Goal: Task Accomplishment & Management: Manage account settings

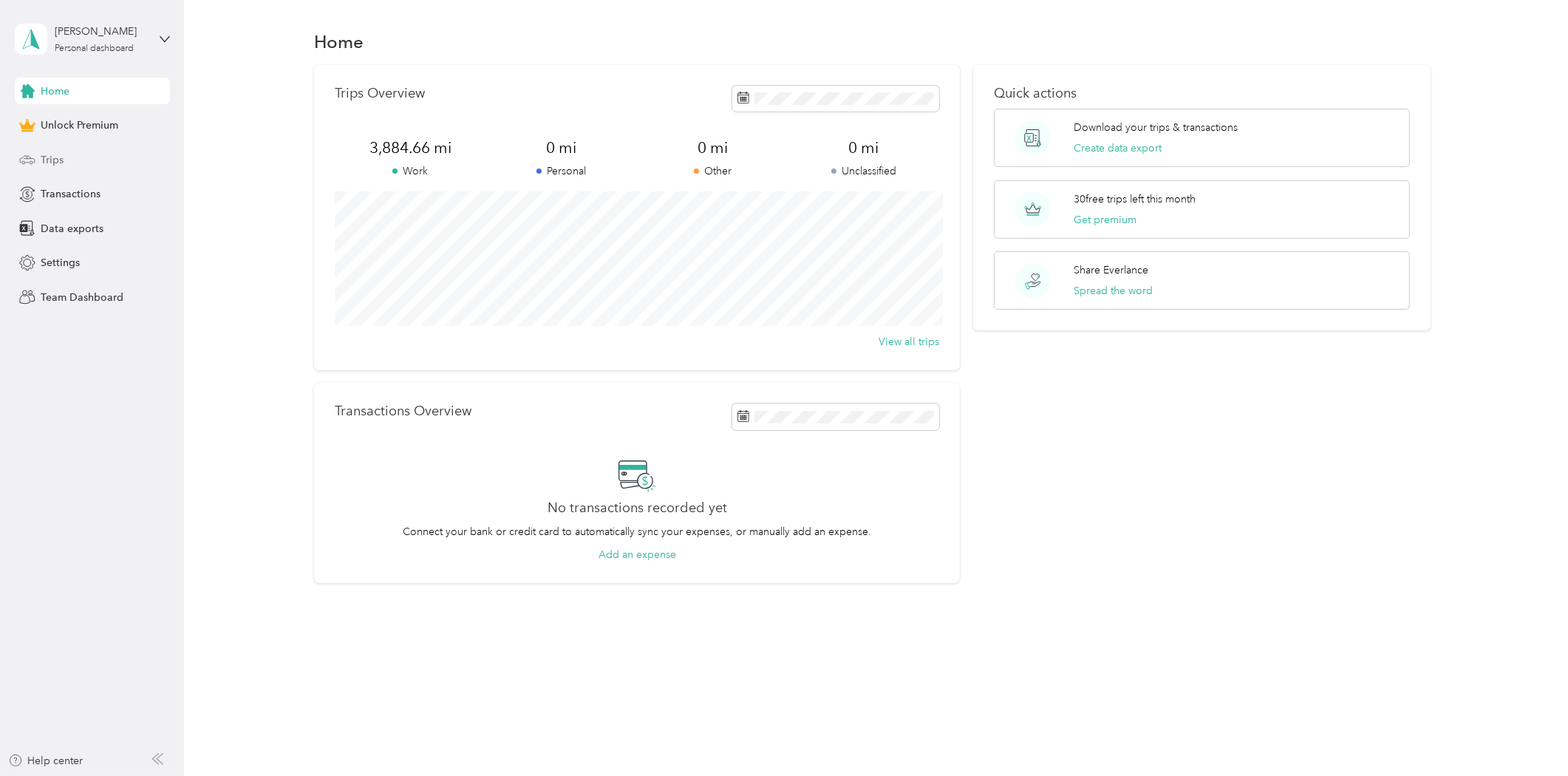
click at [52, 159] on span "Trips" at bounding box center [52, 160] width 23 height 16
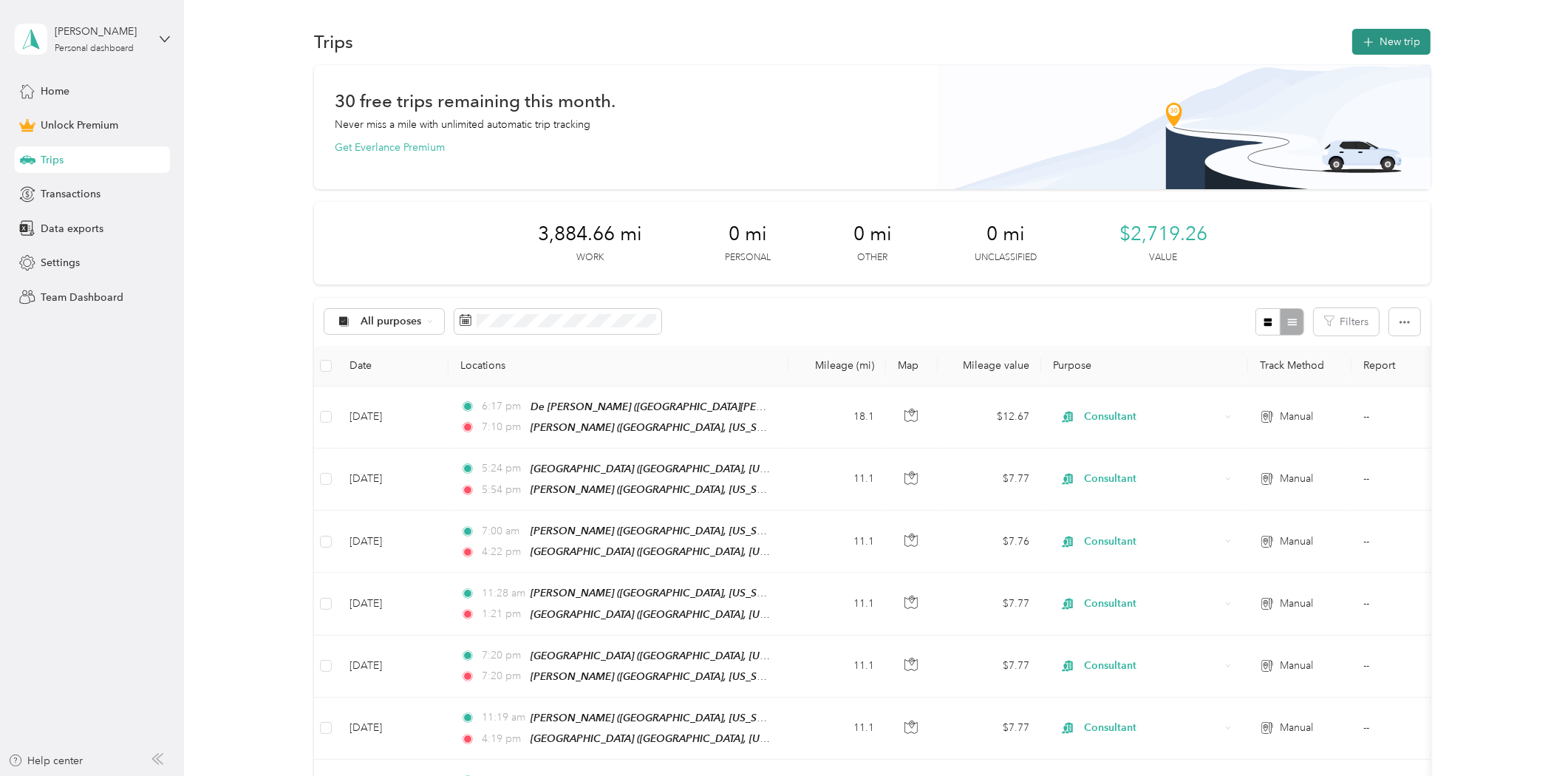
click at [1391, 38] on button "New trip" at bounding box center [1391, 42] width 78 height 26
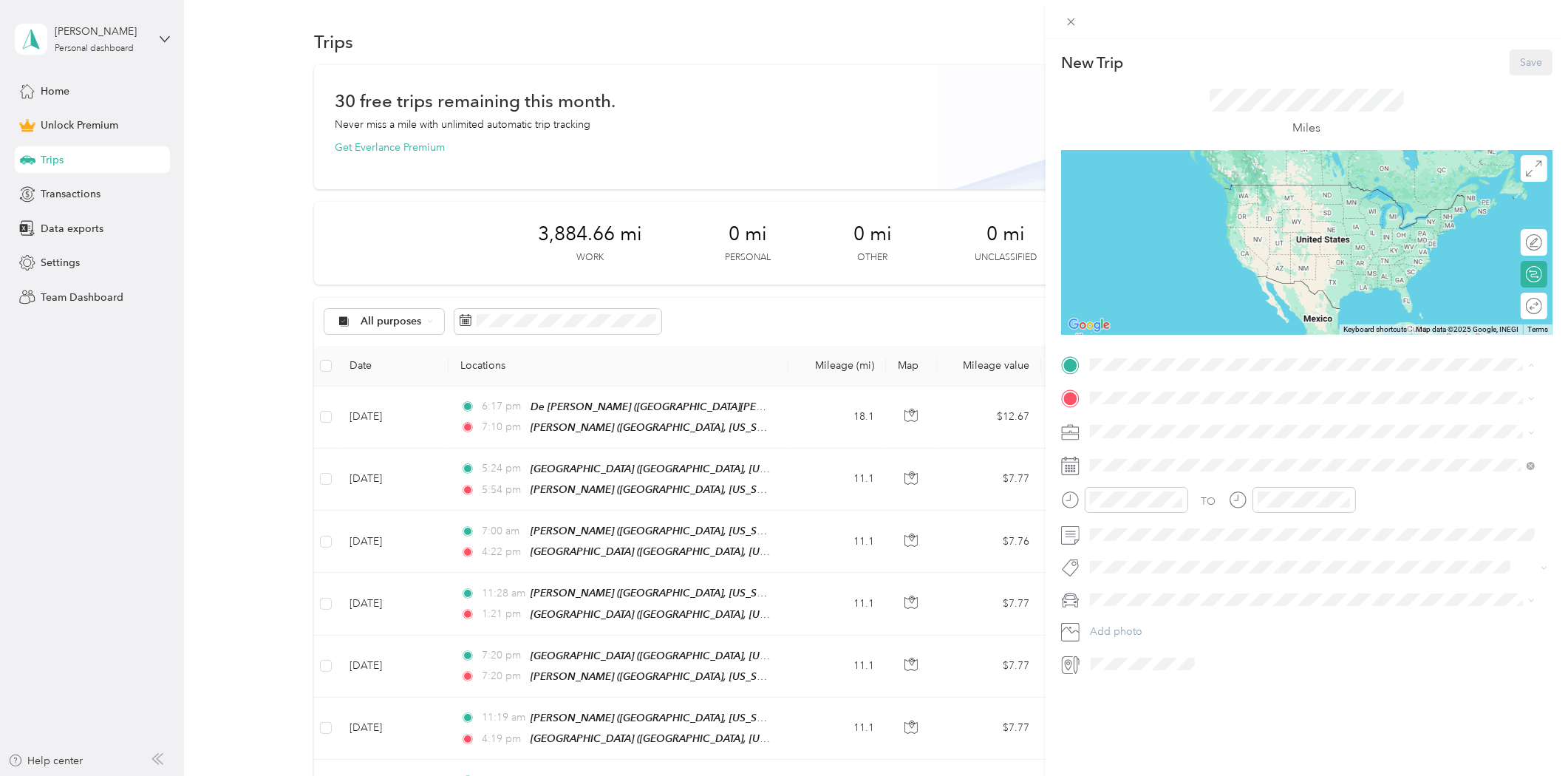
click at [1170, 435] on span "[GEOGRAPHIC_DATA], [US_STATE], [GEOGRAPHIC_DATA]" at bounding box center [1256, 440] width 279 height 12
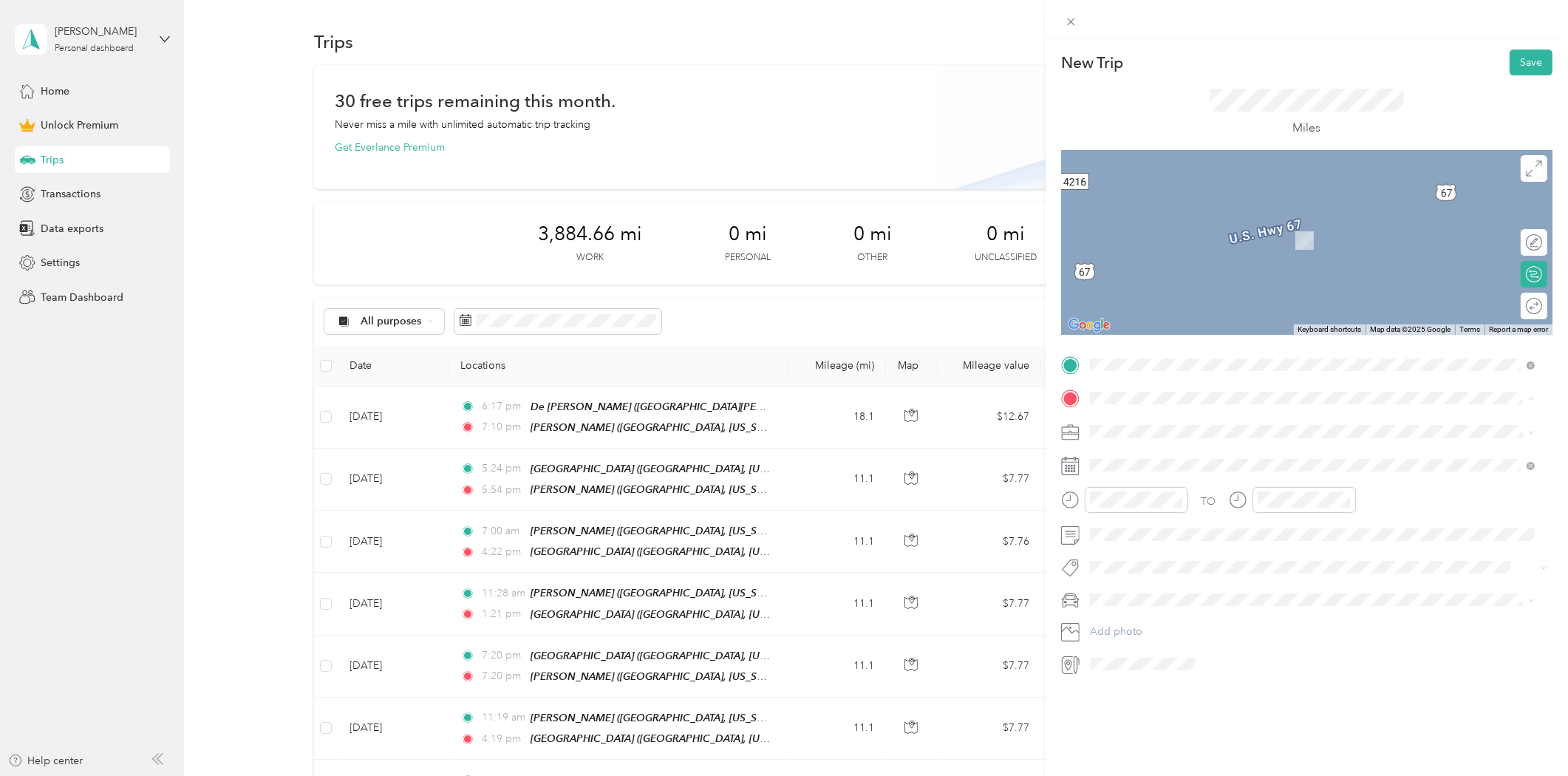
click at [1142, 552] on div "[GEOGRAPHIC_DATA] [GEOGRAPHIC_DATA], [US_STATE], [GEOGRAPHIC_DATA]" at bounding box center [1256, 559] width 279 height 31
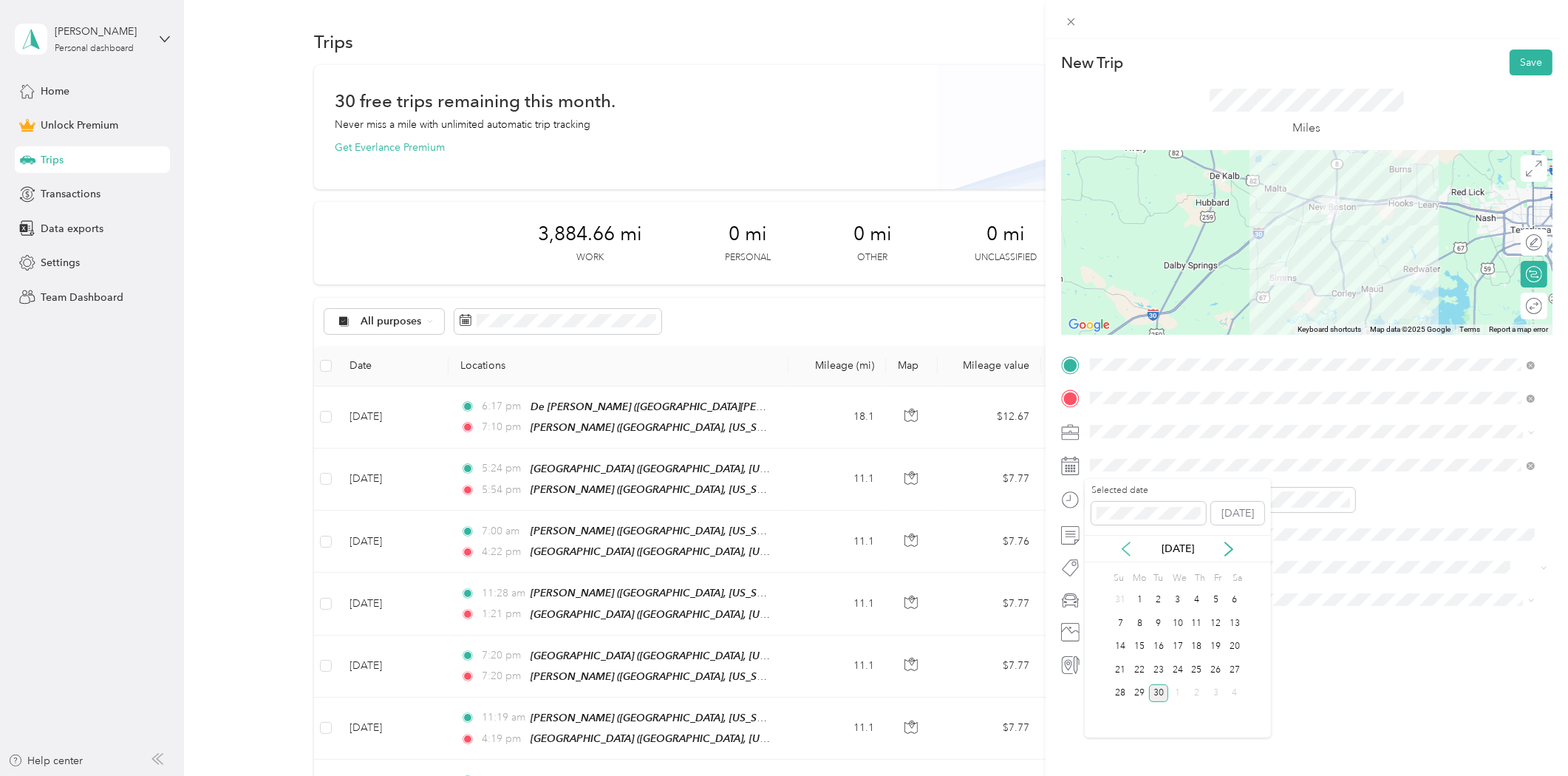
click at [1120, 551] on icon at bounding box center [1126, 549] width 15 height 15
click at [1179, 648] on div "13" at bounding box center [1178, 647] width 19 height 18
click at [1109, 556] on div "01" at bounding box center [1105, 554] width 36 height 21
click at [1144, 536] on div "00" at bounding box center [1147, 533] width 36 height 21
click at [1195, 552] on div "PM" at bounding box center [1188, 554] width 36 height 21
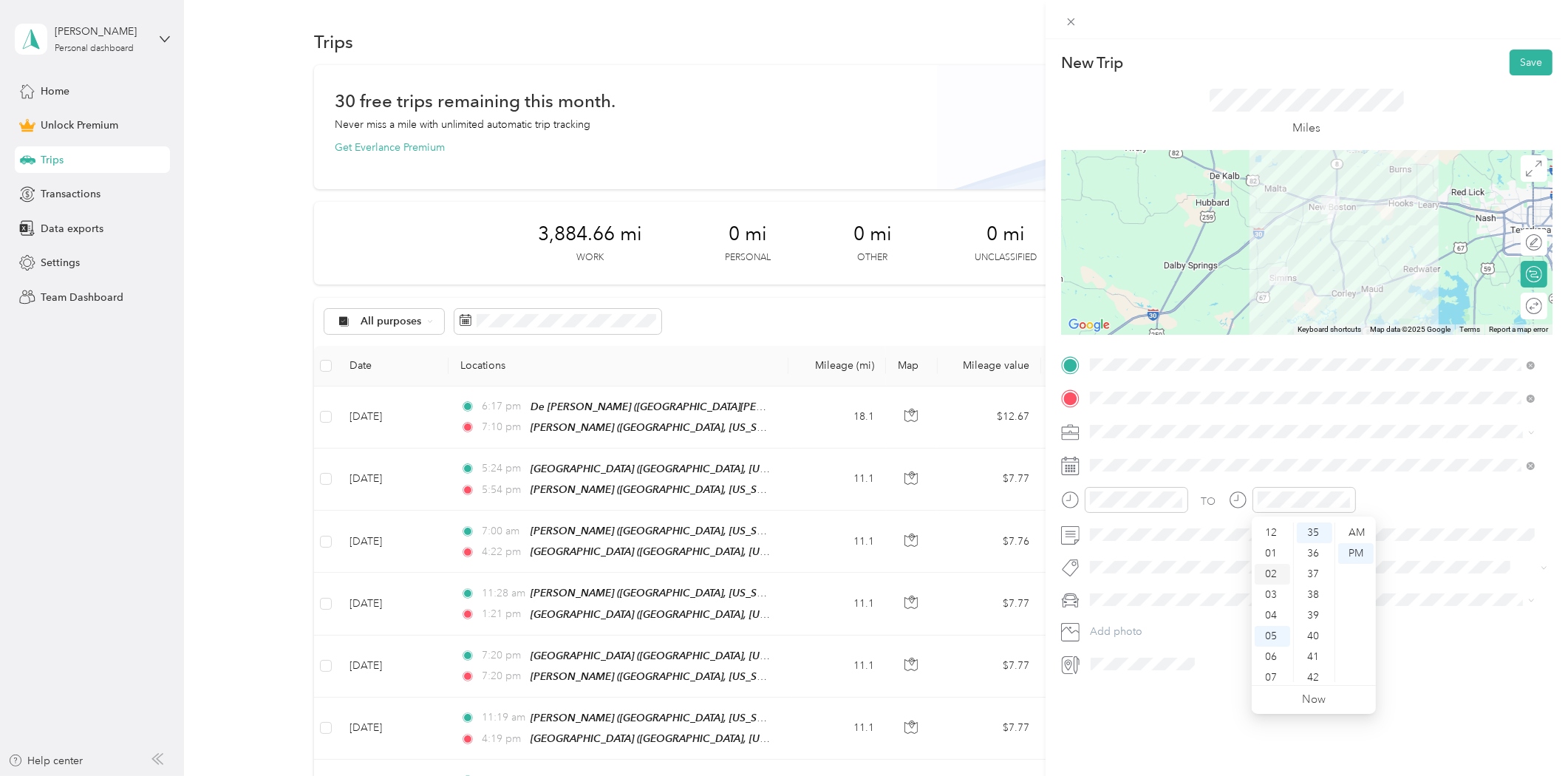
click at [1268, 578] on div "02" at bounding box center [1272, 575] width 36 height 21
click at [1127, 516] on li "Consultant" at bounding box center [1313, 509] width 456 height 26
click at [1519, 66] on button "Save" at bounding box center [1531, 63] width 43 height 26
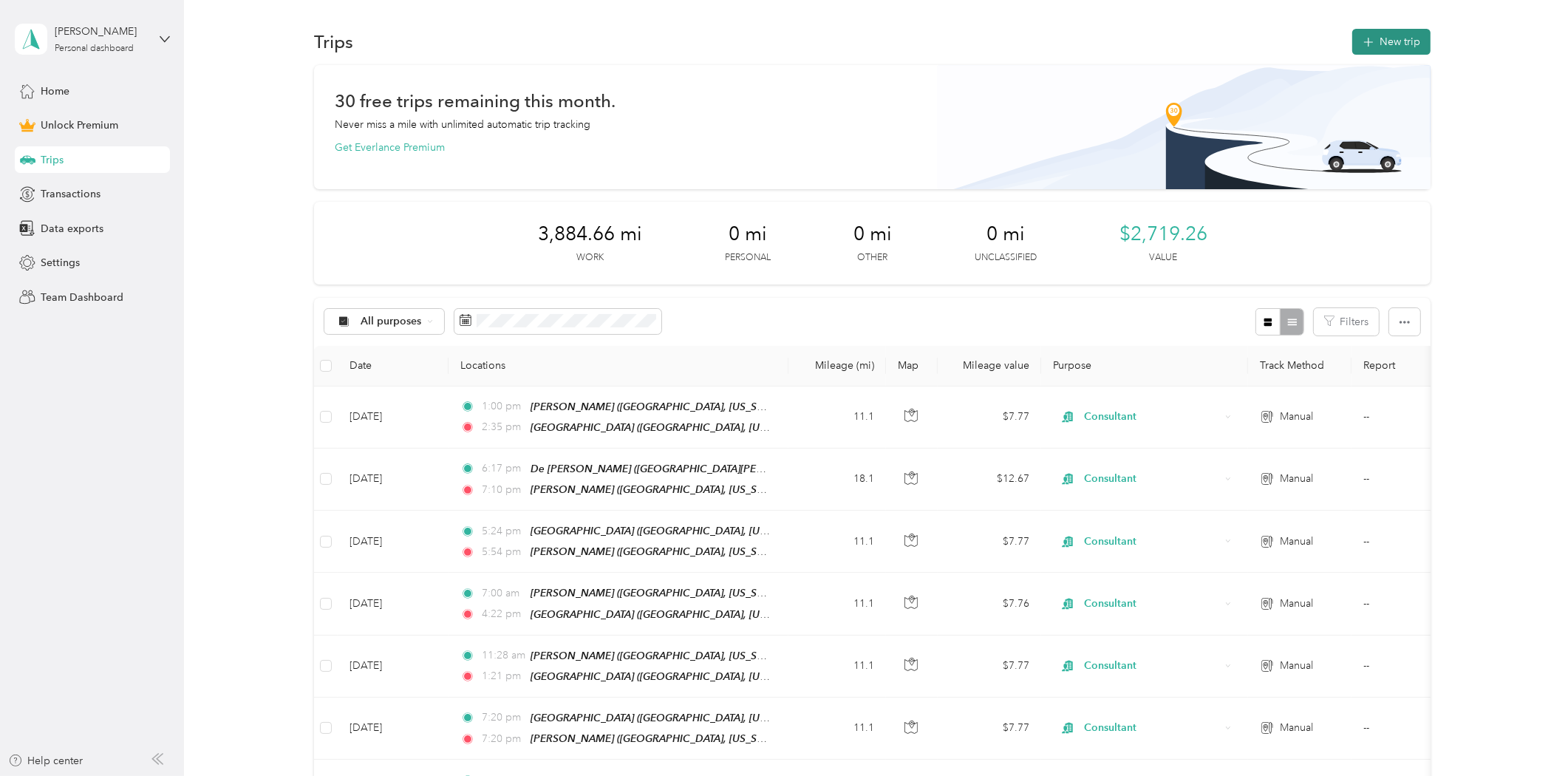
click at [1392, 35] on button "New trip" at bounding box center [1391, 42] width 78 height 26
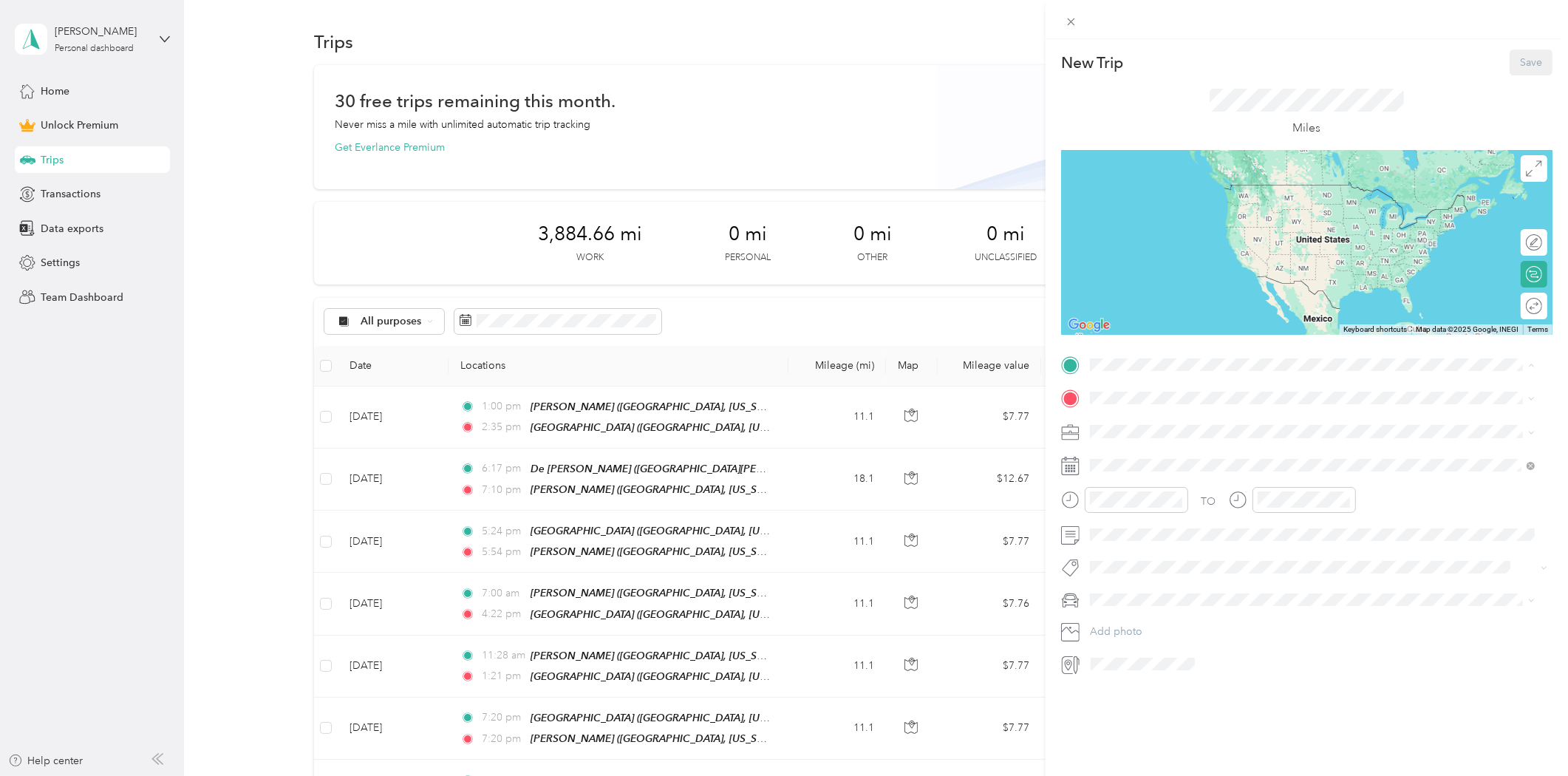
click at [1147, 428] on div "[PERSON_NAME] [PERSON_NAME], [US_STATE], [GEOGRAPHIC_DATA]" at bounding box center [1256, 433] width 279 height 31
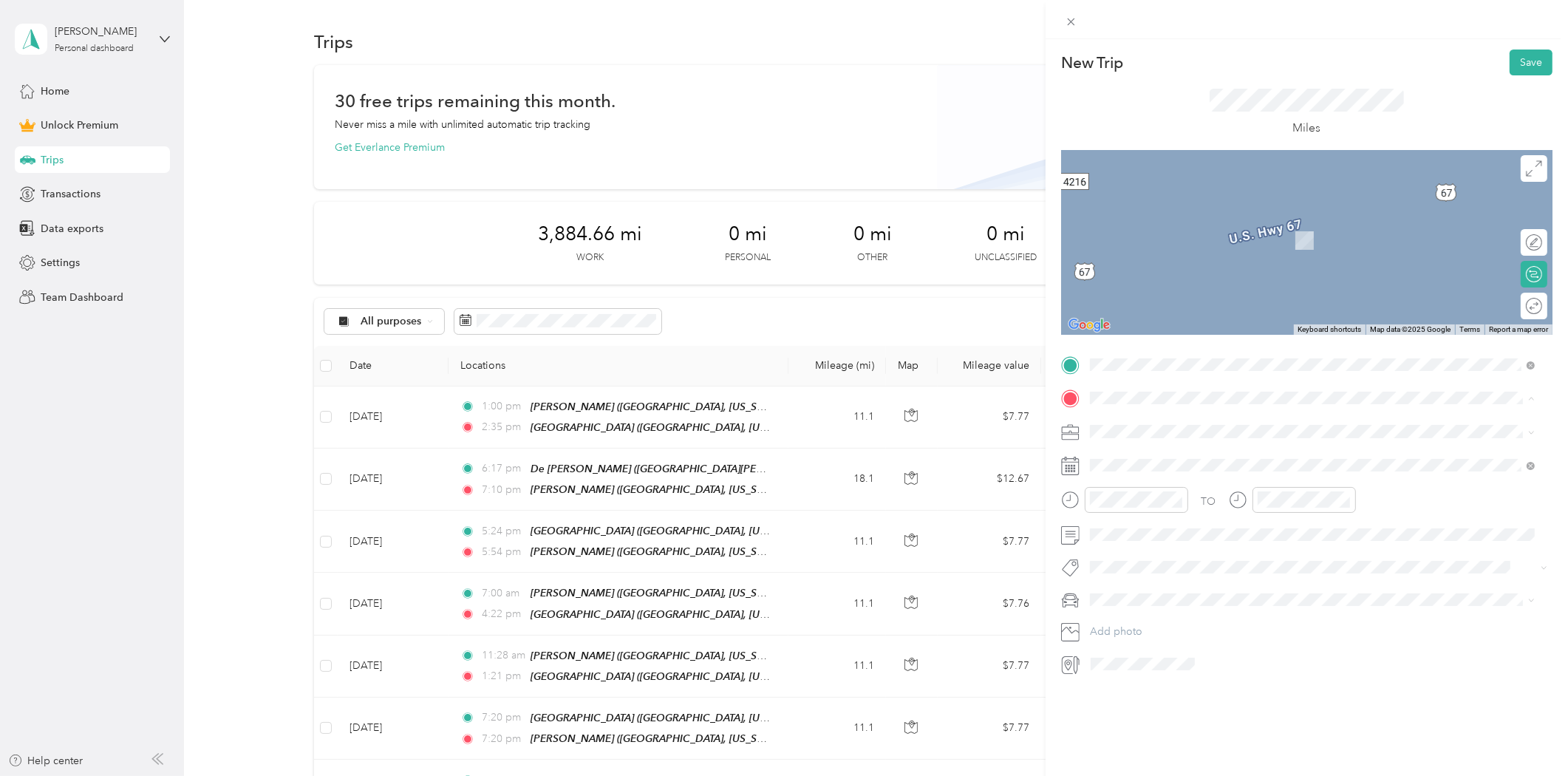
click at [1154, 562] on span "[GEOGRAPHIC_DATA], [US_STATE], [GEOGRAPHIC_DATA]" at bounding box center [1256, 566] width 279 height 12
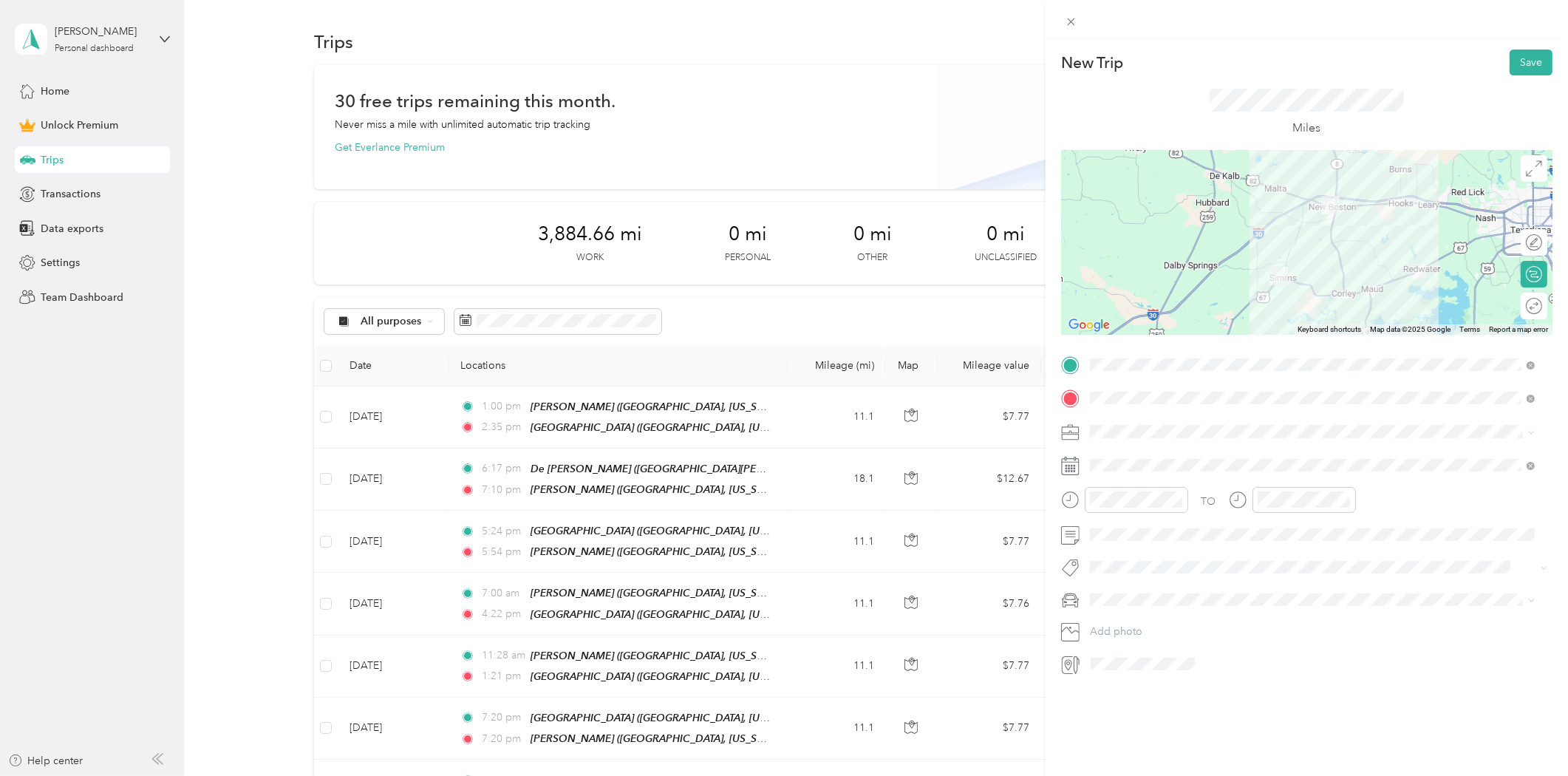
click at [1117, 510] on div "Consultant" at bounding box center [1313, 509] width 435 height 16
click at [1121, 550] on icon at bounding box center [1126, 549] width 15 height 15
click at [1195, 647] on div "14" at bounding box center [1197, 647] width 19 height 18
click at [1104, 541] on div "12" at bounding box center [1105, 533] width 36 height 21
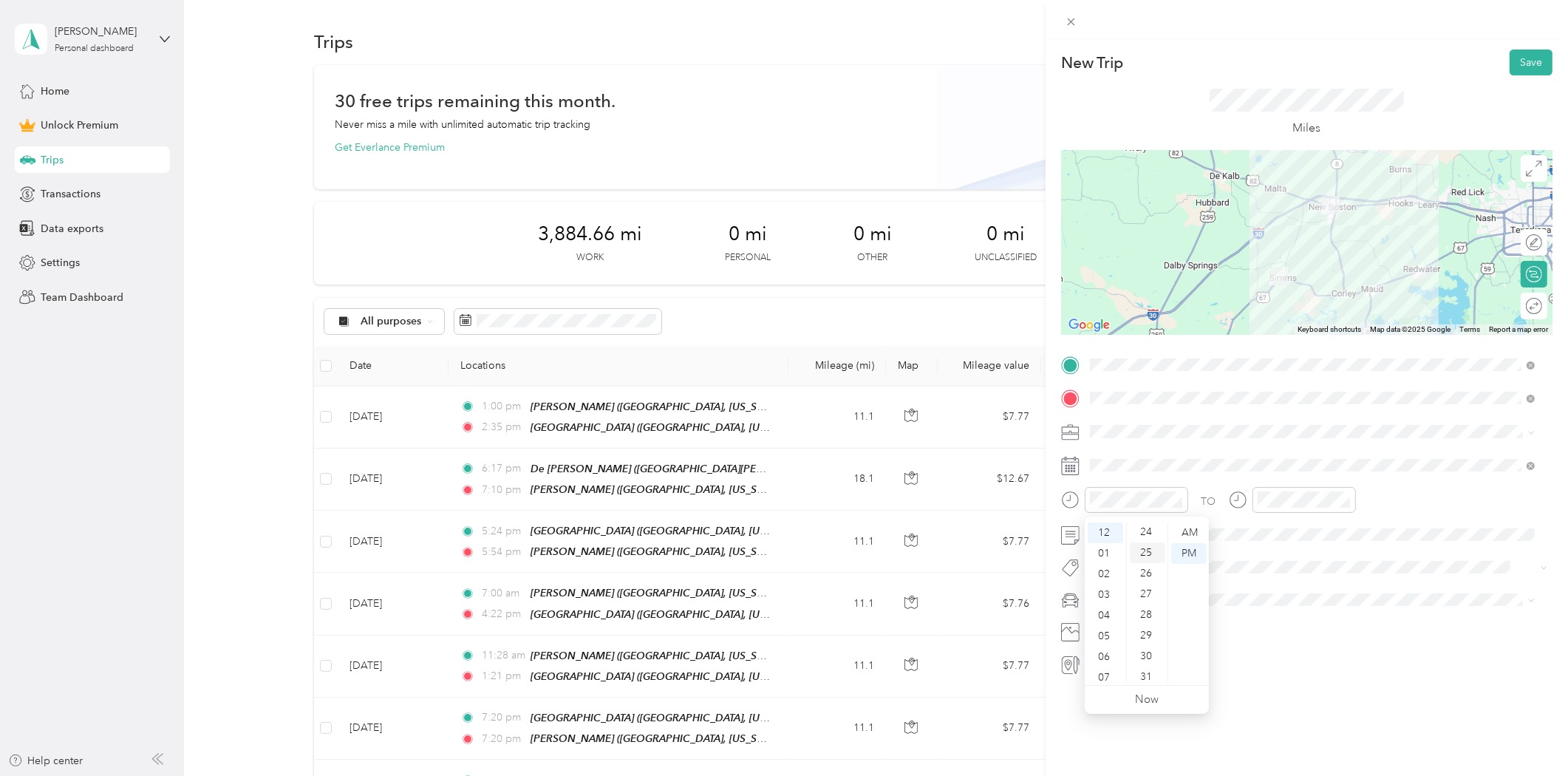
click at [1141, 557] on div "25" at bounding box center [1147, 553] width 36 height 21
click at [1269, 590] on div "07" at bounding box center [1272, 590] width 36 height 21
click at [1310, 572] on div "38" at bounding box center [1315, 576] width 36 height 21
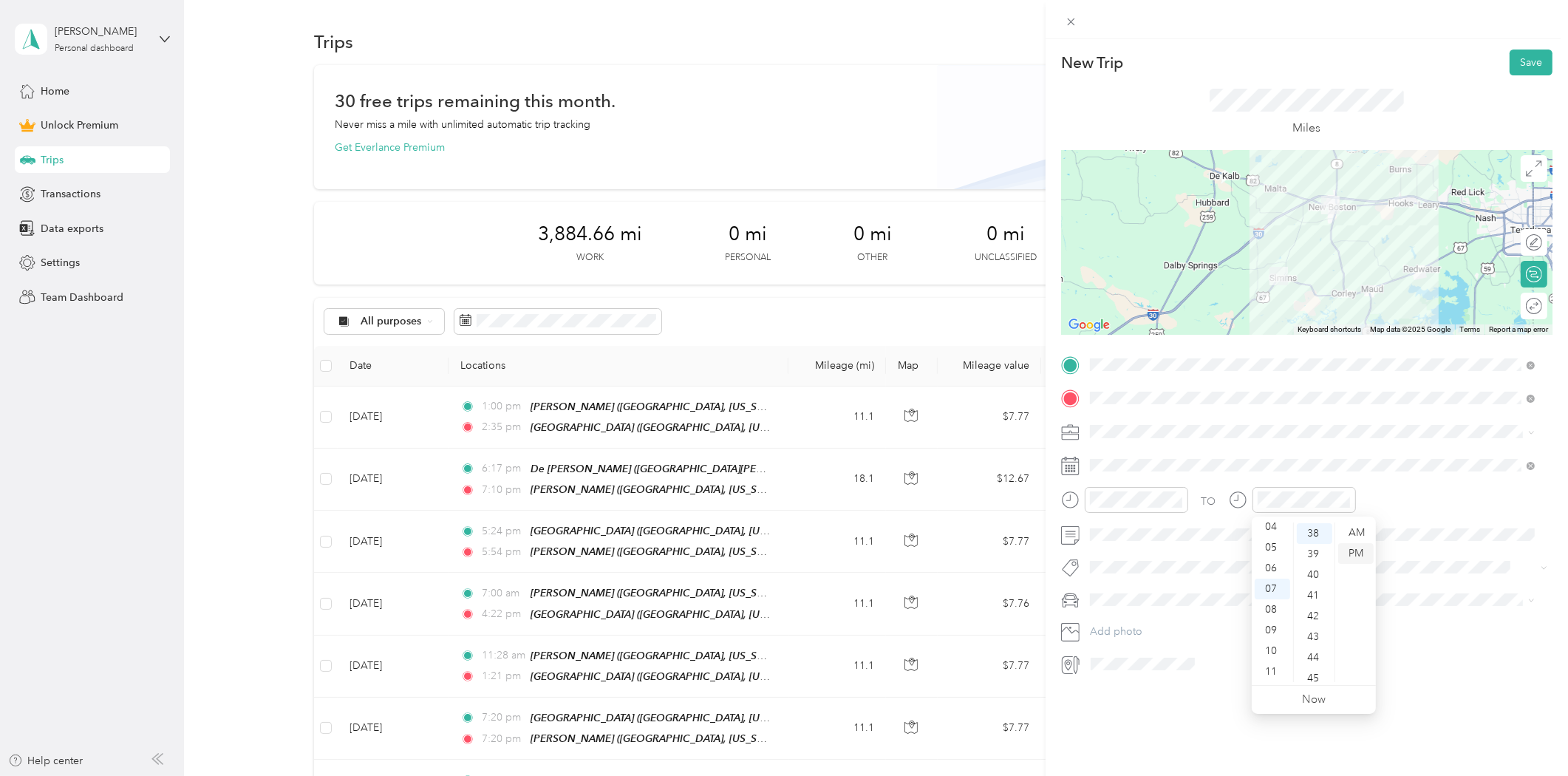
click at [1349, 551] on div "PM" at bounding box center [1356, 554] width 36 height 21
click at [1516, 65] on button "Save" at bounding box center [1531, 63] width 43 height 26
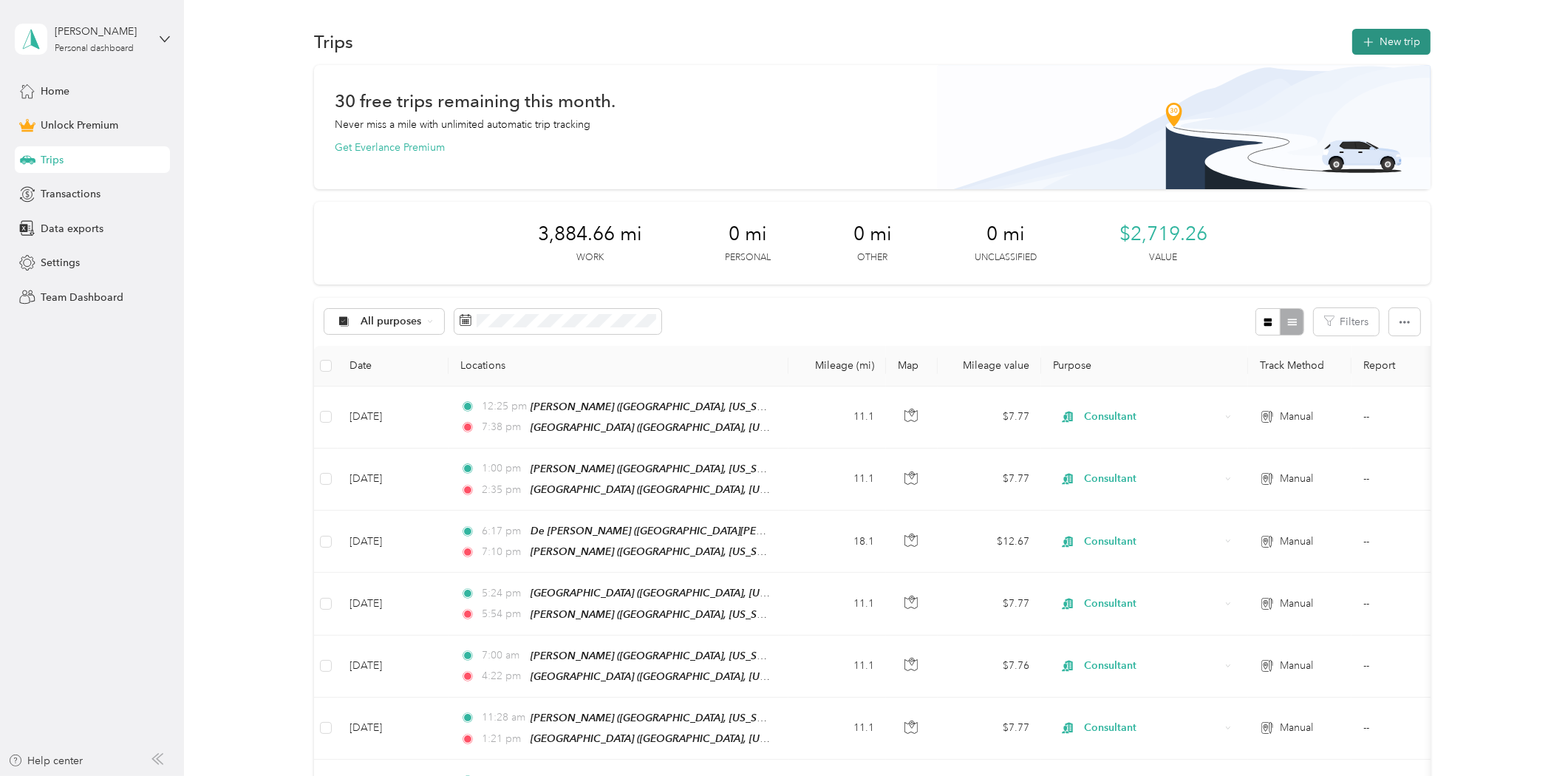
click at [1356, 50] on button "New trip" at bounding box center [1391, 42] width 78 height 26
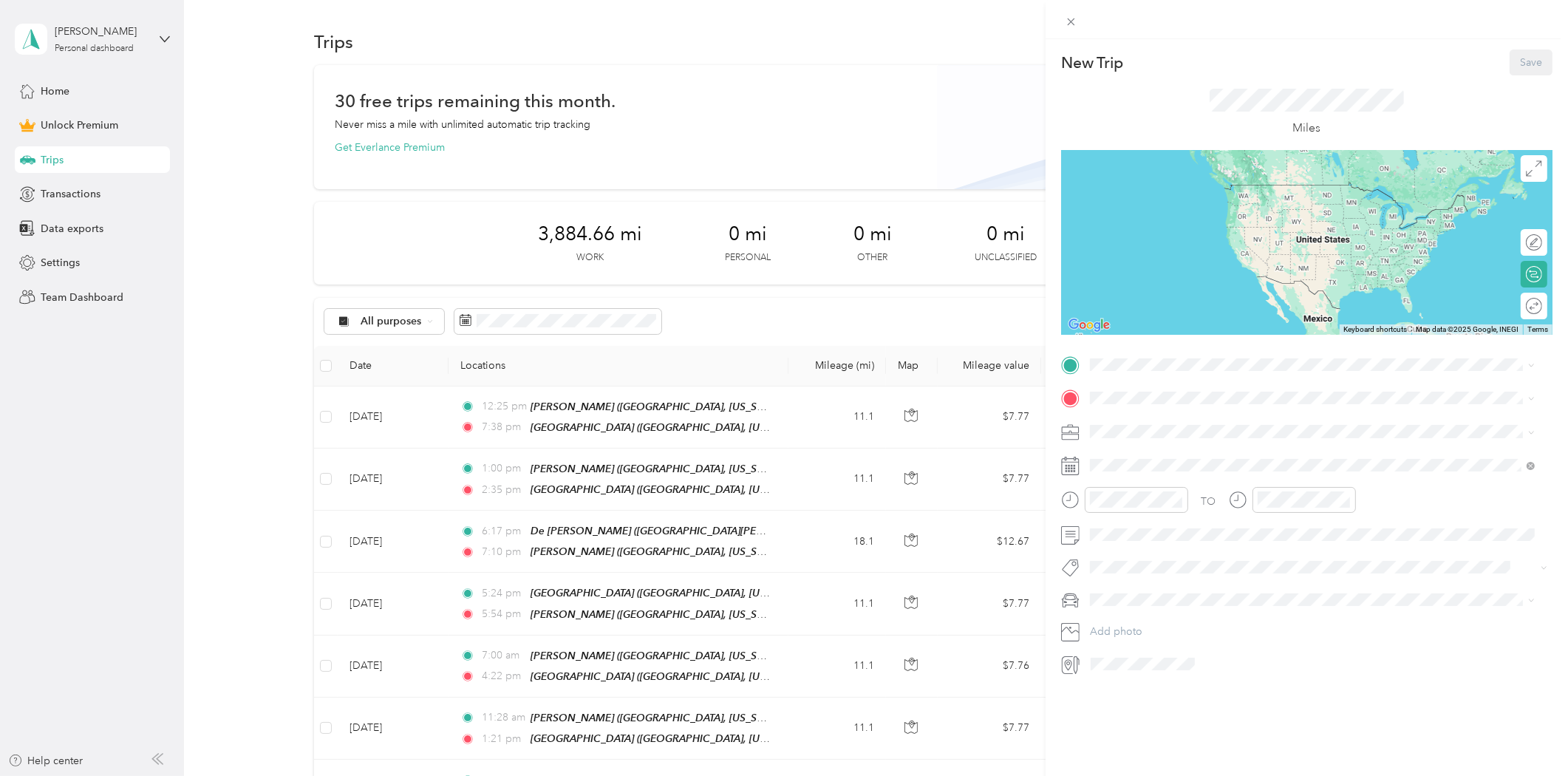
click at [1161, 516] on strong "[GEOGRAPHIC_DATA]" at bounding box center [1172, 513] width 110 height 13
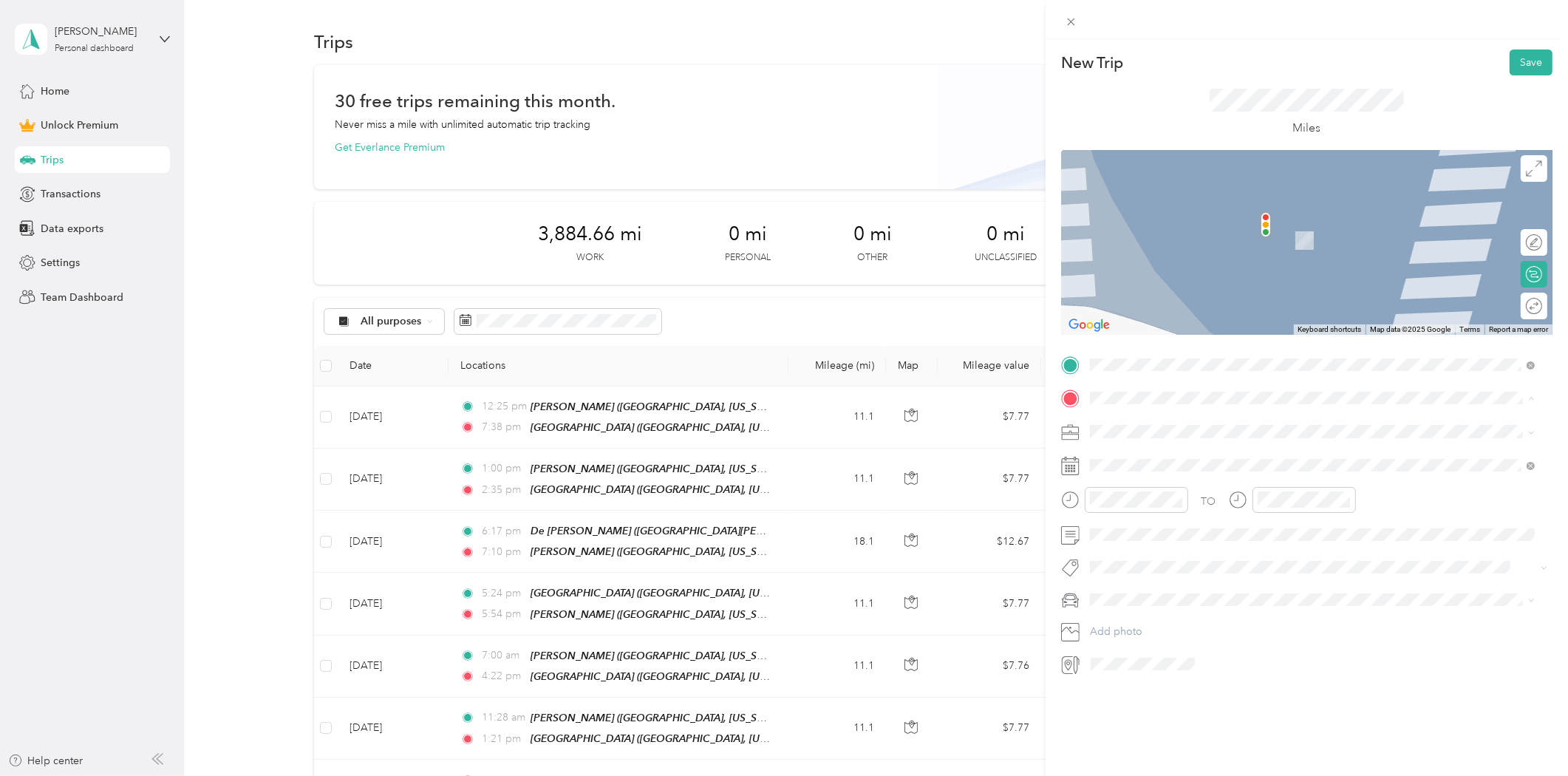
click at [1155, 462] on div "[PERSON_NAME] [PERSON_NAME], [US_STATE], [GEOGRAPHIC_DATA]" at bounding box center [1256, 466] width 279 height 31
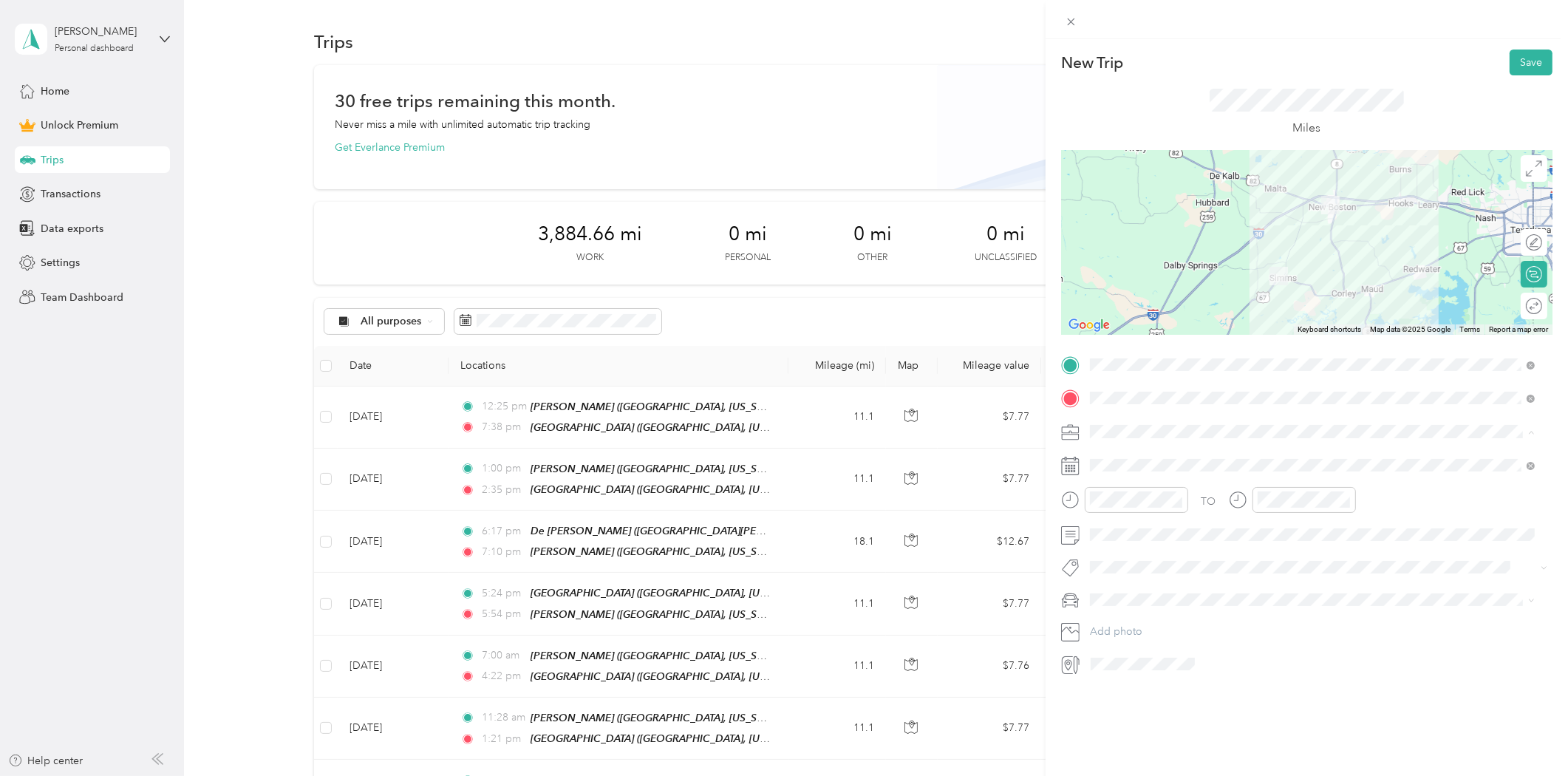
click at [1111, 506] on span "Consultant" at bounding box center [1120, 509] width 50 height 12
click at [1125, 550] on icon at bounding box center [1126, 549] width 7 height 13
click at [1175, 651] on div "13" at bounding box center [1178, 647] width 19 height 18
click at [1513, 64] on button "Save" at bounding box center [1531, 63] width 43 height 26
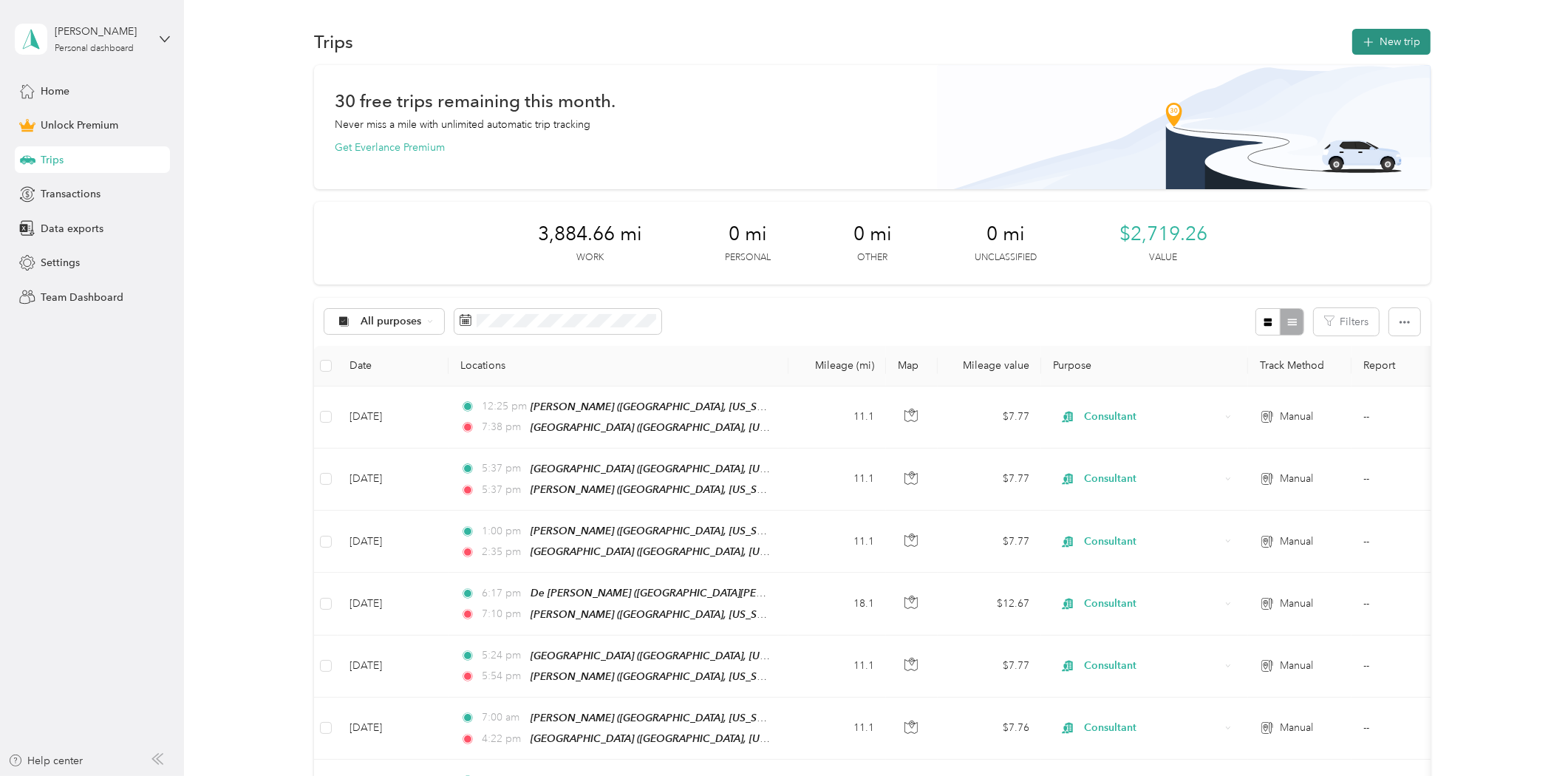
click at [1361, 46] on icon "button" at bounding box center [1369, 43] width 17 height 17
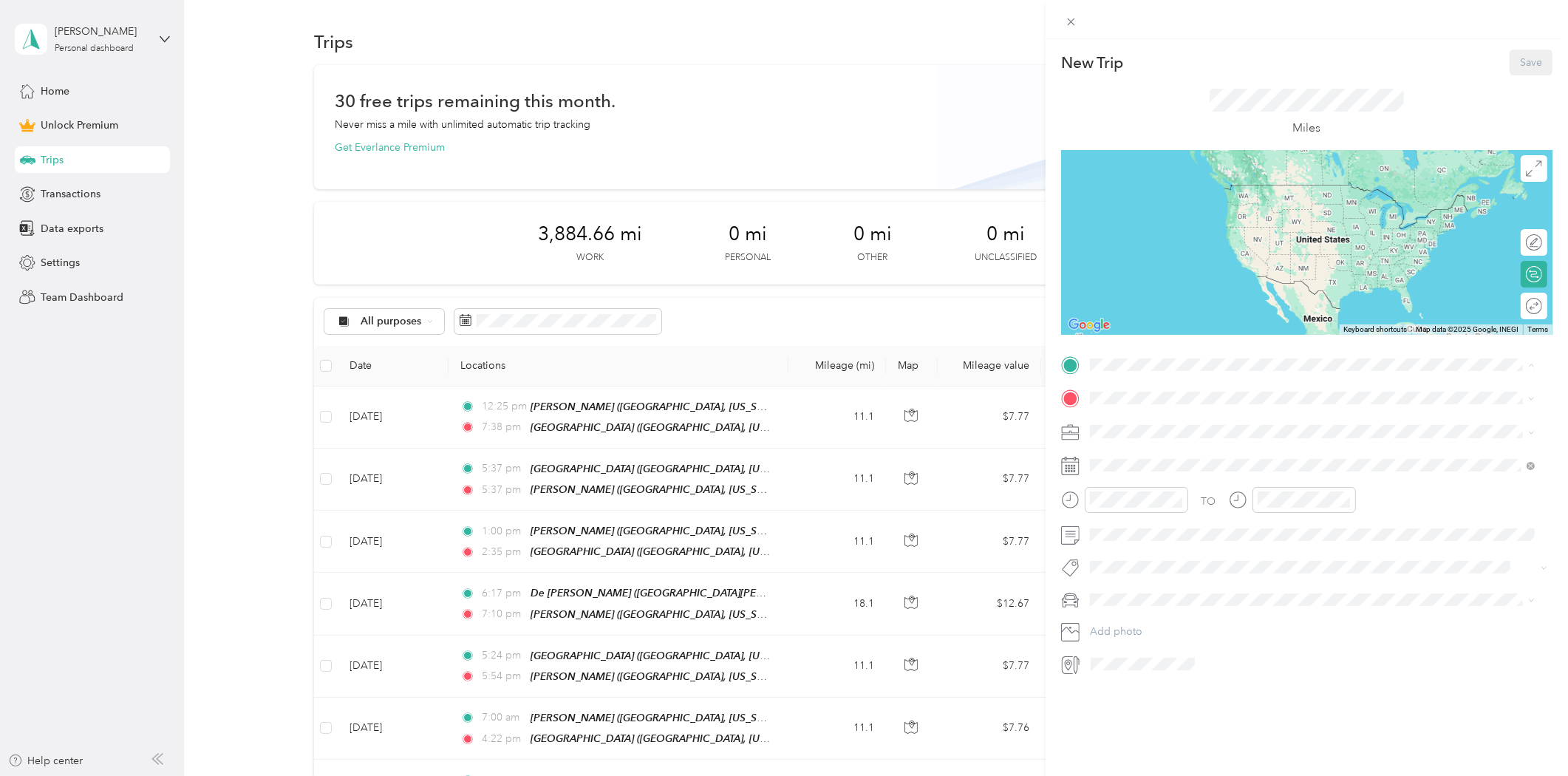
click at [1156, 523] on div "[GEOGRAPHIC_DATA] [GEOGRAPHIC_DATA], [US_STATE], [GEOGRAPHIC_DATA]" at bounding box center [1256, 526] width 279 height 31
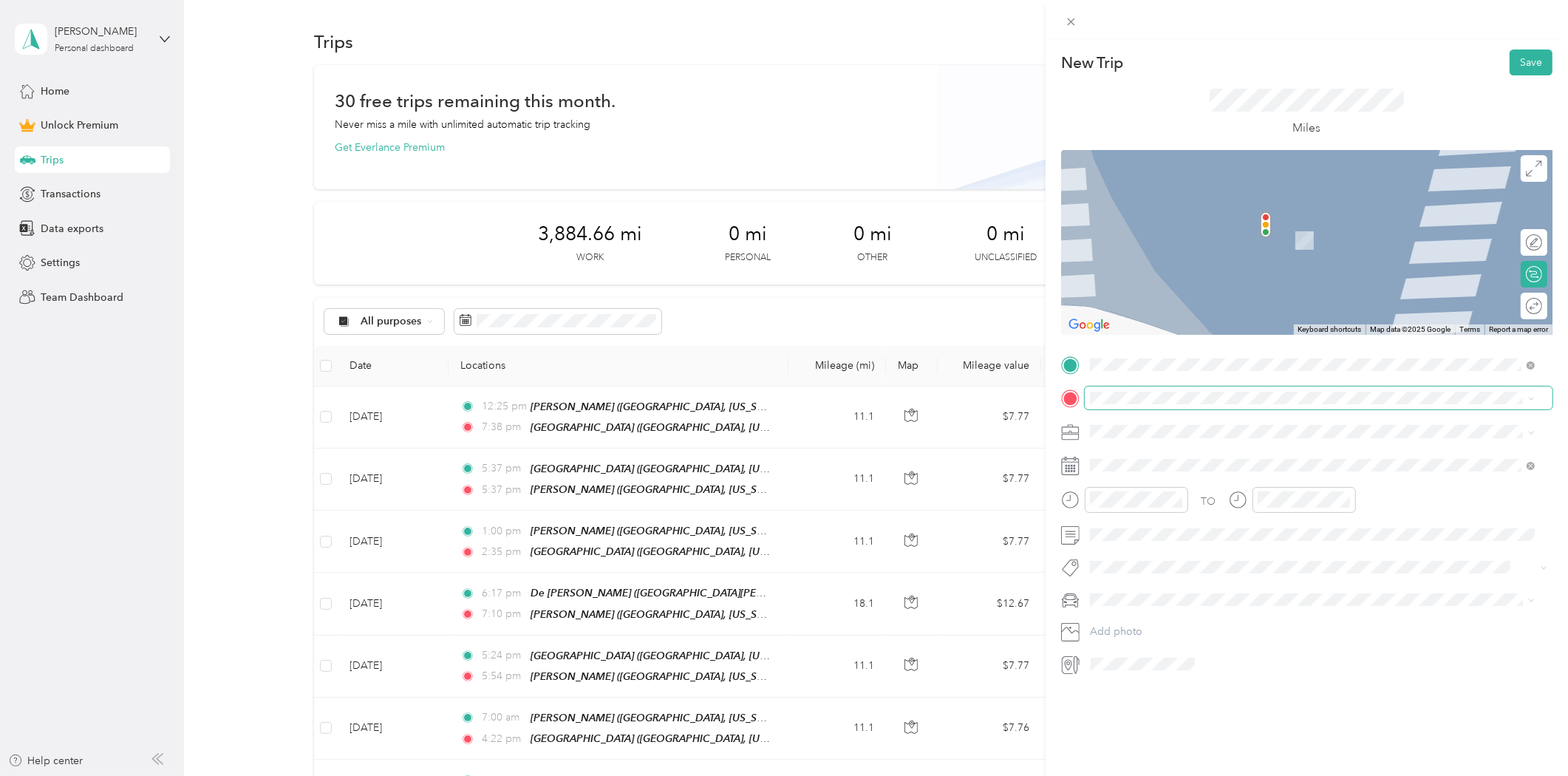
click at [1136, 404] on span at bounding box center [1318, 398] width 468 height 23
click at [1150, 455] on div "[PERSON_NAME]" at bounding box center [1256, 455] width 279 height 13
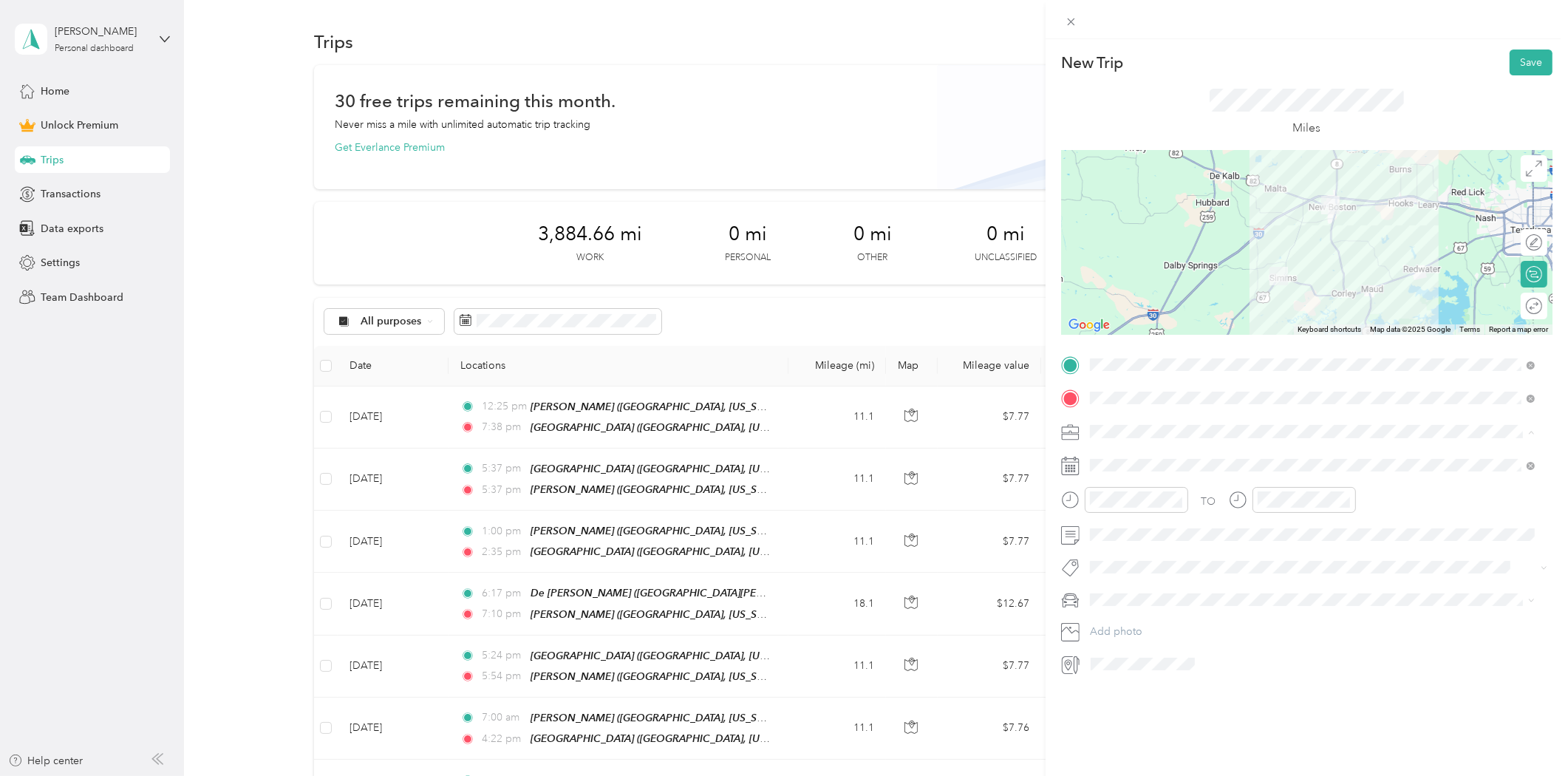
click at [1102, 515] on li "Consultant" at bounding box center [1313, 509] width 456 height 26
click at [1127, 547] on icon at bounding box center [1126, 549] width 15 height 15
click at [1199, 647] on div "14" at bounding box center [1197, 647] width 19 height 18
click at [1098, 589] on div "07" at bounding box center [1105, 590] width 36 height 21
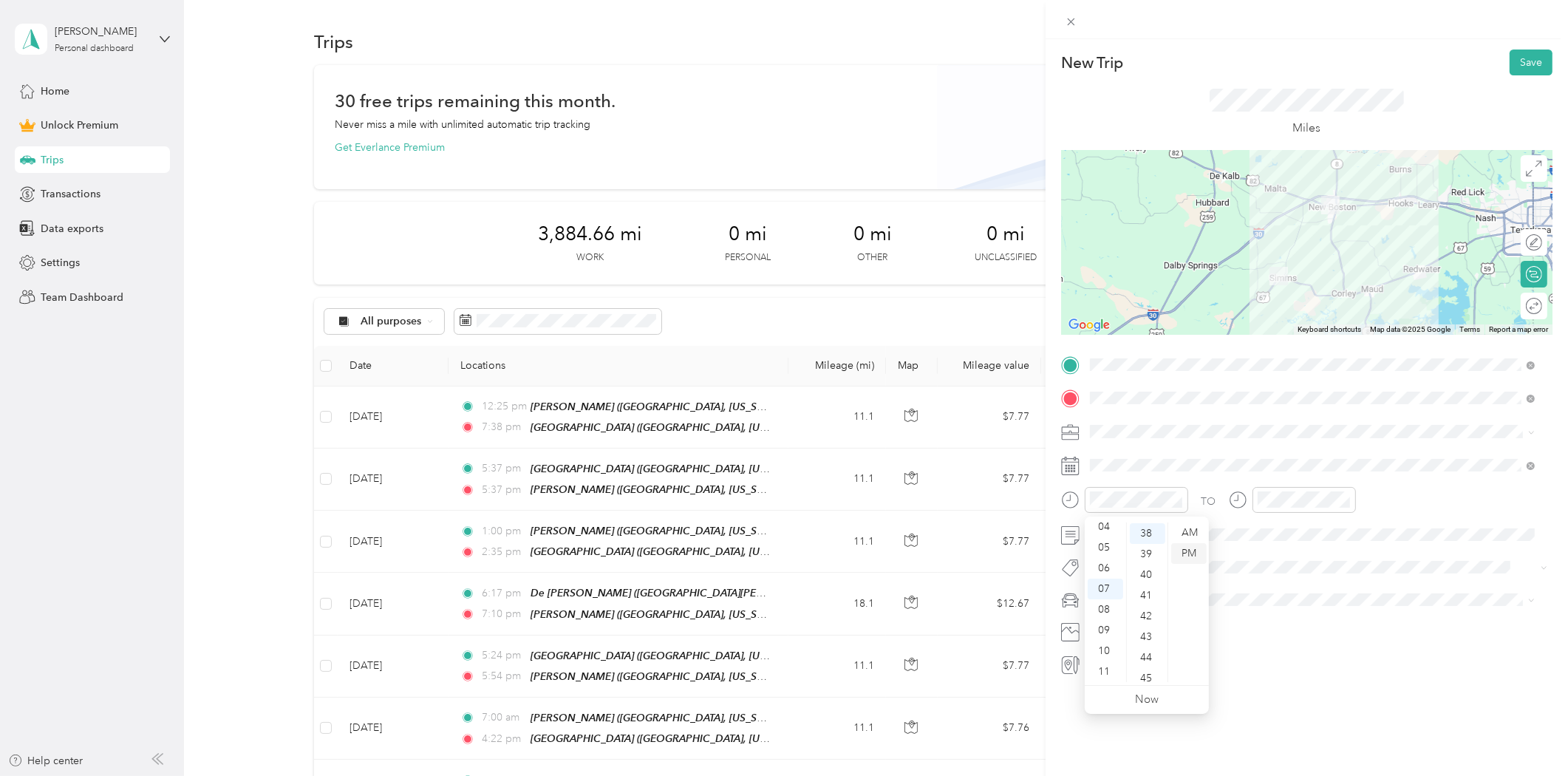
click at [1192, 551] on div "PM" at bounding box center [1188, 554] width 36 height 21
click at [1272, 592] on div "07" at bounding box center [1272, 590] width 36 height 21
click at [1312, 665] on div "56" at bounding box center [1315, 660] width 36 height 21
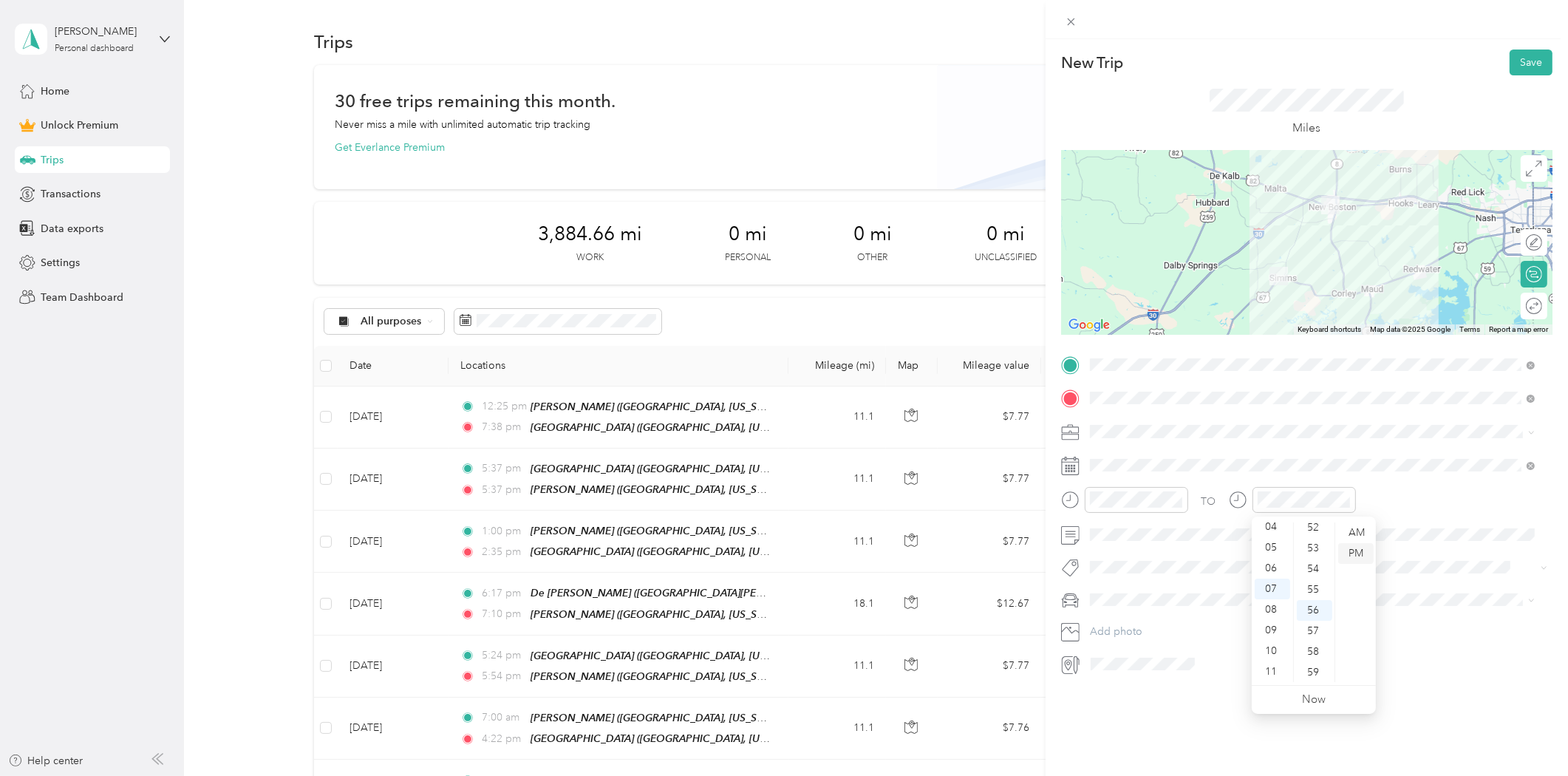
click at [1358, 549] on div "PM" at bounding box center [1356, 554] width 36 height 21
click at [1510, 68] on button "Save" at bounding box center [1531, 63] width 43 height 26
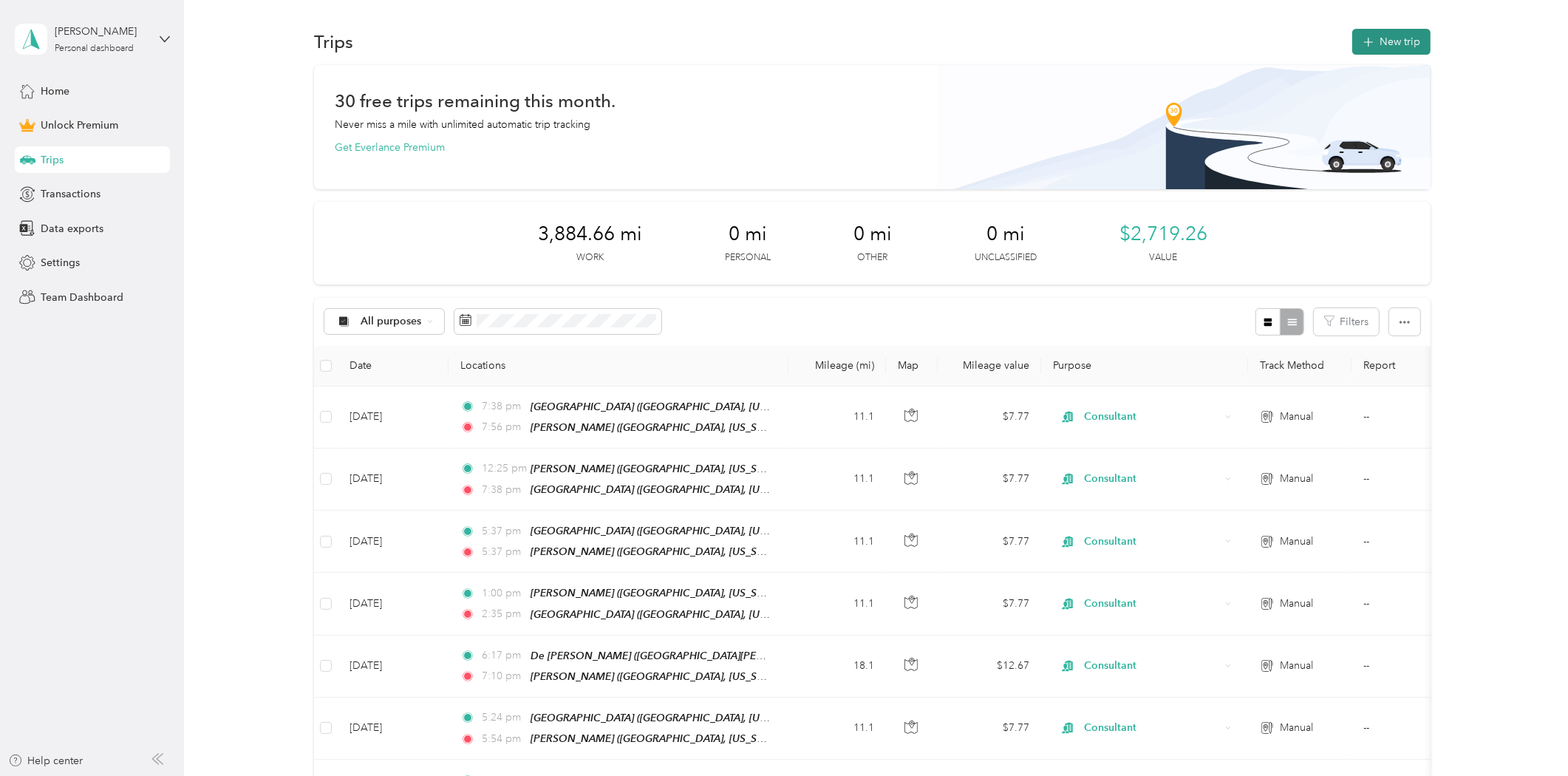
click at [1400, 39] on button "New trip" at bounding box center [1391, 42] width 78 height 26
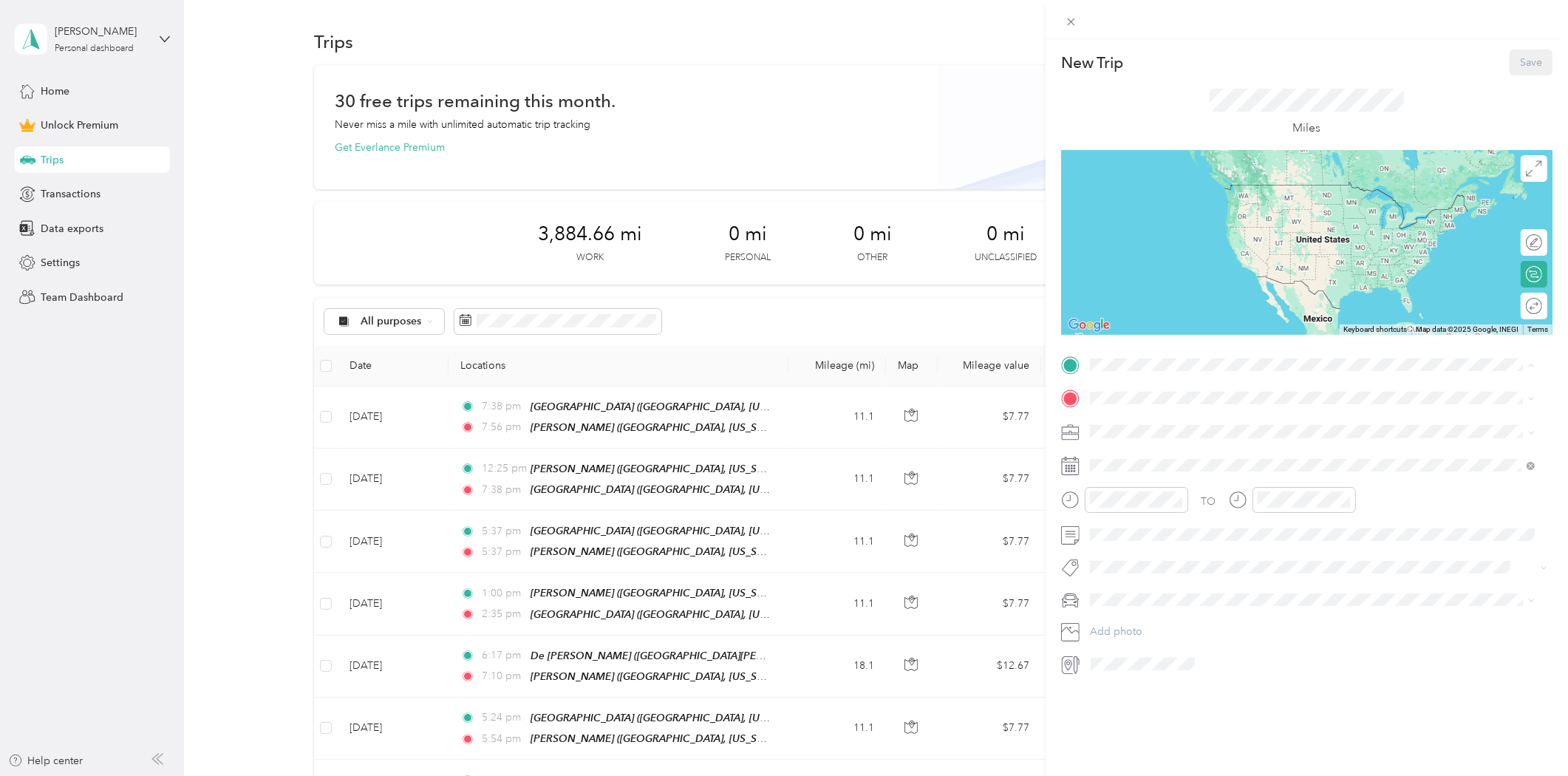
click at [1138, 429] on div "[PERSON_NAME] [PERSON_NAME], [US_STATE], [GEOGRAPHIC_DATA]" at bounding box center [1256, 433] width 279 height 31
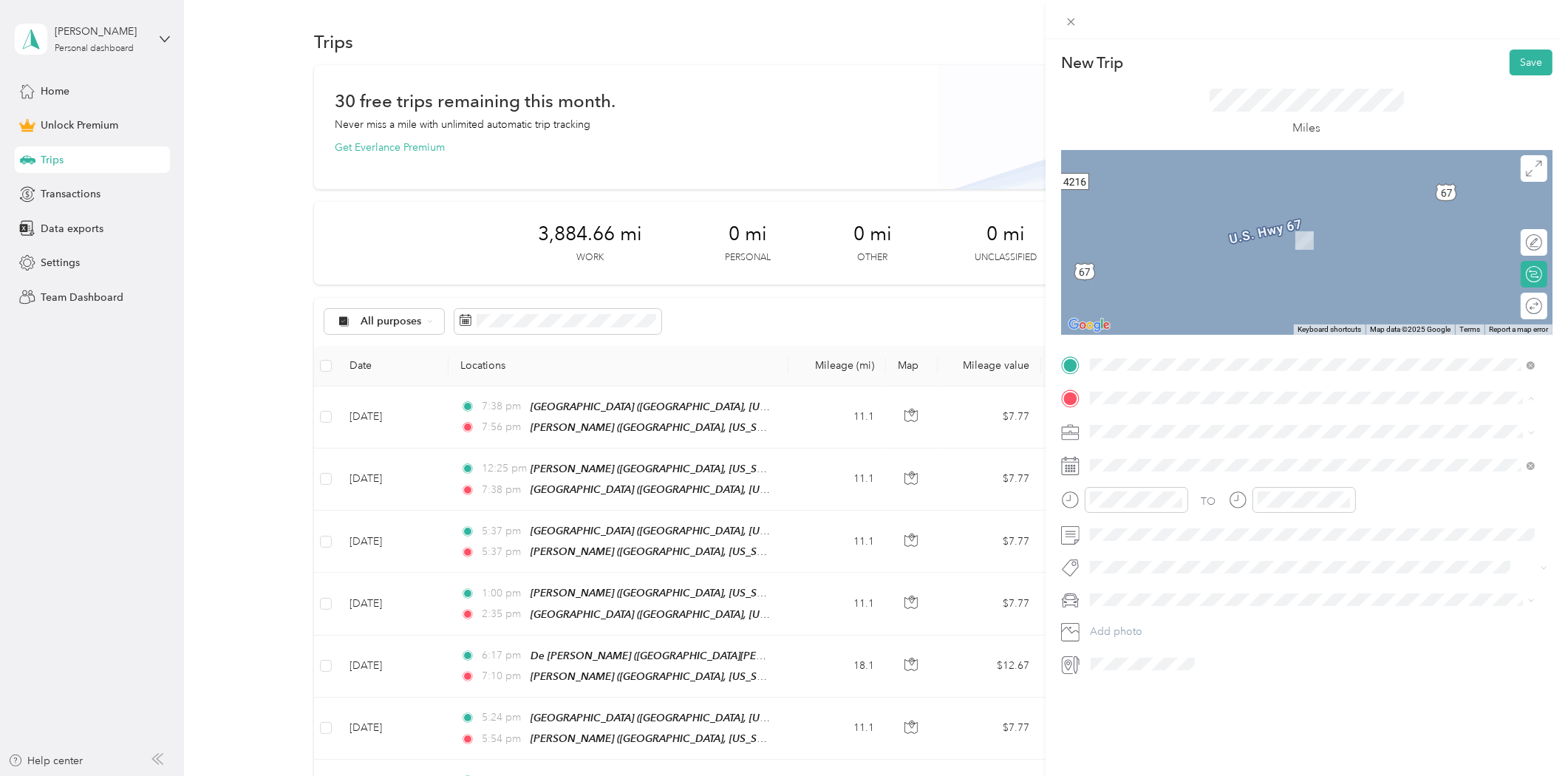
click at [1154, 555] on div "[GEOGRAPHIC_DATA] [GEOGRAPHIC_DATA], [US_STATE], [GEOGRAPHIC_DATA]" at bounding box center [1256, 559] width 279 height 31
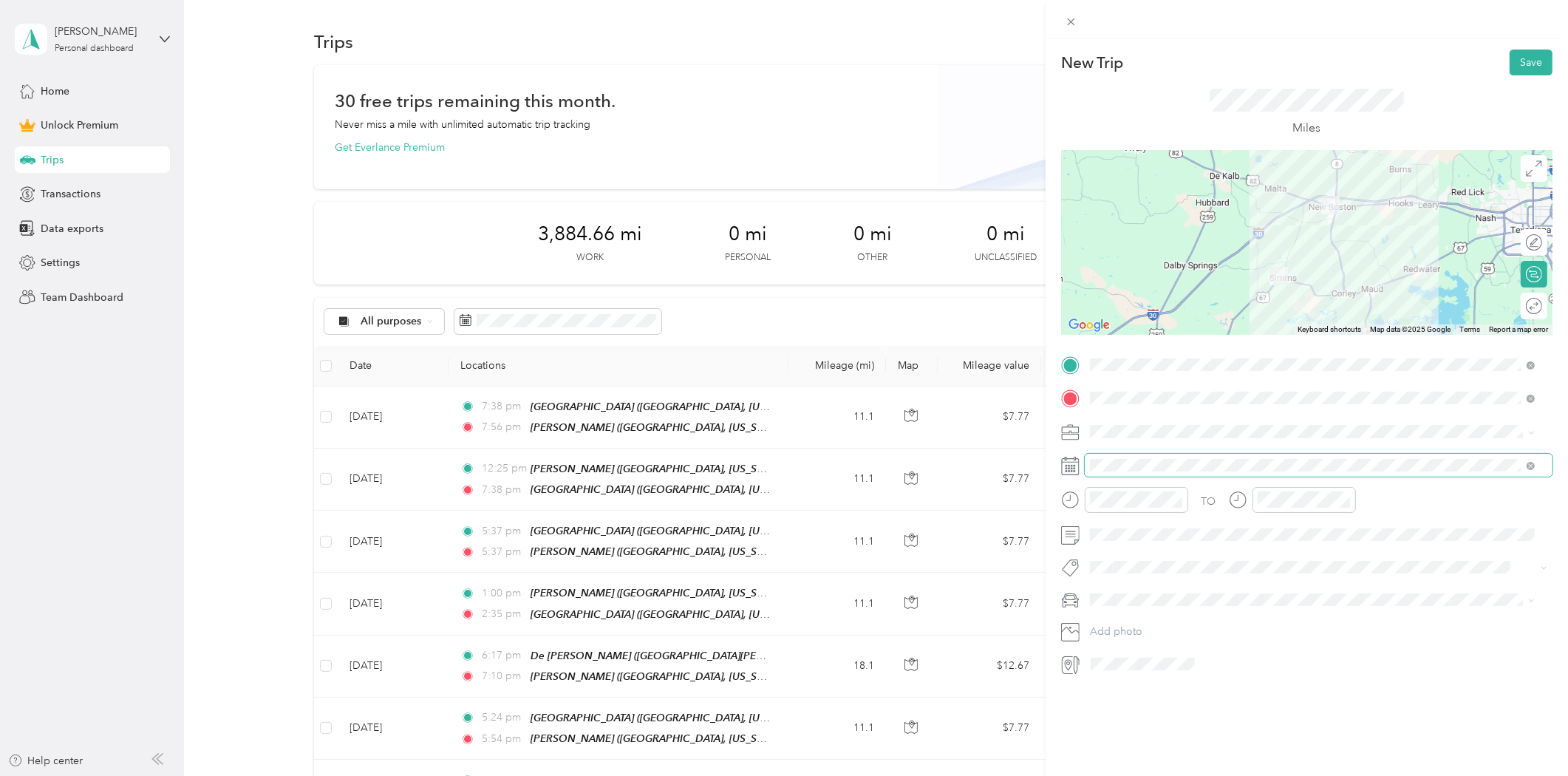
click at [1106, 472] on span at bounding box center [1318, 465] width 468 height 23
click at [1127, 549] on icon at bounding box center [1126, 549] width 15 height 15
click at [1214, 647] on div "15" at bounding box center [1215, 647] width 19 height 18
click at [1102, 536] on div "12" at bounding box center [1105, 533] width 36 height 21
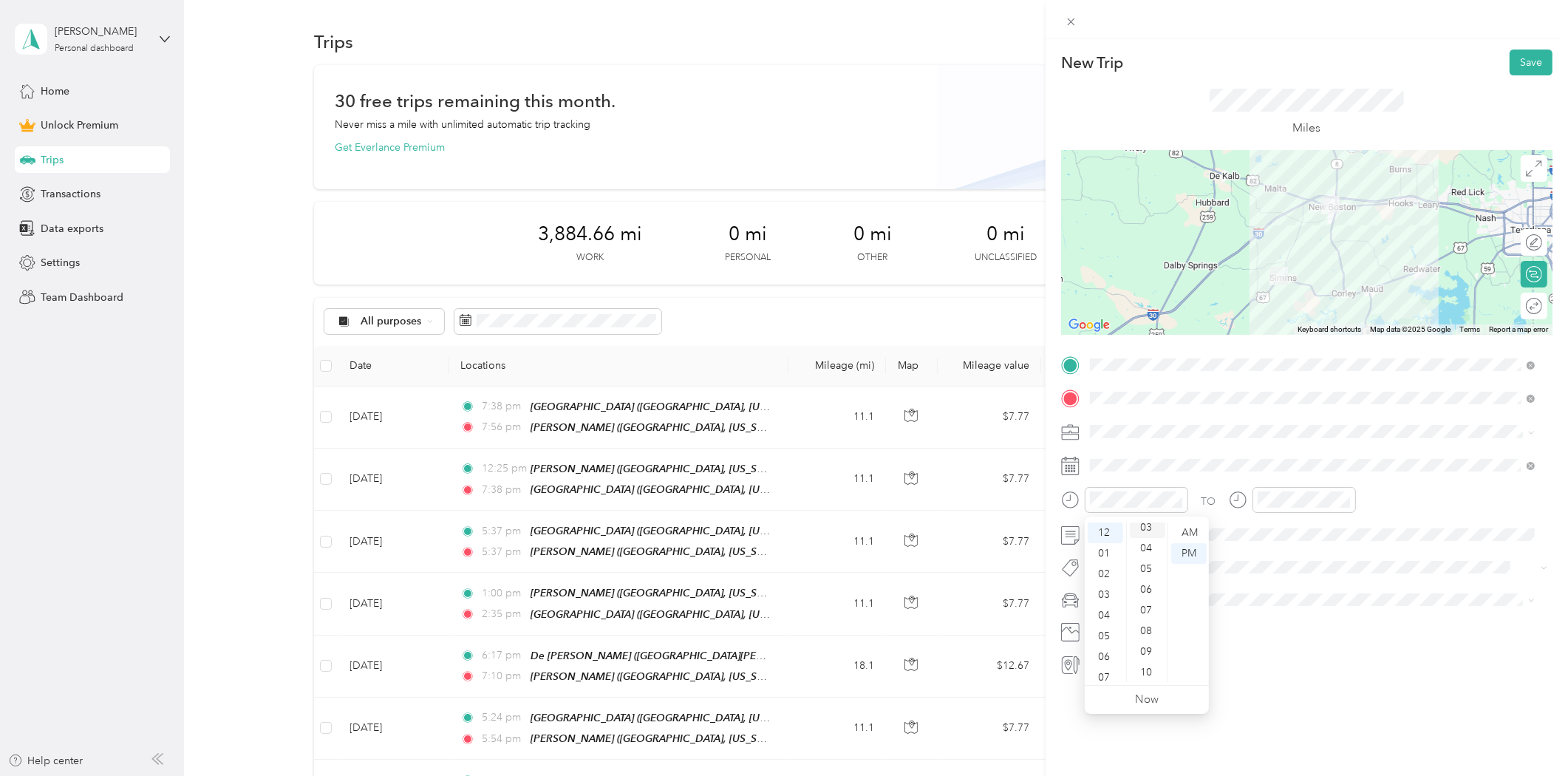
click at [1147, 529] on div "03" at bounding box center [1147, 528] width 36 height 21
click at [1194, 555] on div "PM" at bounding box center [1188, 554] width 36 height 21
click at [1272, 575] on div "02" at bounding box center [1272, 575] width 36 height 21
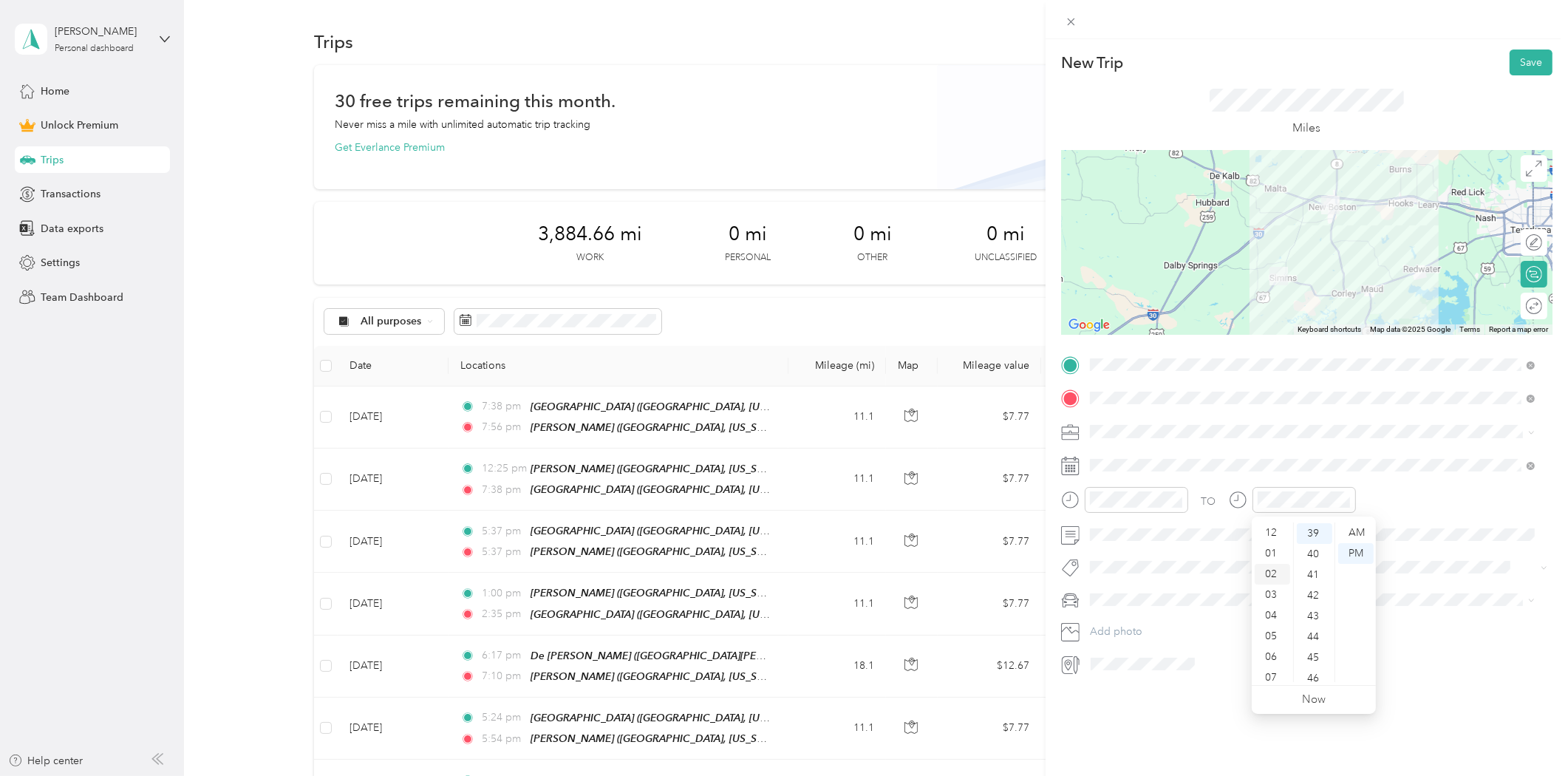
scroll to position [40, 0]
click at [1513, 64] on button "Save" at bounding box center [1531, 63] width 43 height 26
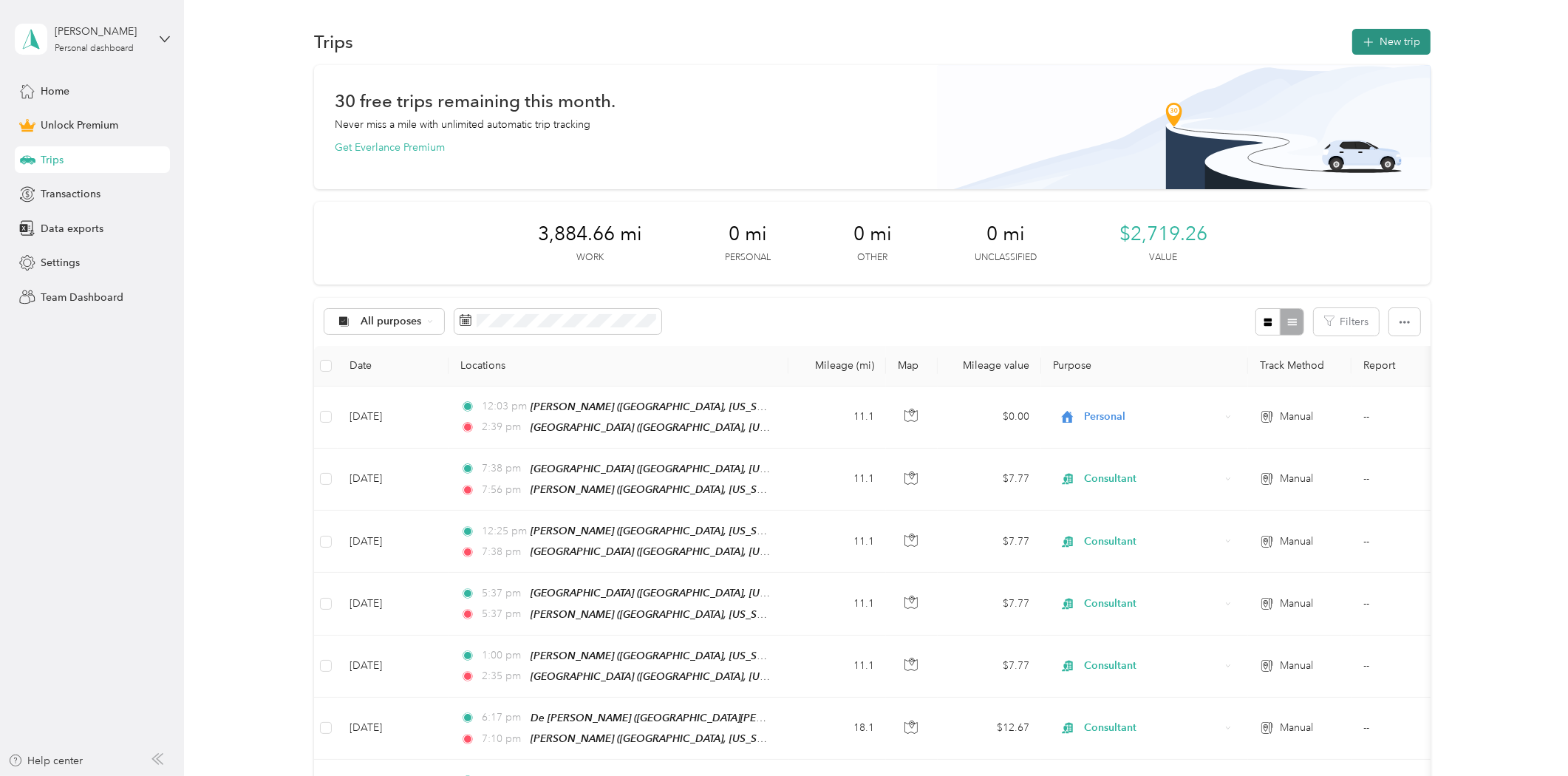
click at [1371, 50] on button "New trip" at bounding box center [1391, 42] width 78 height 26
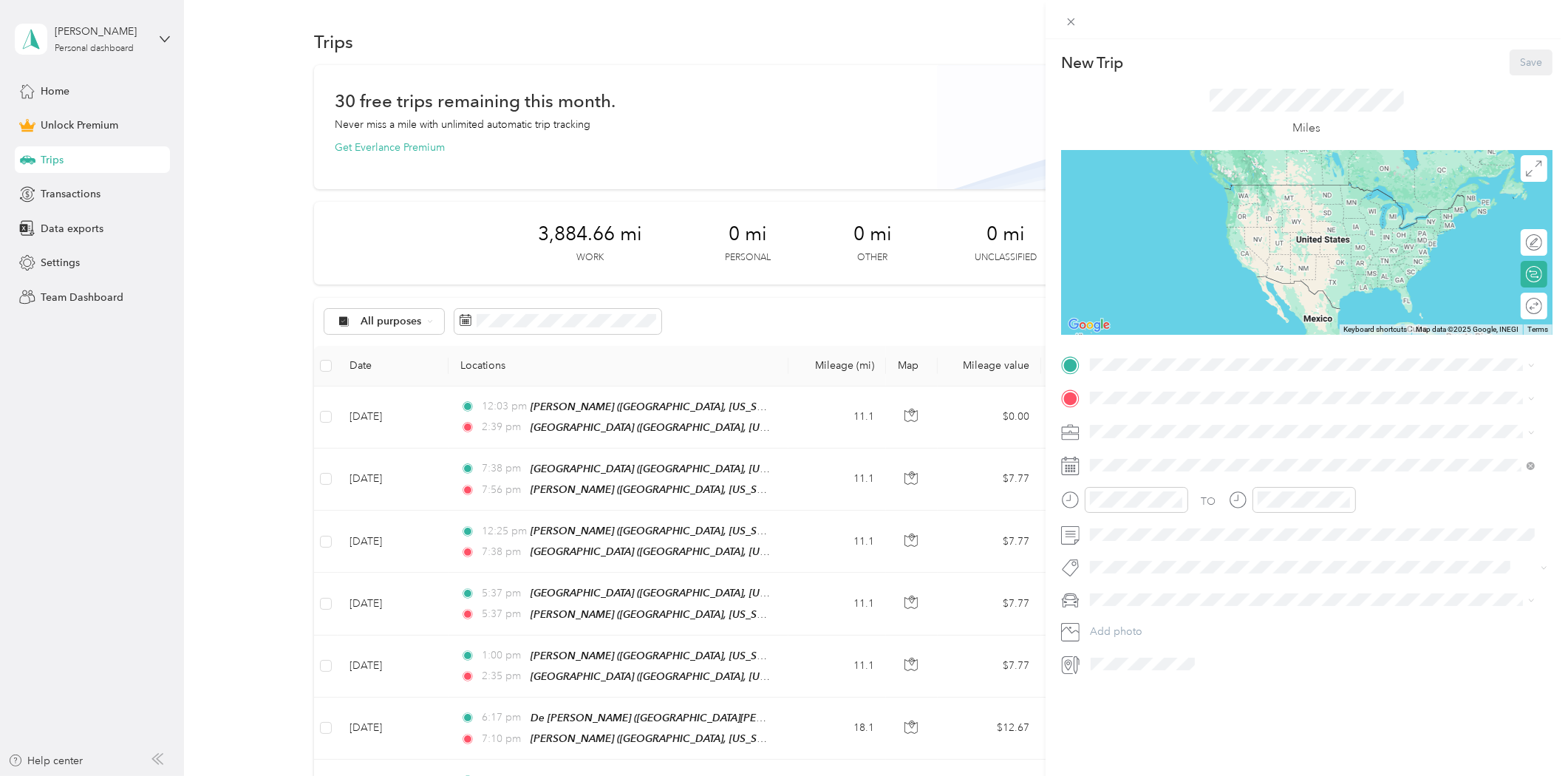
click at [1150, 515] on strong "[GEOGRAPHIC_DATA]" at bounding box center [1172, 516] width 110 height 13
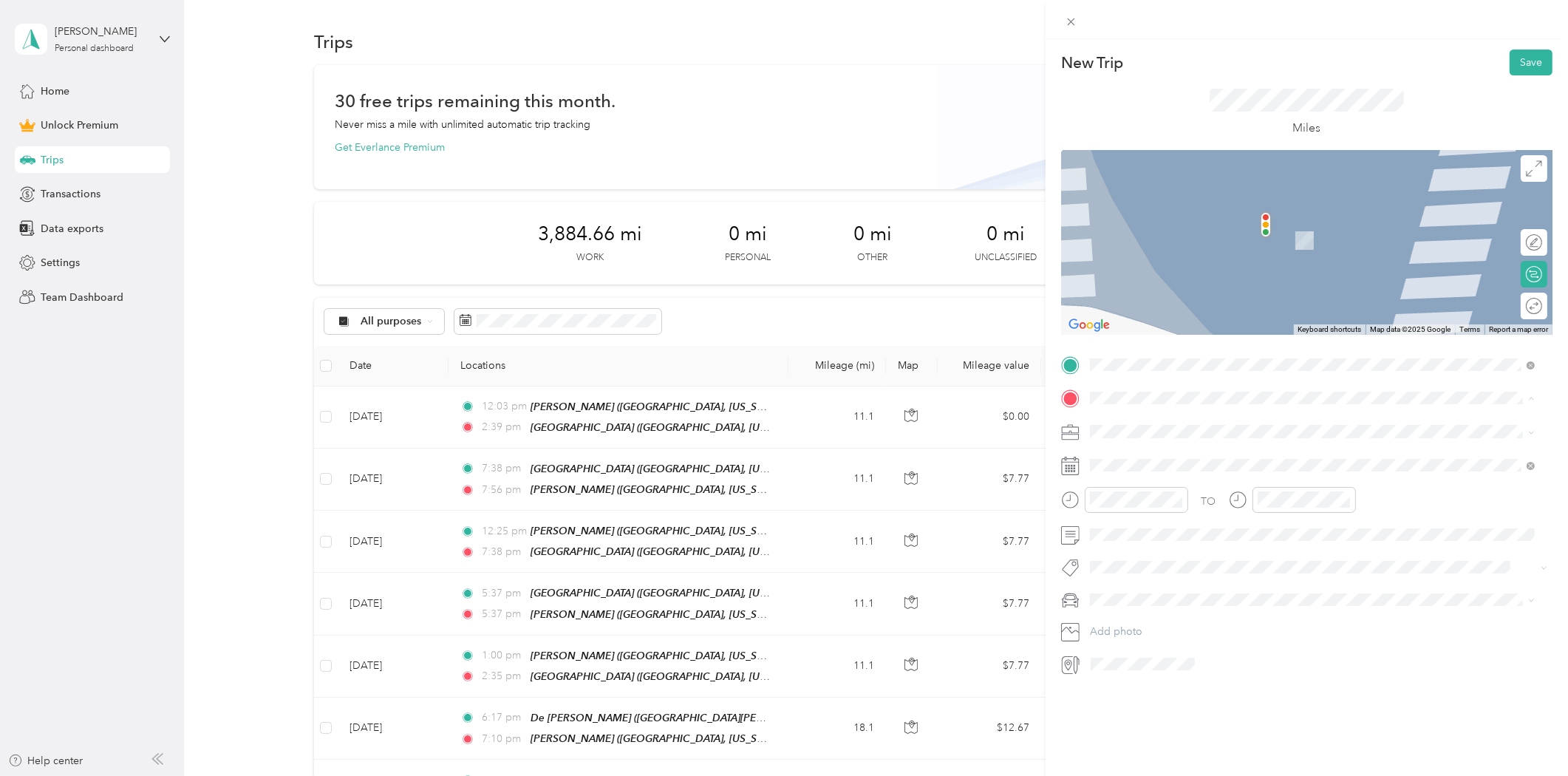
click at [1157, 448] on div "[PERSON_NAME] [PERSON_NAME], [US_STATE], [GEOGRAPHIC_DATA]" at bounding box center [1313, 466] width 435 height 37
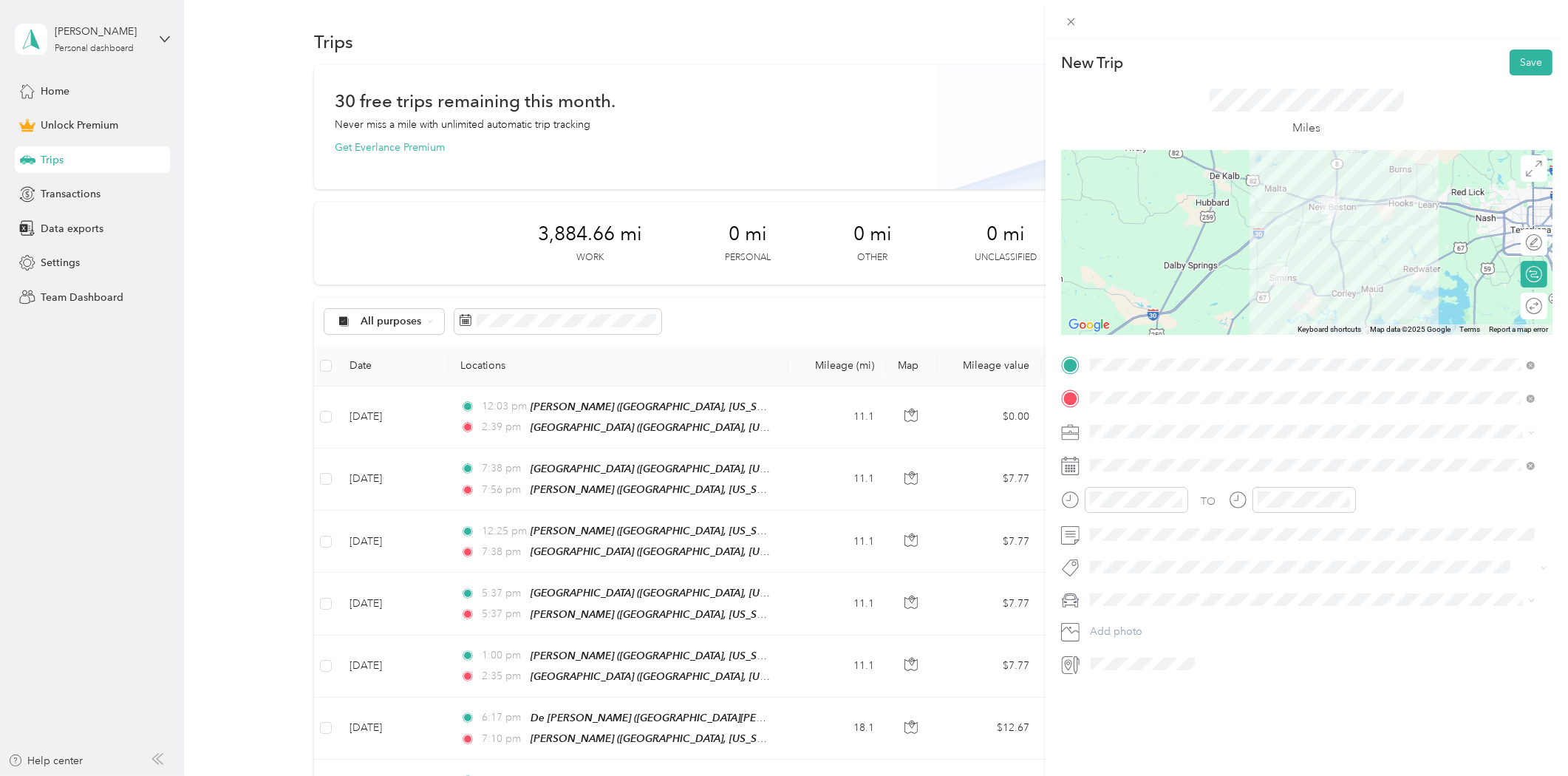
click at [1120, 510] on div "Consultant" at bounding box center [1313, 509] width 435 height 16
click at [1126, 547] on icon at bounding box center [1126, 549] width 7 height 13
click at [1210, 645] on div "15" at bounding box center [1215, 647] width 19 height 18
click at [1528, 64] on button "Save" at bounding box center [1531, 63] width 43 height 26
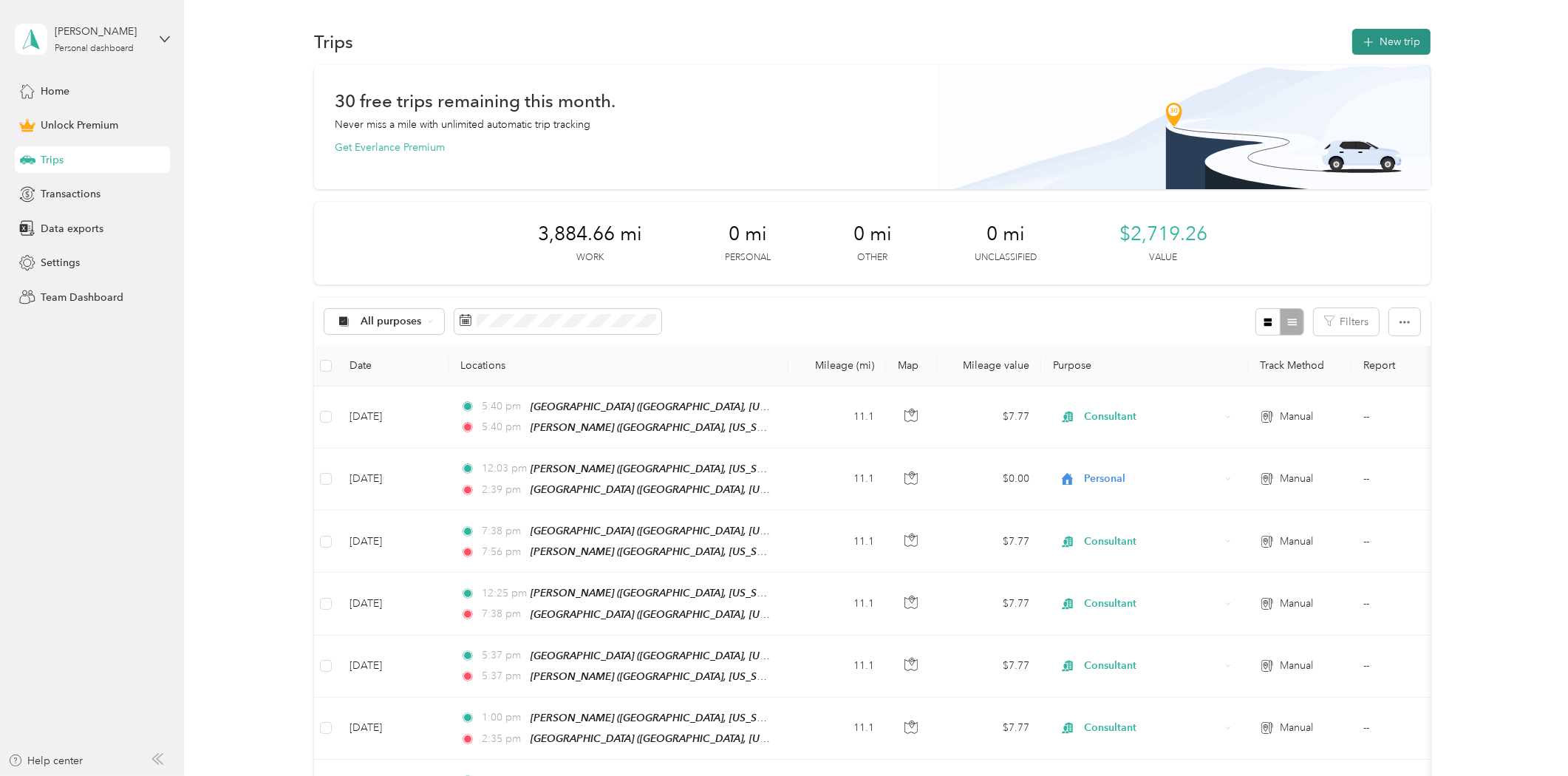
click at [1408, 44] on button "New trip" at bounding box center [1391, 42] width 78 height 26
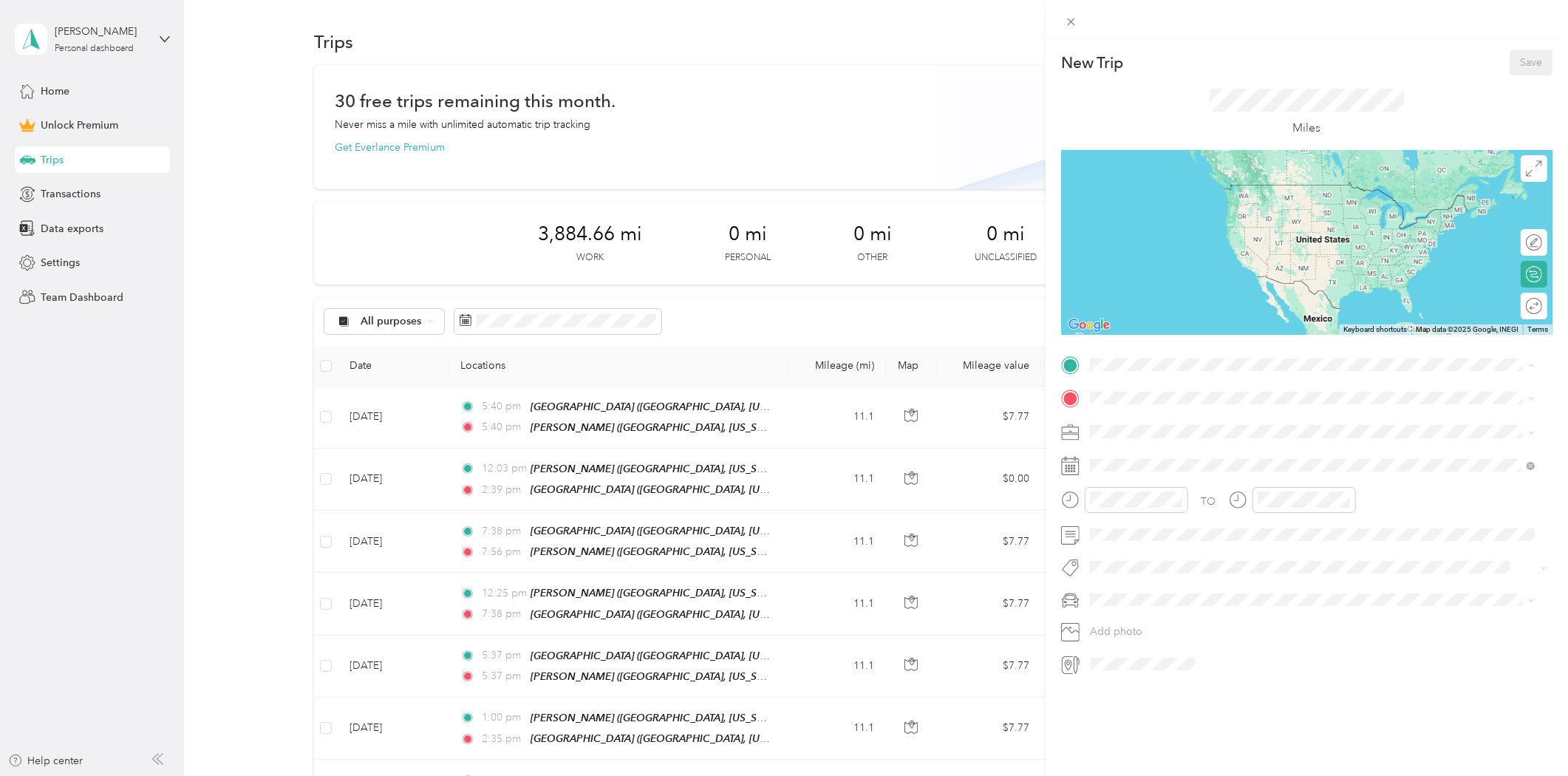
click at [1140, 430] on div "[PERSON_NAME] [PERSON_NAME], [US_STATE], [GEOGRAPHIC_DATA]" at bounding box center [1256, 433] width 279 height 31
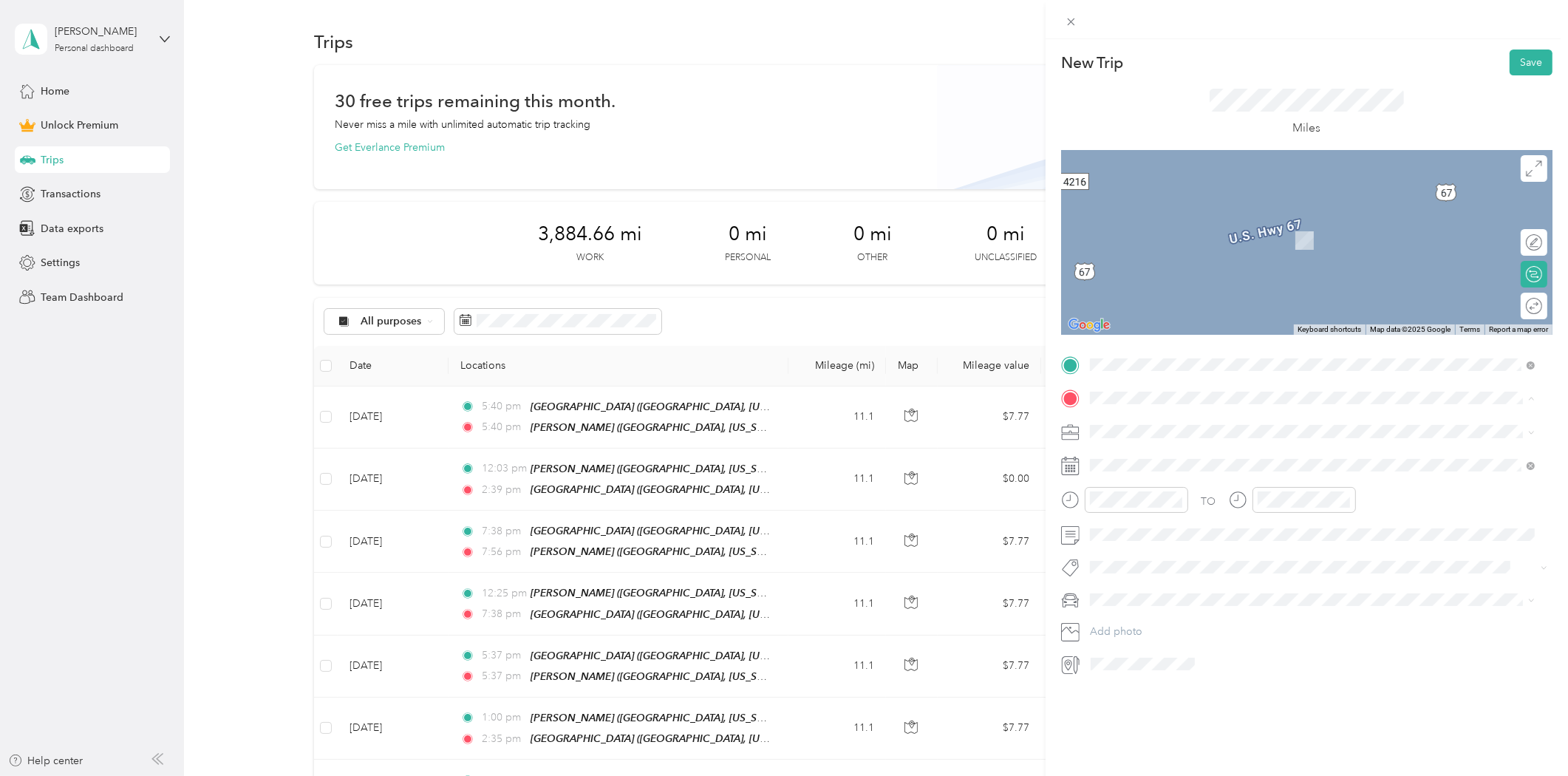
click at [1139, 502] on strong "De [PERSON_NAME]" at bounding box center [1169, 503] width 104 height 13
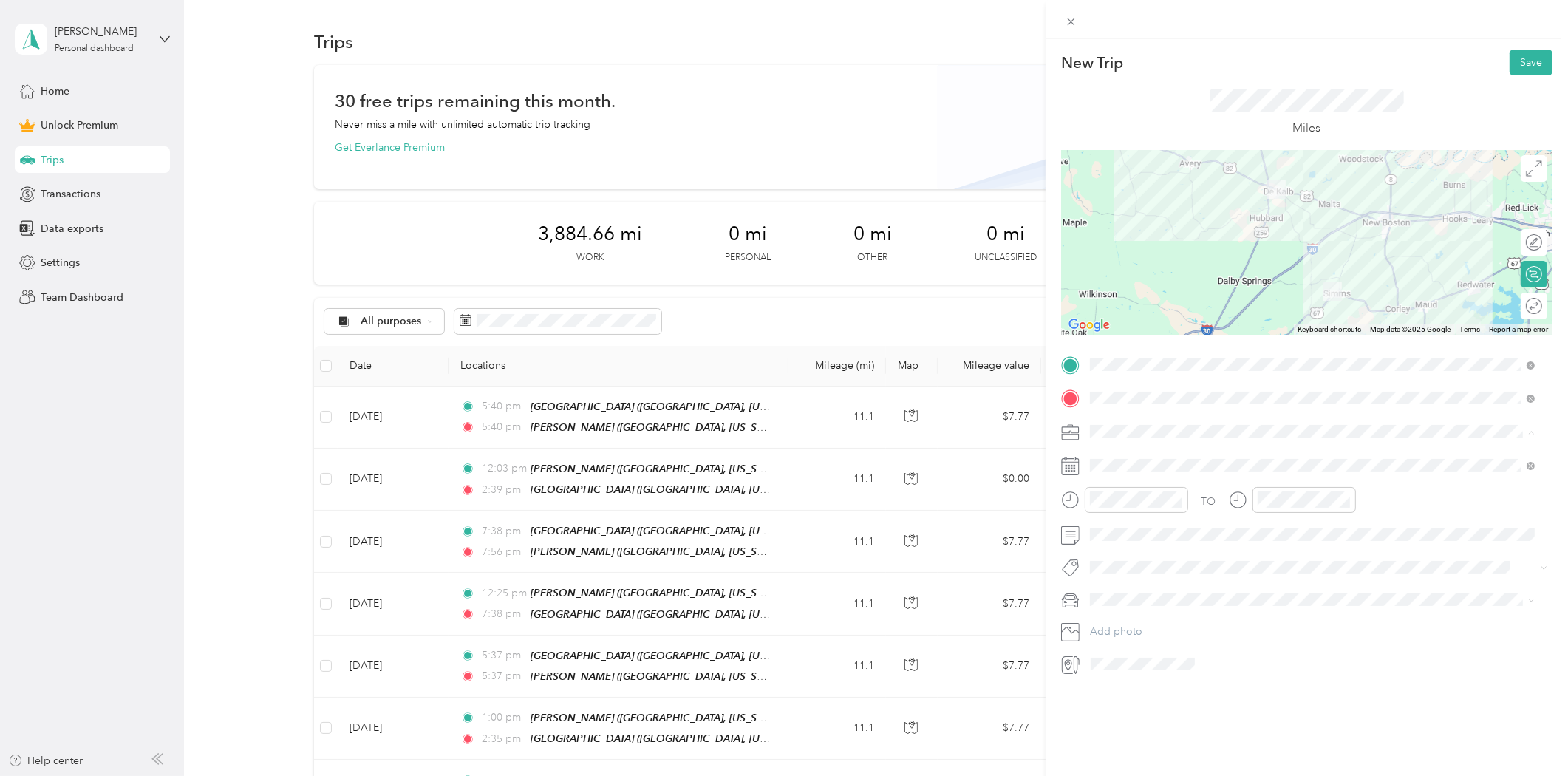
click at [1114, 503] on span "Consultant" at bounding box center [1120, 509] width 50 height 12
click at [1127, 550] on icon at bounding box center [1126, 549] width 15 height 15
click at [1137, 666] on div "18" at bounding box center [1141, 670] width 19 height 18
click at [1106, 530] on div "04" at bounding box center [1105, 527] width 36 height 21
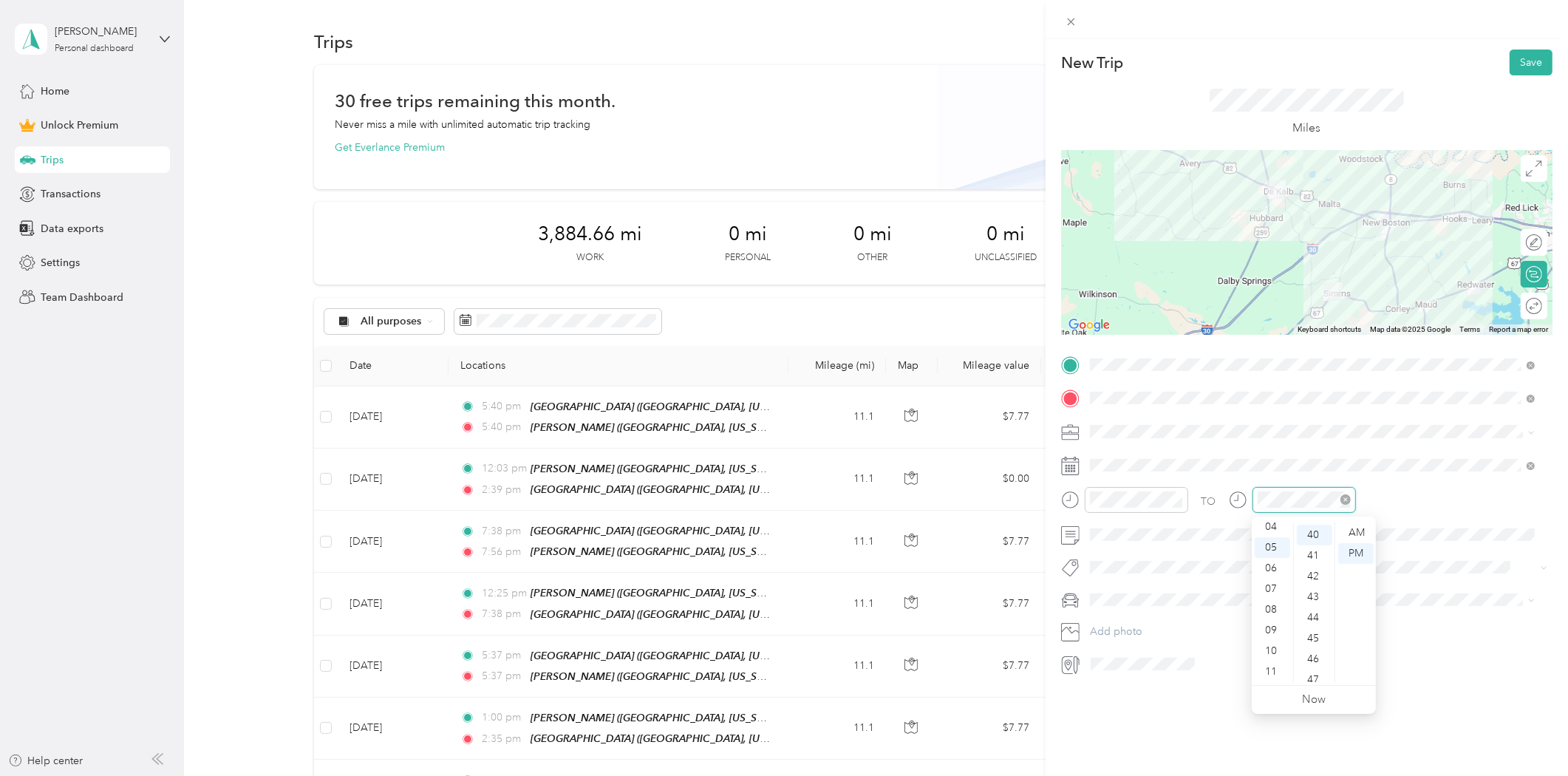
scroll to position [827, 0]
click at [1269, 567] on div "06" at bounding box center [1272, 569] width 36 height 21
click at [1355, 550] on div "PM" at bounding box center [1356, 554] width 36 height 21
drag, startPoint x: 1352, startPoint y: 214, endPoint x: 1340, endPoint y: 208, distance: 13.4
click at [1340, 208] on div at bounding box center [1307, 242] width 491 height 185
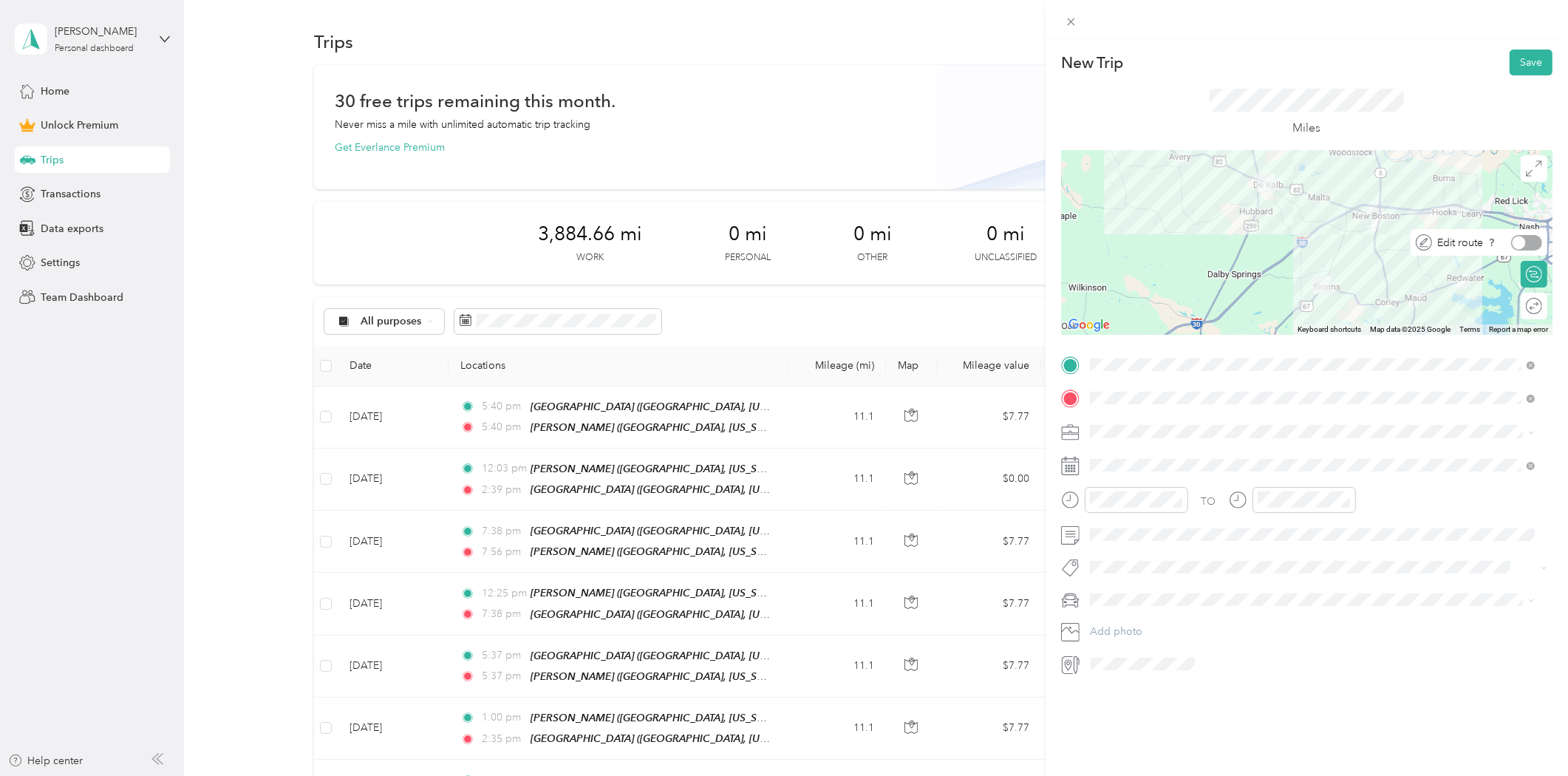
click at [1525, 237] on div at bounding box center [1527, 243] width 31 height 16
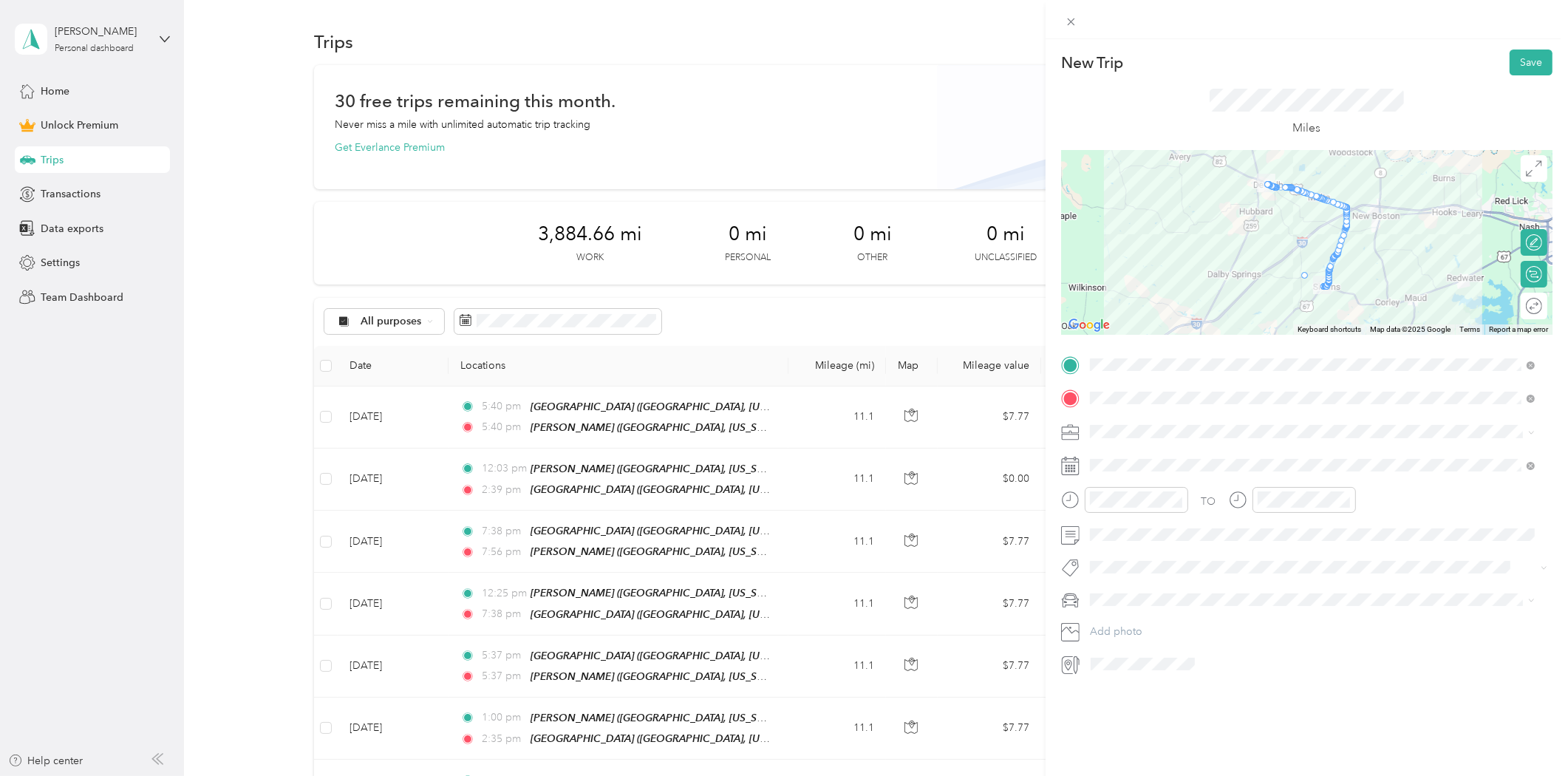
drag, startPoint x: 1325, startPoint y: 264, endPoint x: 1295, endPoint y: 279, distance: 33.5
drag, startPoint x: 1296, startPoint y: 274, endPoint x: 1264, endPoint y: 188, distance: 91.8
drag, startPoint x: 1343, startPoint y: 210, endPoint x: 1295, endPoint y: 246, distance: 60.0
drag, startPoint x: 1342, startPoint y: 218, endPoint x: 1302, endPoint y: 276, distance: 70.5
click at [1297, 249] on div at bounding box center [1301, 246] width 8 height 8
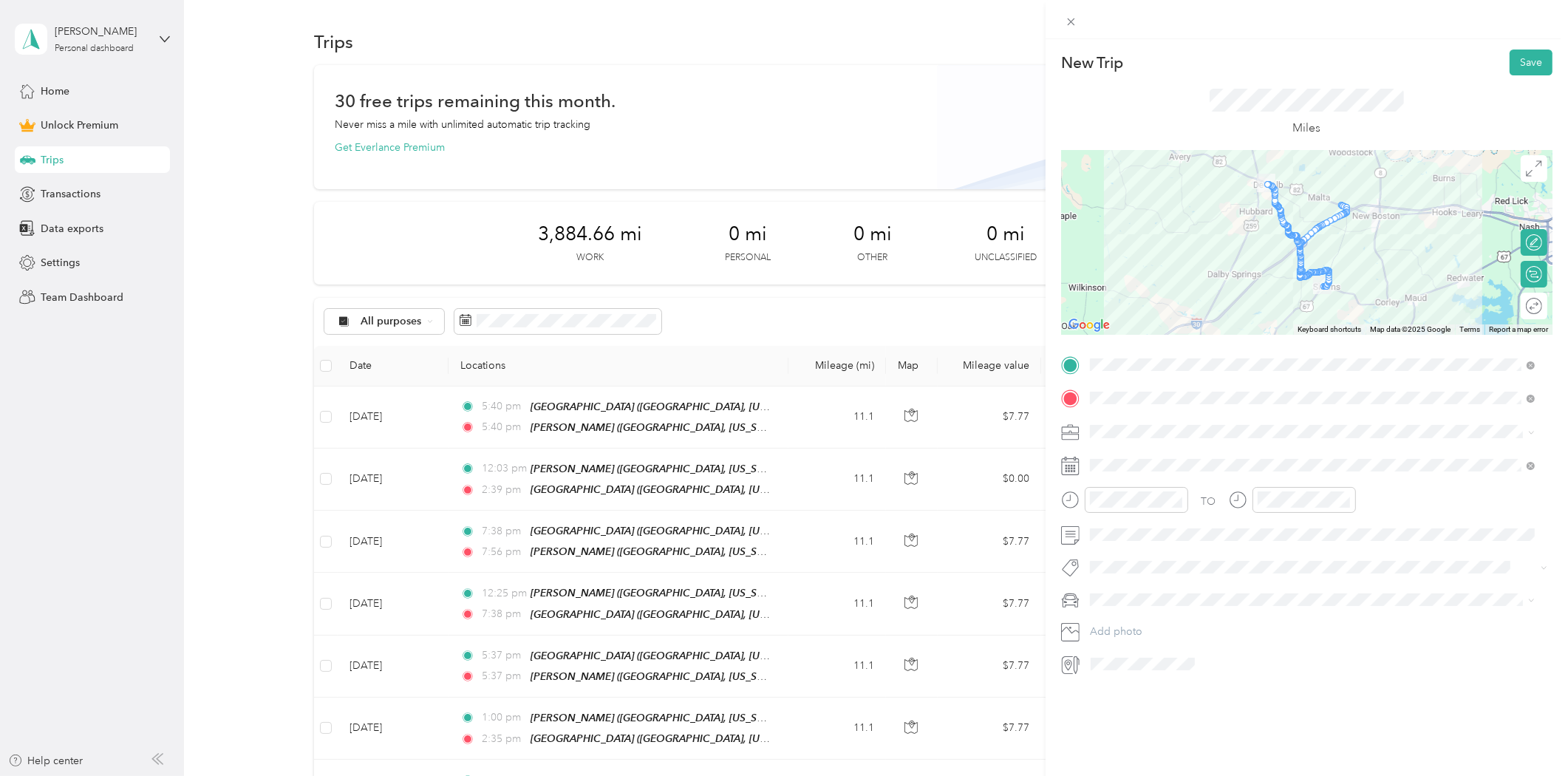
click at [1337, 240] on div at bounding box center [1307, 242] width 491 height 185
drag, startPoint x: 1322, startPoint y: 274, endPoint x: 1289, endPoint y: 280, distance: 33.5
drag, startPoint x: 1341, startPoint y: 214, endPoint x: 1326, endPoint y: 278, distance: 65.7
drag, startPoint x: 1323, startPoint y: 274, endPoint x: 1297, endPoint y: 278, distance: 26.3
click at [1320, 274] on img "Undo last edit" at bounding box center [1325, 276] width 66 height 20
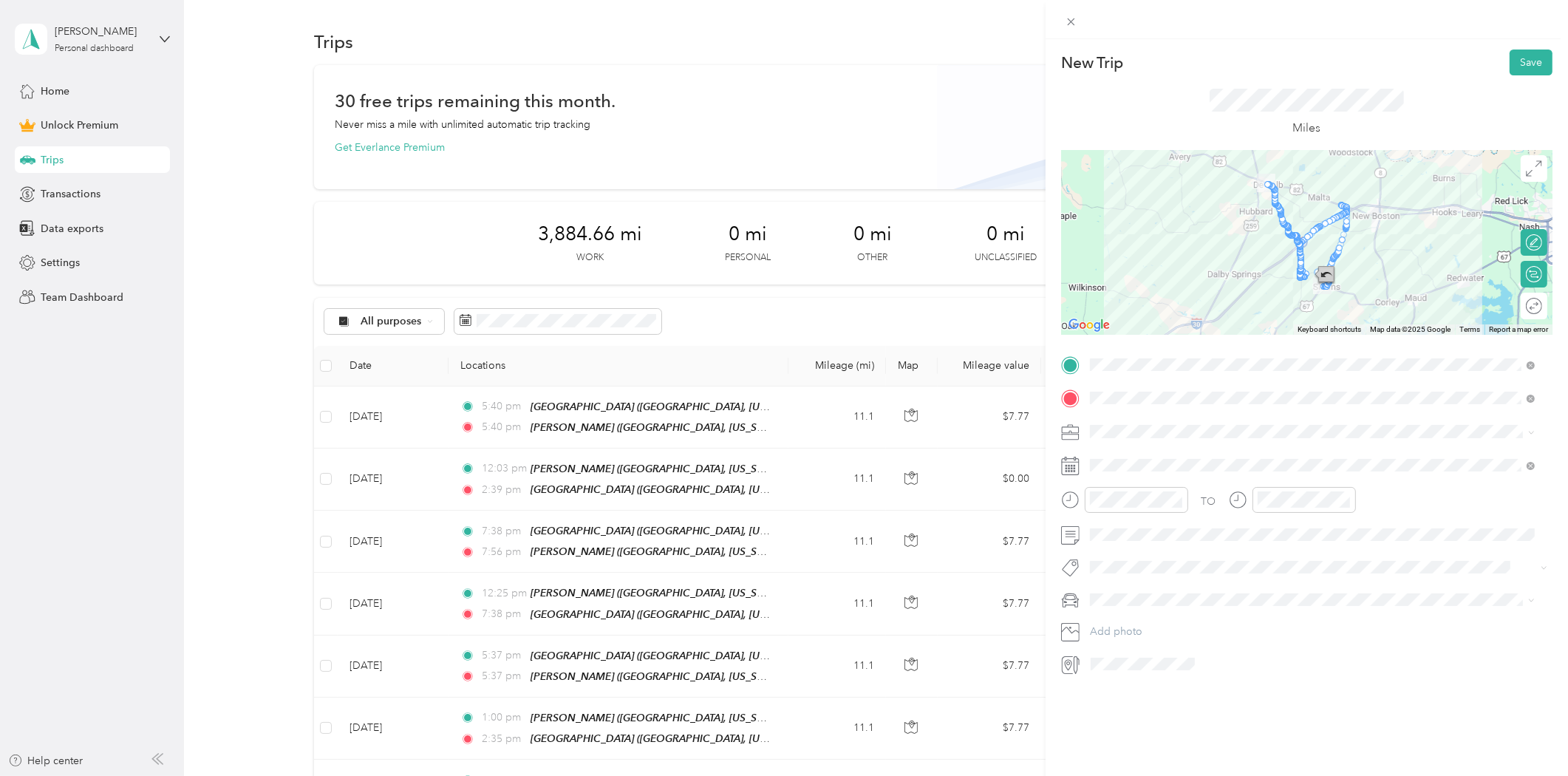
click at [1317, 273] on img "Undo last edit" at bounding box center [1302, 276] width 66 height 20
click at [1302, 273] on div at bounding box center [1303, 277] width 8 height 8
drag, startPoint x: 1340, startPoint y: 210, endPoint x: 1297, endPoint y: 275, distance: 77.9
click at [1459, 241] on span "Edit route" at bounding box center [1460, 243] width 46 height 16
click at [1511, 242] on div at bounding box center [1527, 243] width 31 height 16
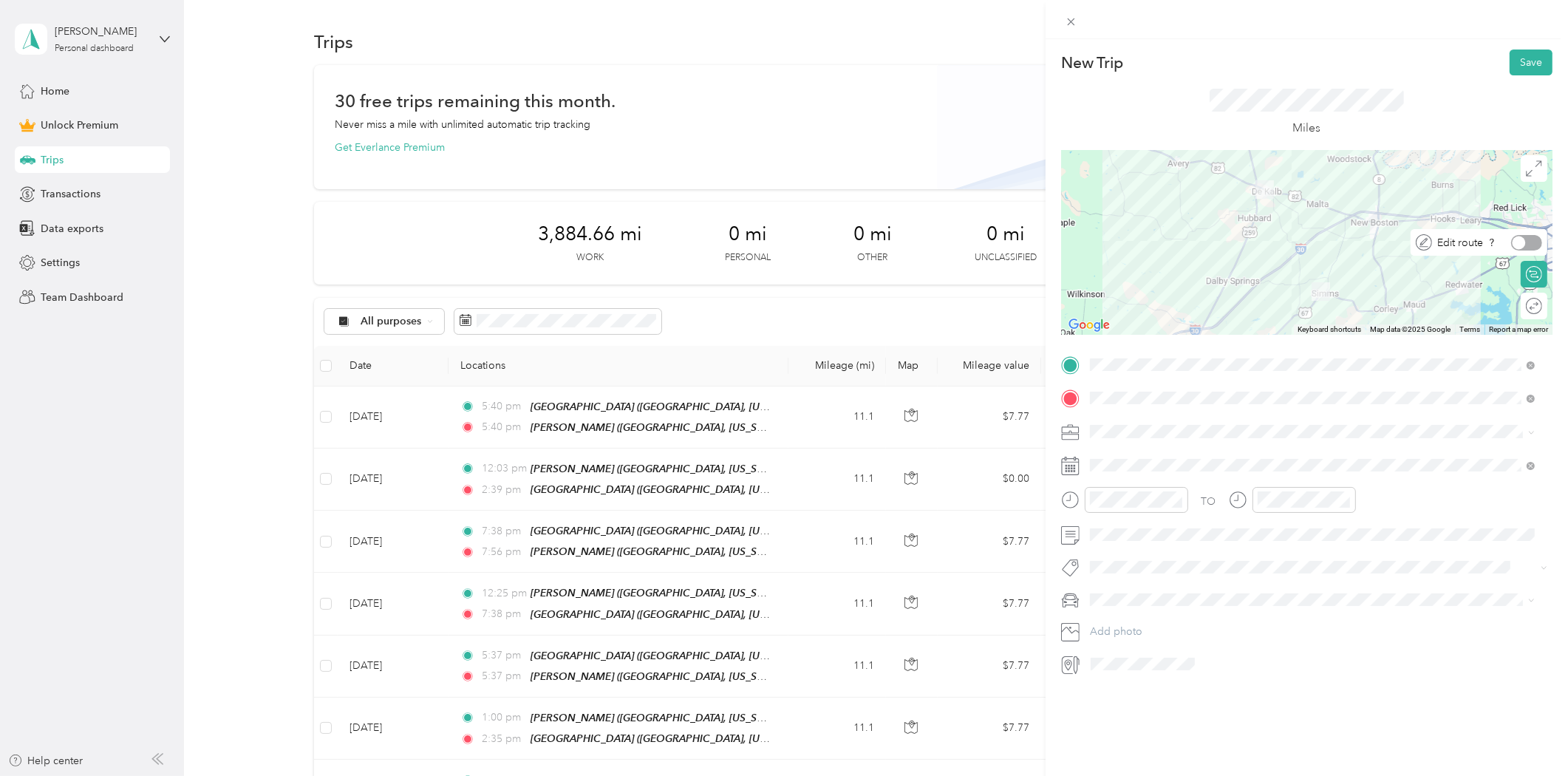
click at [1518, 241] on div at bounding box center [1527, 243] width 31 height 16
drag, startPoint x: 1337, startPoint y: 214, endPoint x: 1323, endPoint y: 276, distance: 63.6
drag, startPoint x: 1339, startPoint y: 213, endPoint x: 1323, endPoint y: 277, distance: 66.0
drag, startPoint x: 1337, startPoint y: 210, endPoint x: 1293, endPoint y: 244, distance: 55.6
click at [53, 159] on div "New Trip Save This trip cannot be edited because it is either under review, app…" at bounding box center [784, 388] width 1568 height 776
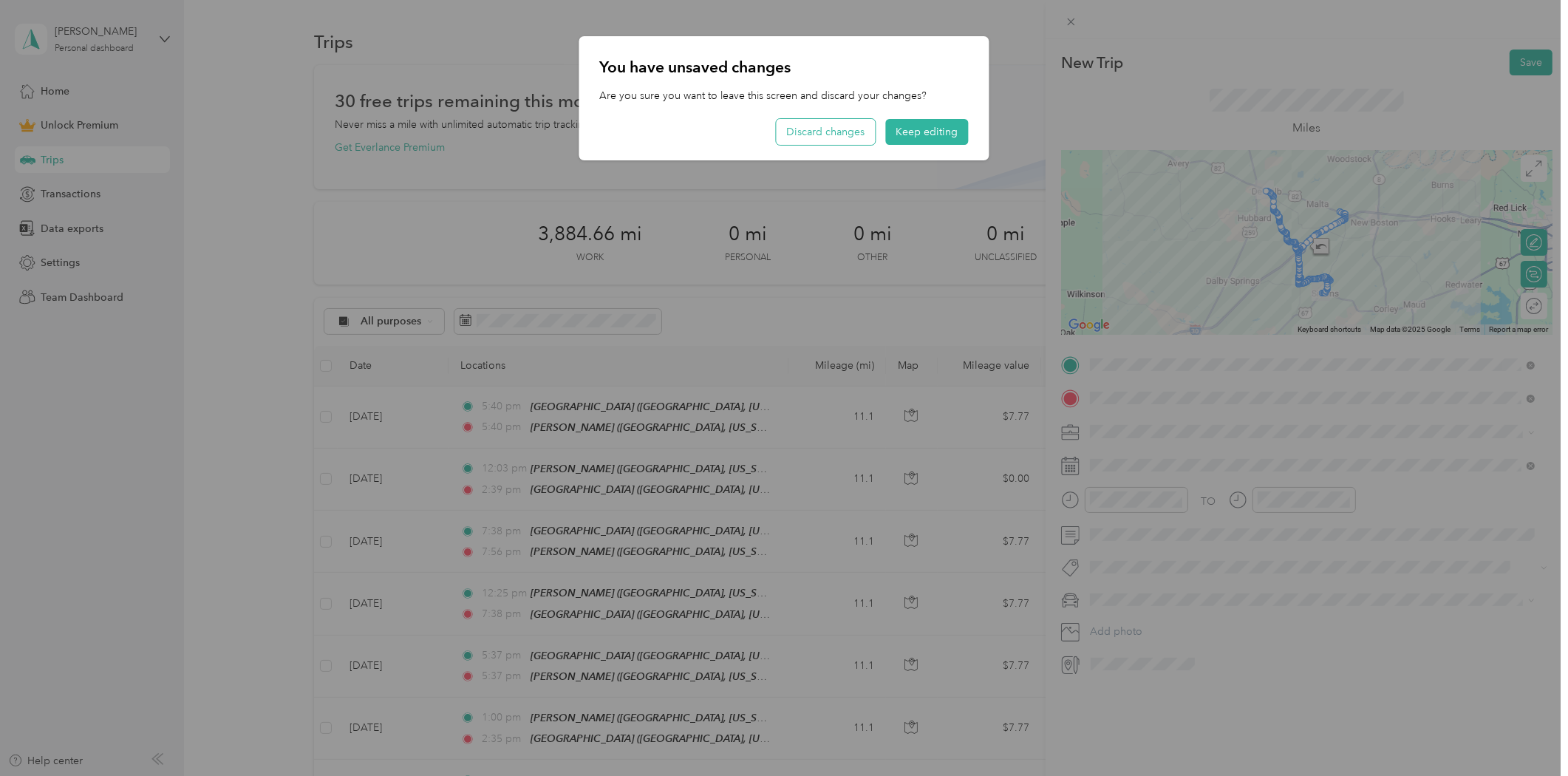
click at [829, 134] on button "Discard changes" at bounding box center [826, 132] width 99 height 26
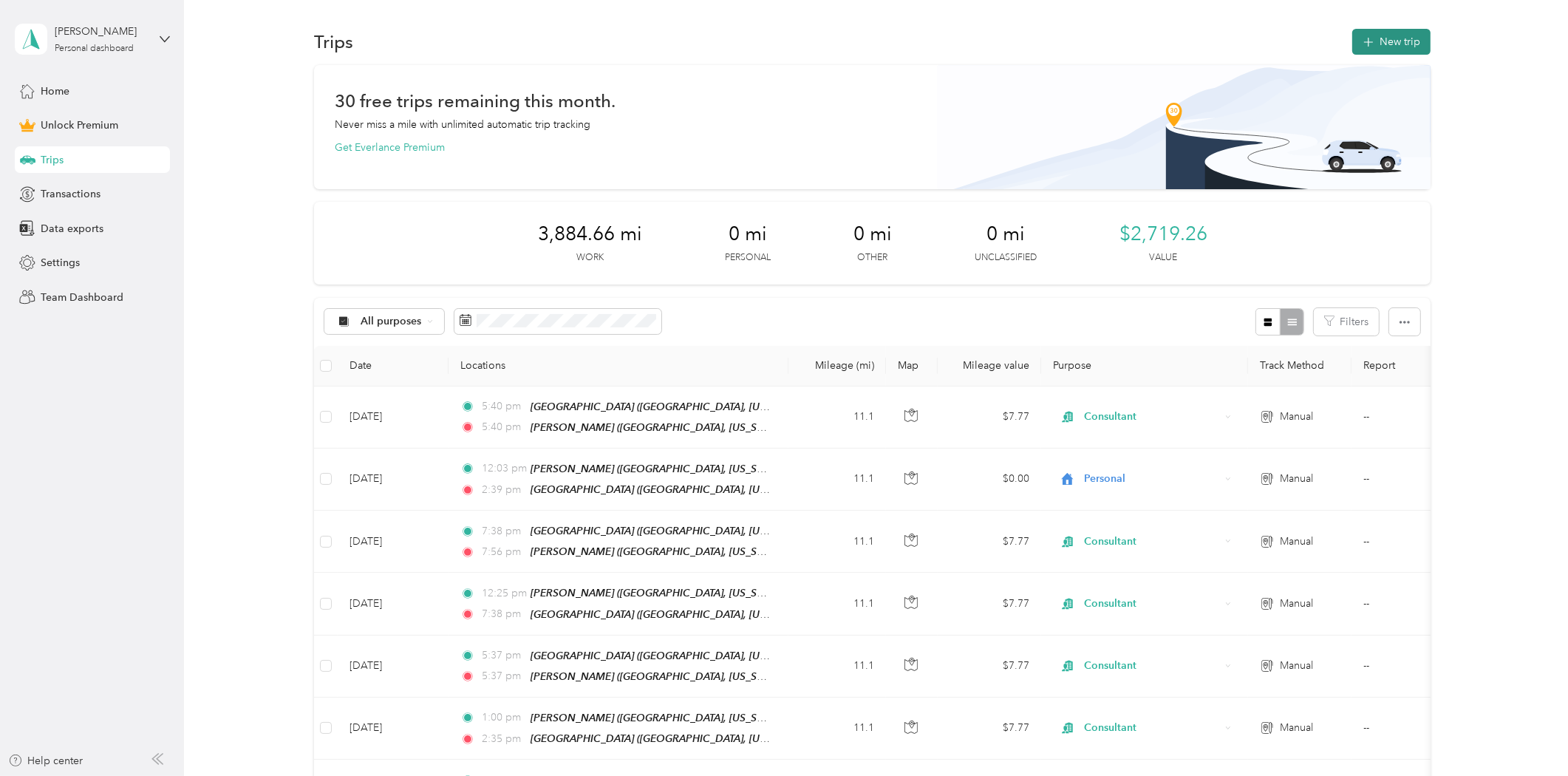
click at [1369, 43] on icon "button" at bounding box center [1369, 43] width 17 height 17
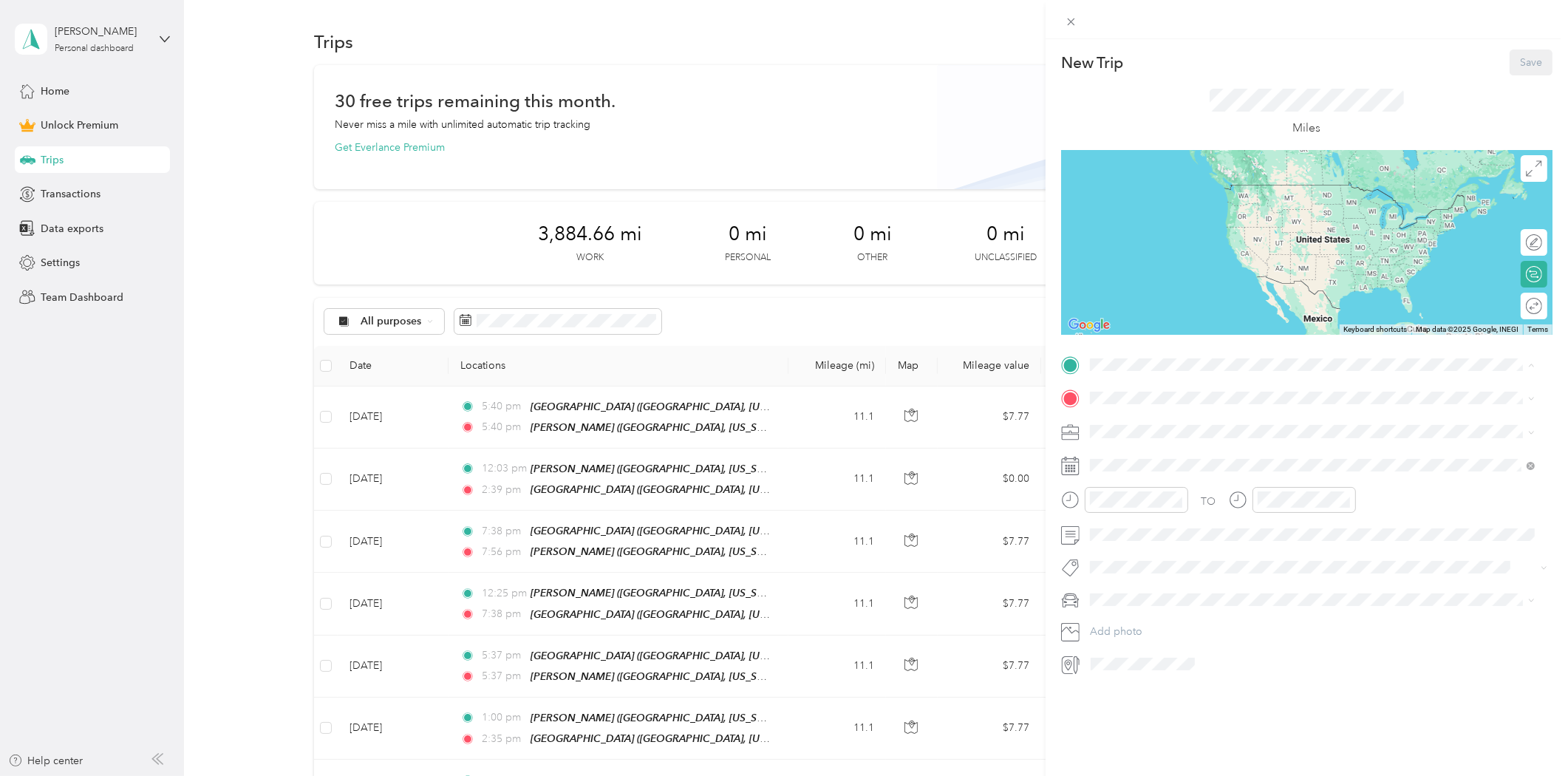
click at [1139, 434] on span "[GEOGRAPHIC_DATA], [US_STATE], [GEOGRAPHIC_DATA]" at bounding box center [1256, 440] width 279 height 12
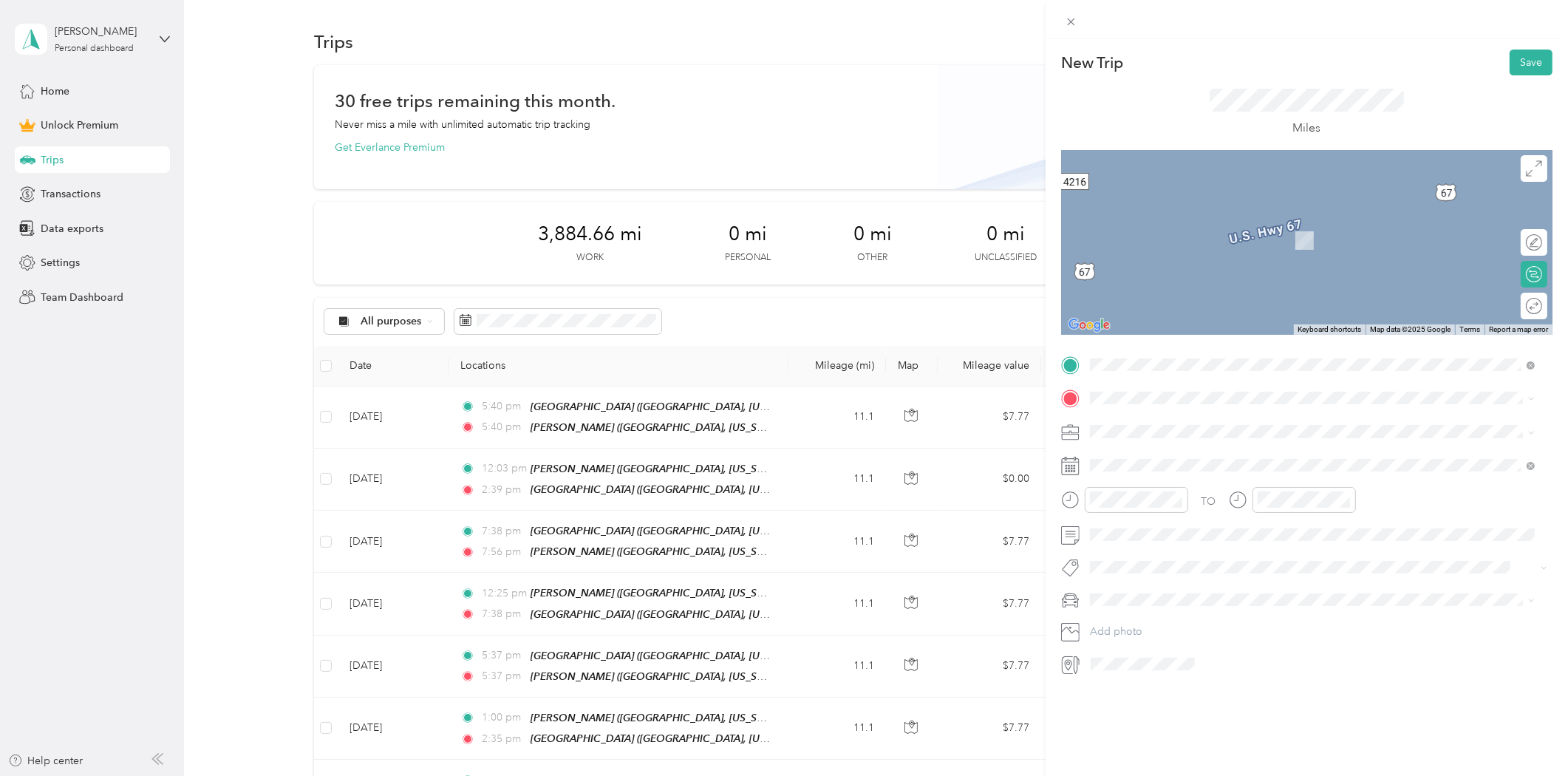
click at [1141, 501] on strong "De [PERSON_NAME]" at bounding box center [1169, 500] width 104 height 13
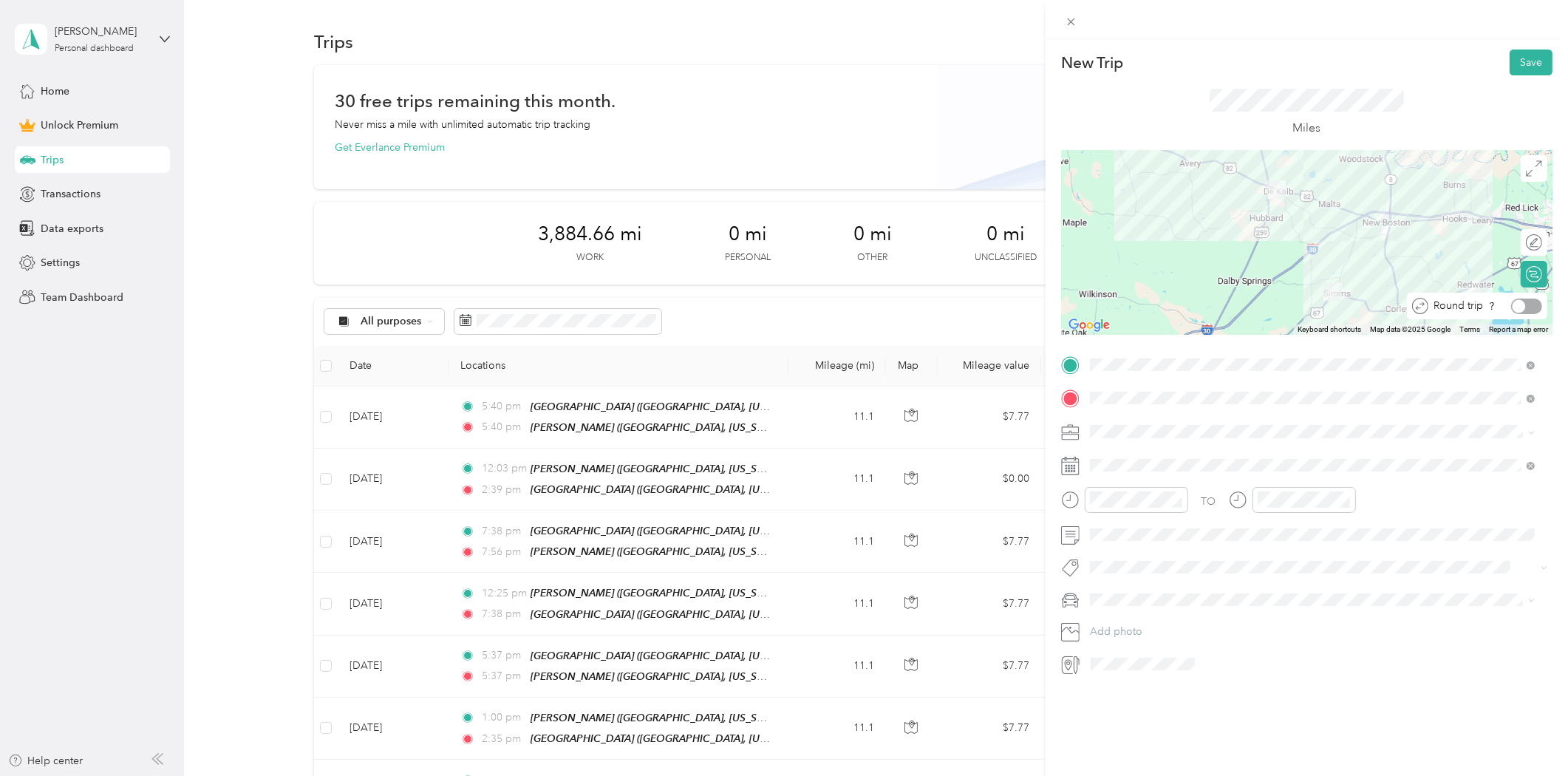
click at [1518, 306] on div at bounding box center [1527, 307] width 31 height 16
click at [1118, 511] on li "Consultant" at bounding box center [1313, 509] width 456 height 26
click at [1105, 530] on div "04" at bounding box center [1105, 527] width 36 height 21
click at [1271, 567] on div "06" at bounding box center [1272, 569] width 36 height 21
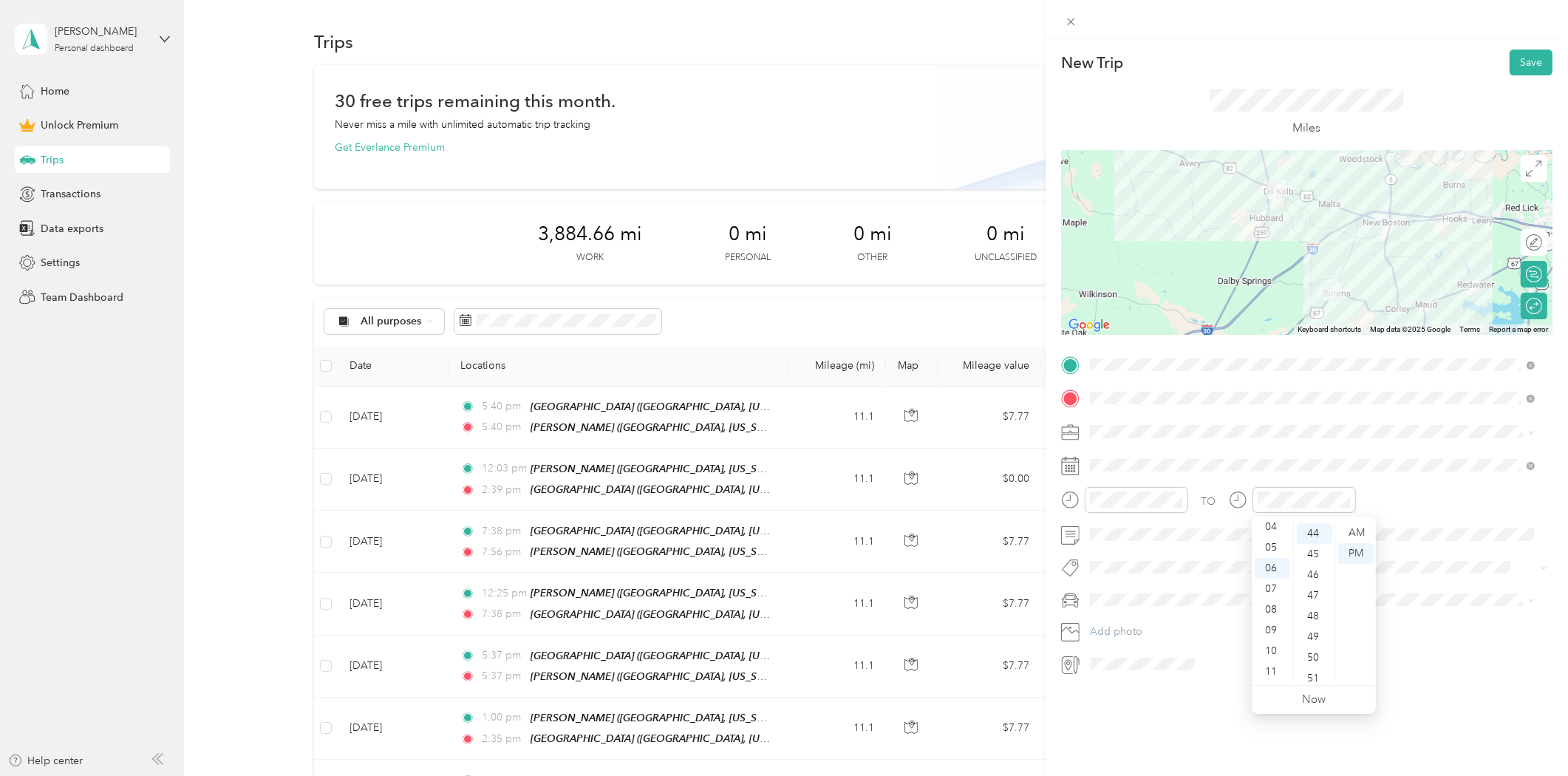
click at [1225, 695] on div "New Trip Save This trip cannot be edited because it is either under review, app…" at bounding box center [1307, 427] width 522 height 776
click at [1518, 64] on button "Save" at bounding box center [1531, 63] width 43 height 26
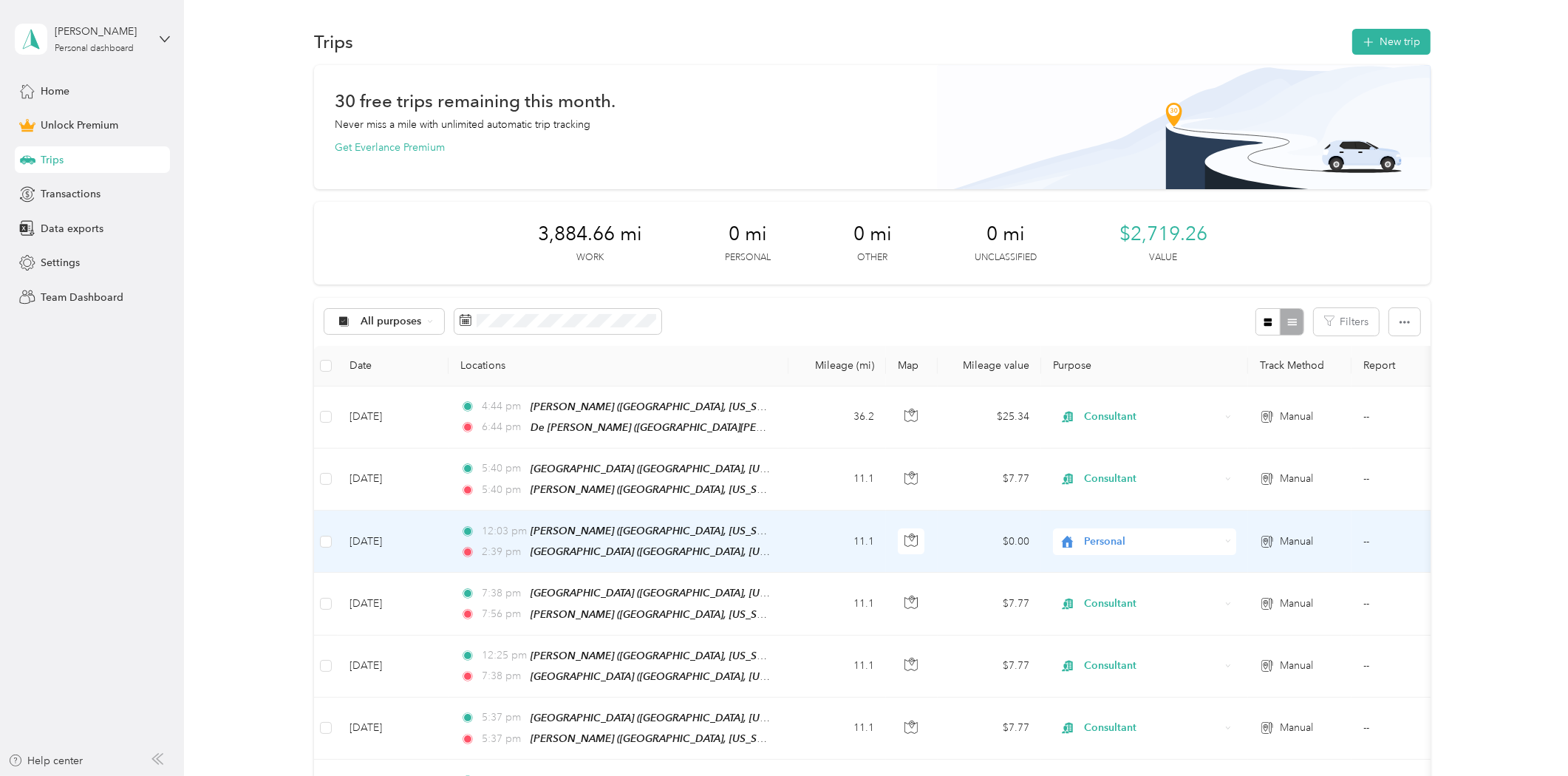
click at [1107, 538] on span "Personal" at bounding box center [1152, 542] width 135 height 17
click at [1108, 619] on span "Consultant" at bounding box center [1157, 617] width 137 height 16
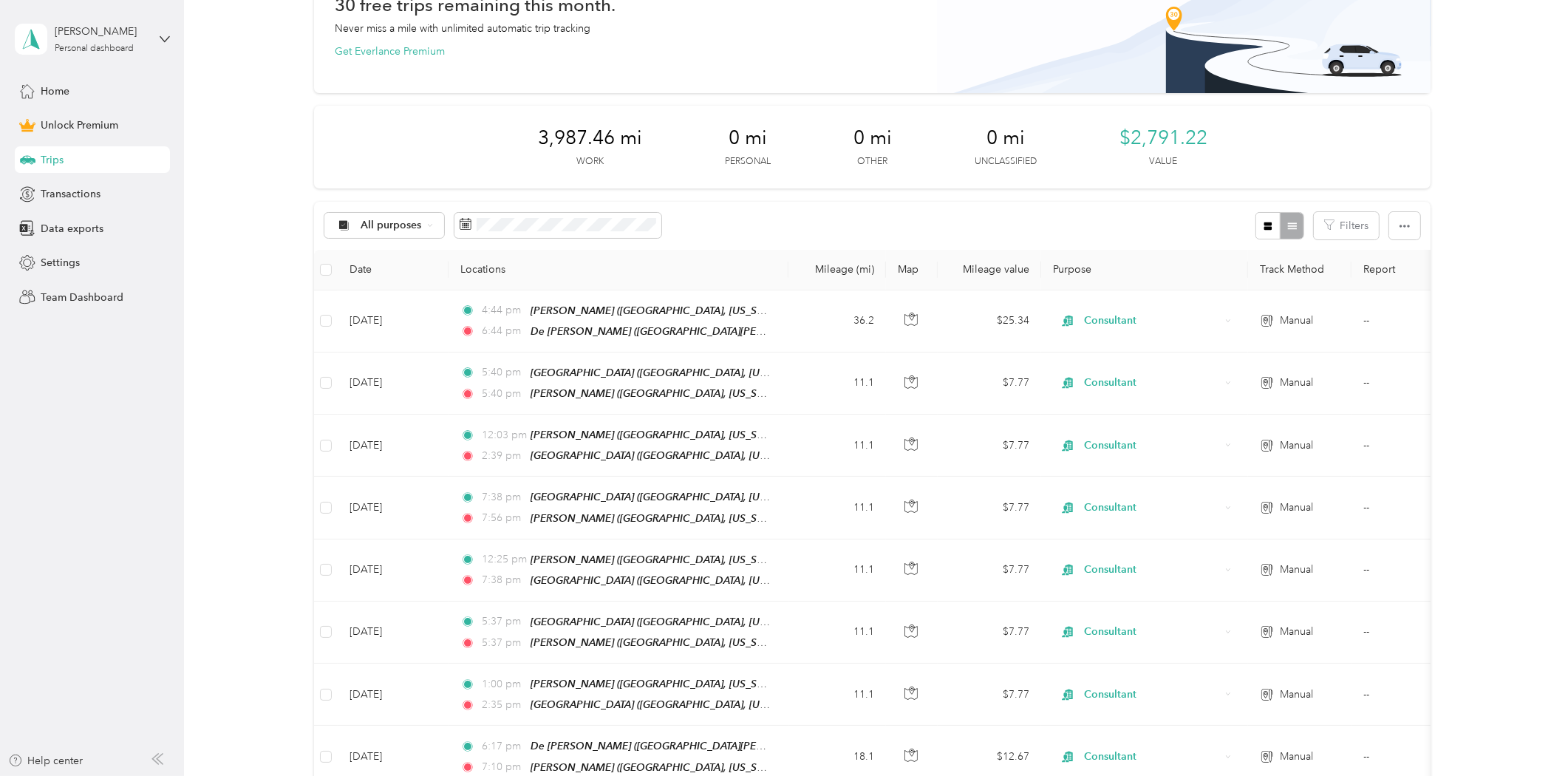
scroll to position [0, 0]
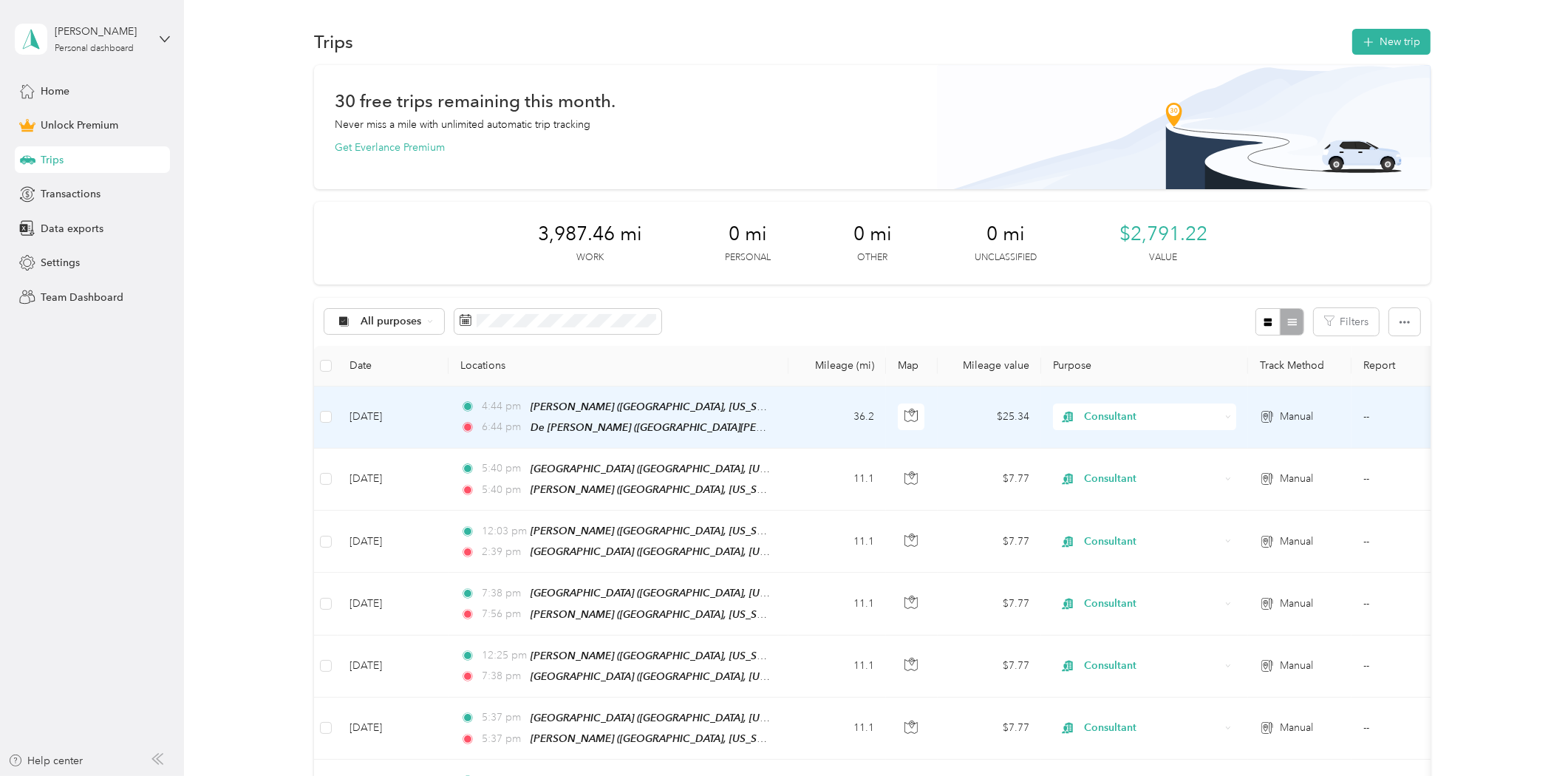
click at [400, 417] on td "[DATE]" at bounding box center [393, 417] width 111 height 62
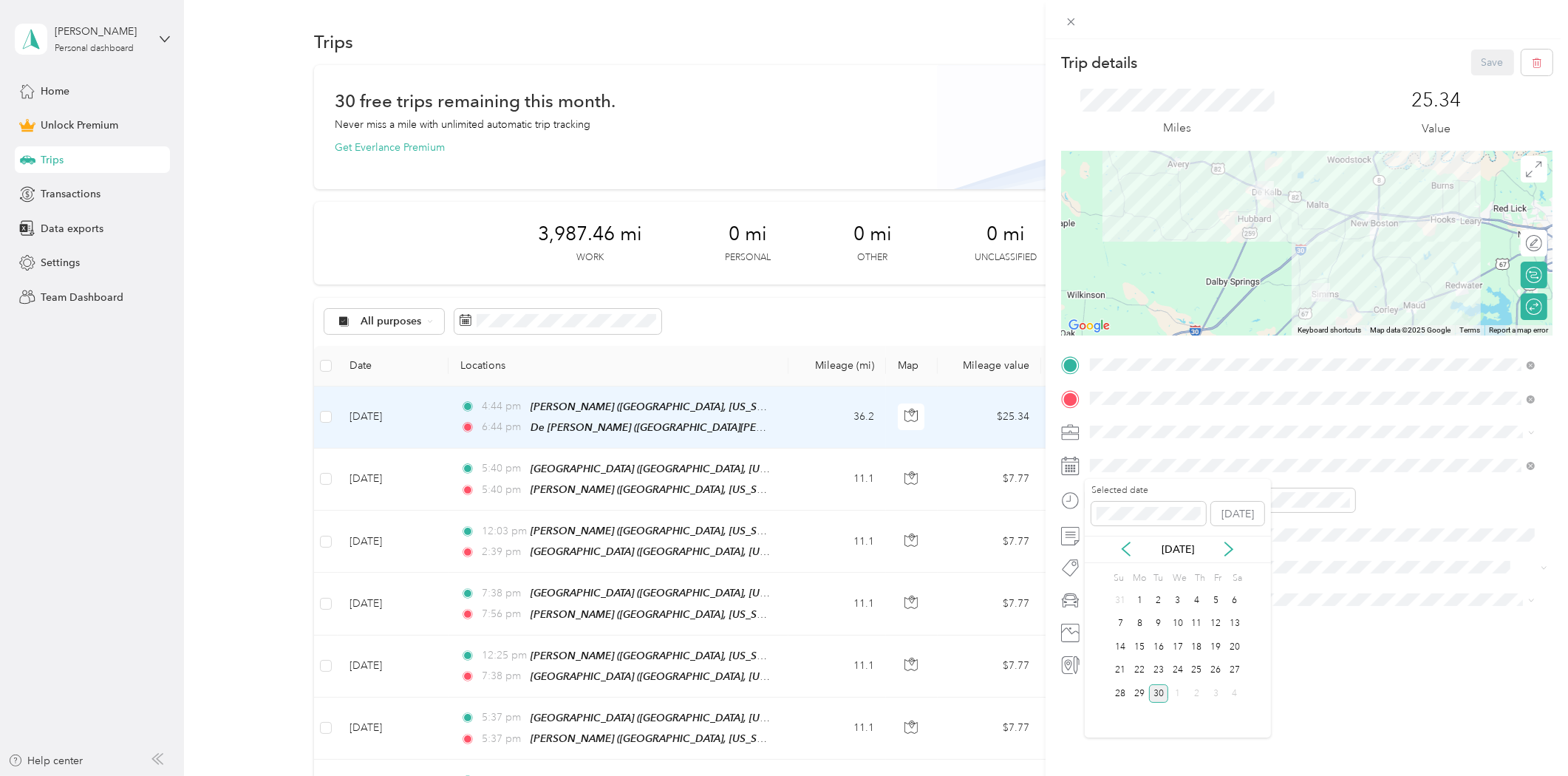
click at [1126, 558] on div "[DATE]" at bounding box center [1178, 549] width 186 height 27
click at [1124, 550] on icon at bounding box center [1126, 550] width 7 height 13
click at [1140, 668] on div "18" at bounding box center [1141, 671] width 19 height 18
click at [1476, 61] on button "Save" at bounding box center [1492, 63] width 43 height 26
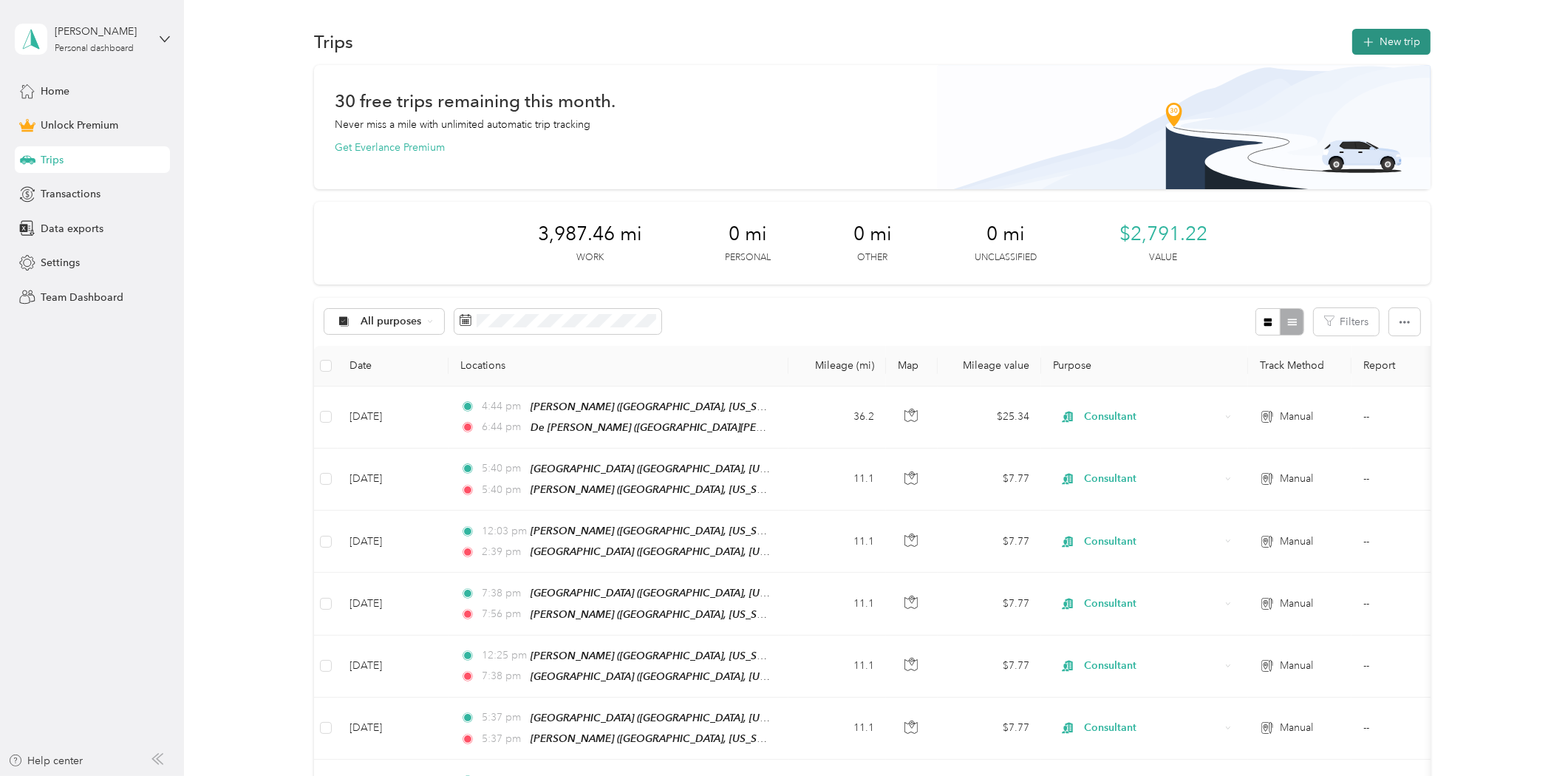
click at [1401, 38] on button "New trip" at bounding box center [1391, 42] width 78 height 26
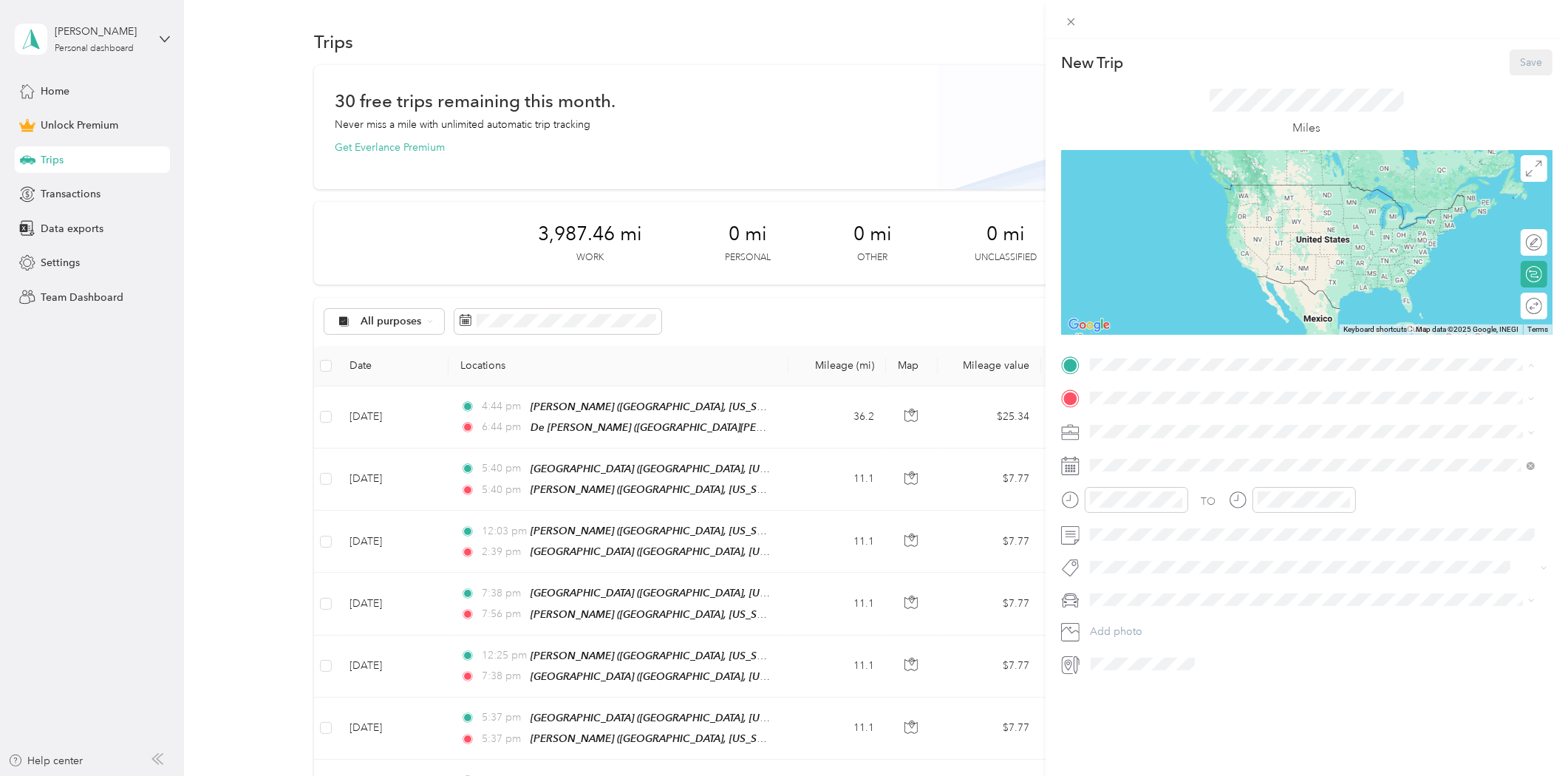
click at [1125, 422] on strong "[PERSON_NAME]" at bounding box center [1161, 423] width 87 height 13
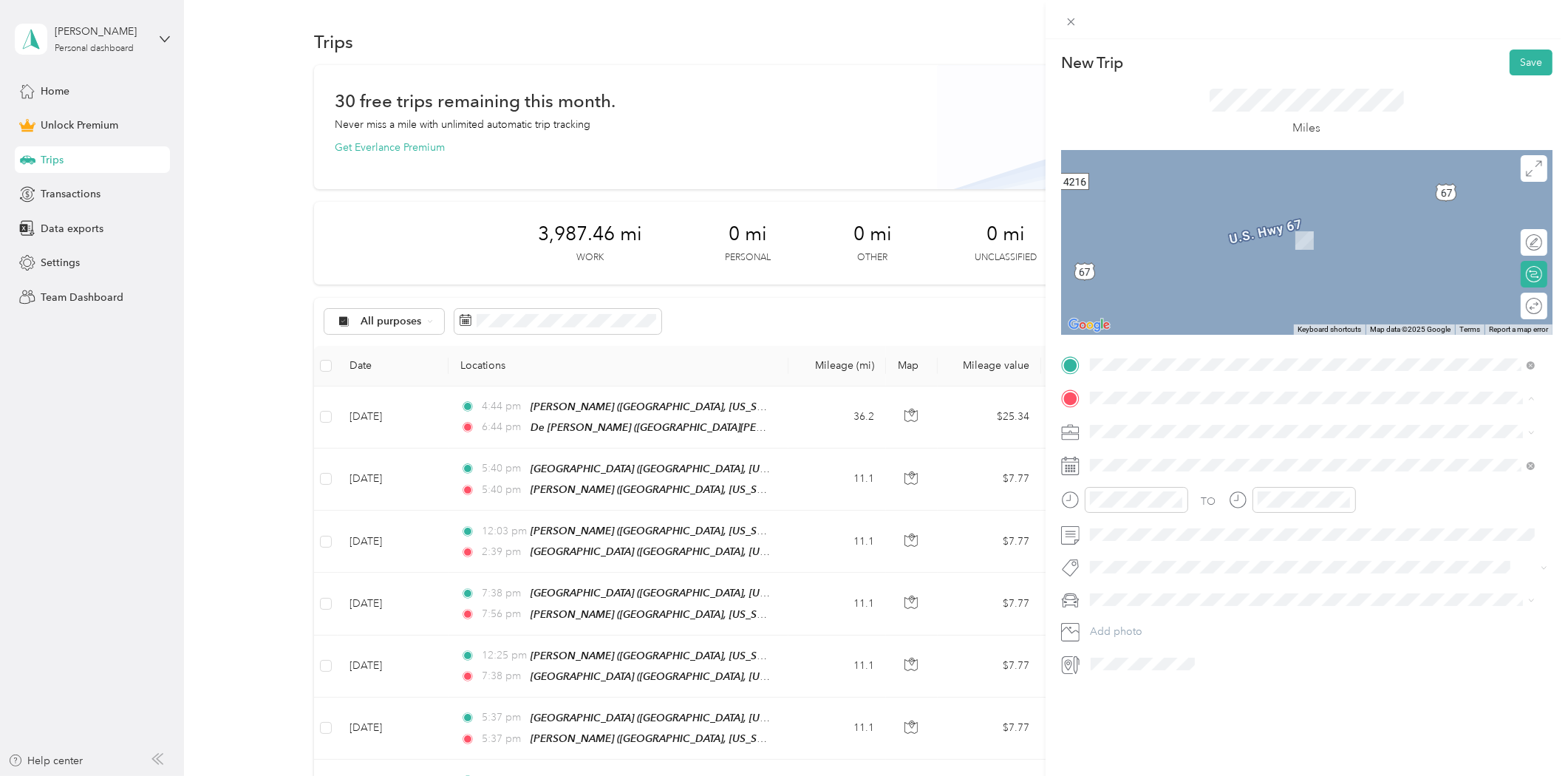
click at [1142, 553] on div "[GEOGRAPHIC_DATA] [GEOGRAPHIC_DATA], [US_STATE], [GEOGRAPHIC_DATA]" at bounding box center [1256, 559] width 279 height 31
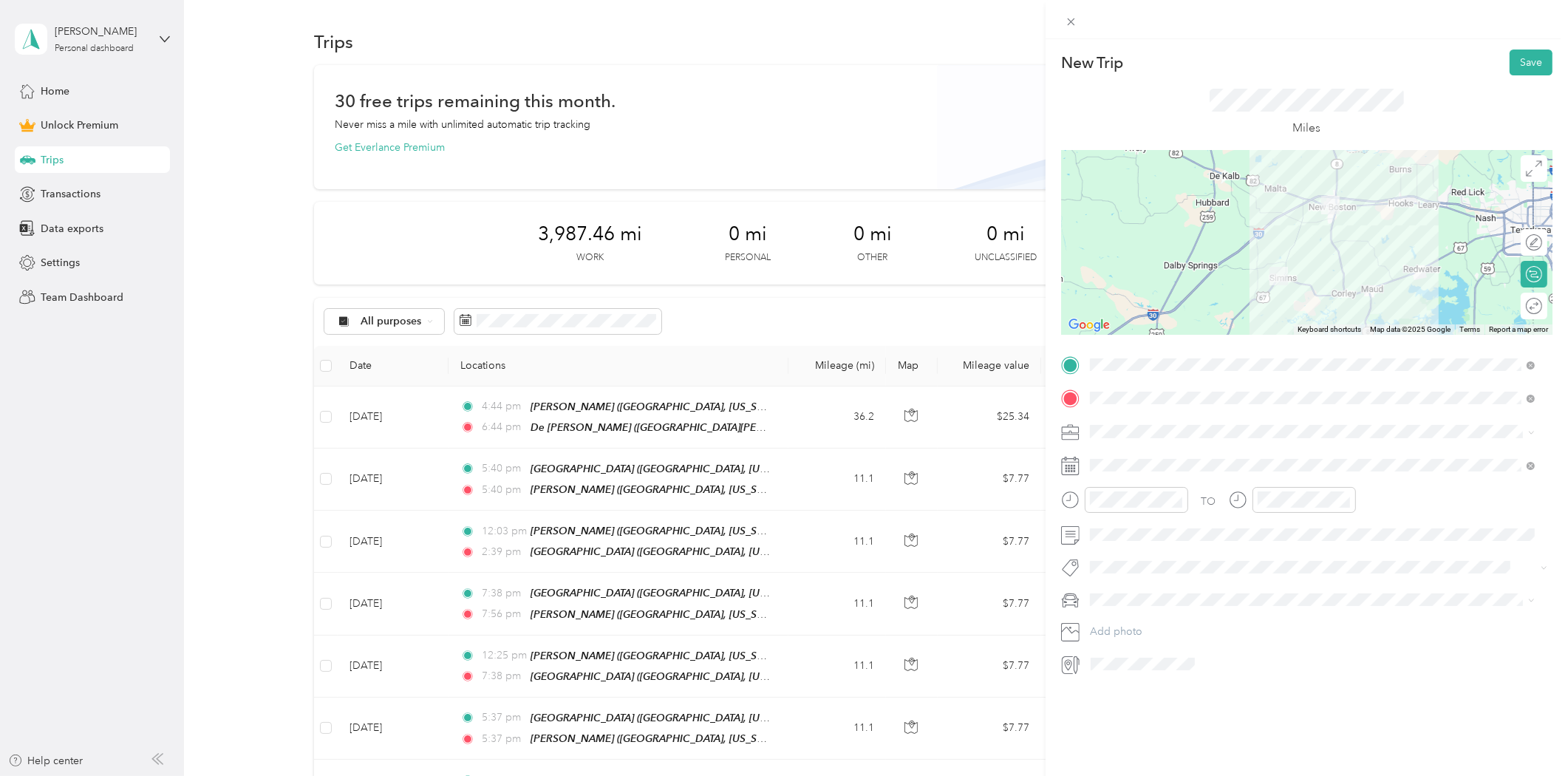
click at [1118, 511] on div "Consultant" at bounding box center [1313, 509] width 435 height 16
click at [1125, 549] on icon at bounding box center [1126, 549] width 15 height 15
click at [1161, 672] on div "19" at bounding box center [1159, 670] width 19 height 18
click at [1106, 589] on div "03" at bounding box center [1105, 590] width 36 height 21
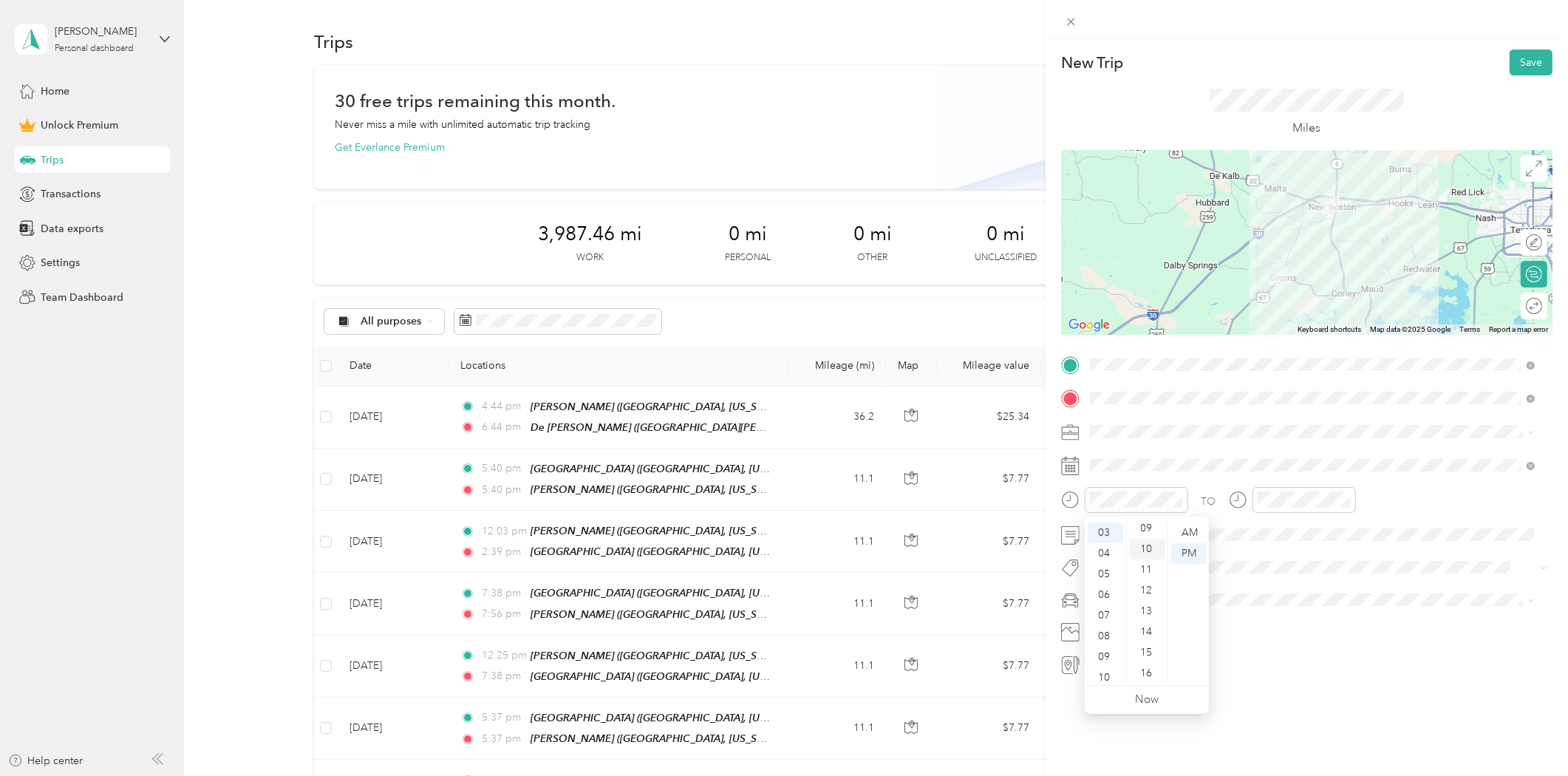
scroll to position [0, 0]
click at [1140, 536] on div "00" at bounding box center [1147, 533] width 36 height 21
click at [1190, 550] on div "PM" at bounding box center [1188, 554] width 36 height 21
click at [1269, 529] on div "04" at bounding box center [1272, 527] width 36 height 21
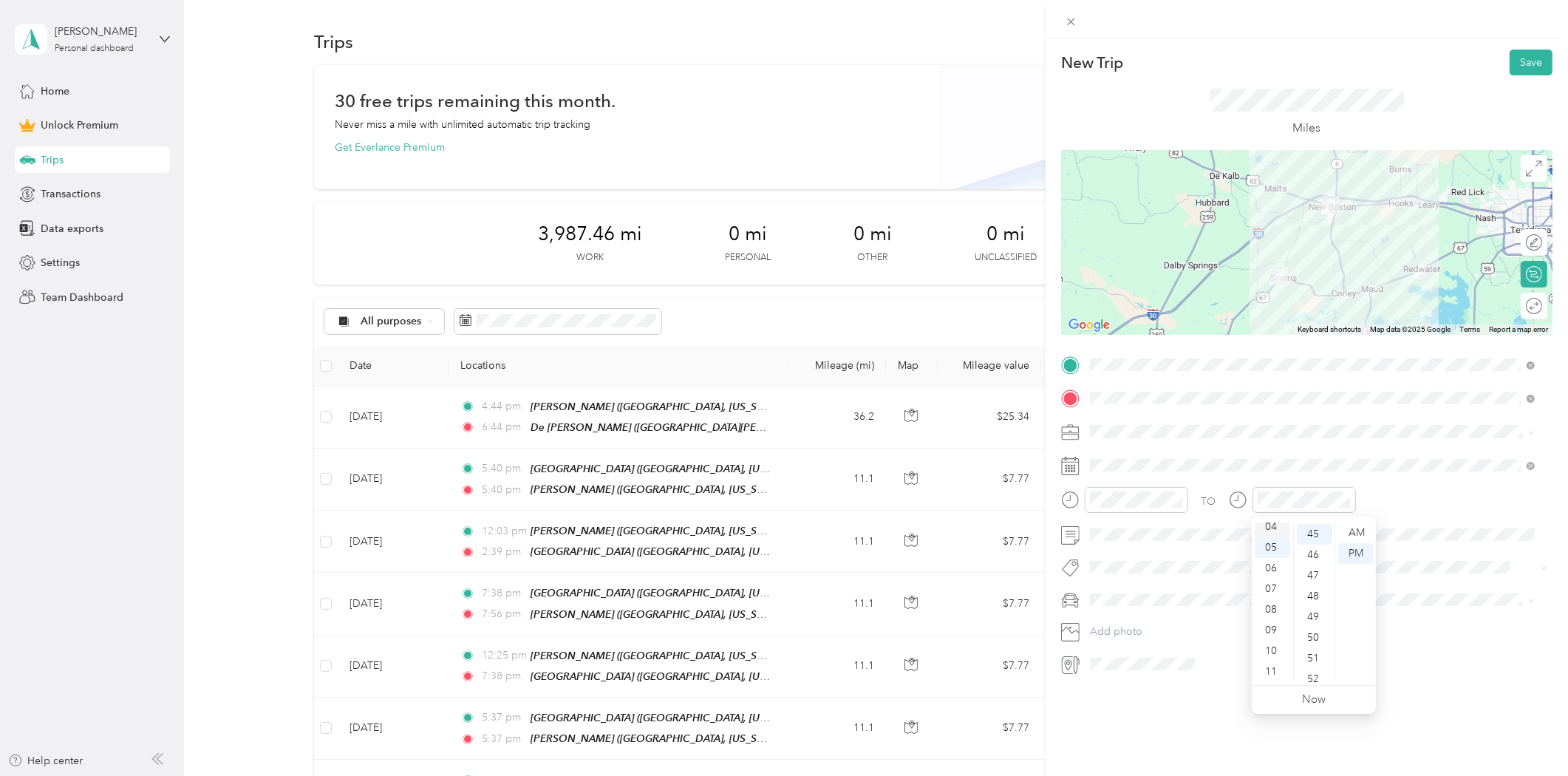
scroll to position [83, 0]
click at [1525, 306] on div at bounding box center [1527, 307] width 31 height 16
click at [1526, 64] on button "Save" at bounding box center [1531, 63] width 43 height 26
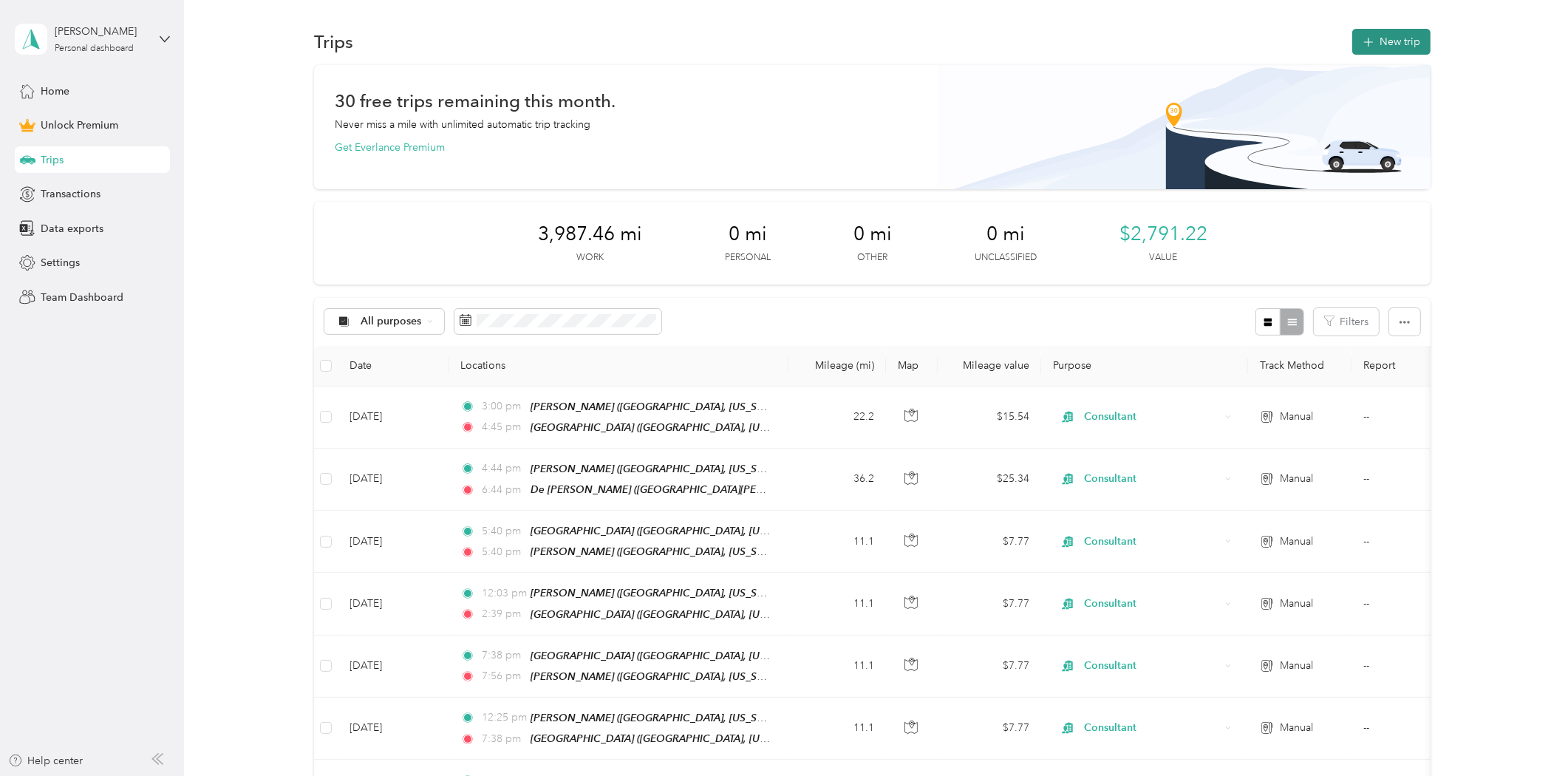
click at [1392, 46] on button "New trip" at bounding box center [1391, 42] width 78 height 26
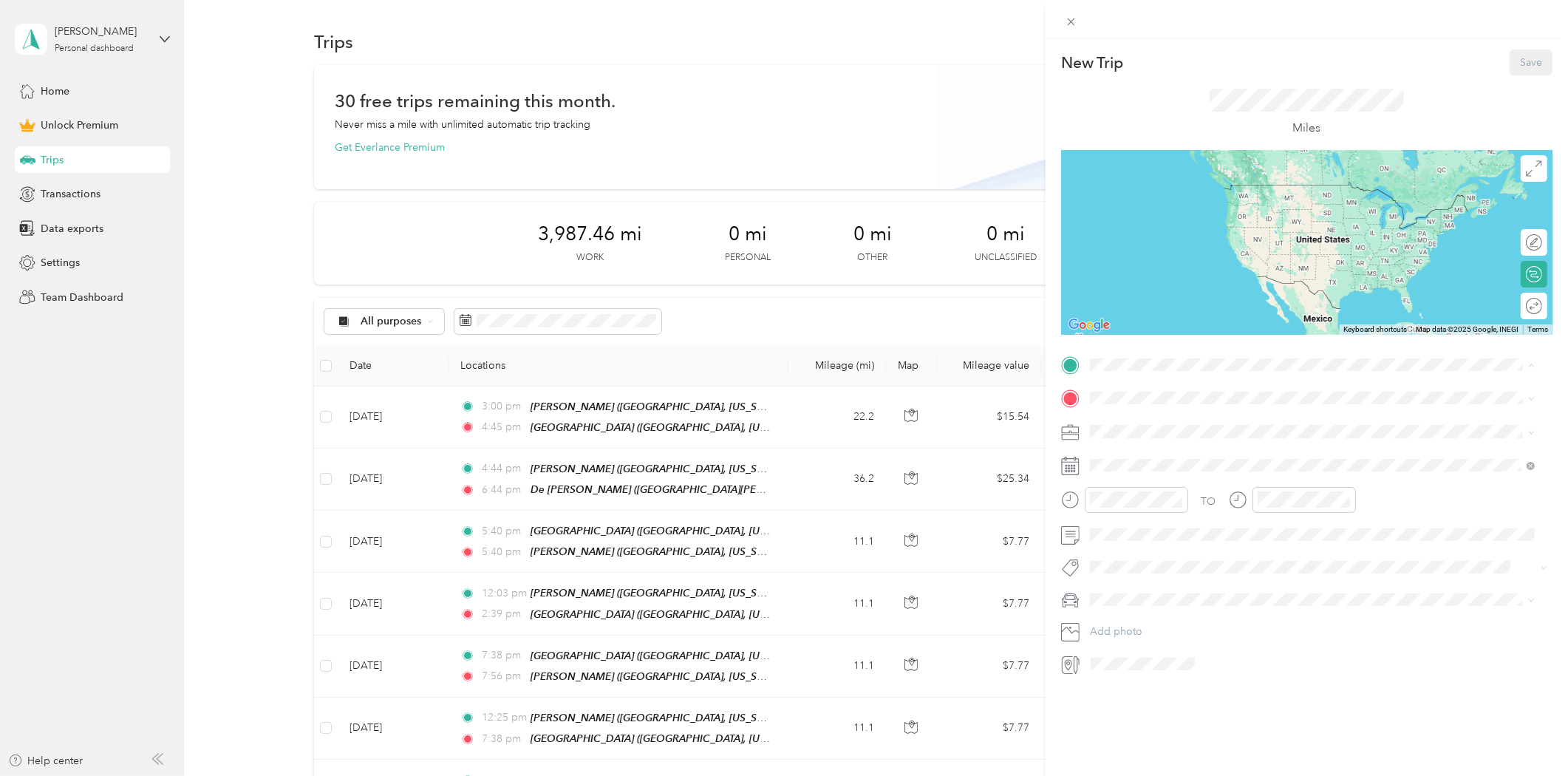
click at [1128, 420] on strong "[PERSON_NAME]" at bounding box center [1161, 423] width 87 height 13
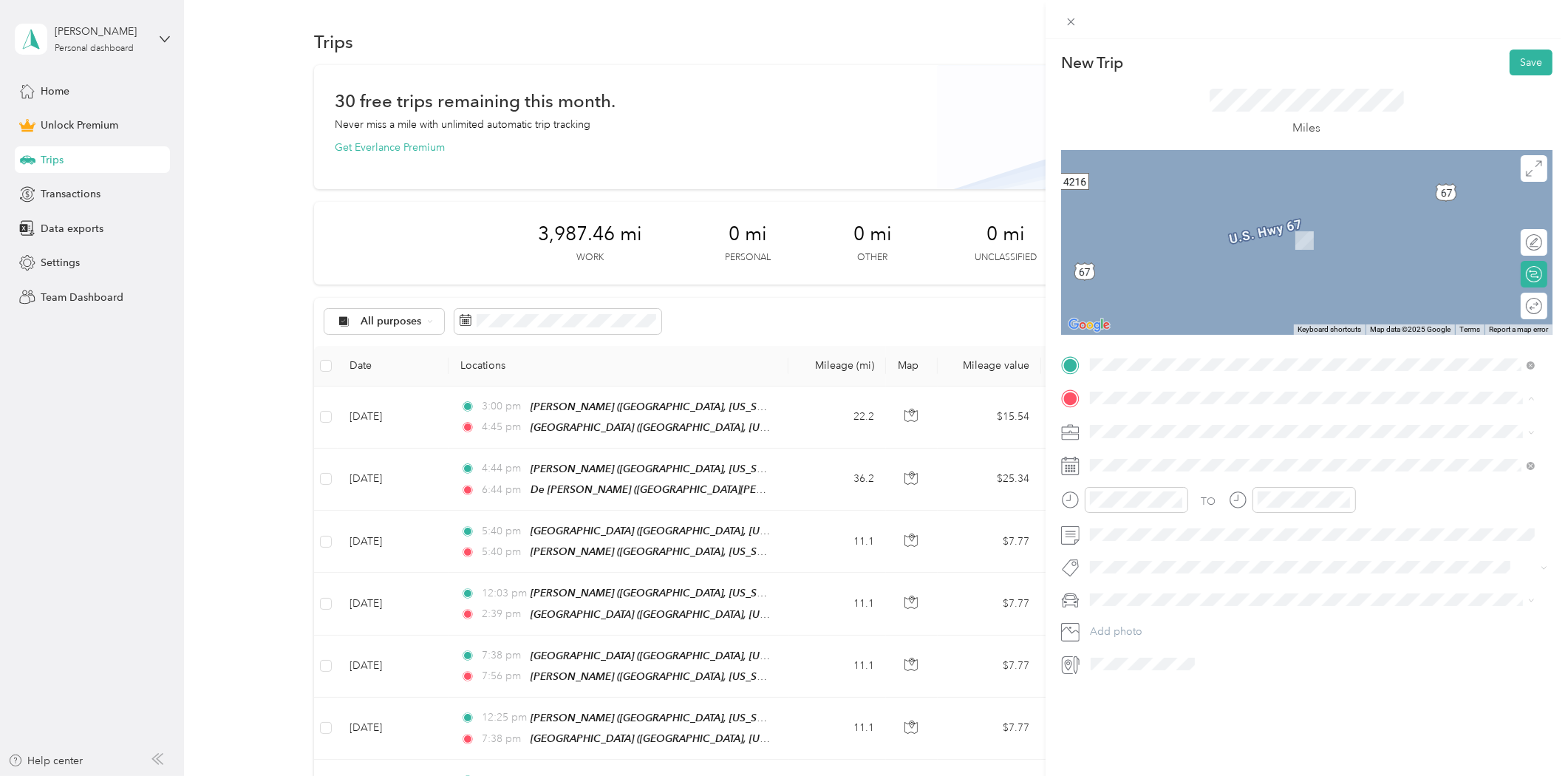
click at [1142, 552] on div "[GEOGRAPHIC_DATA] [GEOGRAPHIC_DATA], [US_STATE], [GEOGRAPHIC_DATA]" at bounding box center [1256, 559] width 279 height 31
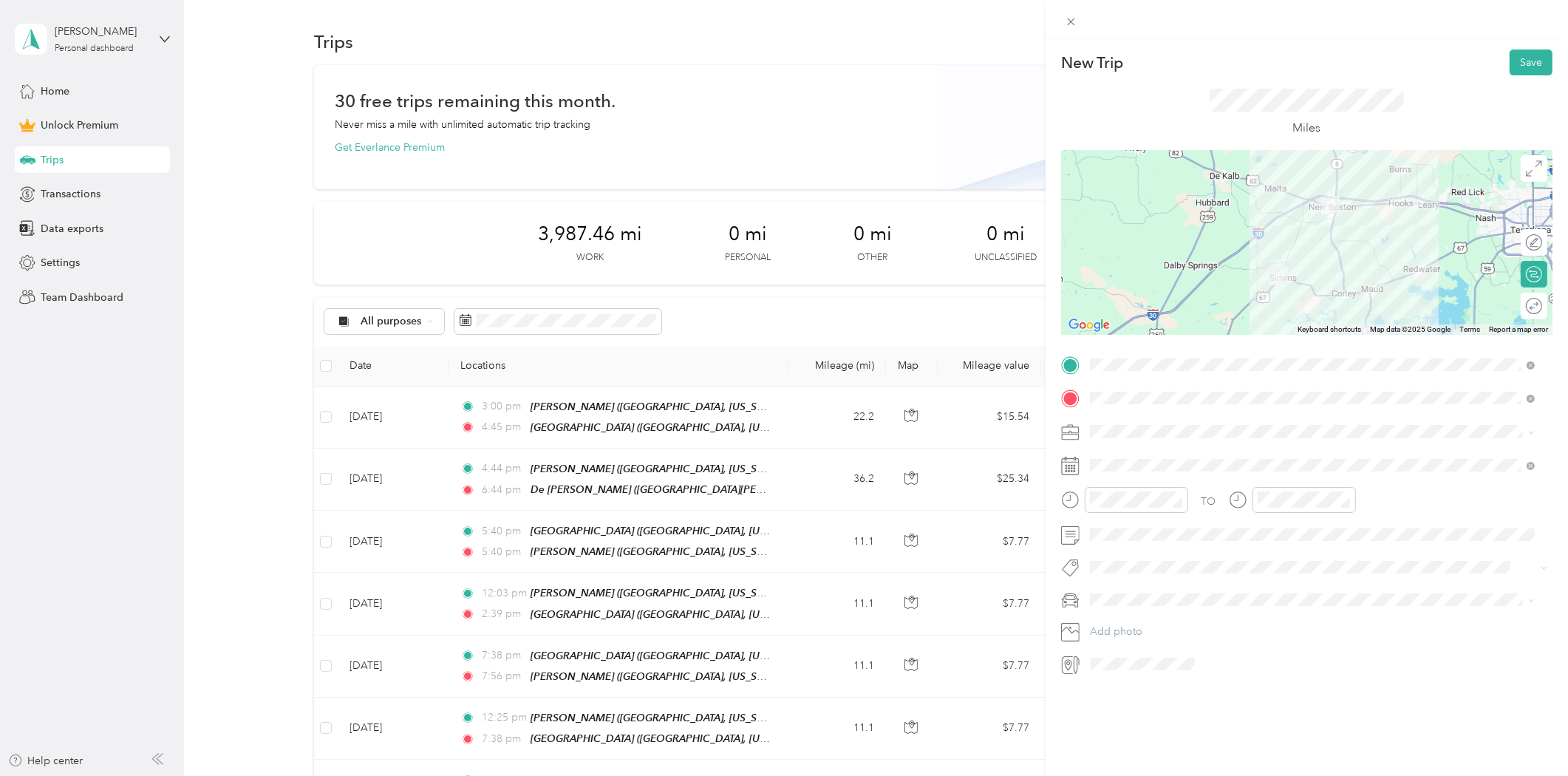
click at [1124, 506] on span "Consultant" at bounding box center [1120, 507] width 50 height 12
click at [1125, 553] on icon at bounding box center [1126, 549] width 15 height 15
click at [1175, 670] on div "20" at bounding box center [1178, 670] width 19 height 18
click at [1102, 612] on div "08" at bounding box center [1105, 610] width 36 height 21
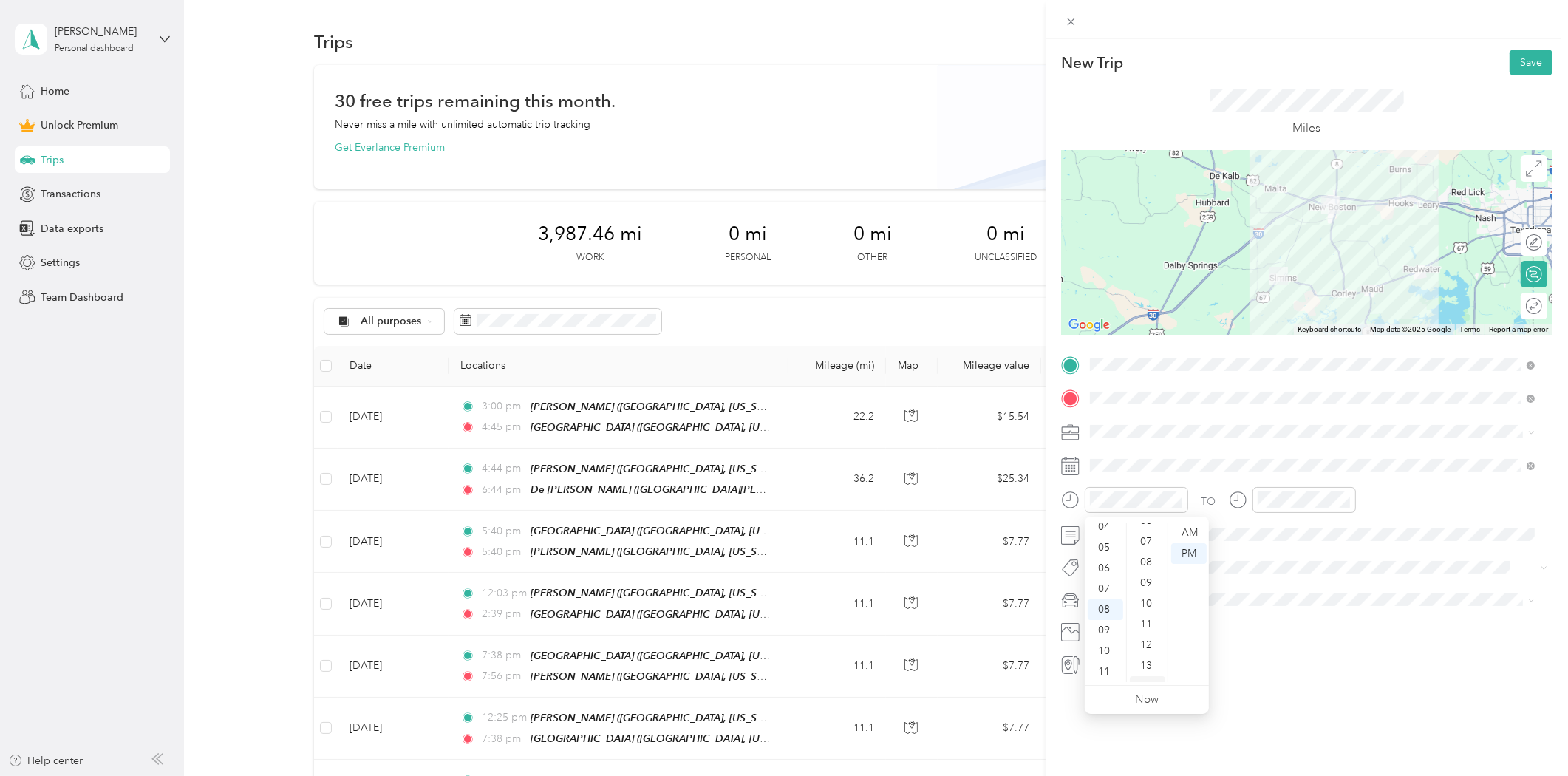
scroll to position [47, 0]
click at [1147, 530] on div "02" at bounding box center [1147, 527] width 36 height 21
click at [1188, 536] on div "AM" at bounding box center [1188, 533] width 36 height 21
click at [1191, 534] on div "AM" at bounding box center [1188, 533] width 36 height 21
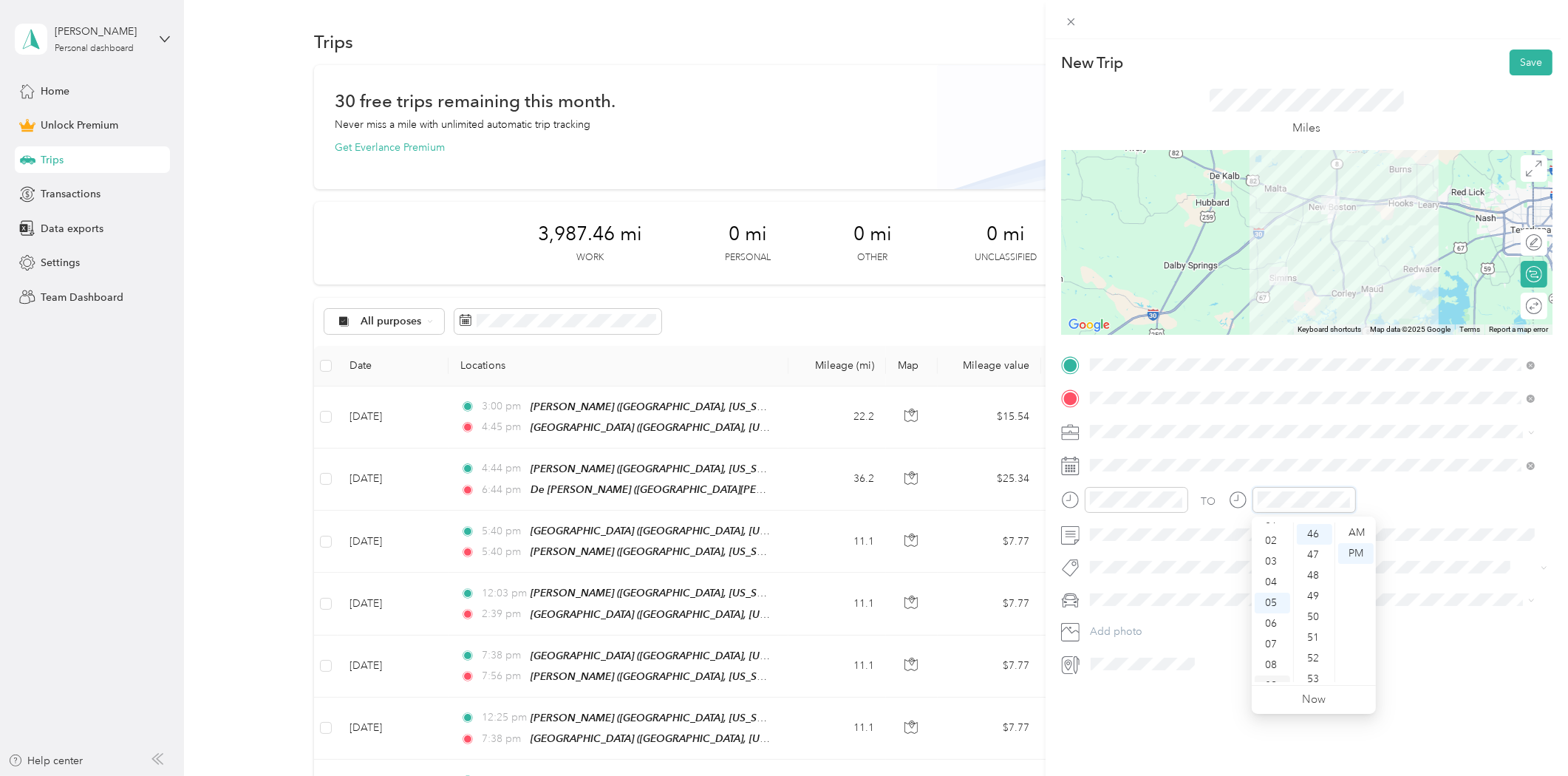
scroll to position [6, 0]
click at [1271, 563] on div "02" at bounding box center [1272, 569] width 36 height 21
click at [1349, 551] on div "PM" at bounding box center [1356, 554] width 36 height 21
click at [1520, 304] on div at bounding box center [1527, 307] width 31 height 16
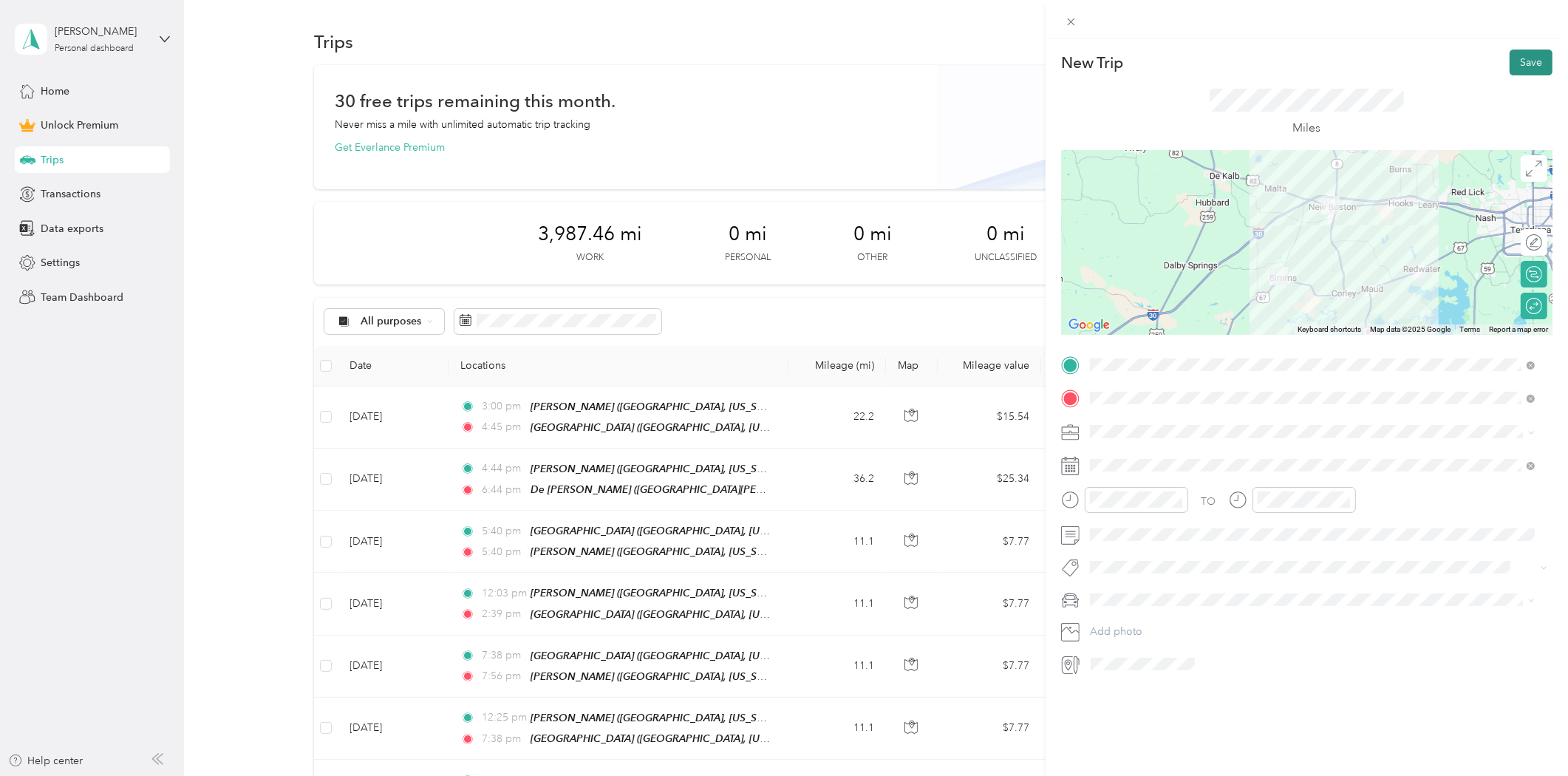
click at [1512, 64] on button "Save" at bounding box center [1531, 63] width 43 height 26
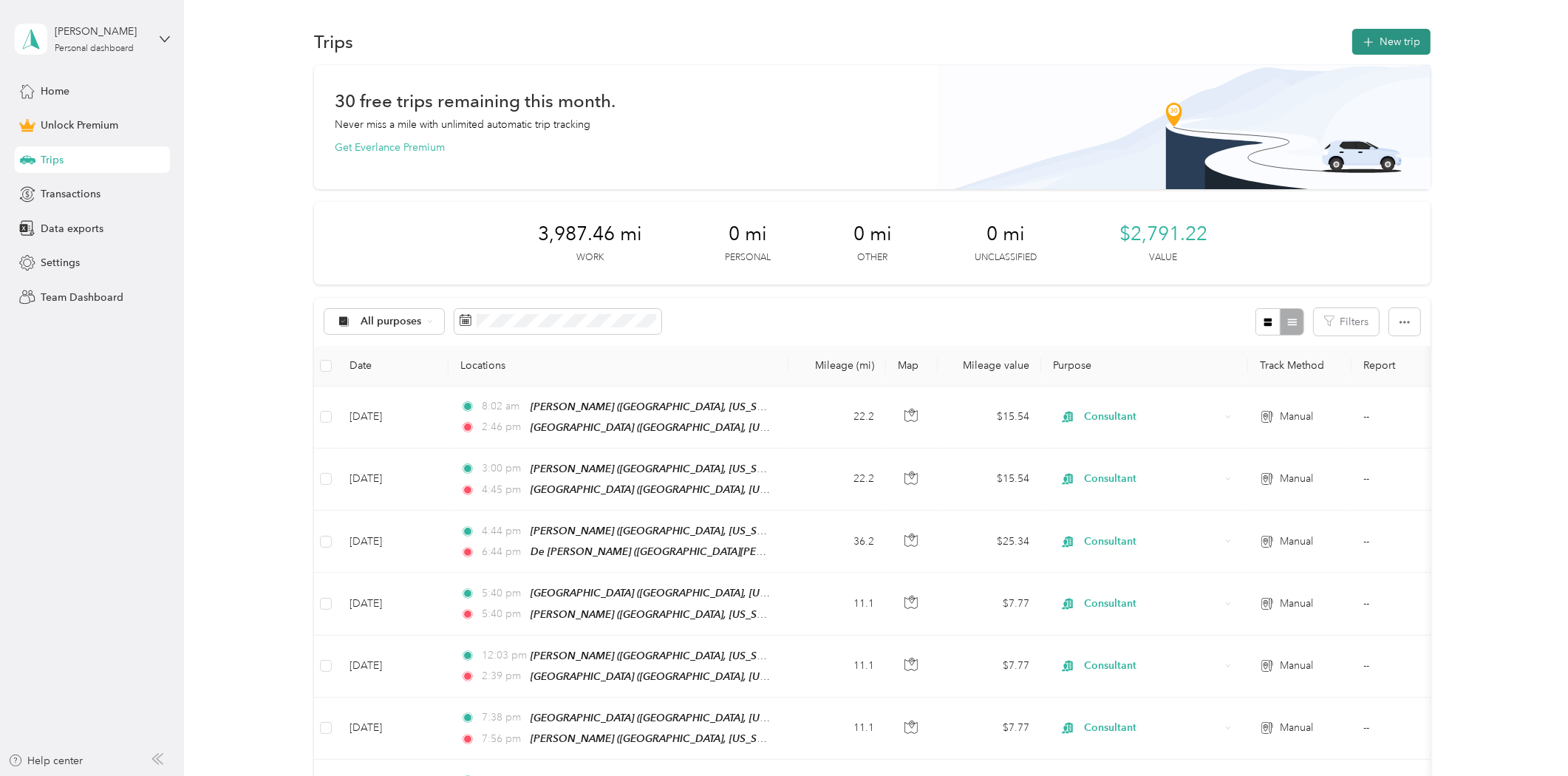
click at [1400, 34] on button "New trip" at bounding box center [1391, 42] width 78 height 26
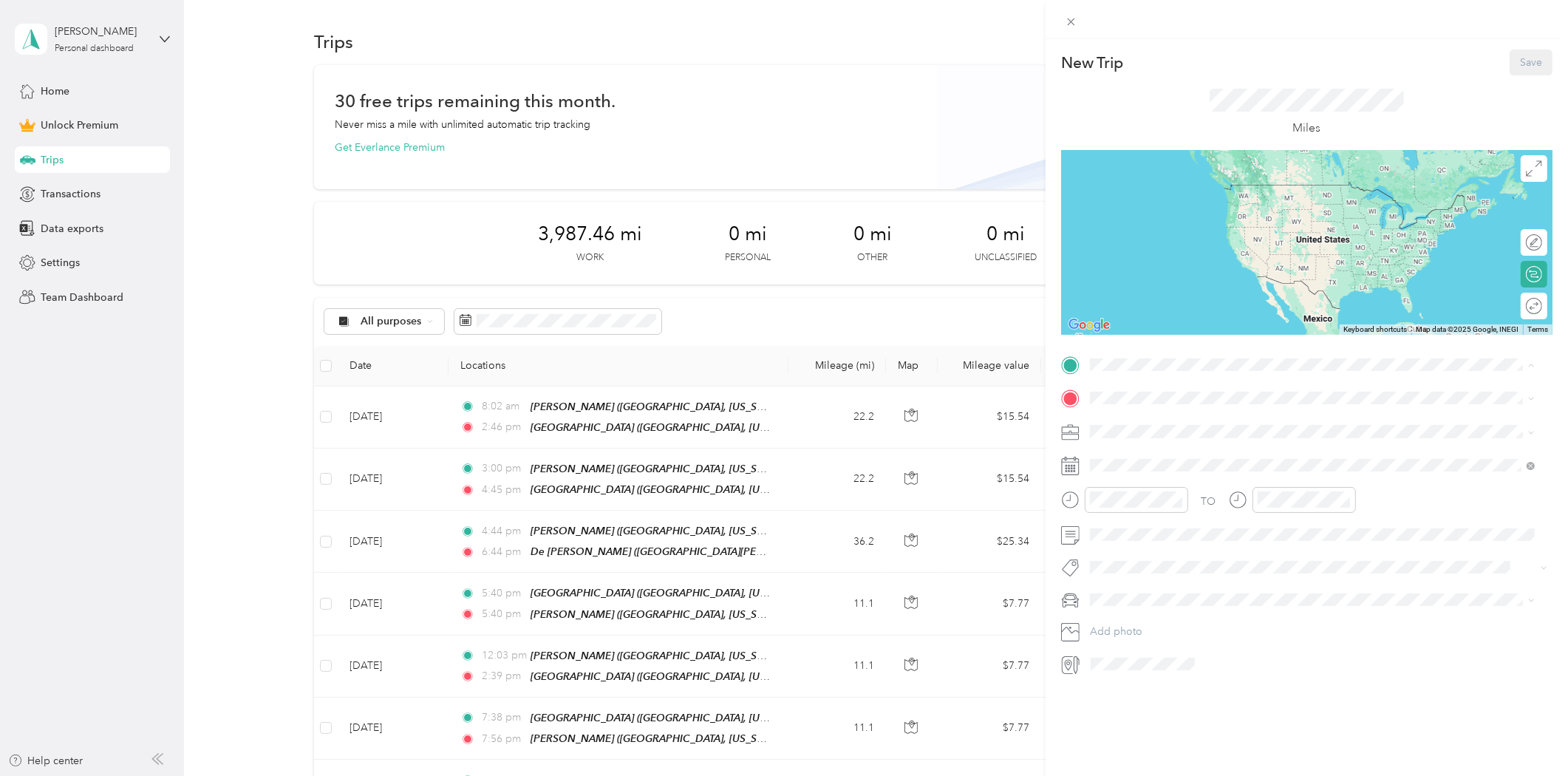
click at [1134, 424] on div "[PERSON_NAME] [PERSON_NAME], [US_STATE], [GEOGRAPHIC_DATA]" at bounding box center [1256, 433] width 279 height 31
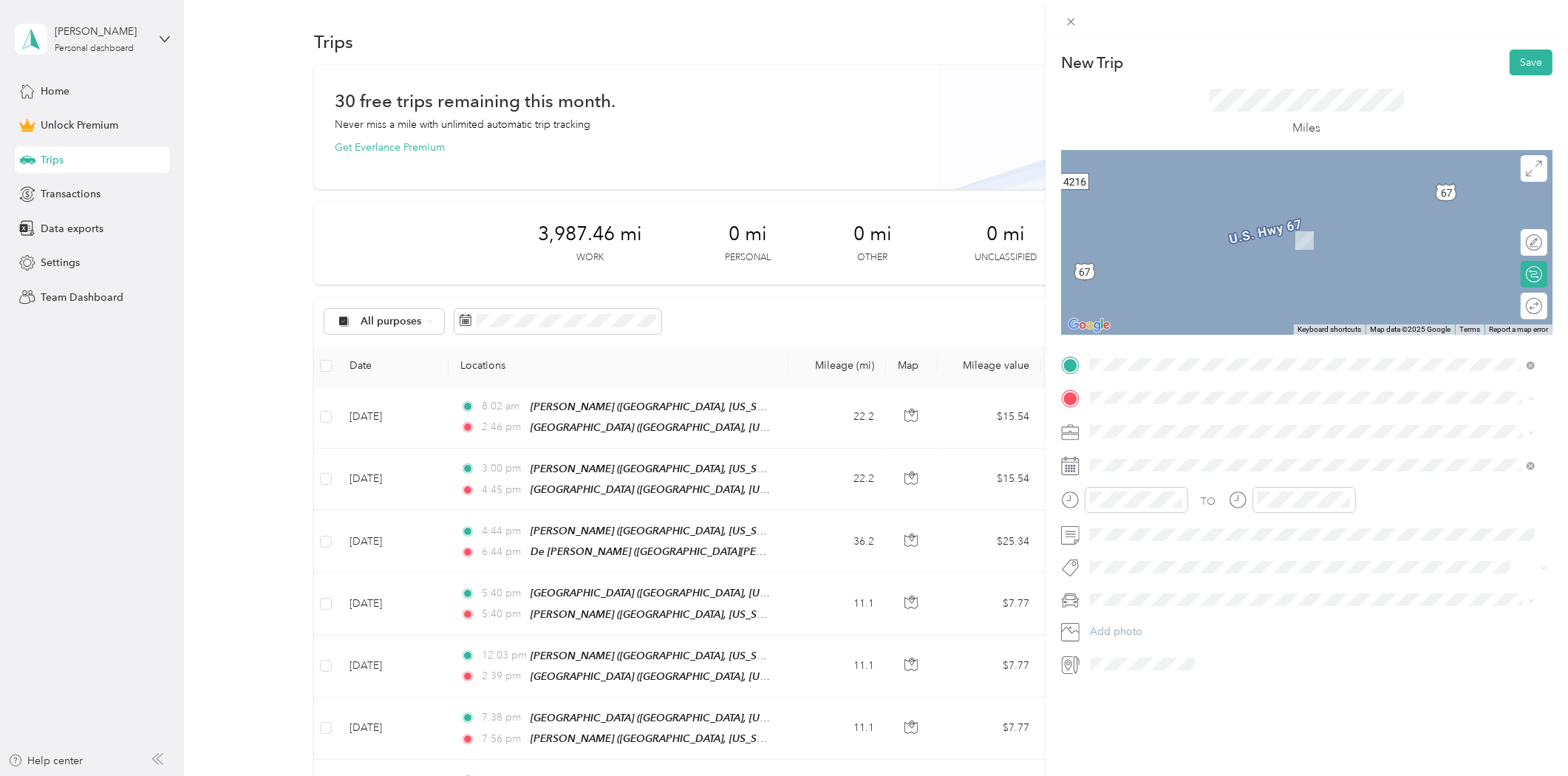
click at [1141, 555] on div "[GEOGRAPHIC_DATA] [GEOGRAPHIC_DATA], [US_STATE], [GEOGRAPHIC_DATA]" at bounding box center [1256, 557] width 279 height 31
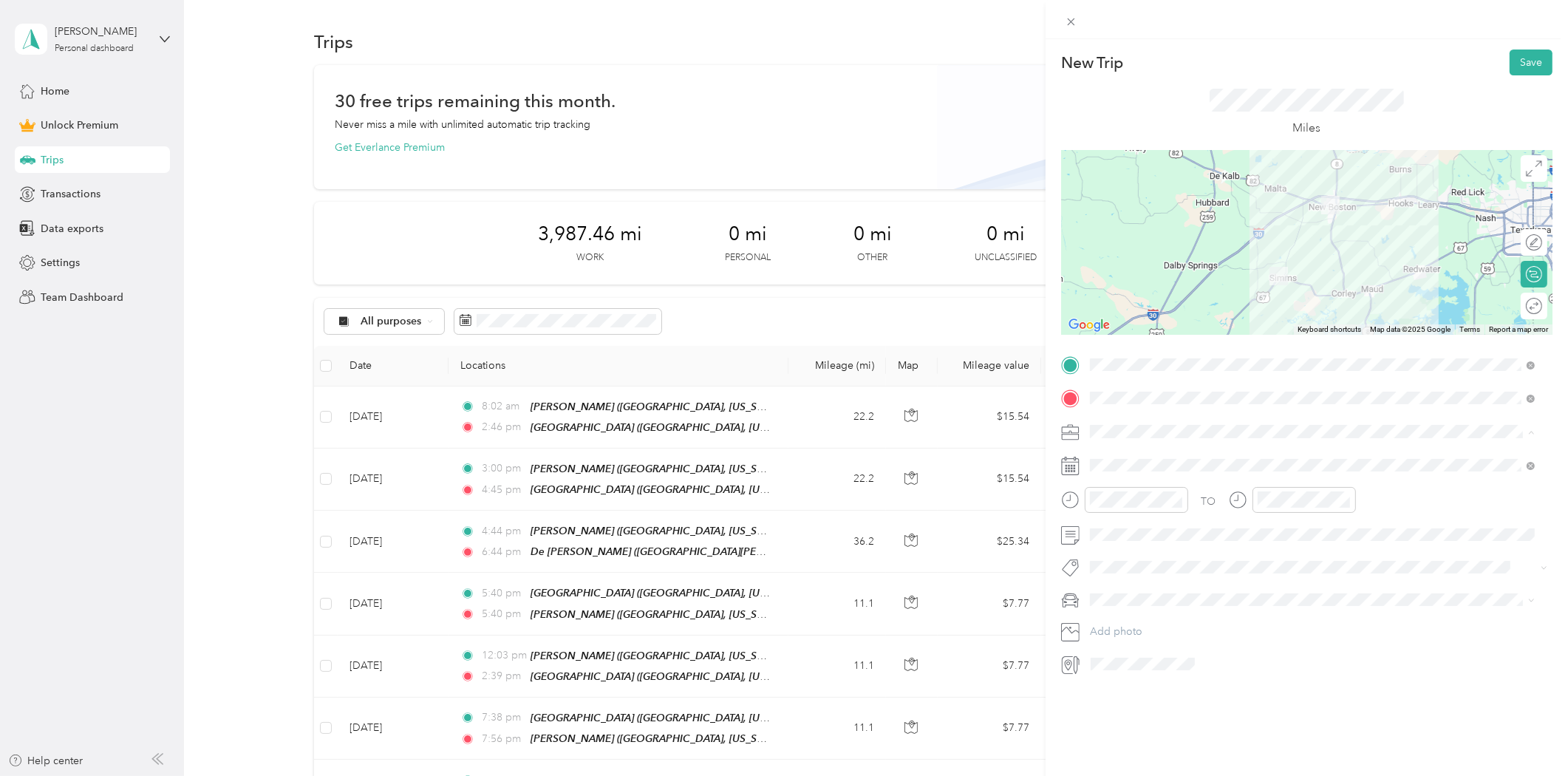
click at [1128, 513] on li "Consultant" at bounding box center [1313, 509] width 456 height 26
click at [1127, 551] on icon at bounding box center [1126, 549] width 7 height 13
click at [1156, 697] on div "26" at bounding box center [1159, 693] width 19 height 18
click at [1109, 489] on div at bounding box center [1136, 500] width 104 height 26
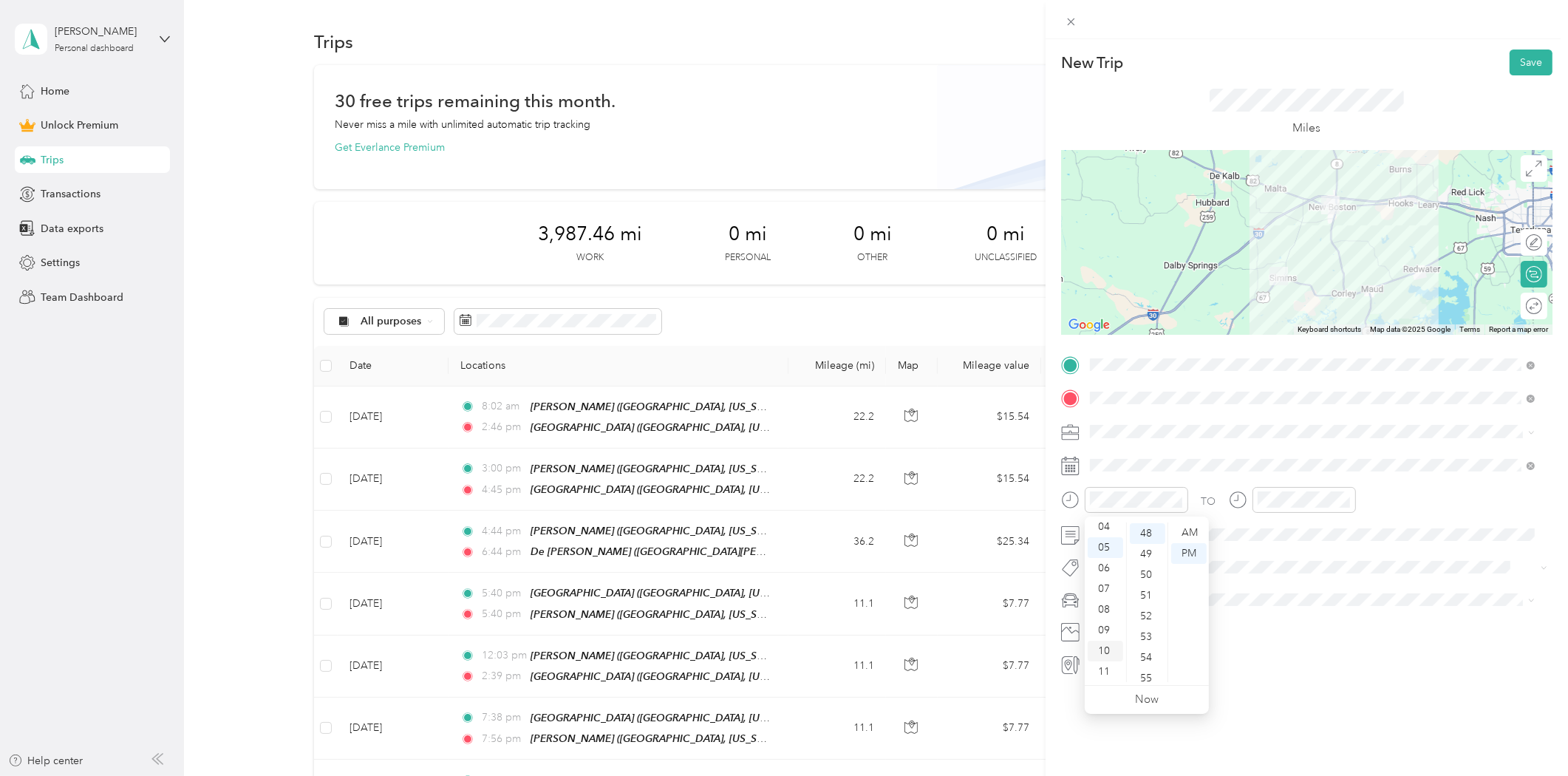
click at [1104, 653] on div "10" at bounding box center [1105, 651] width 36 height 21
click at [1141, 541] on div "00" at bounding box center [1147, 533] width 36 height 21
click at [1186, 536] on div "AM" at bounding box center [1188, 533] width 36 height 21
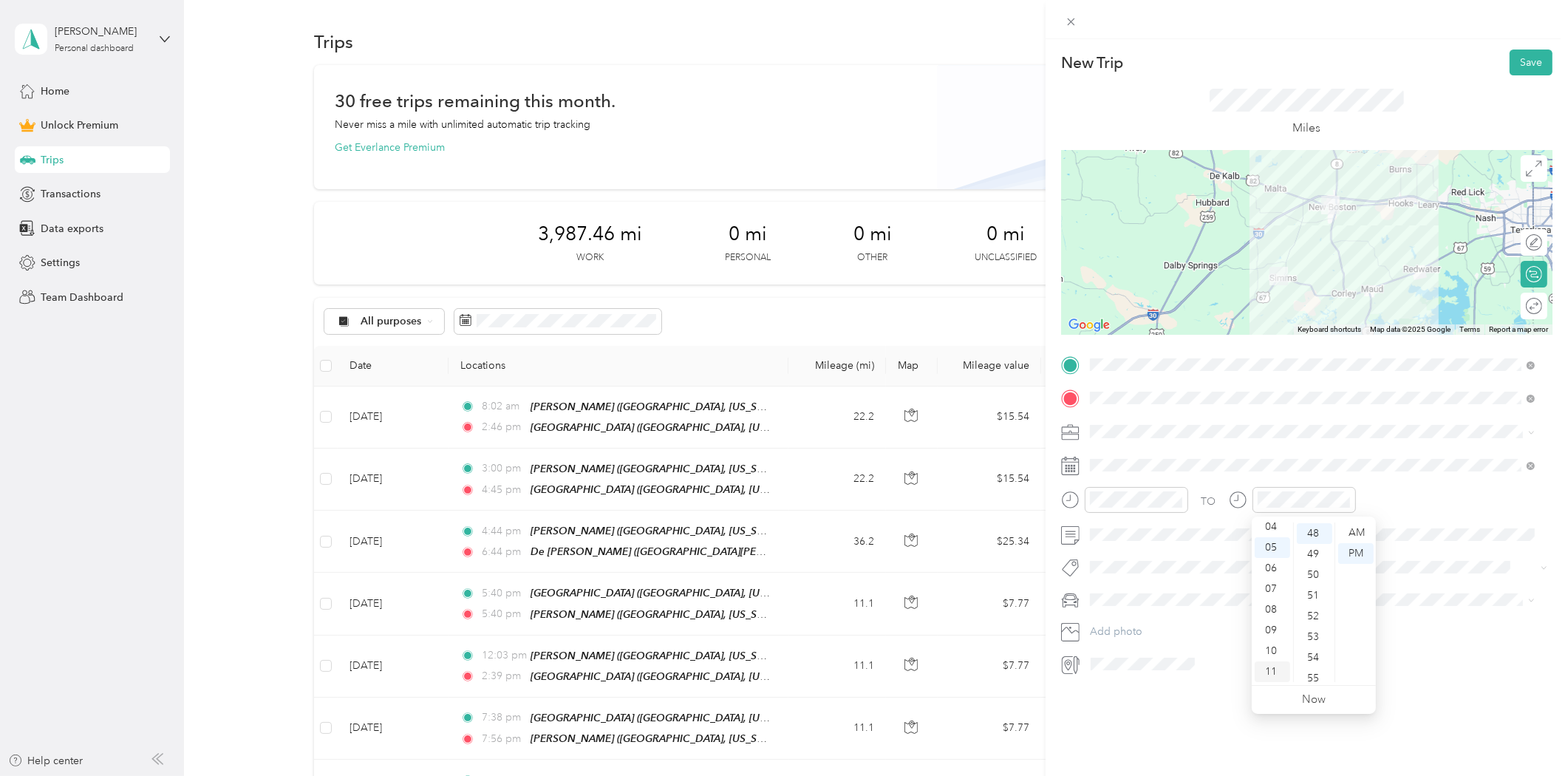
click at [1272, 668] on div "11" at bounding box center [1272, 672] width 36 height 21
click at [1357, 532] on div "AM" at bounding box center [1356, 533] width 36 height 21
click at [1524, 61] on button "Save" at bounding box center [1531, 63] width 43 height 26
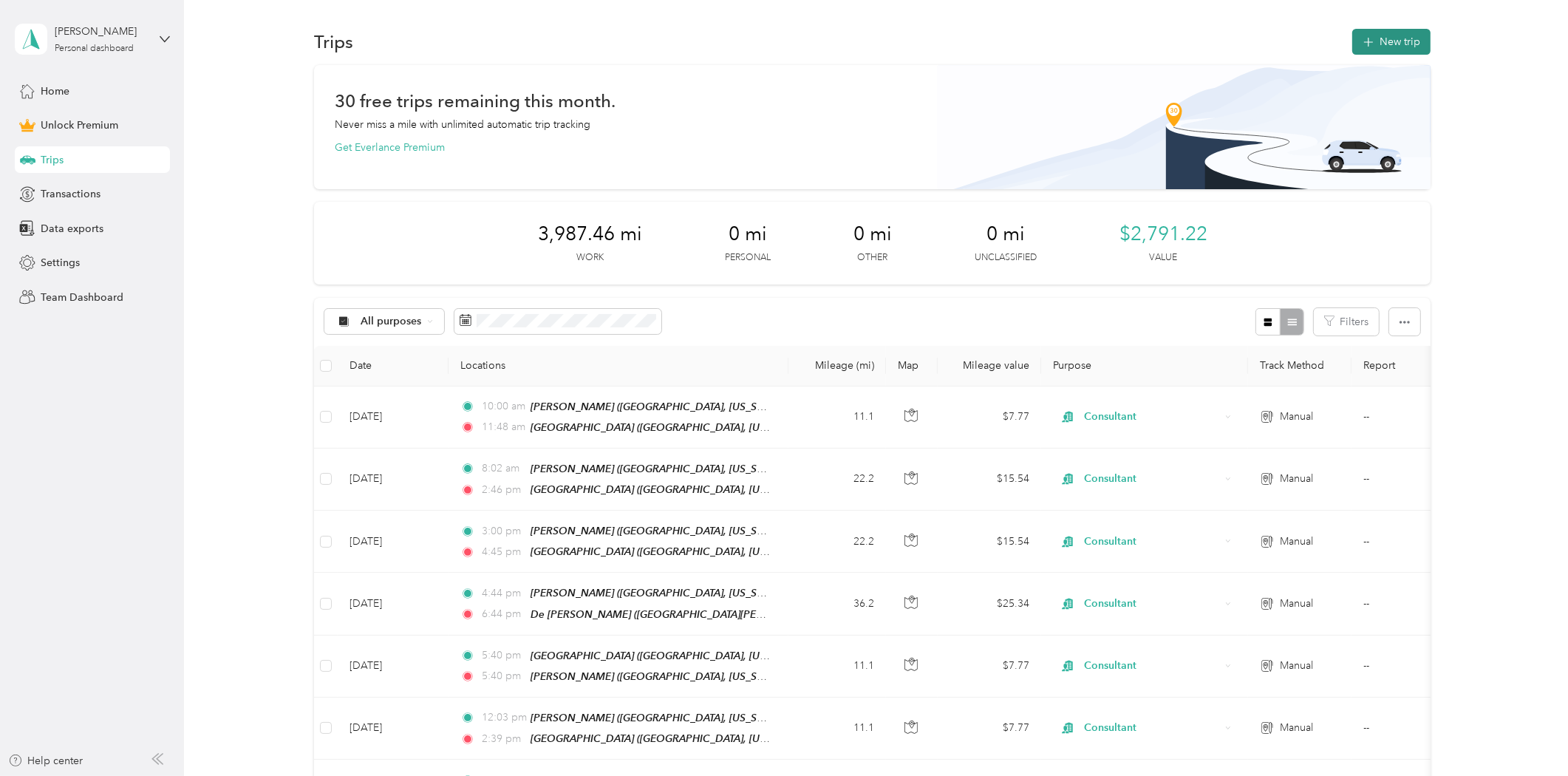
click at [1382, 42] on button "New trip" at bounding box center [1391, 42] width 78 height 26
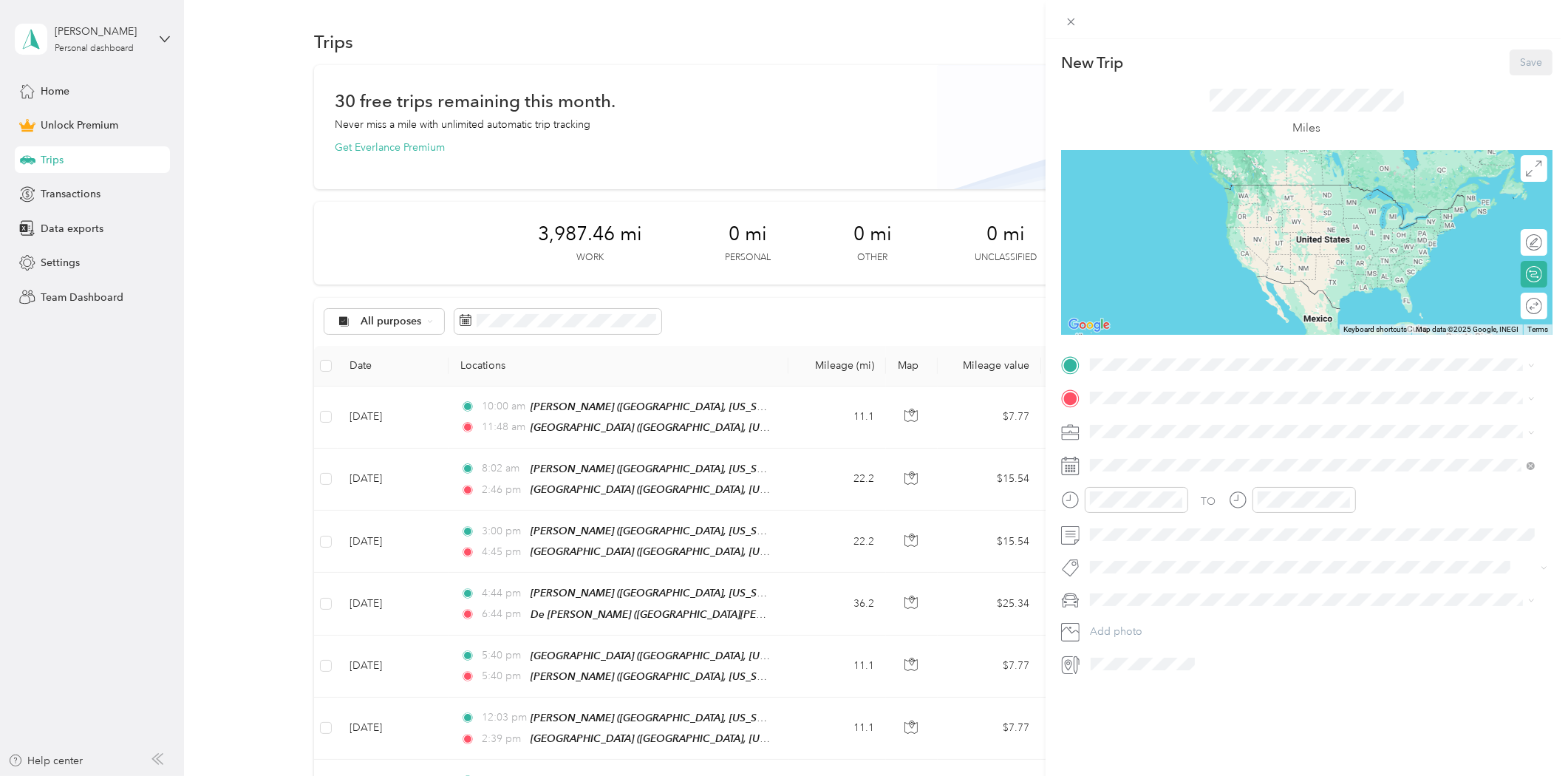
click at [1155, 518] on div "[GEOGRAPHIC_DATA] [GEOGRAPHIC_DATA], [US_STATE], [GEOGRAPHIC_DATA]" at bounding box center [1256, 525] width 279 height 31
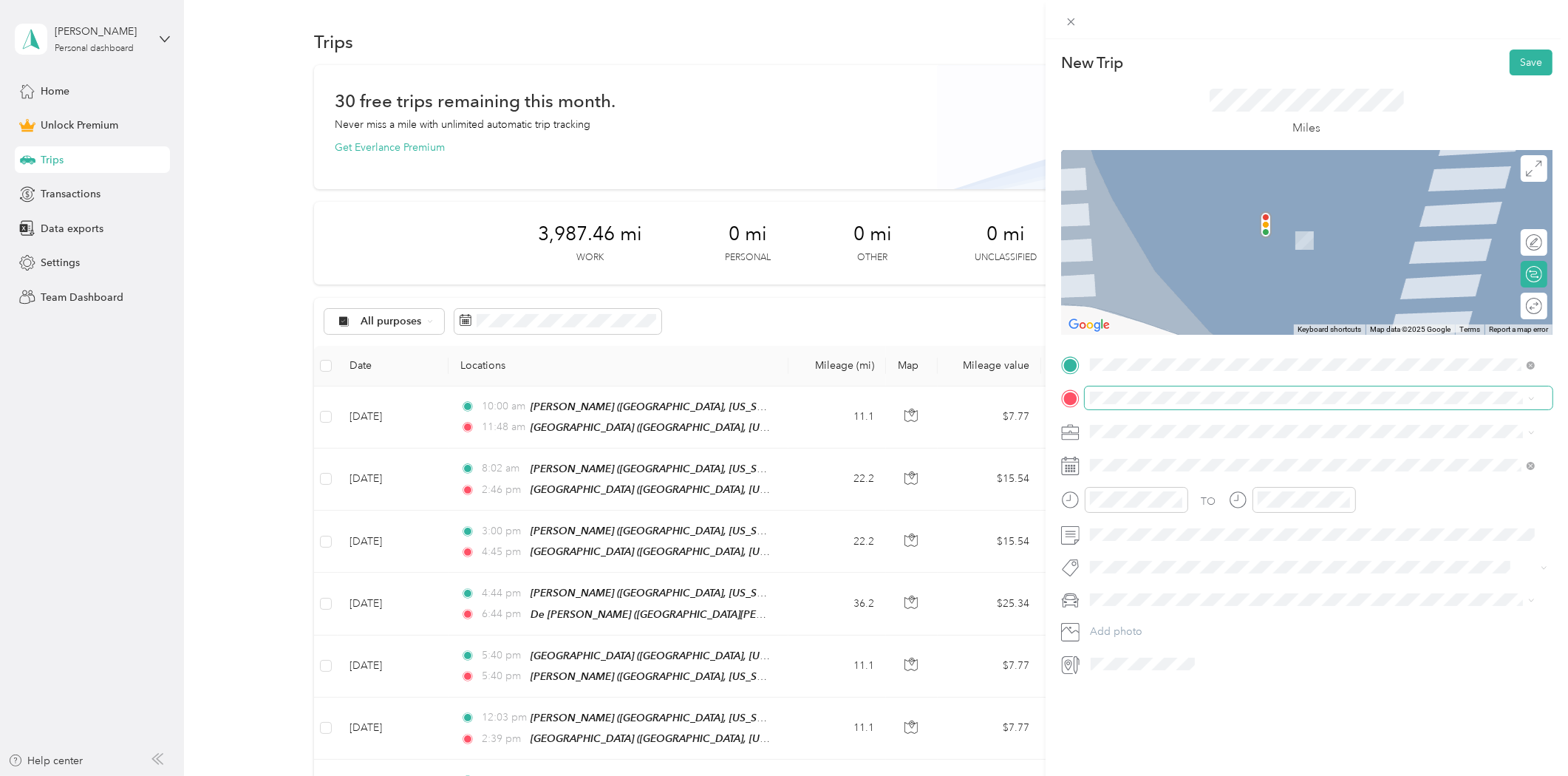
click at [1149, 405] on span at bounding box center [1318, 398] width 468 height 23
click at [1144, 508] on div "De [PERSON_NAME] De [PERSON_NAME], [US_STATE], [GEOGRAPHIC_DATA]" at bounding box center [1253, 512] width 272 height 31
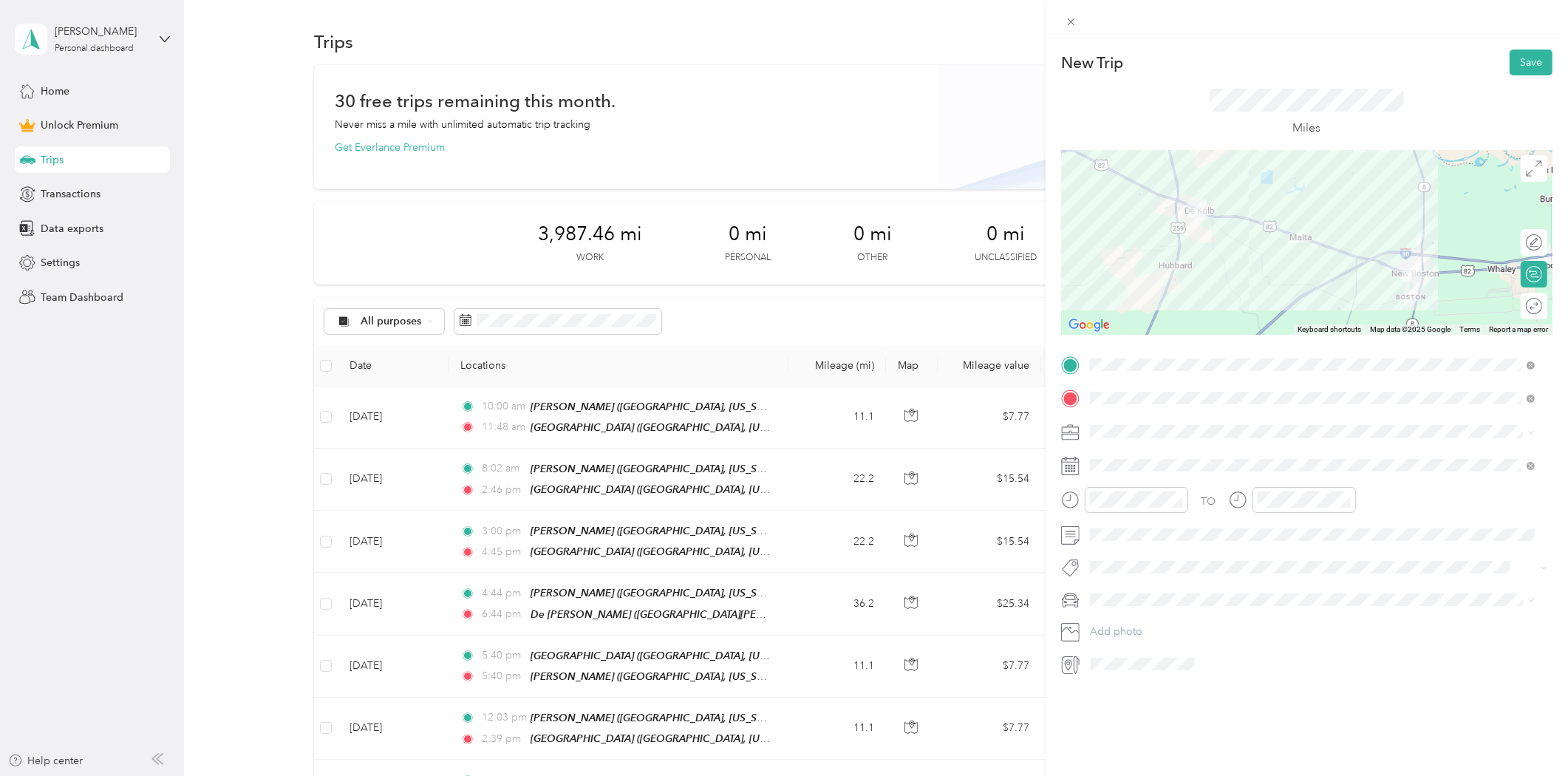
click at [1120, 439] on span at bounding box center [1318, 431] width 468 height 23
click at [1114, 505] on span "Consultant" at bounding box center [1120, 509] width 50 height 12
click at [1127, 549] on icon at bounding box center [1126, 549] width 15 height 15
click at [1161, 696] on div "26" at bounding box center [1159, 693] width 19 height 18
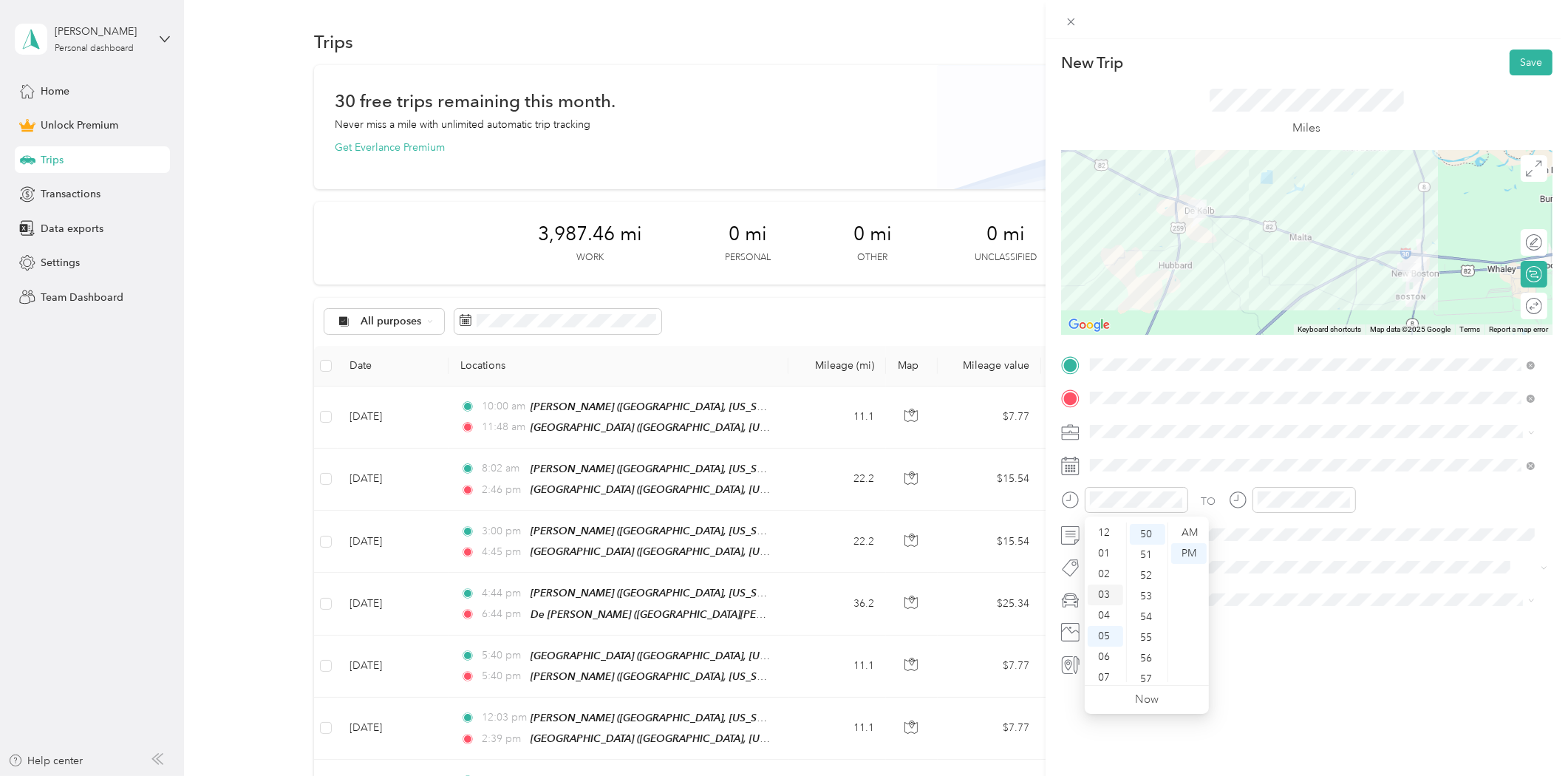
click at [1106, 595] on div "03" at bounding box center [1105, 595] width 36 height 21
click at [1191, 551] on div "PM" at bounding box center [1188, 554] width 36 height 21
click at [1272, 528] on div "04" at bounding box center [1272, 527] width 36 height 21
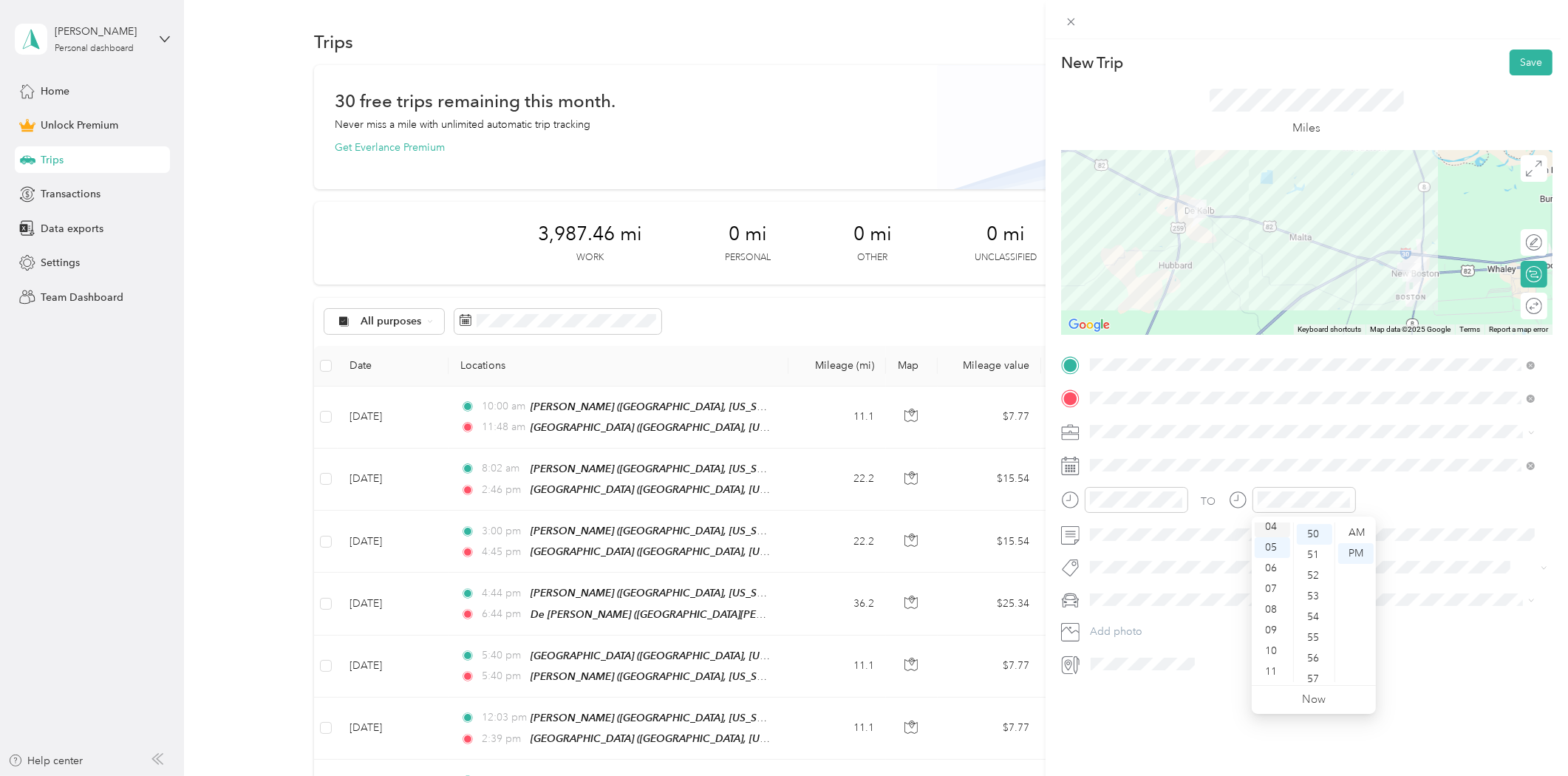
scroll to position [83, 0]
click at [1336, 455] on span at bounding box center [1318, 465] width 468 height 23
click at [1518, 63] on button "Save" at bounding box center [1531, 63] width 43 height 26
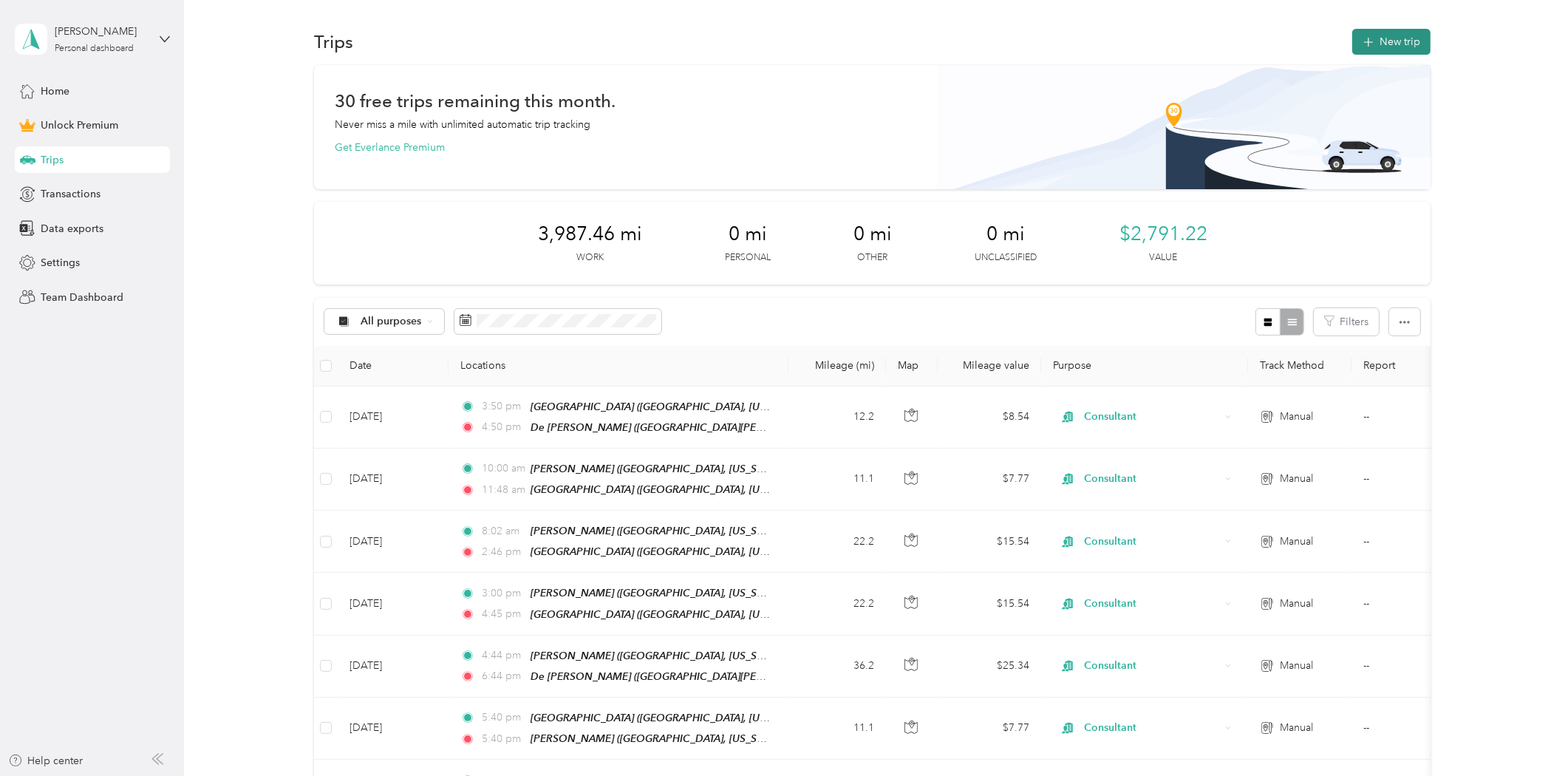
click at [1396, 43] on button "New trip" at bounding box center [1391, 42] width 78 height 26
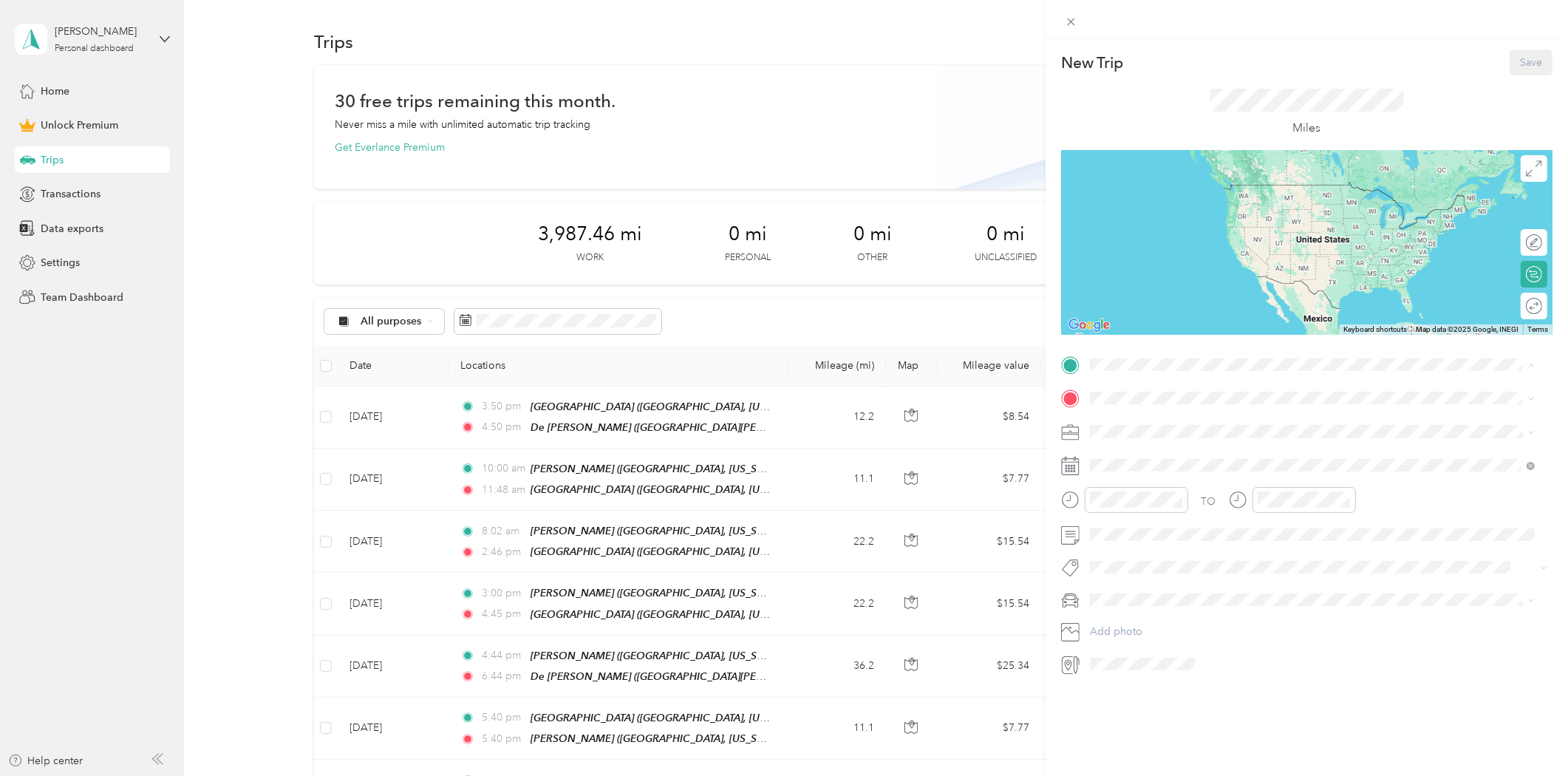
click at [1147, 481] on span "De [PERSON_NAME], [US_STATE], [GEOGRAPHIC_DATA]" at bounding box center [1253, 487] width 272 height 12
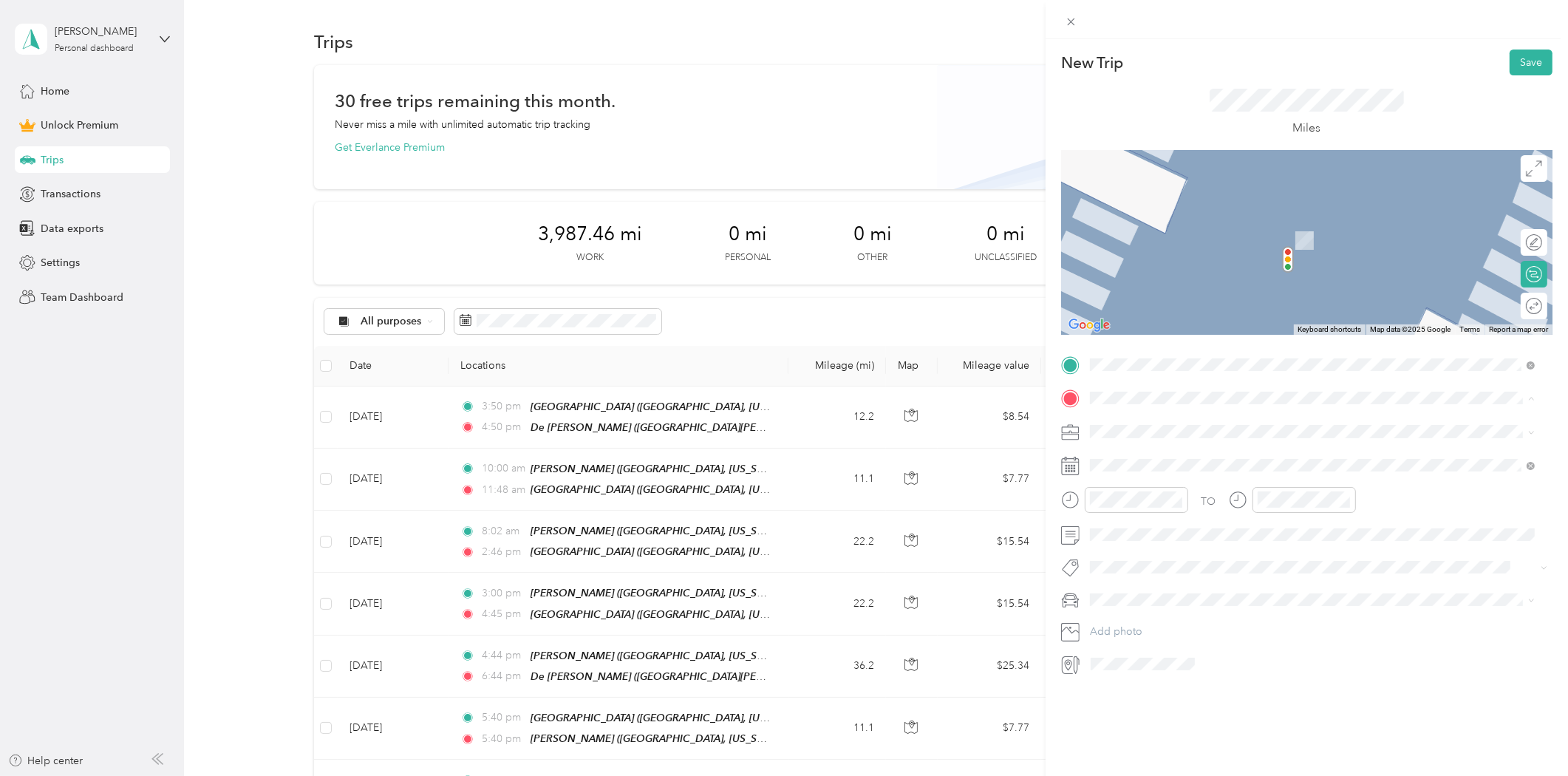
click at [1132, 461] on div "[PERSON_NAME] [PERSON_NAME], [US_STATE], [GEOGRAPHIC_DATA]" at bounding box center [1256, 466] width 279 height 31
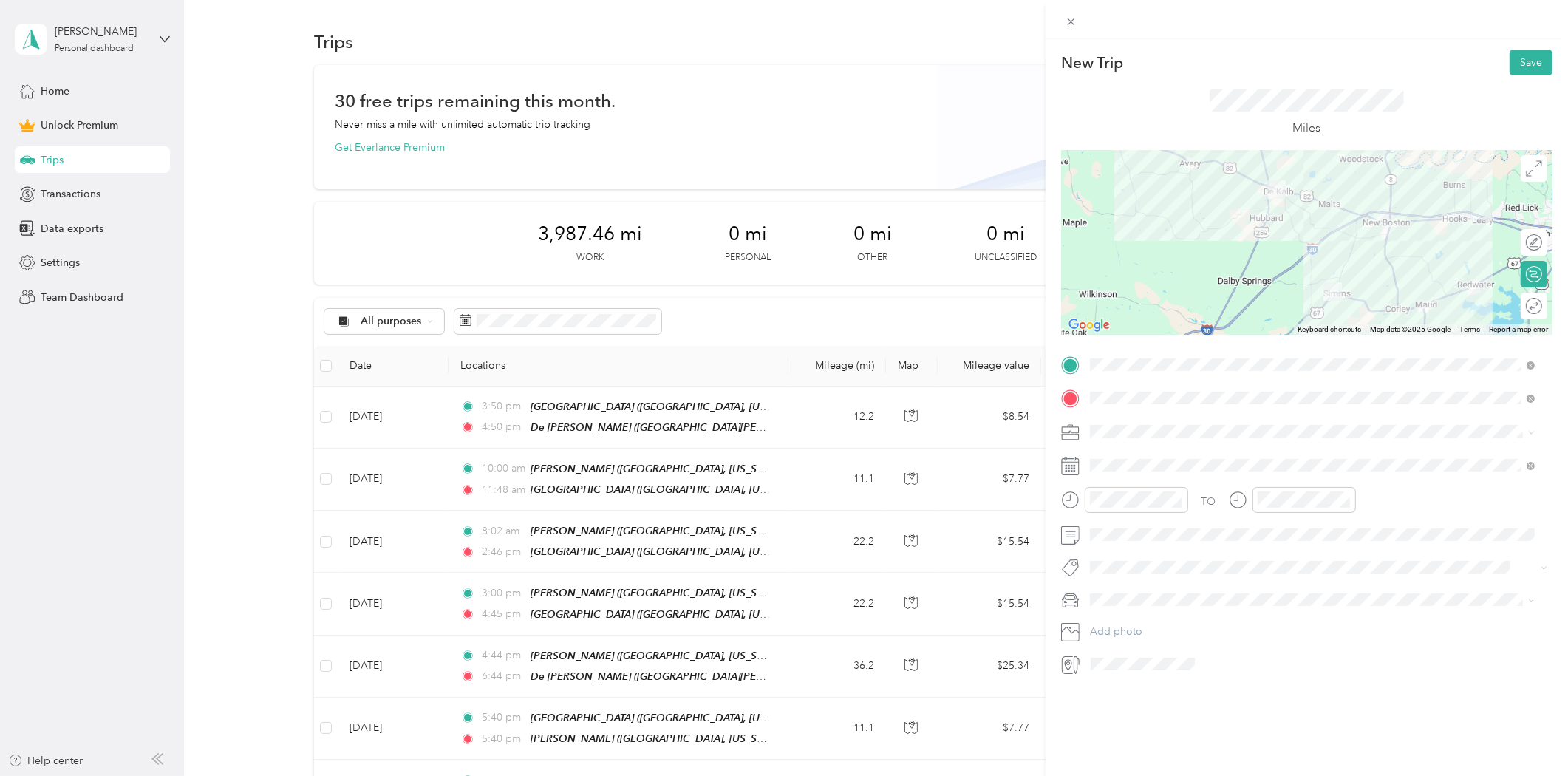
click at [1125, 505] on span "Consultant" at bounding box center [1120, 507] width 50 height 12
click at [1128, 553] on icon at bounding box center [1126, 549] width 15 height 15
click at [1179, 670] on div "20" at bounding box center [1178, 670] width 19 height 18
click at [1163, 692] on div "26" at bounding box center [1159, 693] width 19 height 18
click at [1523, 63] on button "Save" at bounding box center [1531, 63] width 43 height 26
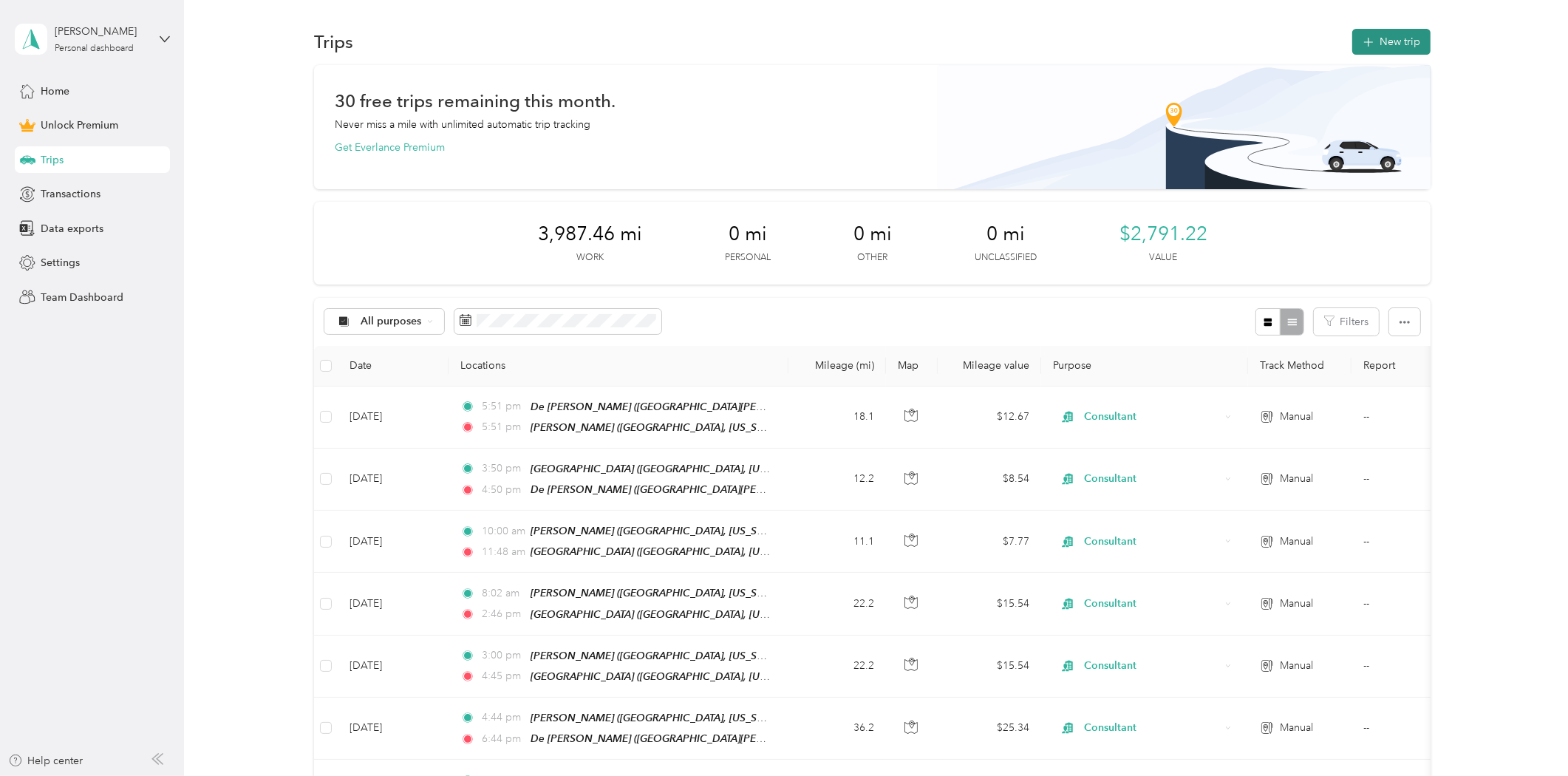
click at [1405, 41] on button "New trip" at bounding box center [1391, 42] width 78 height 26
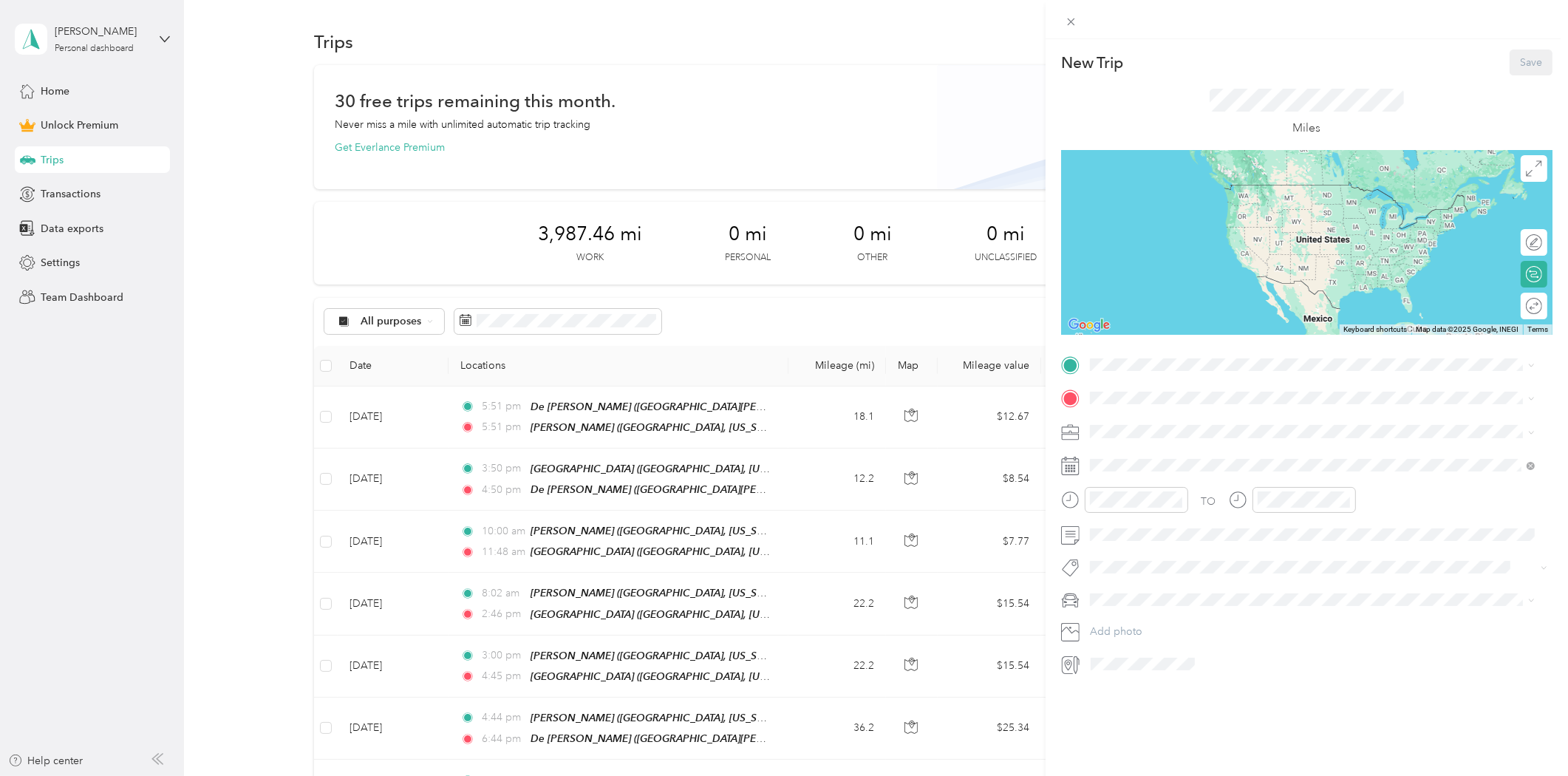
click at [1132, 420] on strong "[PERSON_NAME]" at bounding box center [1161, 422] width 87 height 13
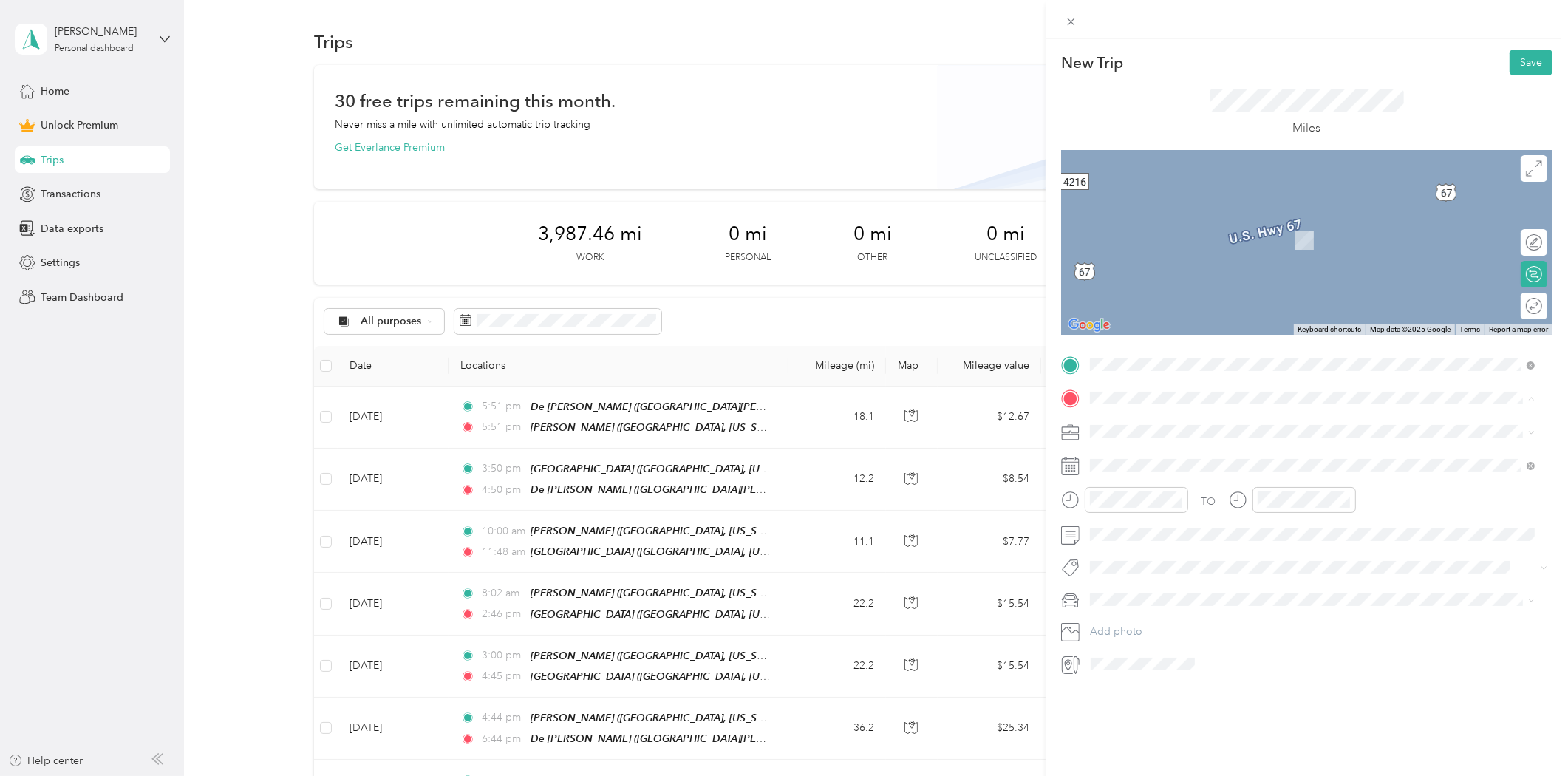
click at [1168, 594] on strong "[GEOGRAPHIC_DATA] - [US_STATE]" at bounding box center [1204, 596] width 175 height 13
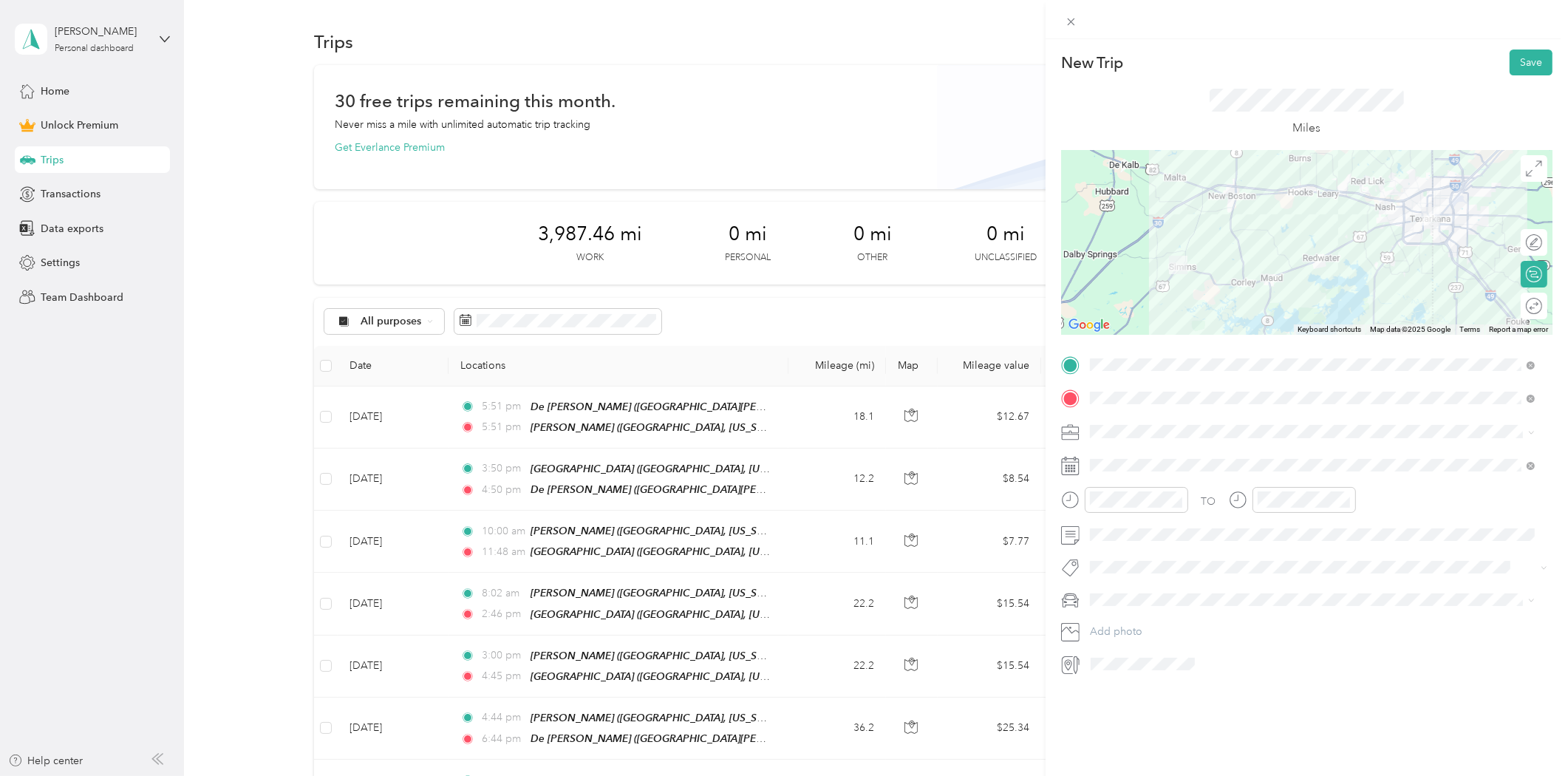
click at [1127, 511] on div "Consultant" at bounding box center [1313, 505] width 435 height 16
click at [1127, 551] on icon at bounding box center [1126, 549] width 15 height 15
click at [1181, 692] on div "27" at bounding box center [1178, 693] width 19 height 18
click at [1102, 568] on div "06" at bounding box center [1105, 569] width 36 height 21
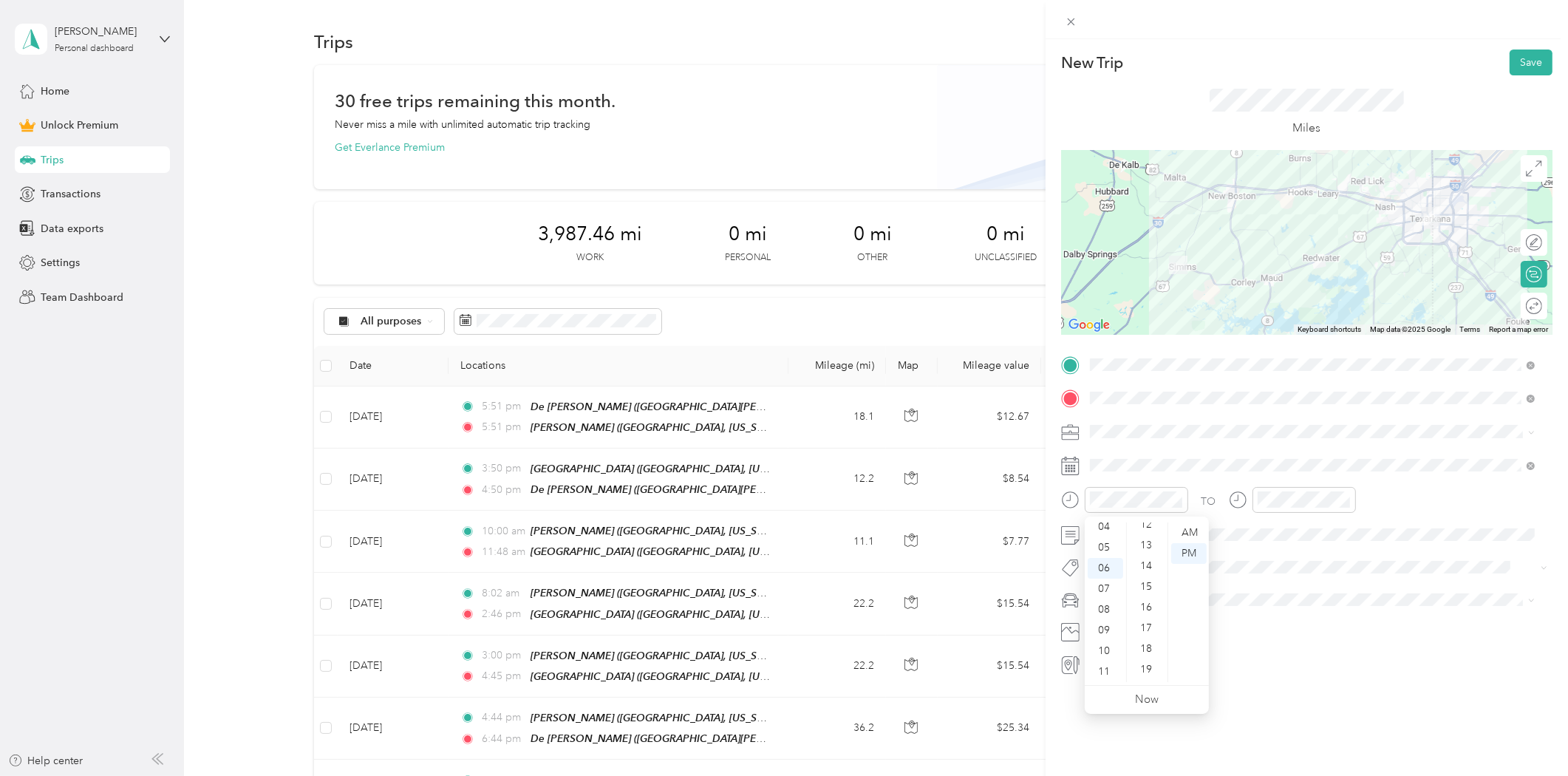
scroll to position [0, 0]
click at [1144, 530] on div "00" at bounding box center [1147, 533] width 36 height 21
click at [1186, 532] on div "AM" at bounding box center [1188, 533] width 36 height 21
click at [1269, 653] on div "10" at bounding box center [1272, 651] width 36 height 21
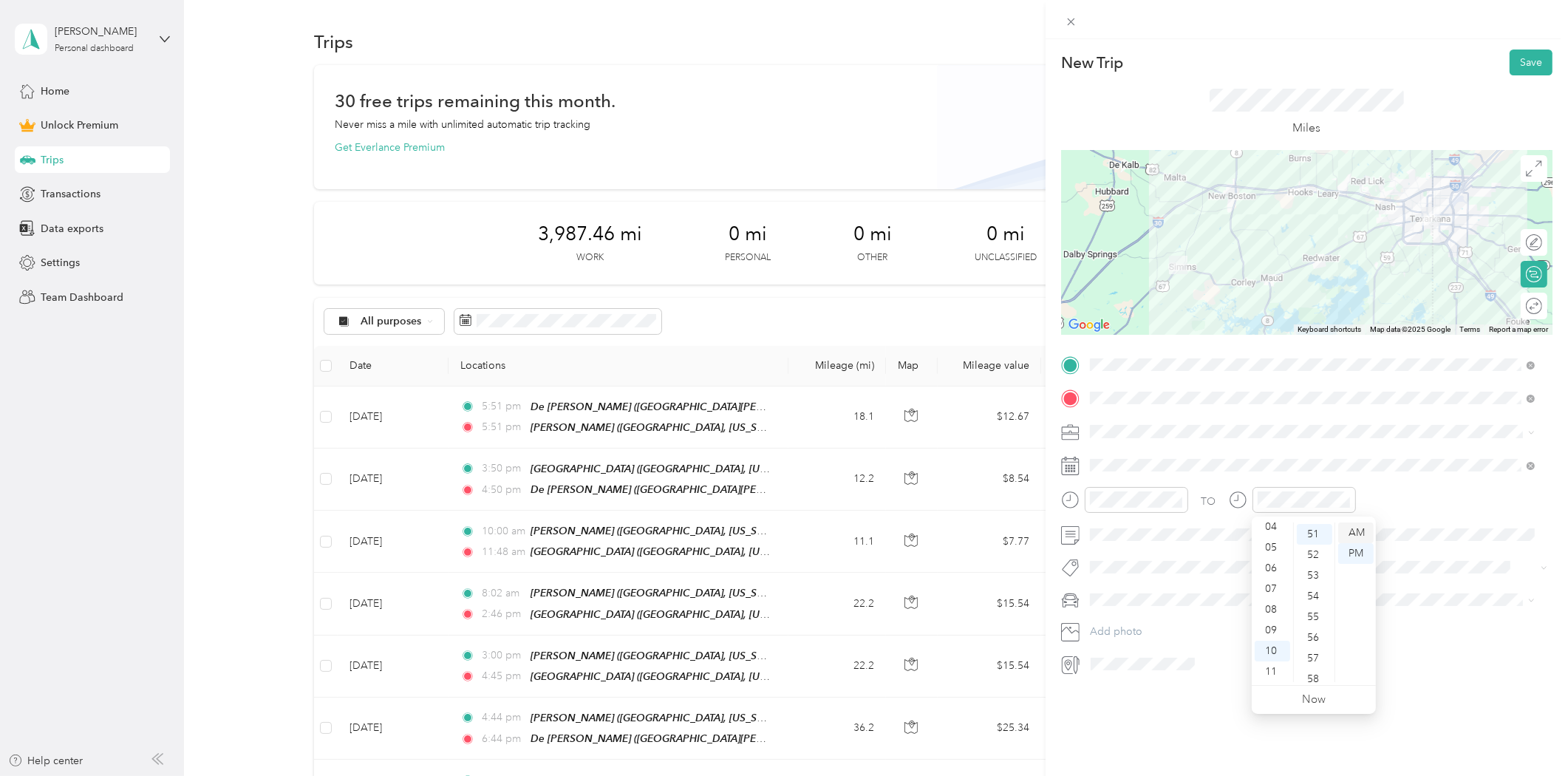
click at [1362, 532] on div "AM" at bounding box center [1356, 533] width 36 height 21
click at [1390, 515] on div "TO" at bounding box center [1307, 505] width 491 height 37
click at [1191, 527] on span at bounding box center [1318, 535] width 468 height 23
click at [1518, 305] on div at bounding box center [1527, 307] width 31 height 16
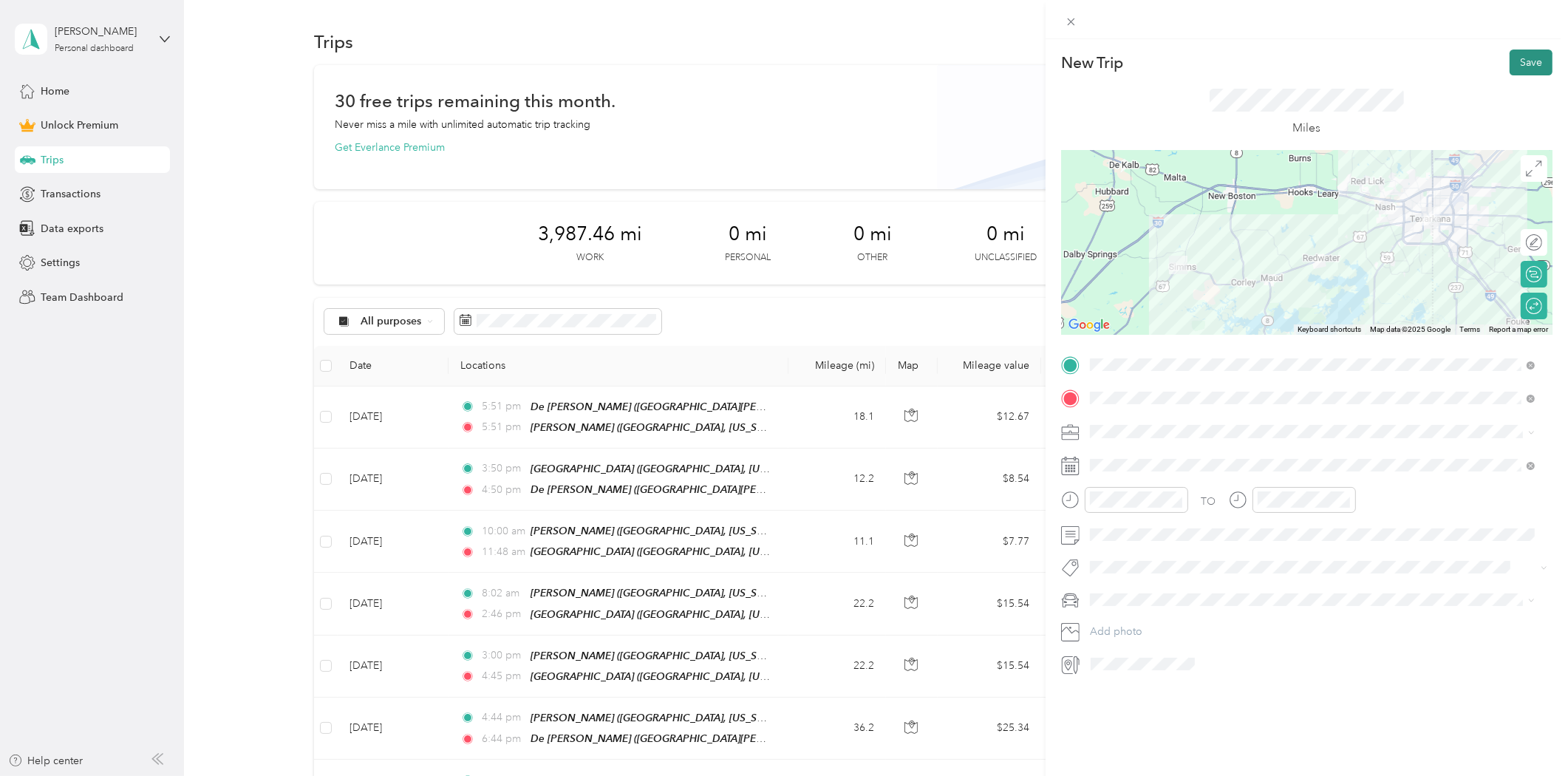
click at [1519, 64] on button "Save" at bounding box center [1531, 63] width 43 height 26
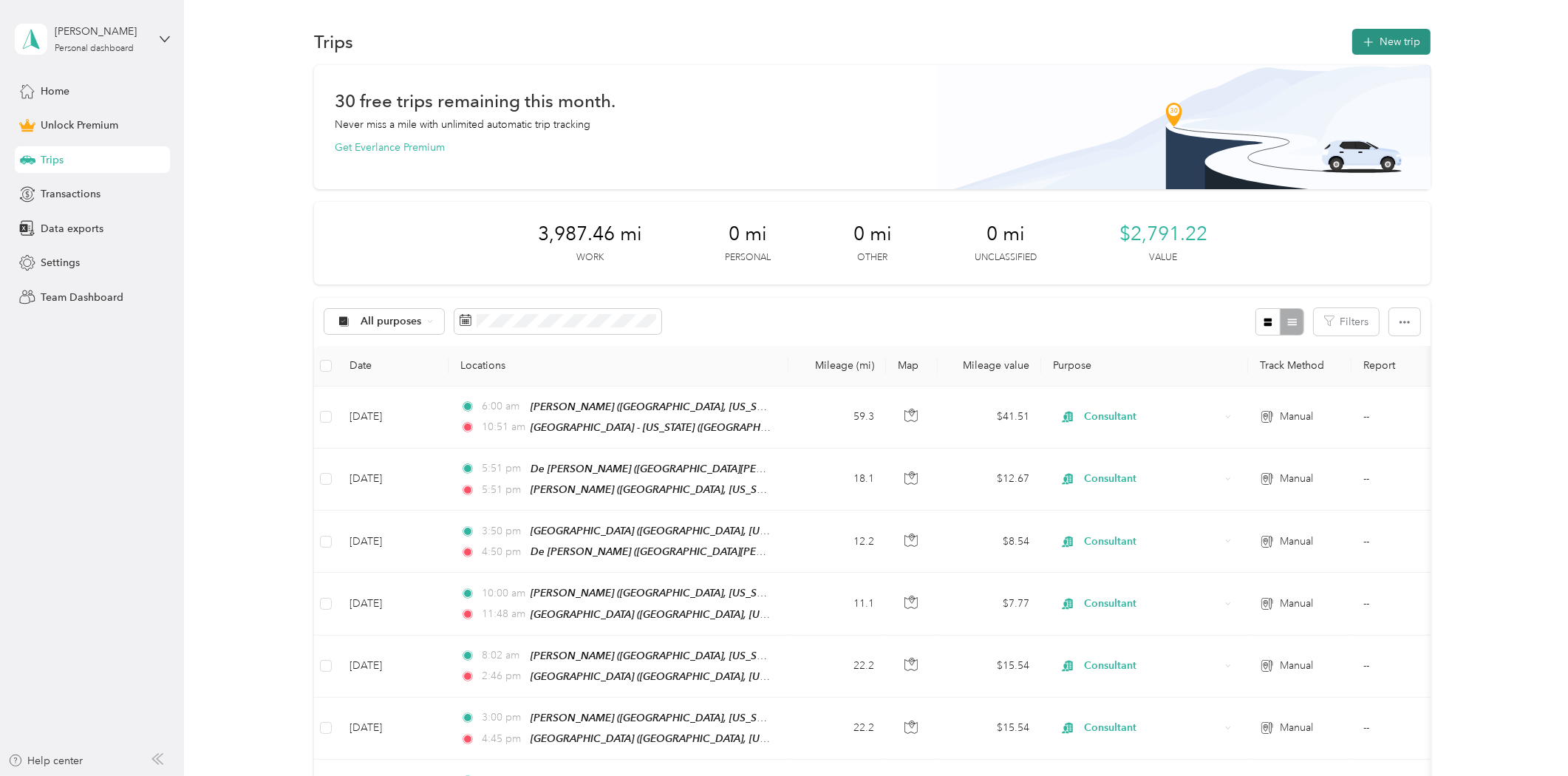
click at [1406, 43] on button "New trip" at bounding box center [1391, 42] width 78 height 26
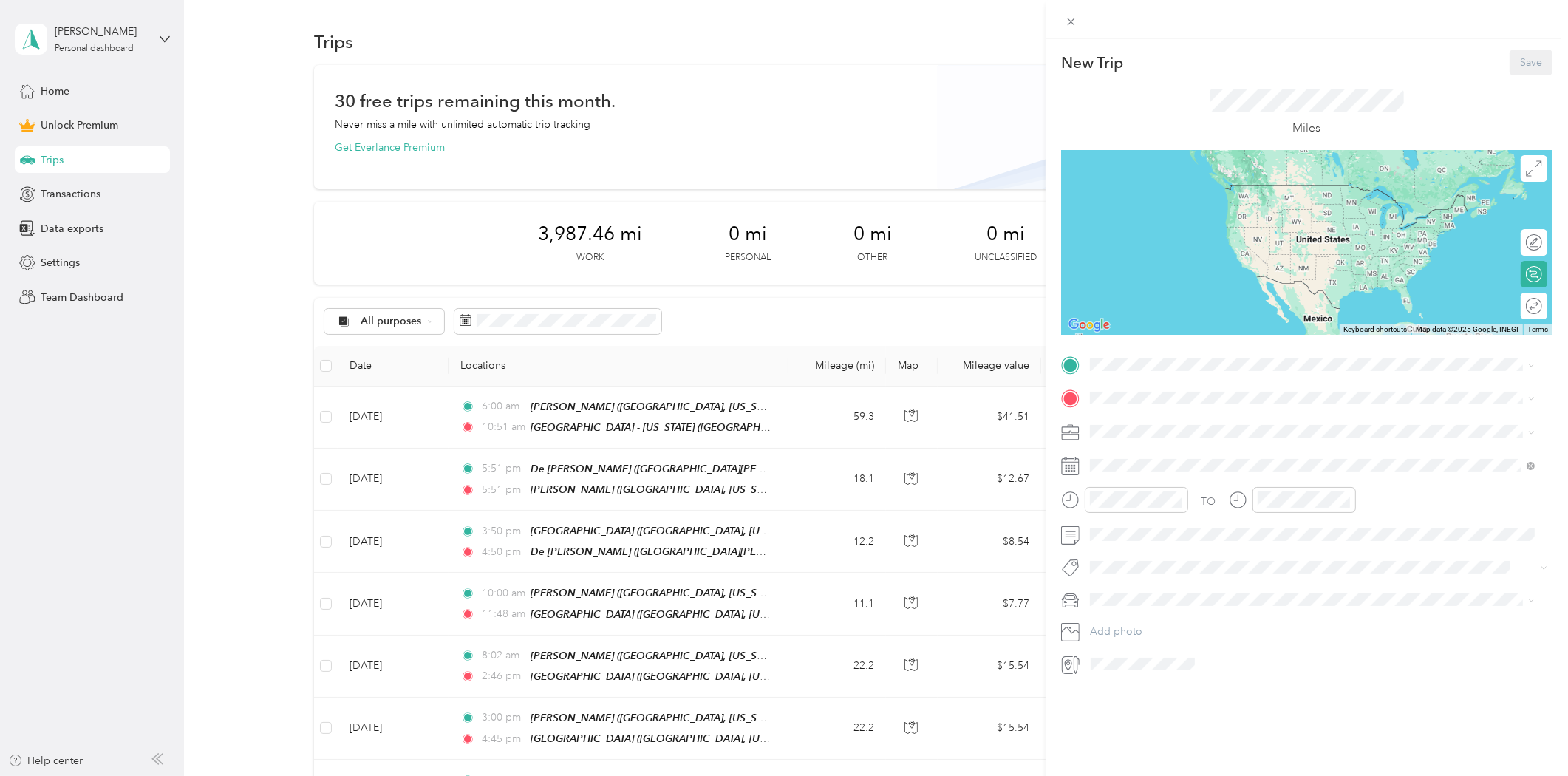
click at [1133, 428] on div "[PERSON_NAME] [PERSON_NAME], [US_STATE], [GEOGRAPHIC_DATA]" at bounding box center [1256, 433] width 279 height 31
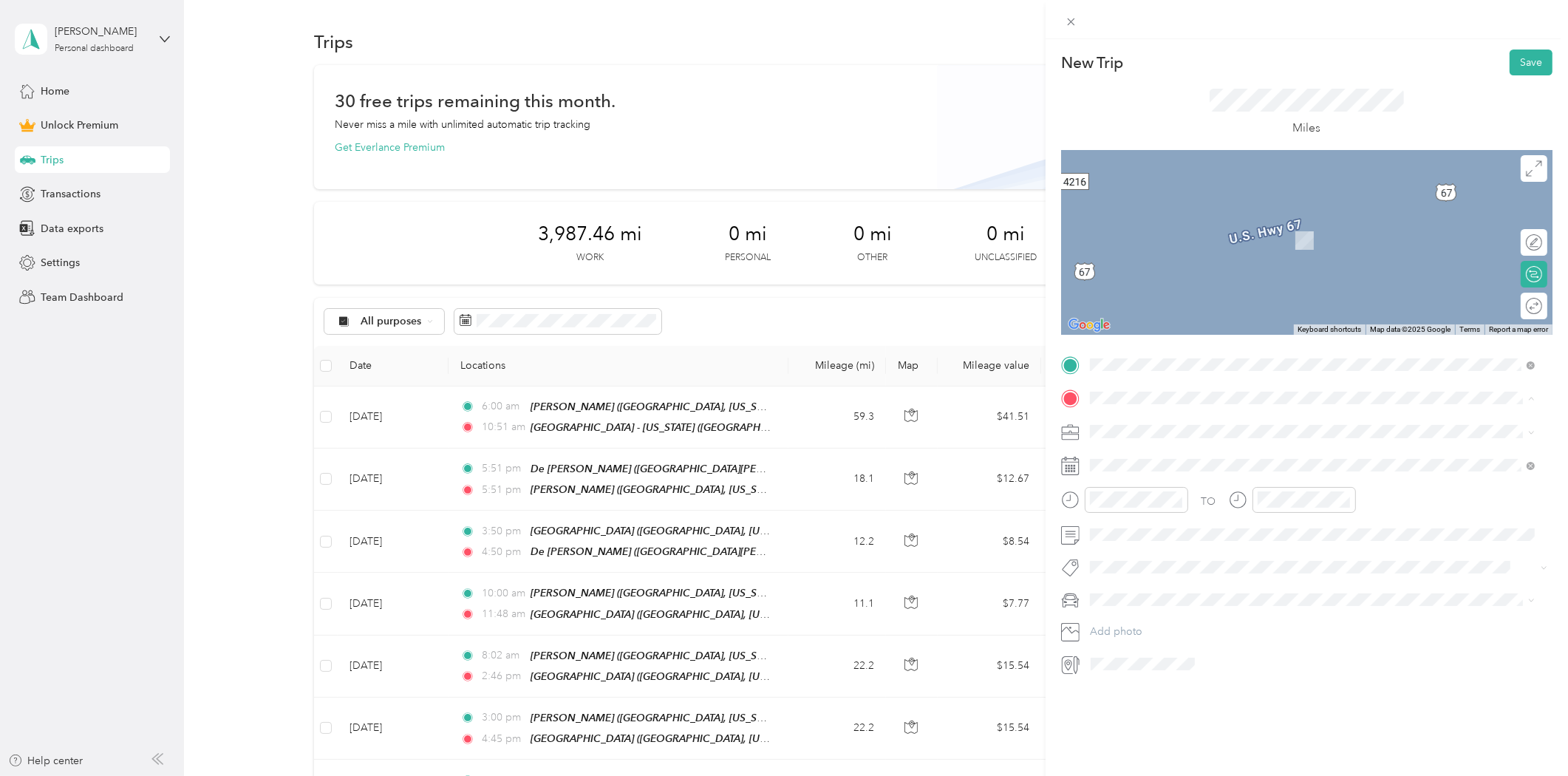
click at [1151, 555] on div "[GEOGRAPHIC_DATA] [GEOGRAPHIC_DATA], [US_STATE], [GEOGRAPHIC_DATA]" at bounding box center [1256, 559] width 279 height 31
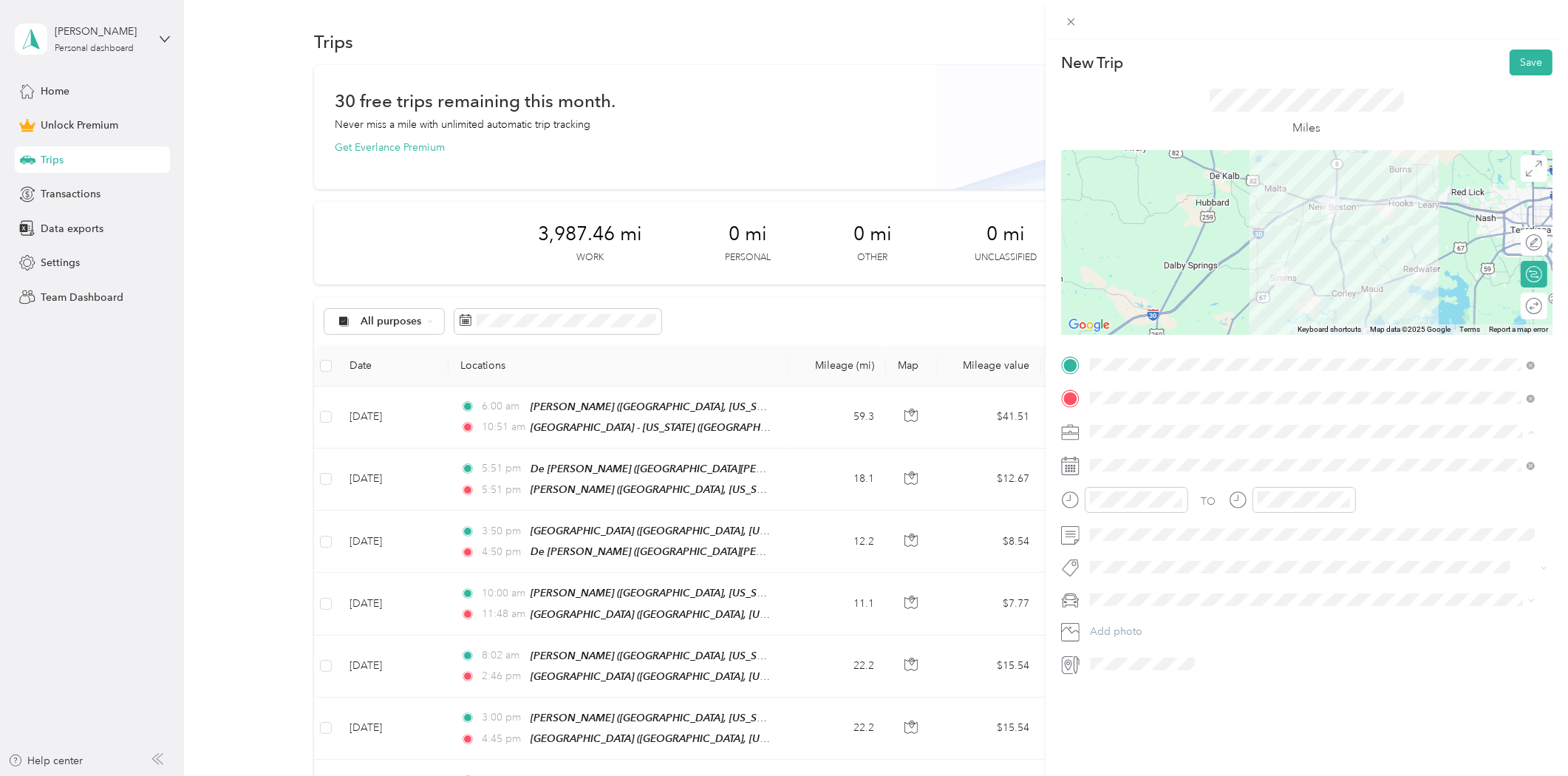
click at [1122, 508] on span "Consultant" at bounding box center [1120, 509] width 50 height 12
click at [1120, 547] on icon at bounding box center [1126, 549] width 15 height 15
click at [1200, 696] on div "28" at bounding box center [1197, 693] width 19 height 18
click at [1106, 614] on div "08" at bounding box center [1105, 610] width 36 height 21
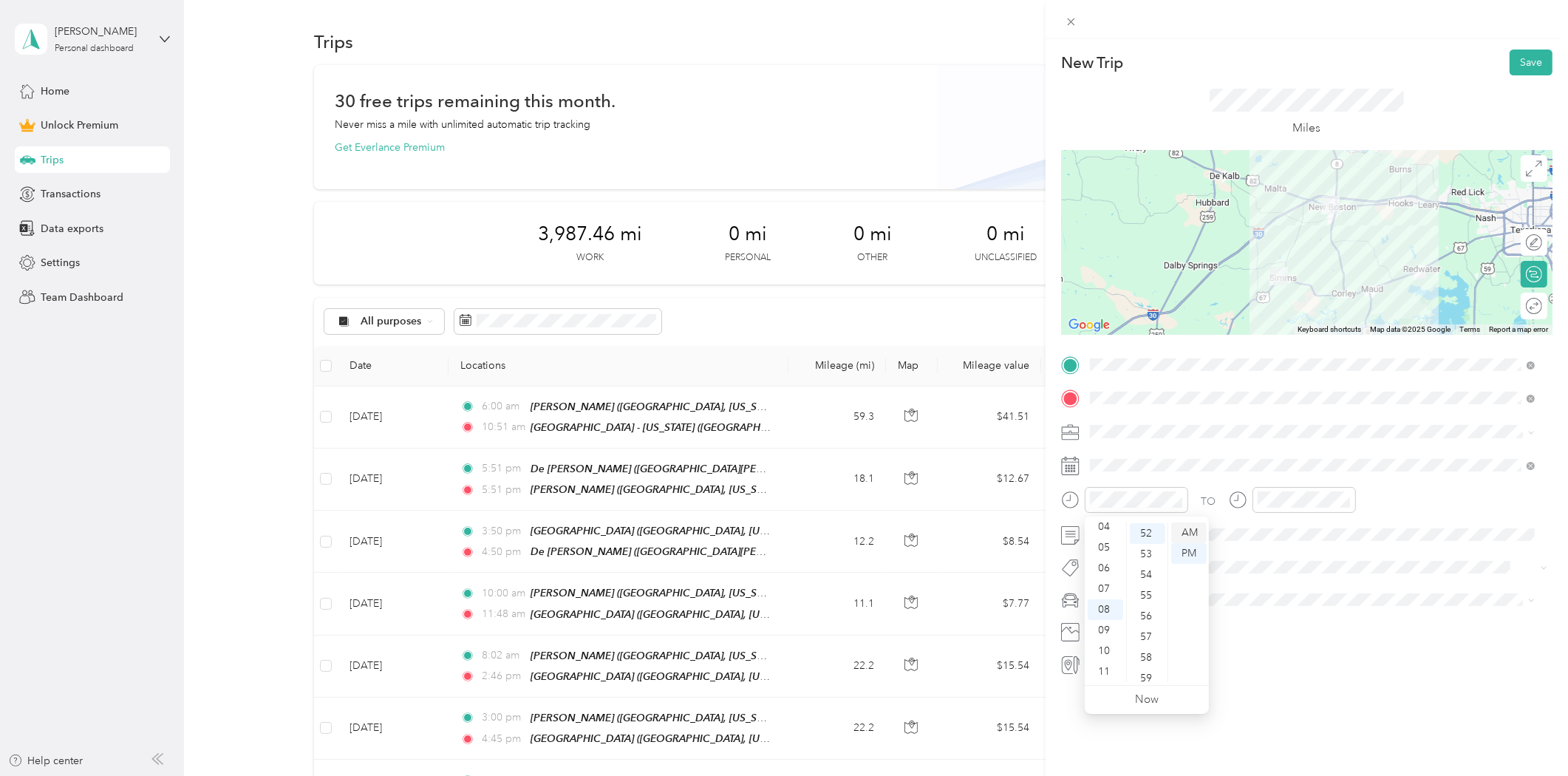
click at [1190, 534] on div "AM" at bounding box center [1188, 533] width 36 height 21
click at [1274, 528] on div "04" at bounding box center [1272, 527] width 36 height 21
click at [1523, 309] on div at bounding box center [1527, 307] width 31 height 16
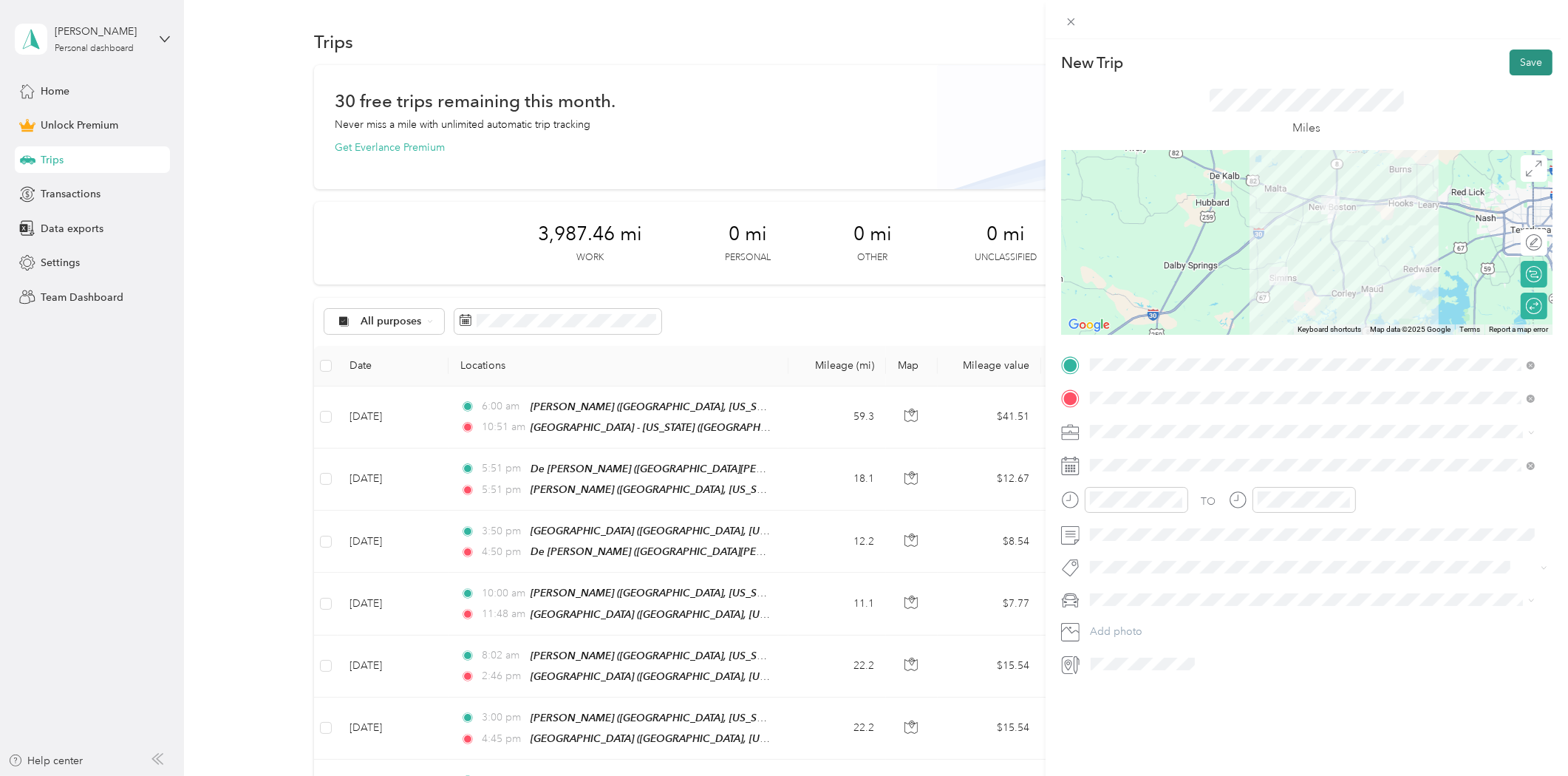
click at [1510, 65] on button "Save" at bounding box center [1531, 63] width 43 height 26
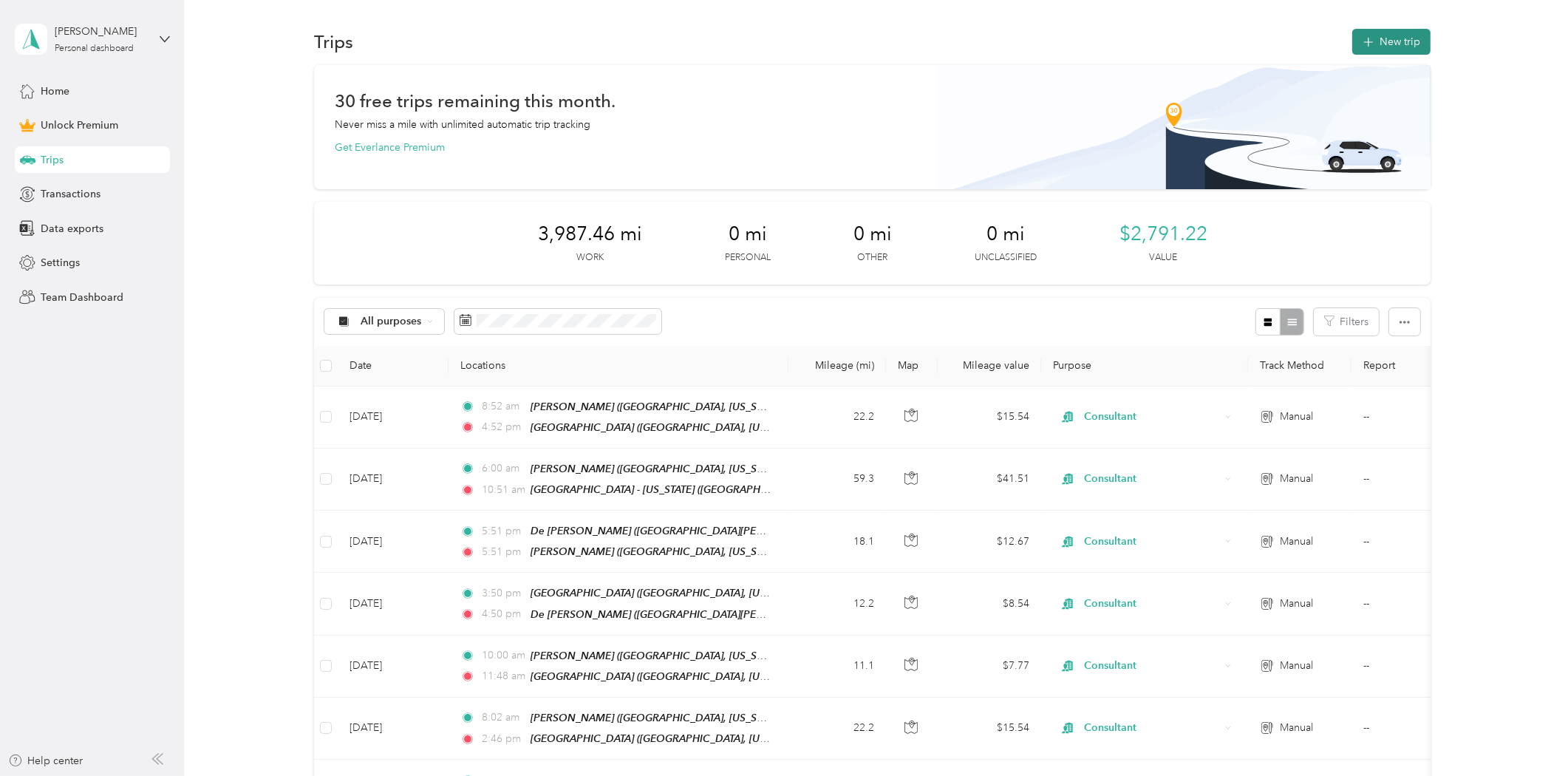
click at [1410, 42] on button "New trip" at bounding box center [1391, 42] width 78 height 26
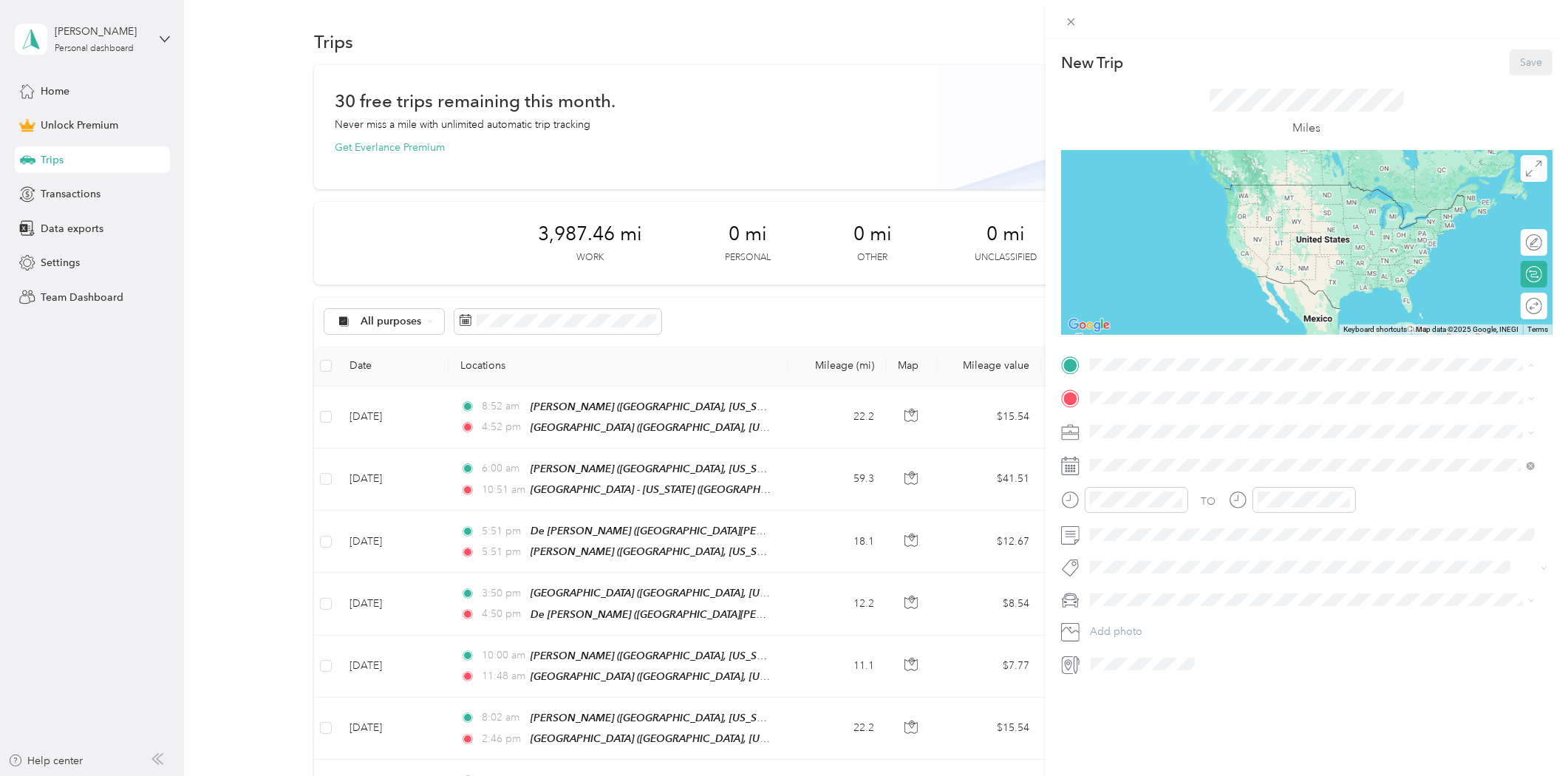
click at [1137, 436] on span "[GEOGRAPHIC_DATA], [US_STATE], [GEOGRAPHIC_DATA]" at bounding box center [1256, 440] width 279 height 12
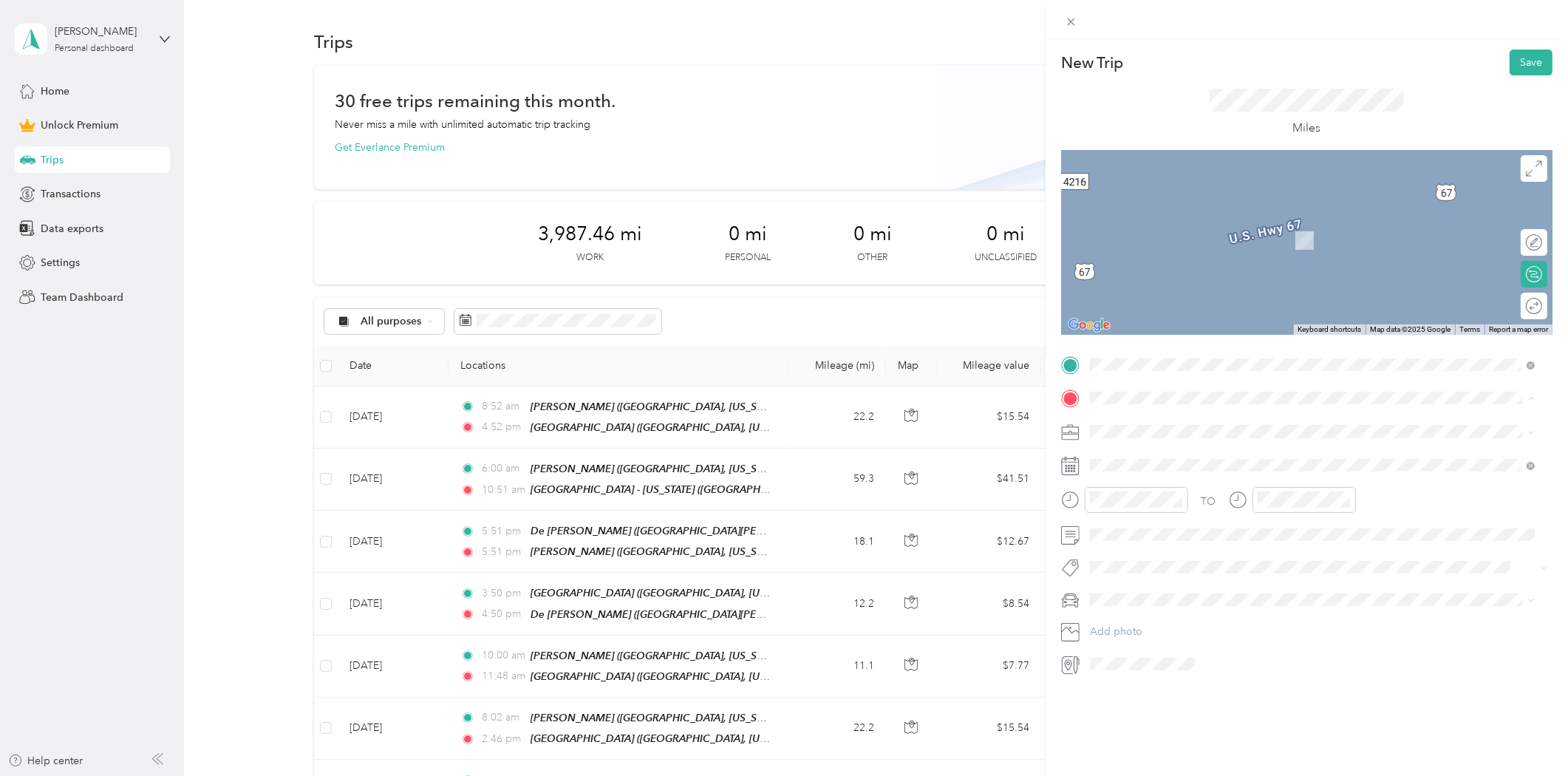
click at [1148, 547] on strong "[GEOGRAPHIC_DATA]" at bounding box center [1172, 550] width 110 height 13
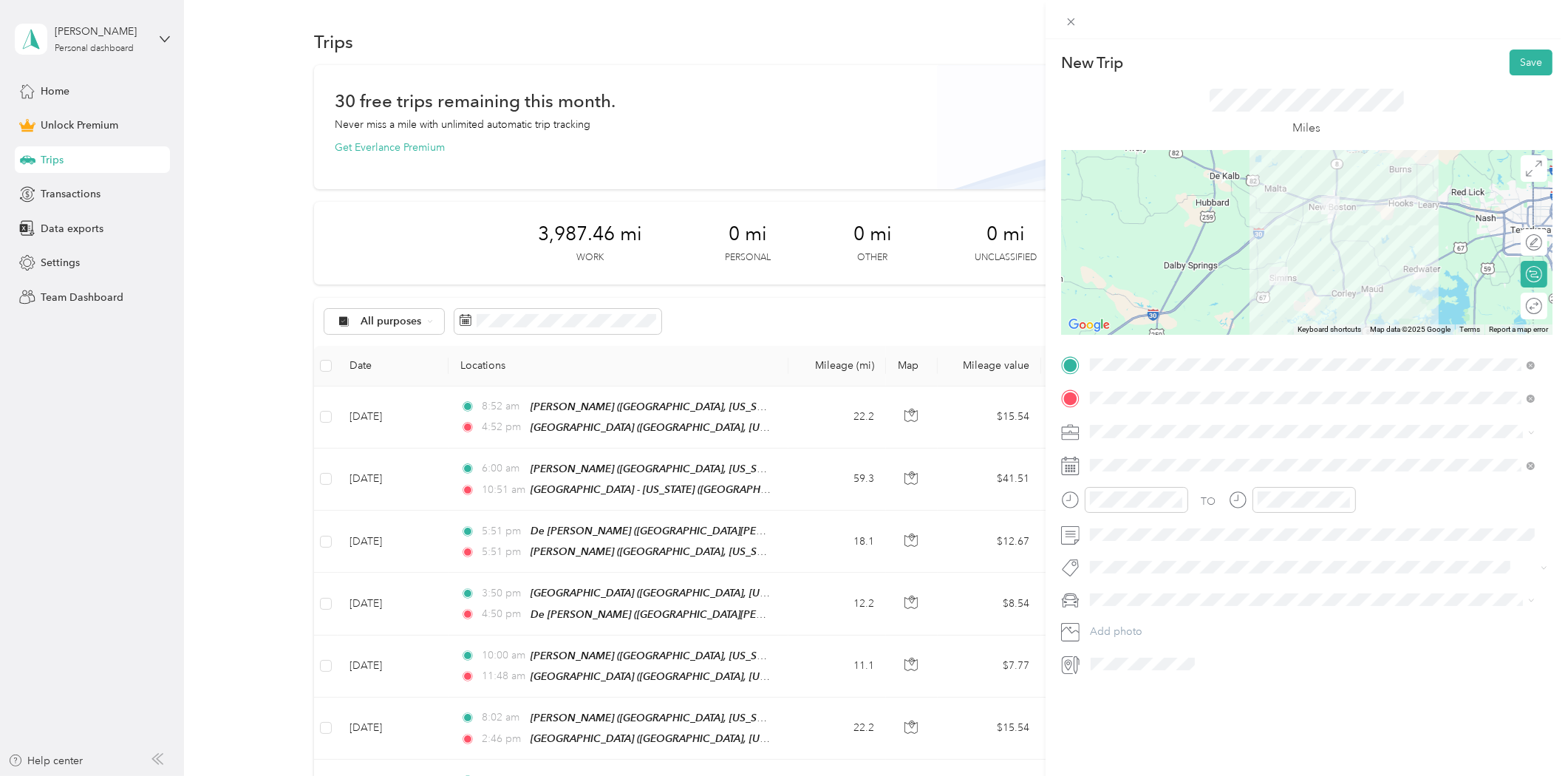
click at [1123, 505] on span "Consultant" at bounding box center [1120, 506] width 50 height 12
click at [1122, 547] on icon at bounding box center [1126, 549] width 15 height 15
click at [1220, 695] on div "29" at bounding box center [1215, 693] width 19 height 18
click at [1109, 610] on div "08" at bounding box center [1105, 610] width 36 height 21
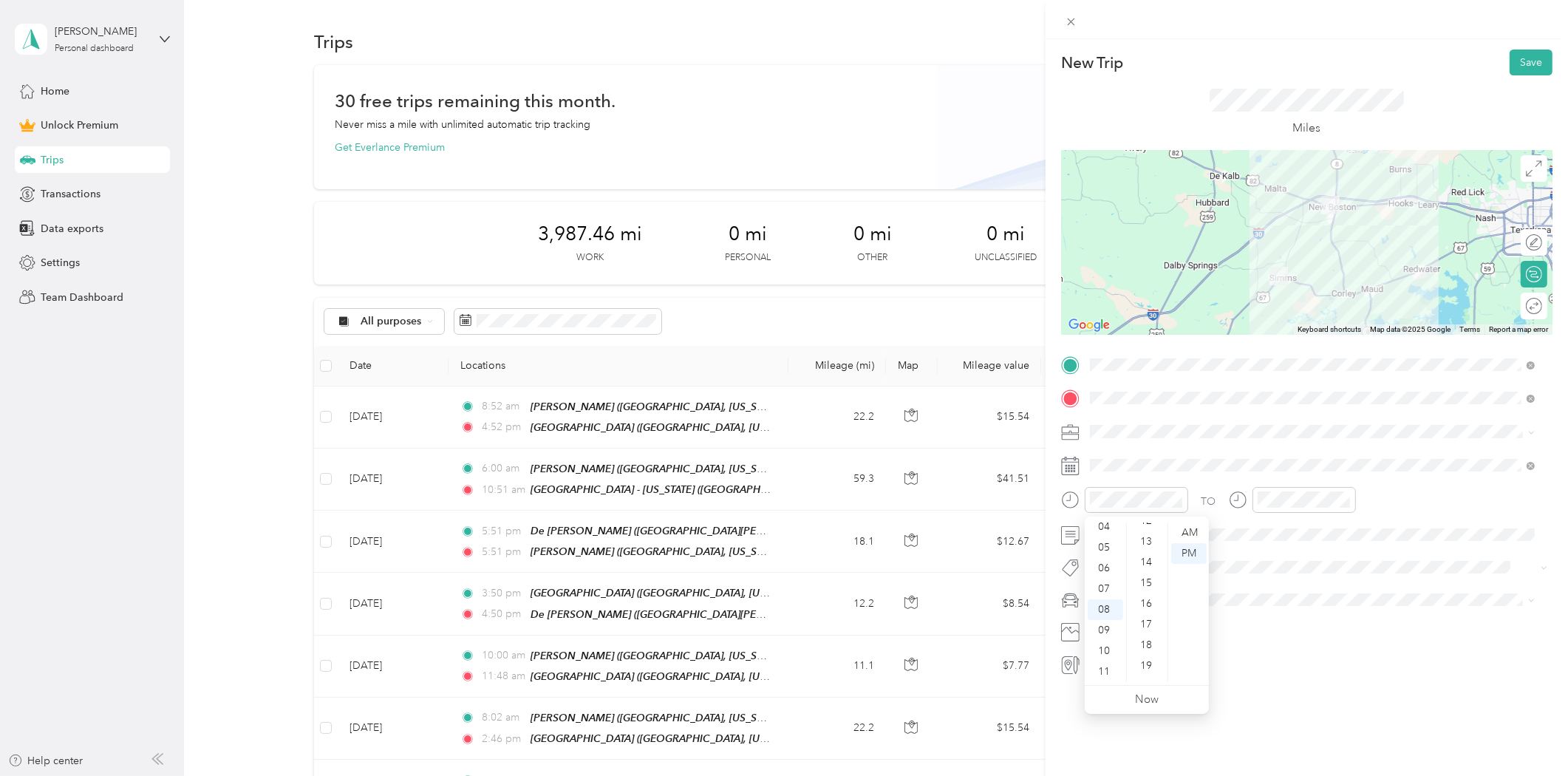
click at [1150, 535] on div "13" at bounding box center [1147, 542] width 36 height 21
click at [1195, 536] on div "AM" at bounding box center [1188, 533] width 36 height 21
click at [1269, 596] on div "03" at bounding box center [1272, 590] width 36 height 21
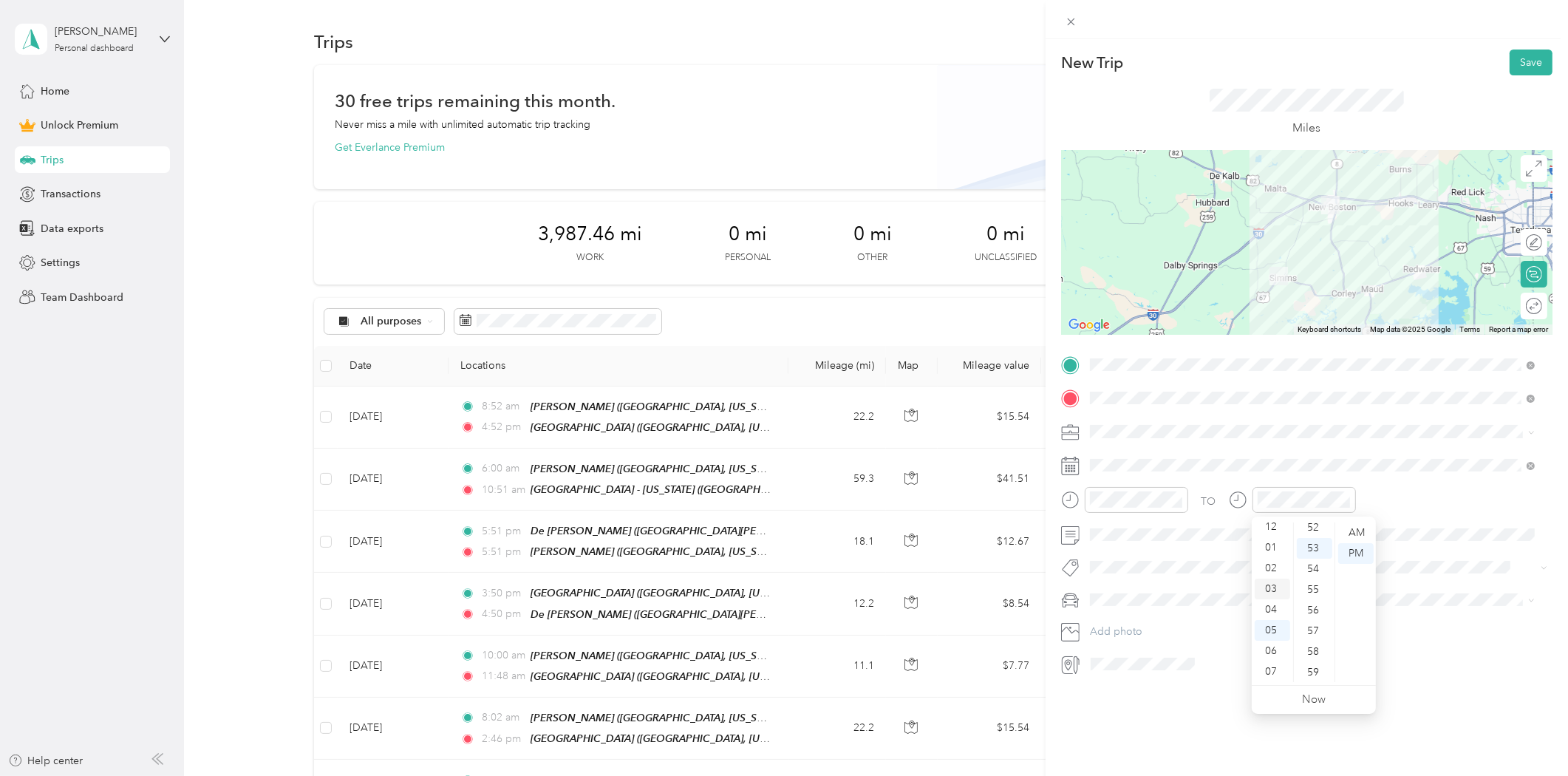
scroll to position [62, 0]
click at [1381, 476] on span at bounding box center [1318, 465] width 468 height 23
click at [1523, 305] on div at bounding box center [1527, 307] width 31 height 16
click at [1526, 61] on button "Save" at bounding box center [1531, 63] width 43 height 26
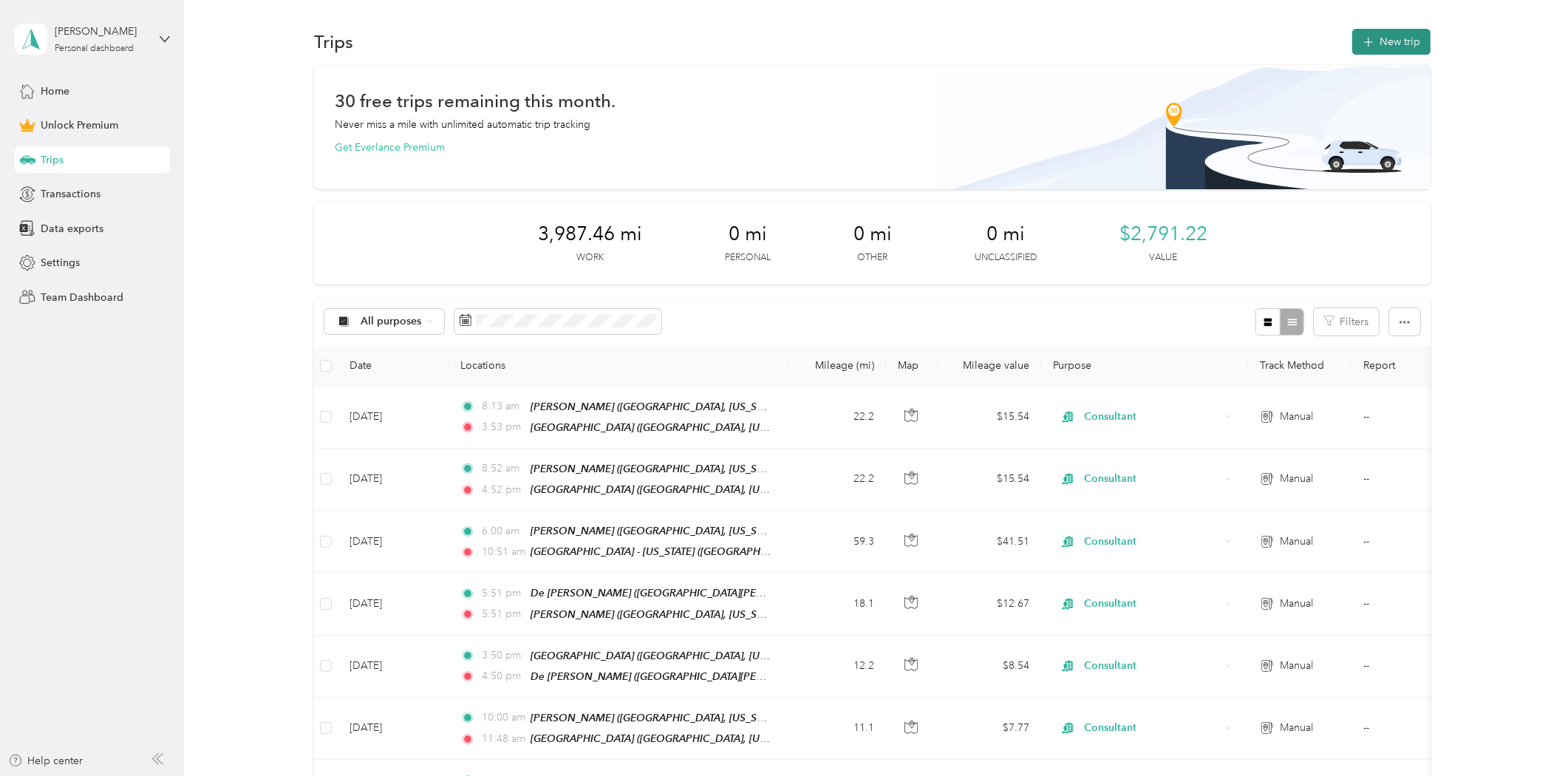
click at [1377, 45] on button "New trip" at bounding box center [1391, 42] width 78 height 26
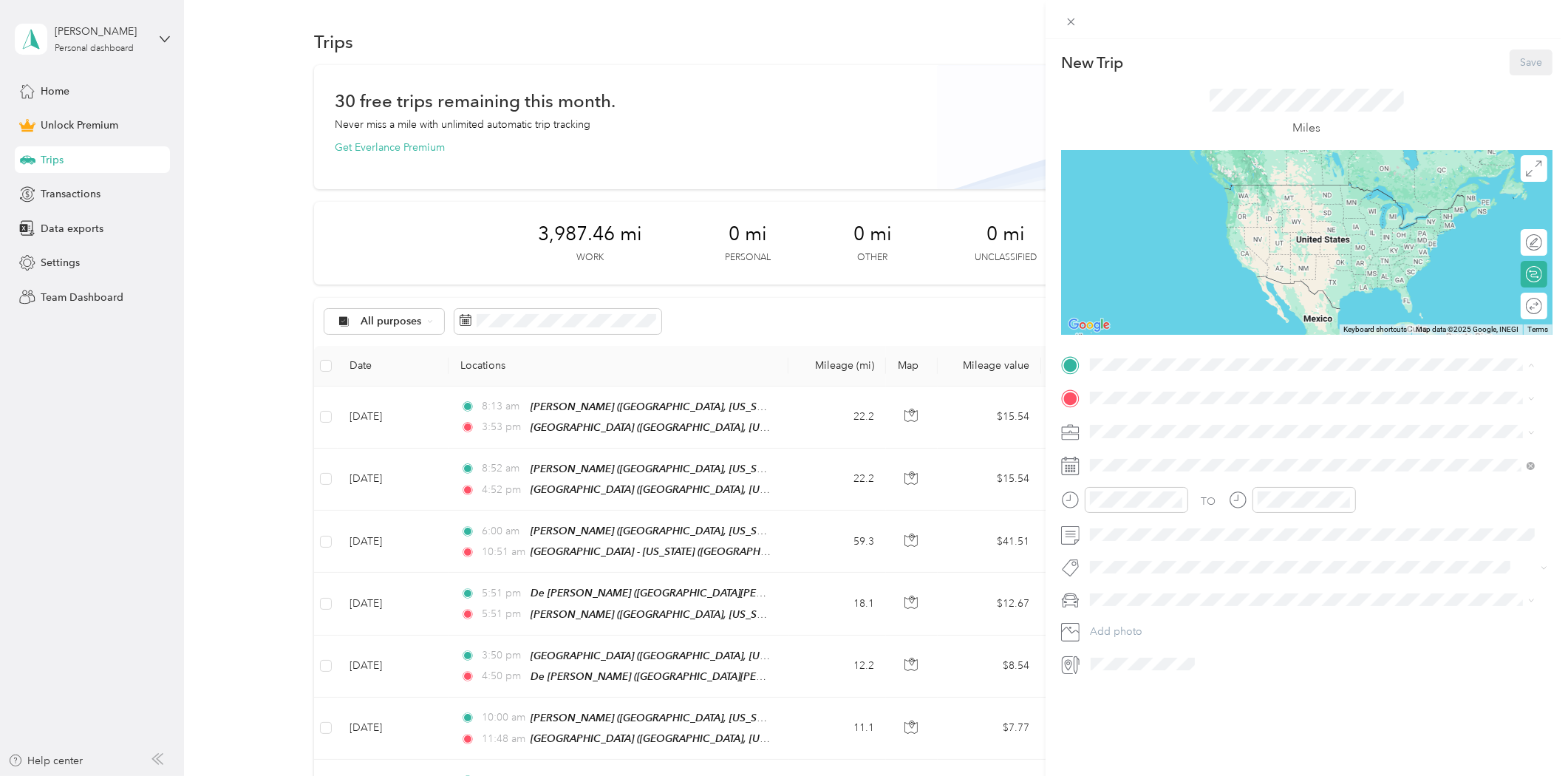
click at [1121, 434] on span "[GEOGRAPHIC_DATA], [US_STATE], [GEOGRAPHIC_DATA]" at bounding box center [1256, 440] width 279 height 12
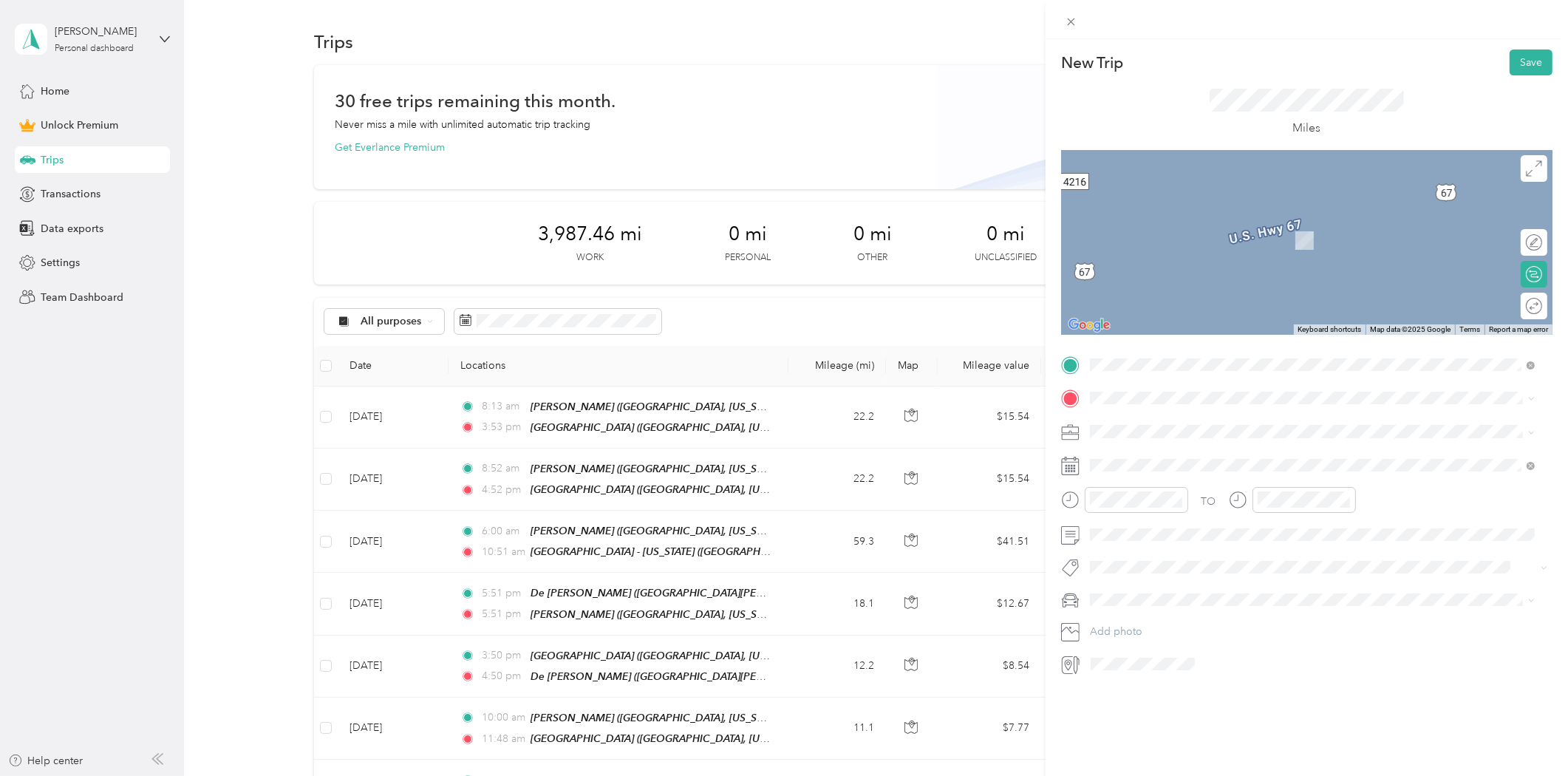
click at [1157, 550] on strong "[GEOGRAPHIC_DATA]" at bounding box center [1172, 545] width 110 height 13
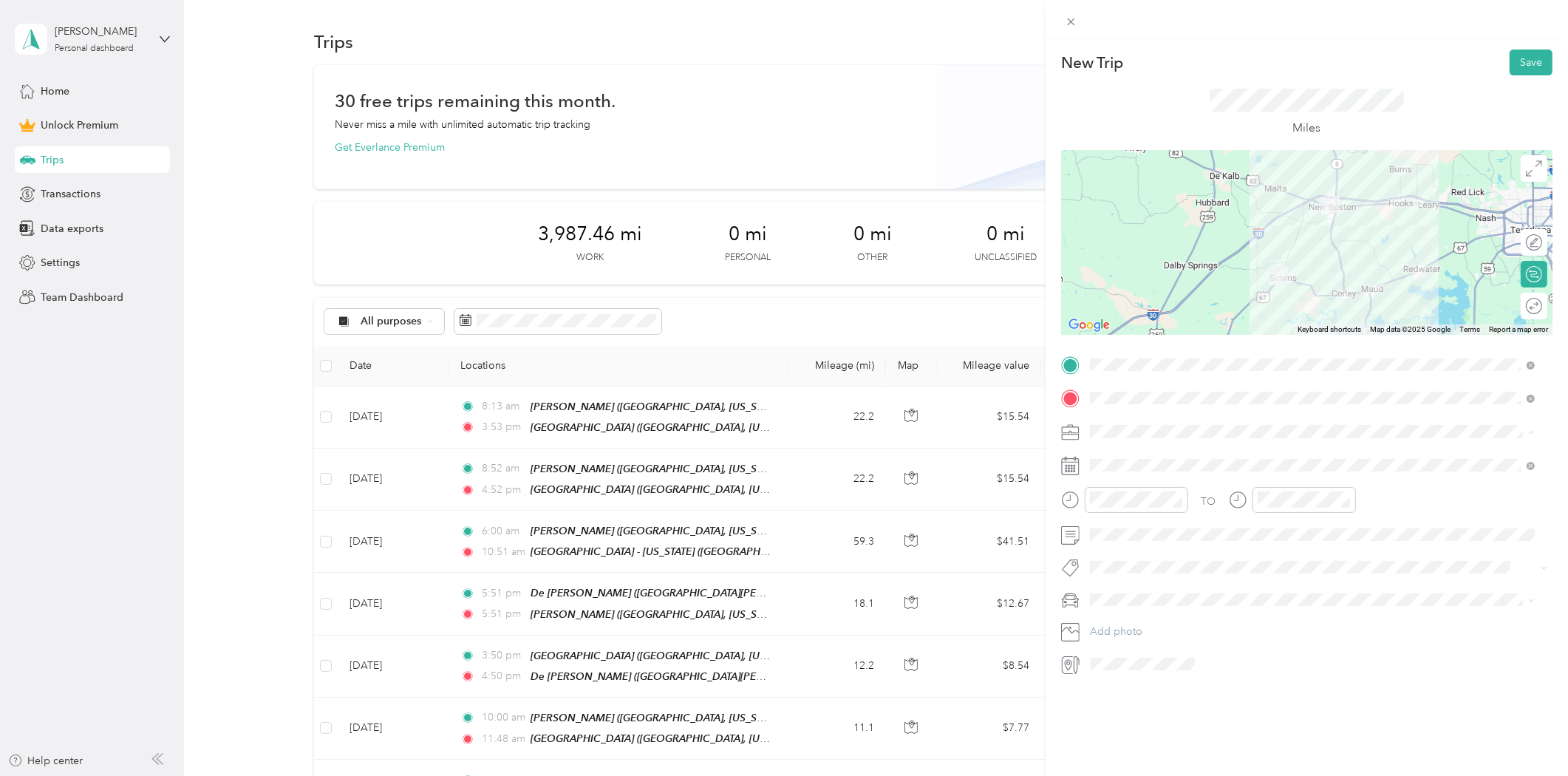
click at [1116, 511] on li "Consultant" at bounding box center [1313, 509] width 456 height 26
click at [1162, 602] on div "2" at bounding box center [1159, 600] width 19 height 18
click at [1101, 609] on div "08" at bounding box center [1105, 610] width 36 height 21
click at [1195, 530] on div "AM" at bounding box center [1188, 533] width 36 height 21
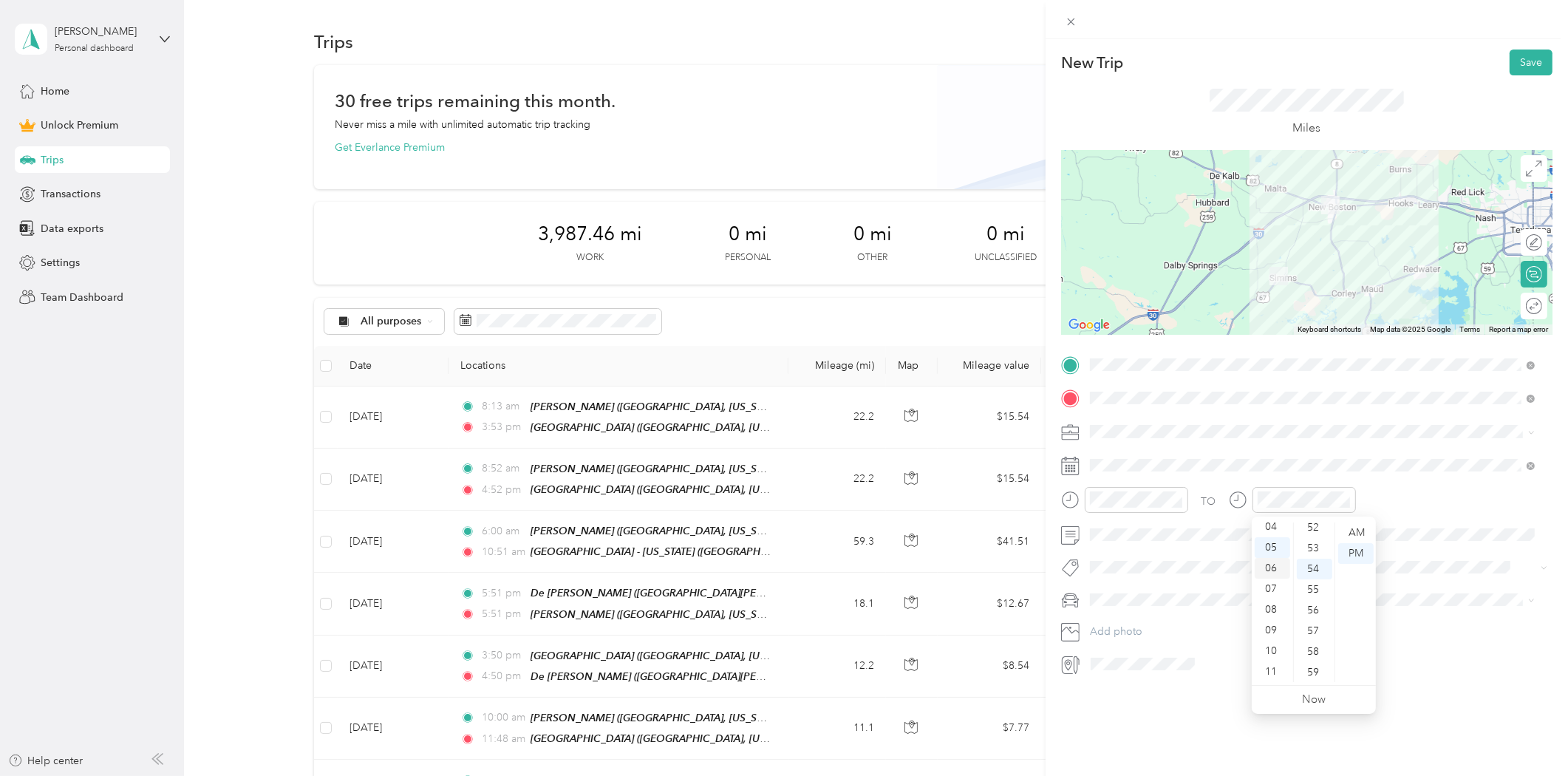
click at [1272, 568] on div "06" at bounding box center [1272, 569] width 36 height 21
click at [1164, 542] on span at bounding box center [1318, 535] width 468 height 23
click at [1523, 306] on div at bounding box center [1527, 307] width 31 height 16
click at [1523, 67] on button "Save" at bounding box center [1531, 63] width 43 height 26
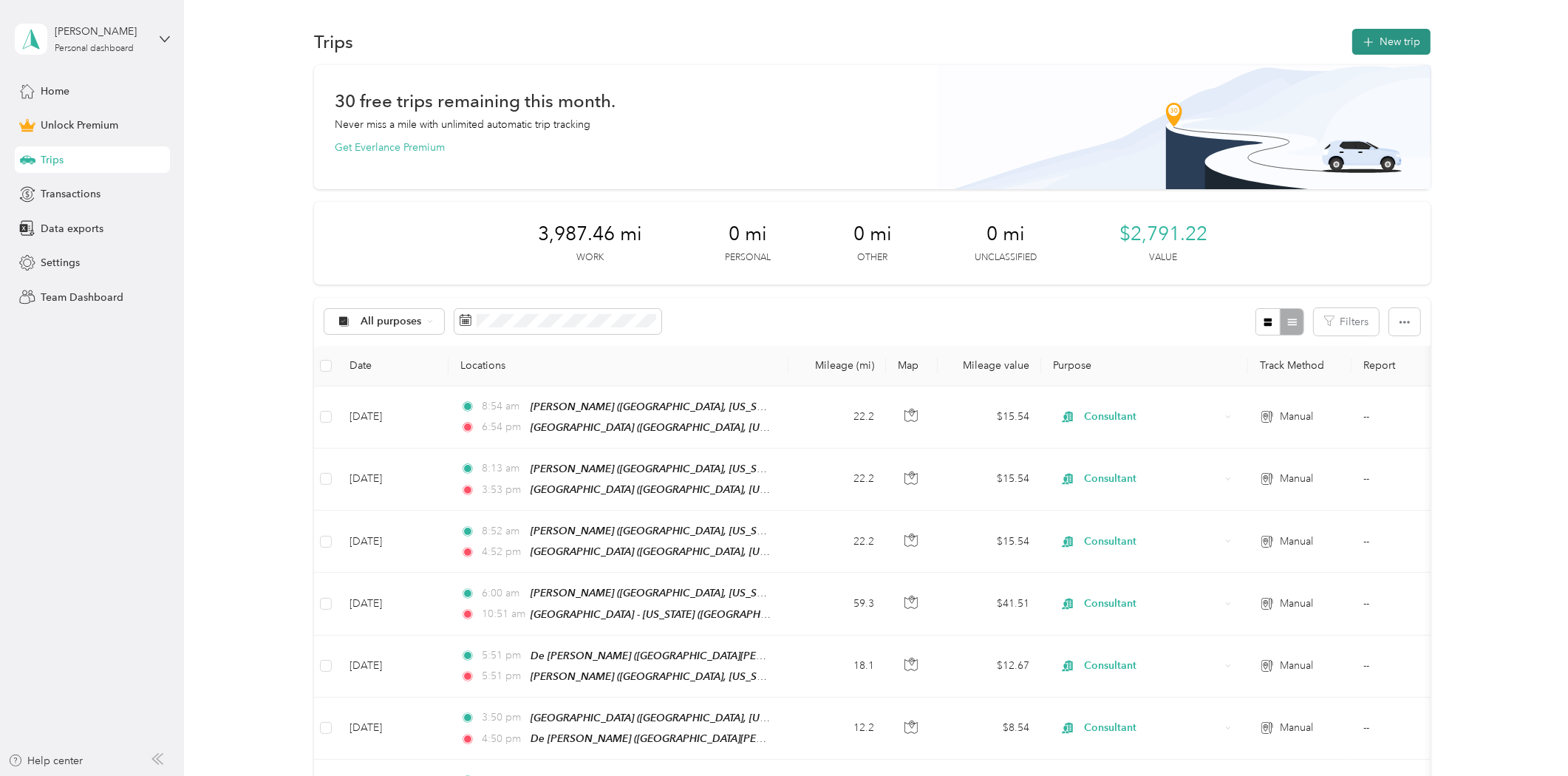
click at [1395, 43] on button "New trip" at bounding box center [1391, 42] width 78 height 26
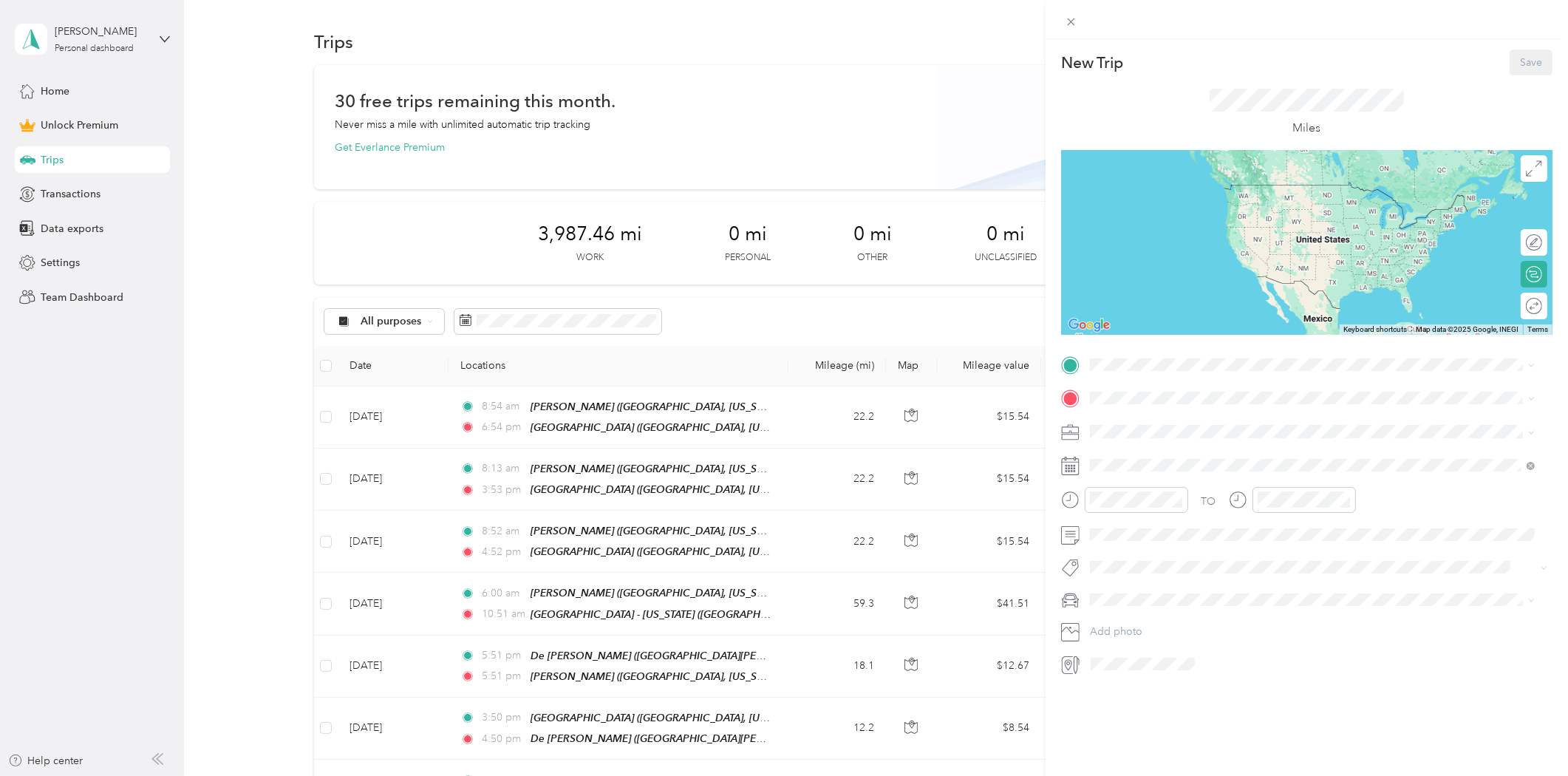
click at [1138, 434] on span "[GEOGRAPHIC_DATA], [US_STATE], [GEOGRAPHIC_DATA]" at bounding box center [1256, 437] width 279 height 12
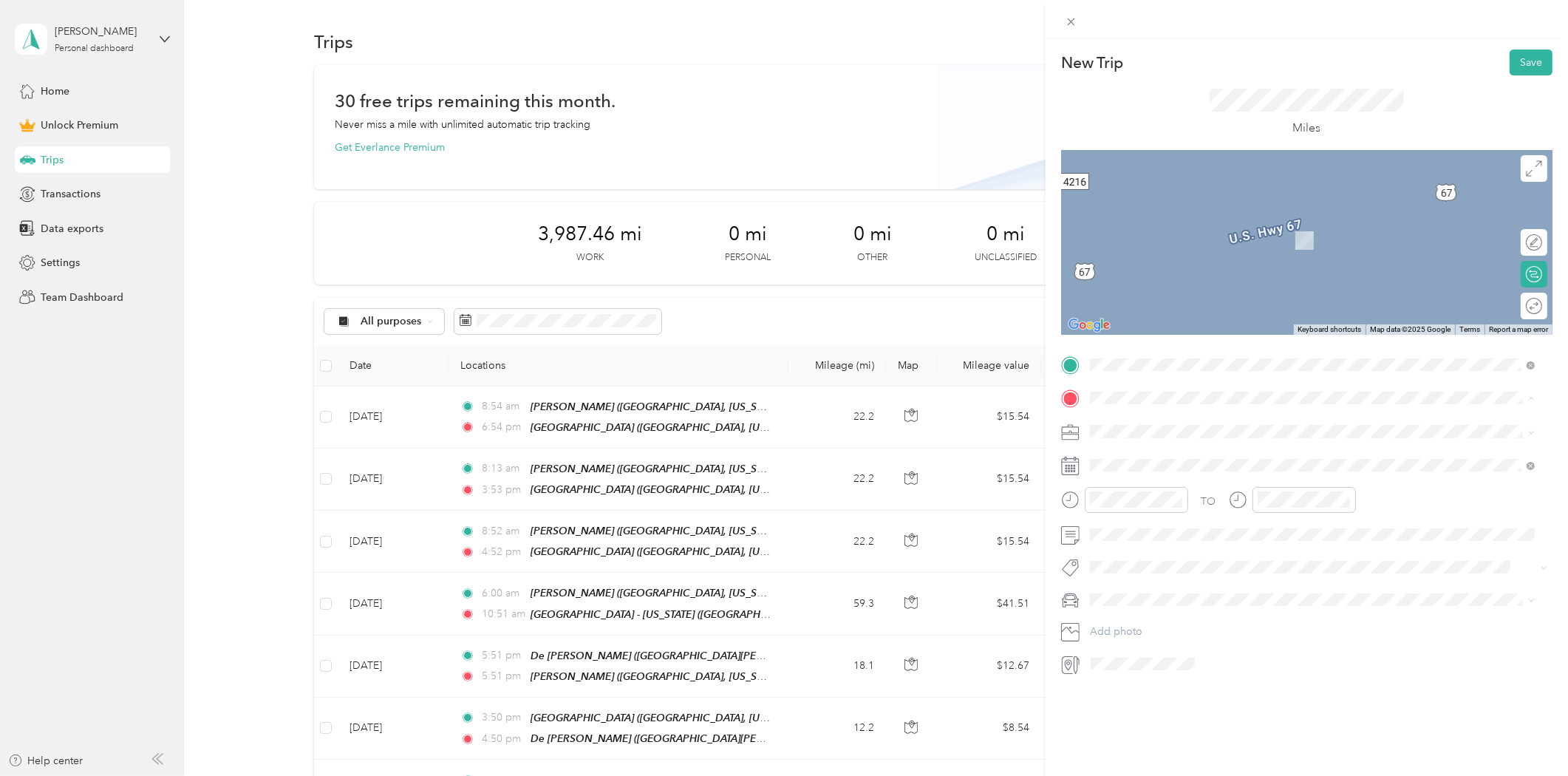
click at [1147, 553] on div "[GEOGRAPHIC_DATA] [GEOGRAPHIC_DATA], [US_STATE], [GEOGRAPHIC_DATA]" at bounding box center [1256, 559] width 279 height 31
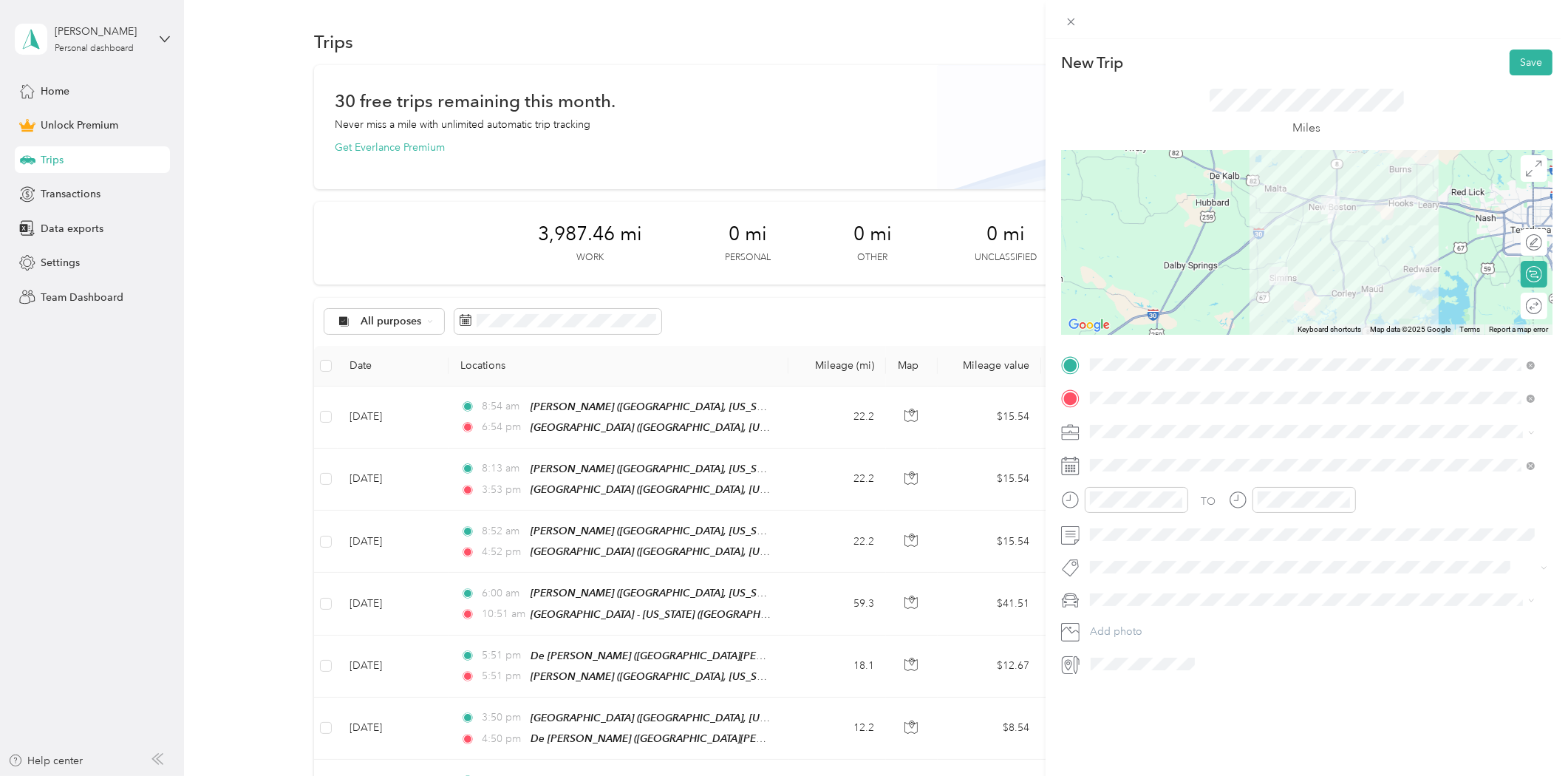
click at [1123, 439] on span at bounding box center [1318, 431] width 468 height 23
click at [1120, 507] on span "Consultant" at bounding box center [1120, 509] width 50 height 12
click at [1178, 599] on div "3" at bounding box center [1178, 600] width 19 height 18
click at [1102, 610] on div "08" at bounding box center [1105, 610] width 36 height 21
click at [1102, 608] on div "08" at bounding box center [1105, 610] width 36 height 21
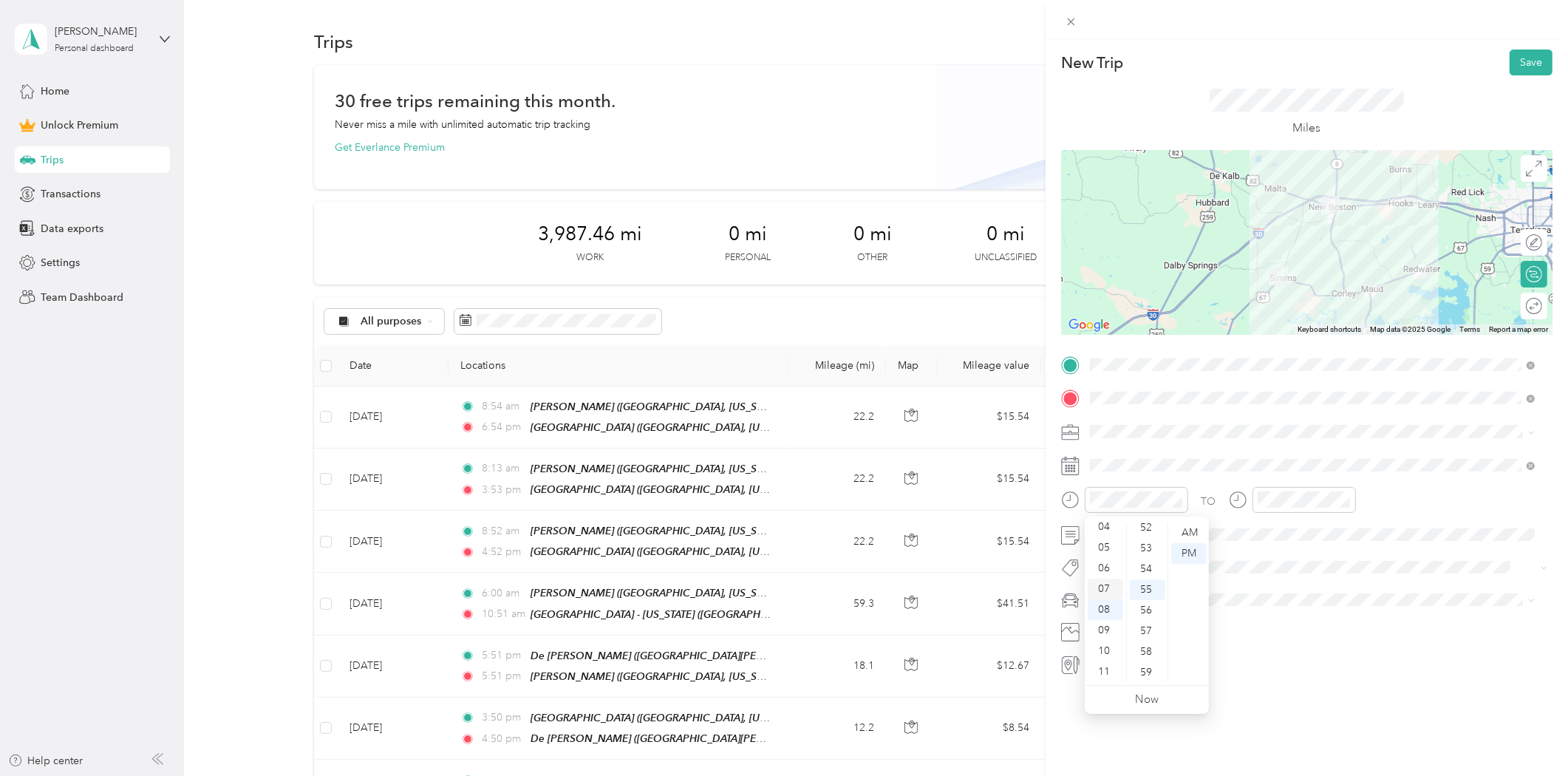
click at [1098, 585] on div "07" at bounding box center [1105, 590] width 36 height 21
click at [1185, 532] on div "AM" at bounding box center [1188, 533] width 36 height 21
click at [1426, 515] on div "TO" at bounding box center [1307, 505] width 491 height 37
click at [1543, 300] on div "Round trip" at bounding box center [1543, 307] width 0 height 16
click at [1523, 309] on div at bounding box center [1532, 307] width 20 height 16
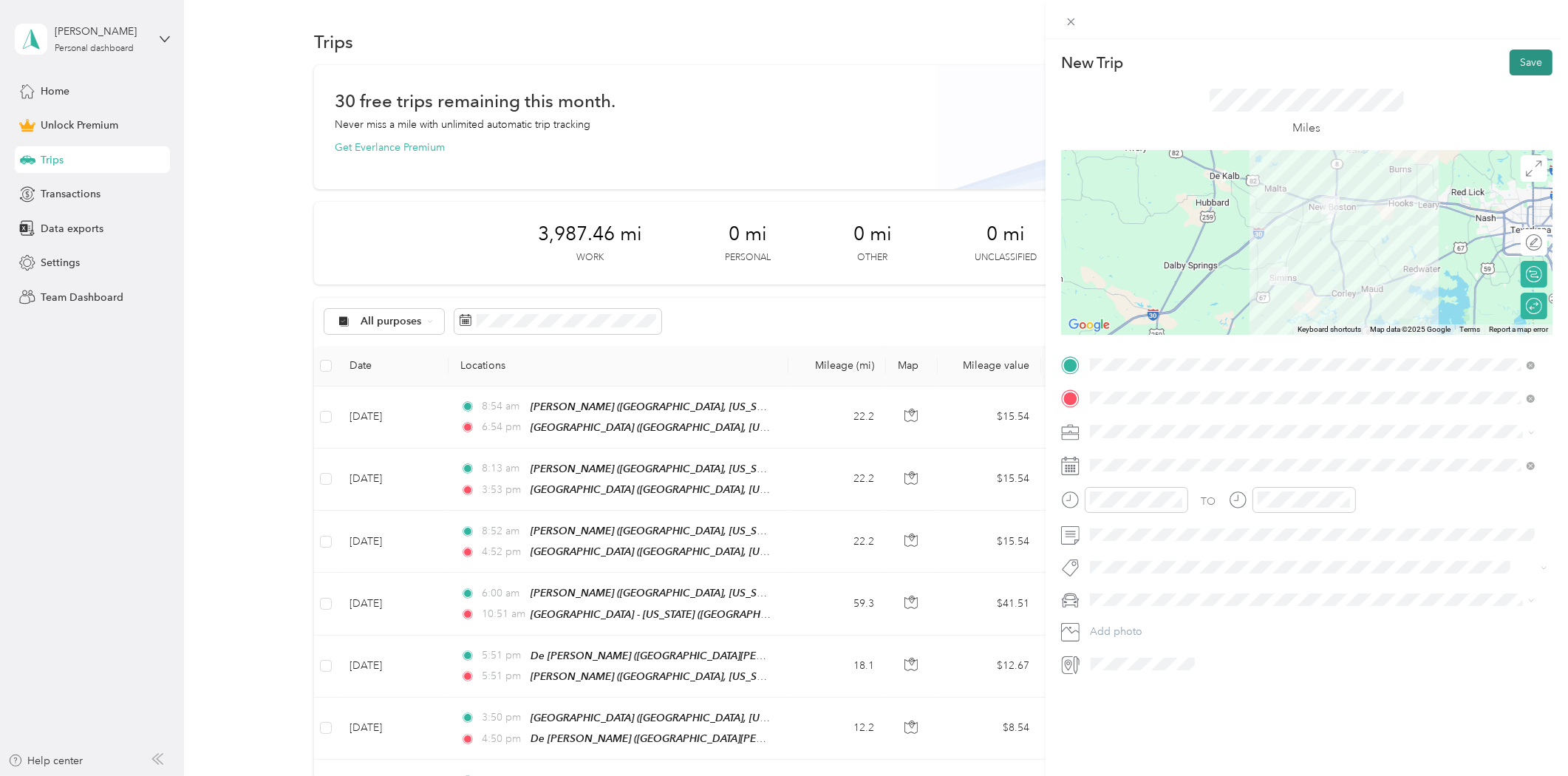
click at [1518, 67] on button "Save" at bounding box center [1531, 63] width 43 height 26
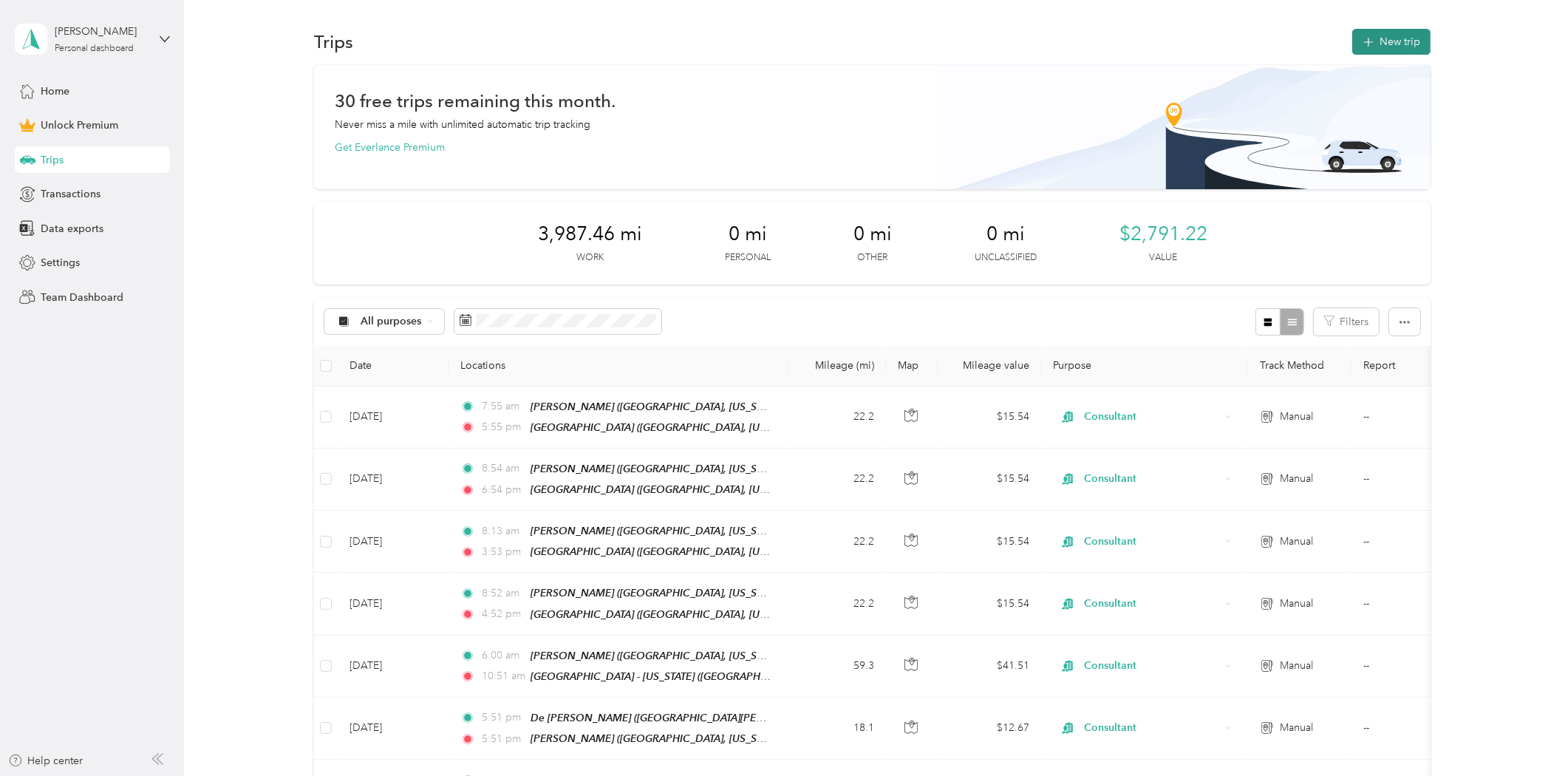
click at [1405, 43] on button "New trip" at bounding box center [1391, 42] width 78 height 26
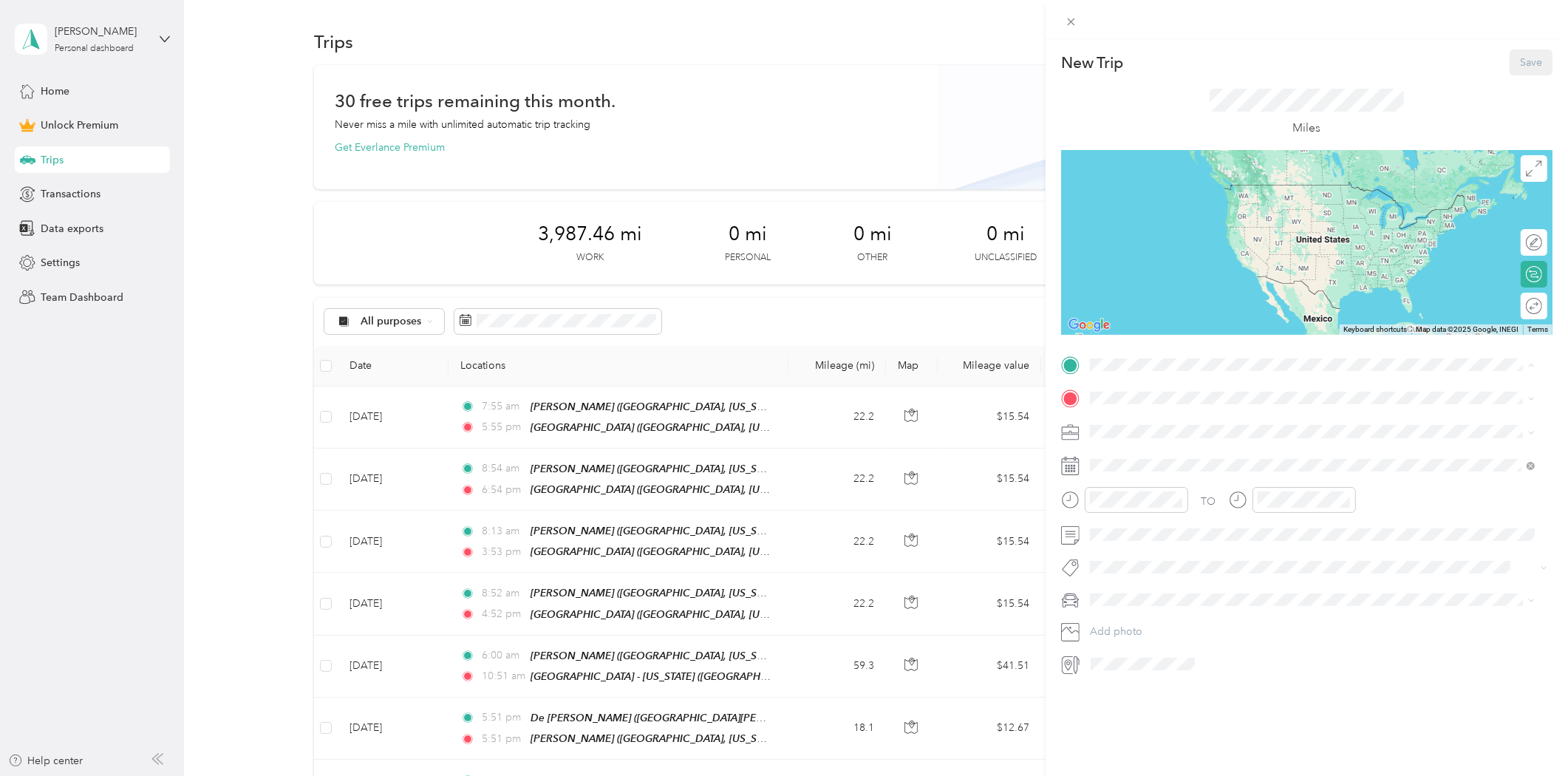
click at [1132, 434] on span "[GEOGRAPHIC_DATA], [US_STATE], [GEOGRAPHIC_DATA]" at bounding box center [1256, 440] width 279 height 12
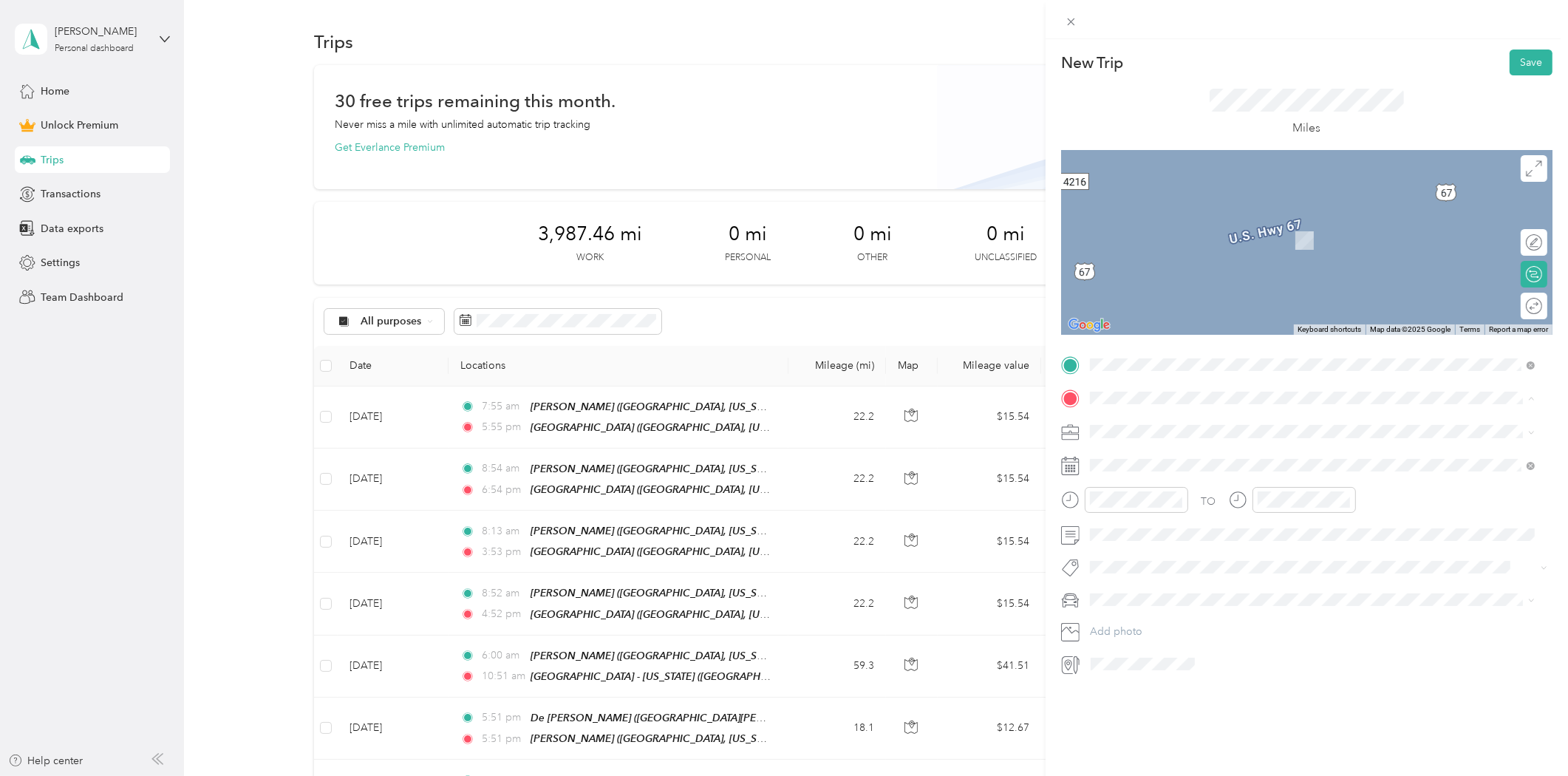
click at [1141, 565] on span "[GEOGRAPHIC_DATA], [US_STATE], [GEOGRAPHIC_DATA]" at bounding box center [1256, 566] width 279 height 12
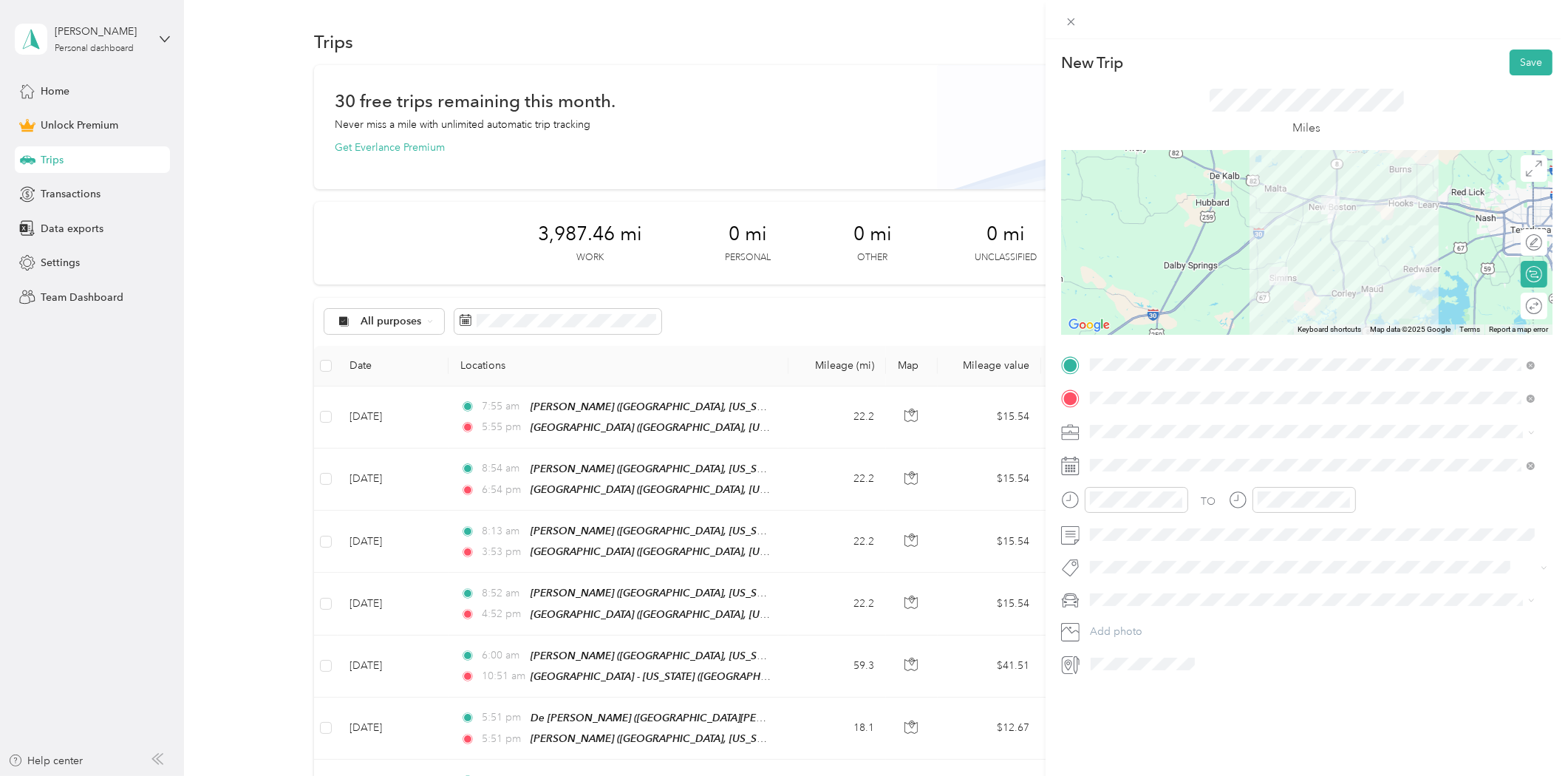
click at [1117, 511] on li "Consultant" at bounding box center [1313, 504] width 456 height 26
click at [1194, 604] on div "4" at bounding box center [1197, 600] width 19 height 18
click at [1098, 588] on div "07" at bounding box center [1105, 590] width 36 height 21
click at [1195, 530] on div "AM" at bounding box center [1188, 533] width 36 height 21
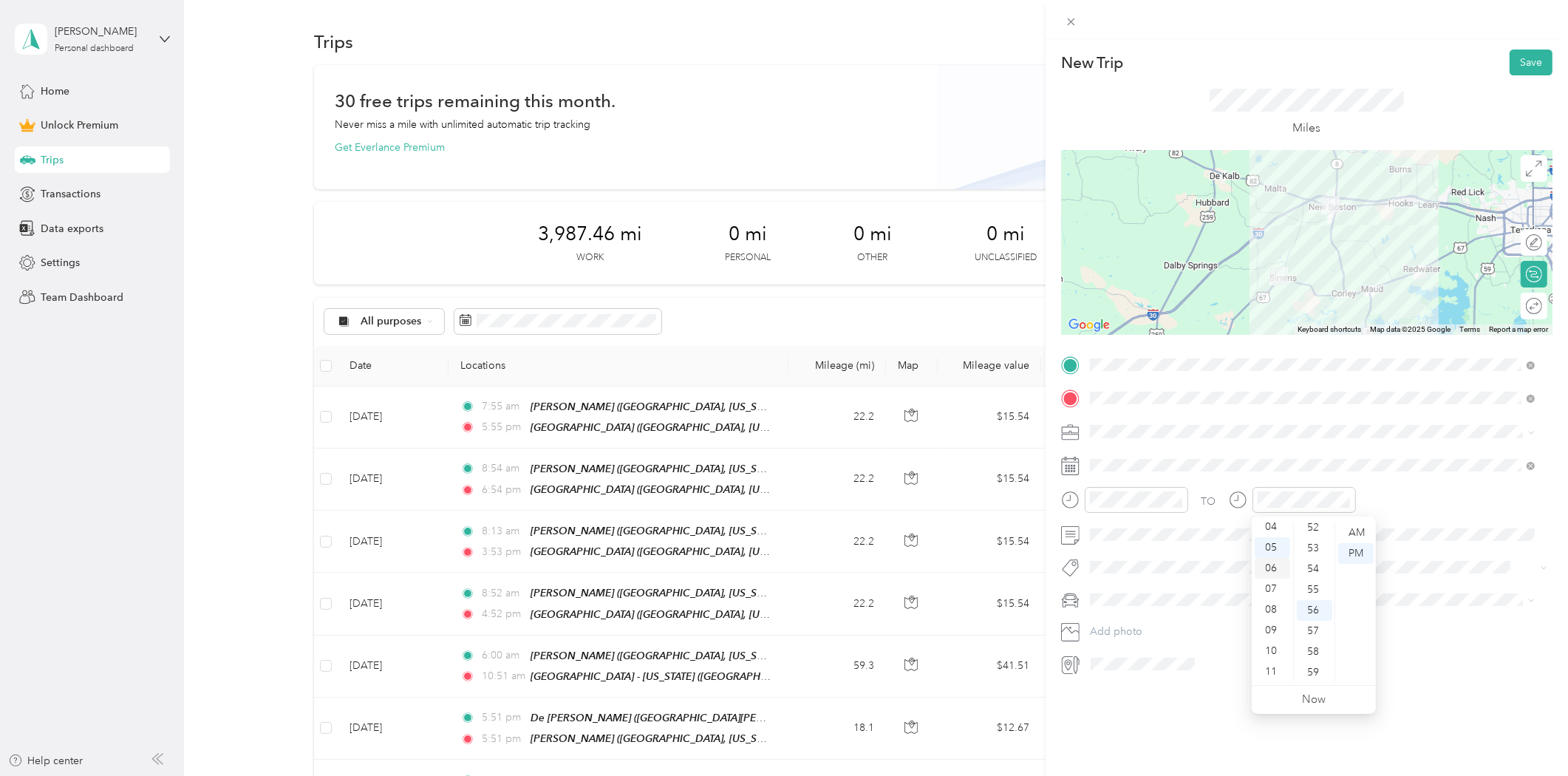
click at [1265, 570] on div "06" at bounding box center [1272, 569] width 36 height 21
click at [1543, 312] on div "Round trip" at bounding box center [1543, 307] width 0 height 16
click at [1523, 306] on div at bounding box center [1527, 307] width 31 height 16
click at [1513, 63] on button "Save" at bounding box center [1531, 63] width 43 height 26
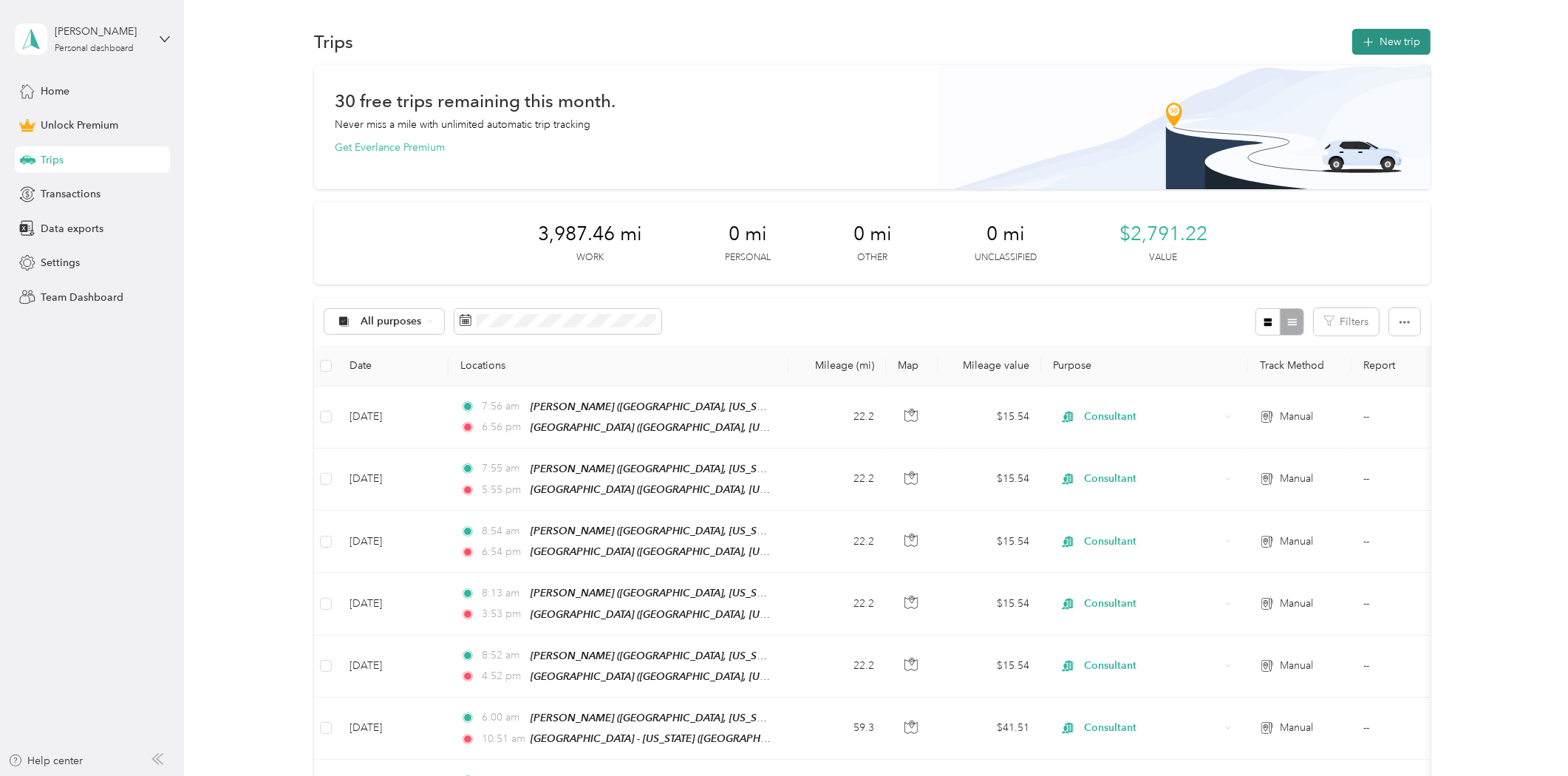
click at [1387, 39] on button "New trip" at bounding box center [1391, 42] width 78 height 26
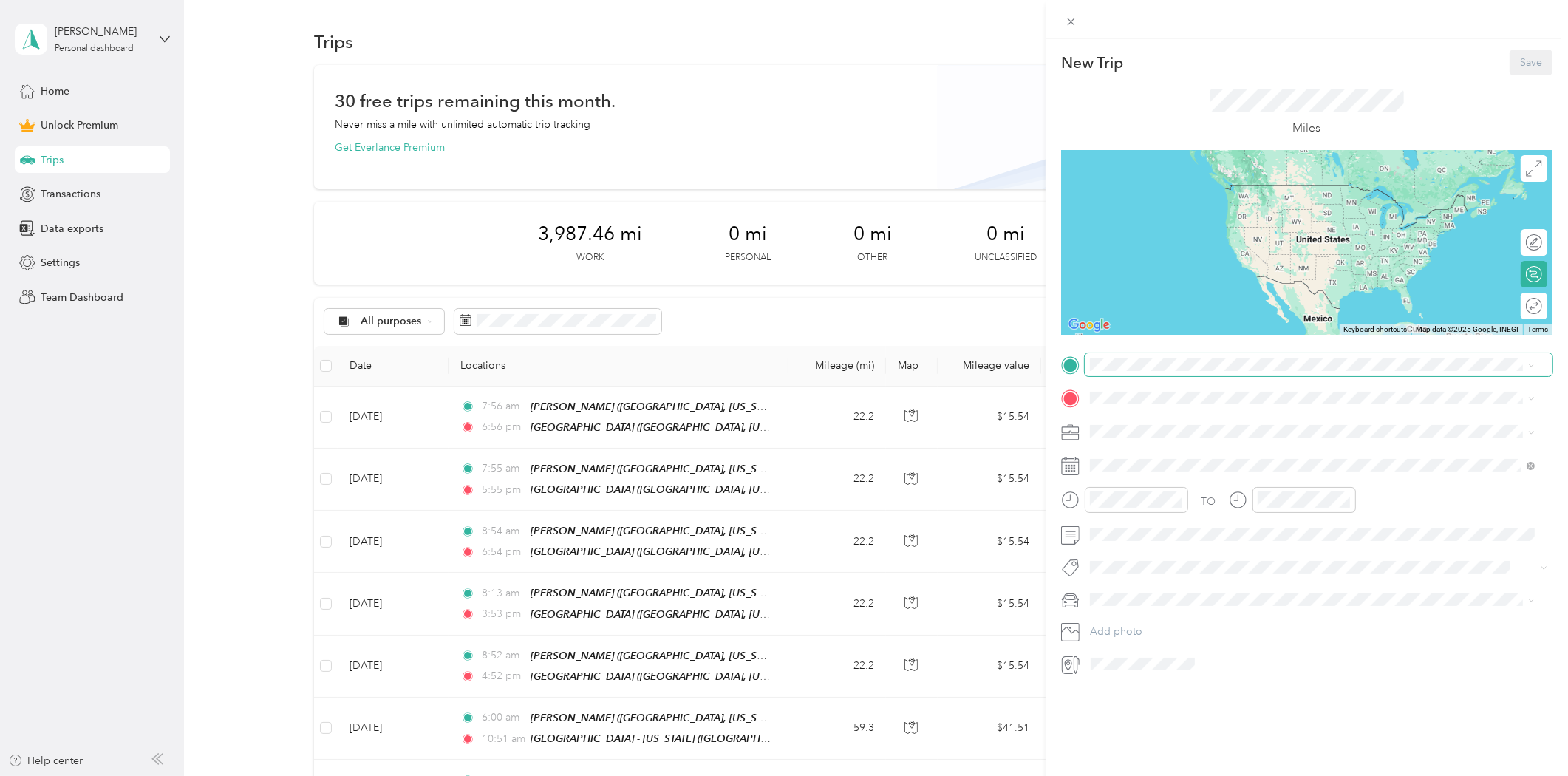
click at [1113, 371] on span at bounding box center [1318, 365] width 468 height 23
click at [1137, 423] on strong "[PERSON_NAME]" at bounding box center [1161, 423] width 87 height 13
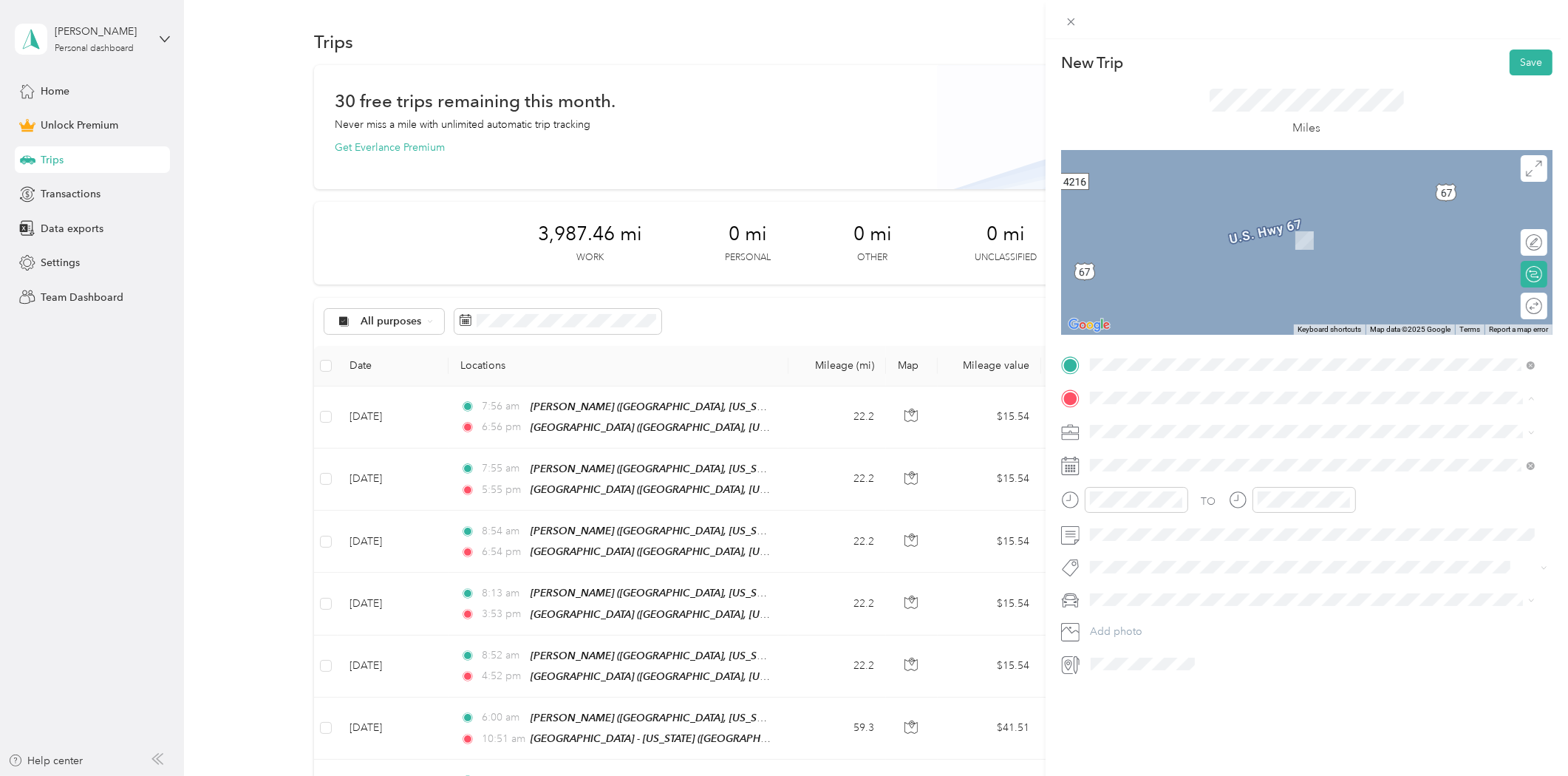
click at [1151, 549] on strong "[GEOGRAPHIC_DATA]" at bounding box center [1172, 550] width 110 height 13
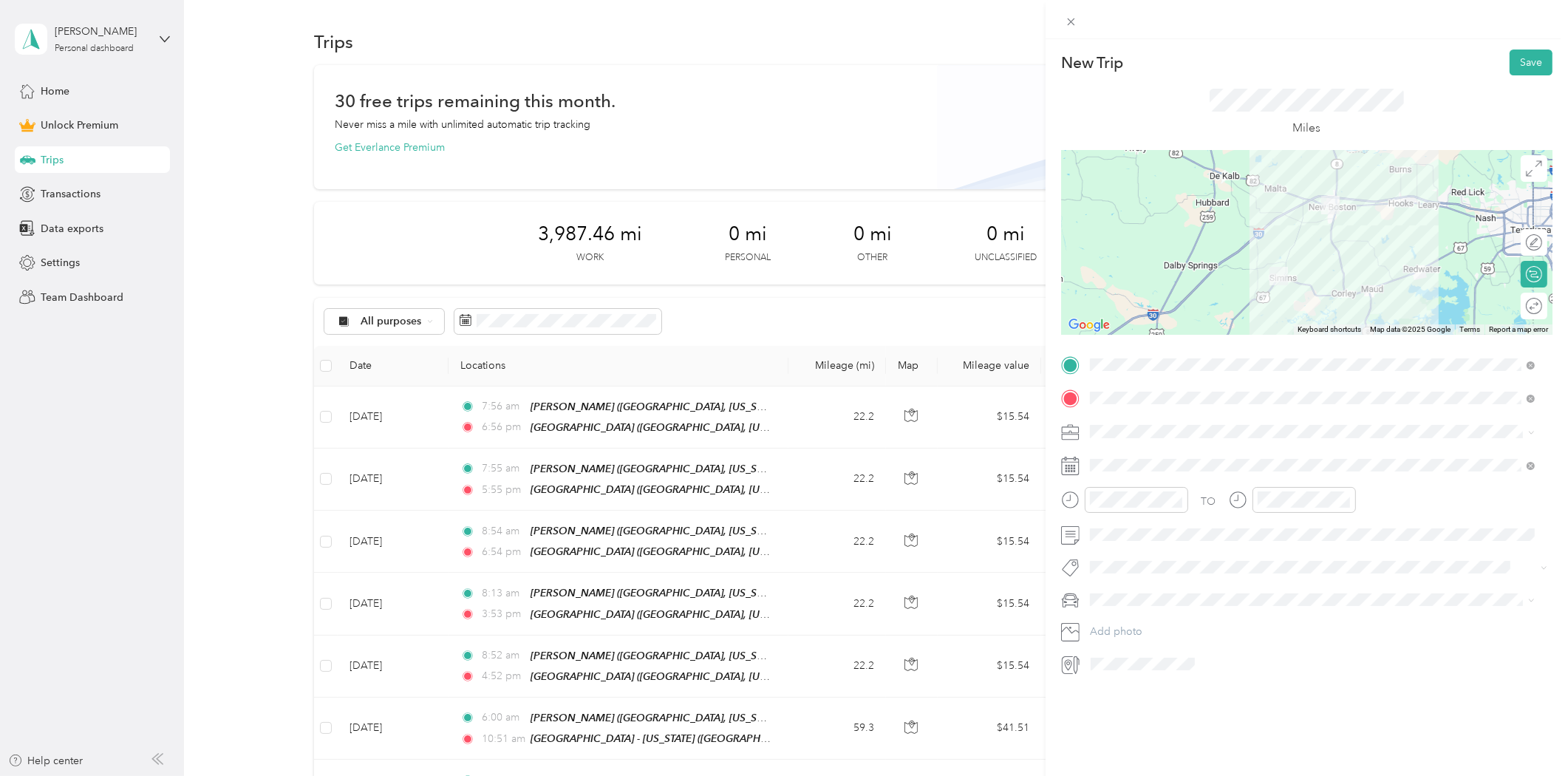
click at [1113, 510] on div "Consultant" at bounding box center [1313, 503] width 435 height 16
click at [1210, 603] on div "5" at bounding box center [1215, 600] width 19 height 18
click at [1107, 590] on div "07" at bounding box center [1105, 590] width 36 height 21
click at [1190, 536] on div "AM" at bounding box center [1188, 533] width 36 height 21
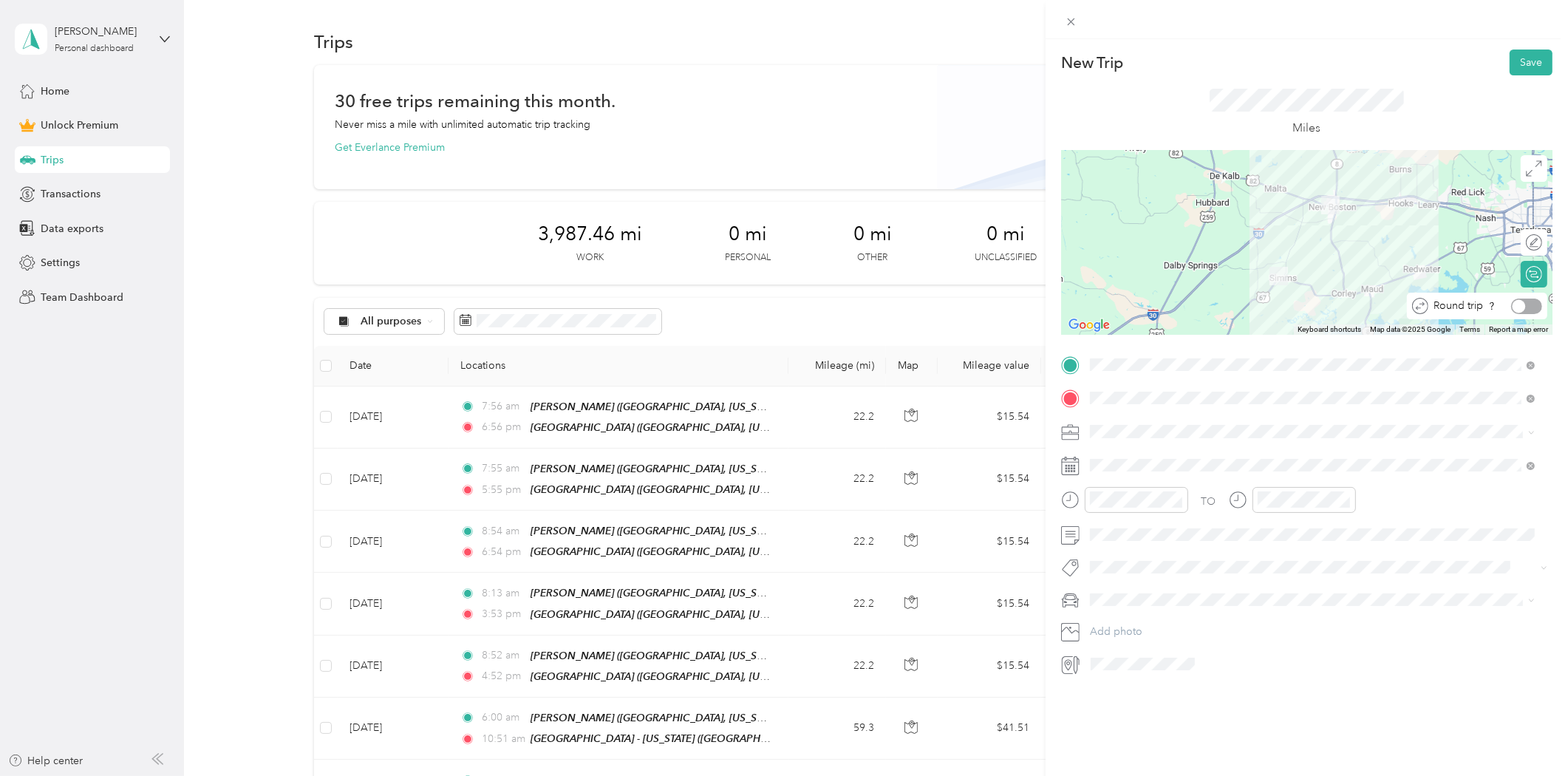
click at [1524, 307] on div at bounding box center [1527, 307] width 31 height 16
click at [1516, 67] on button "Save" at bounding box center [1531, 63] width 43 height 26
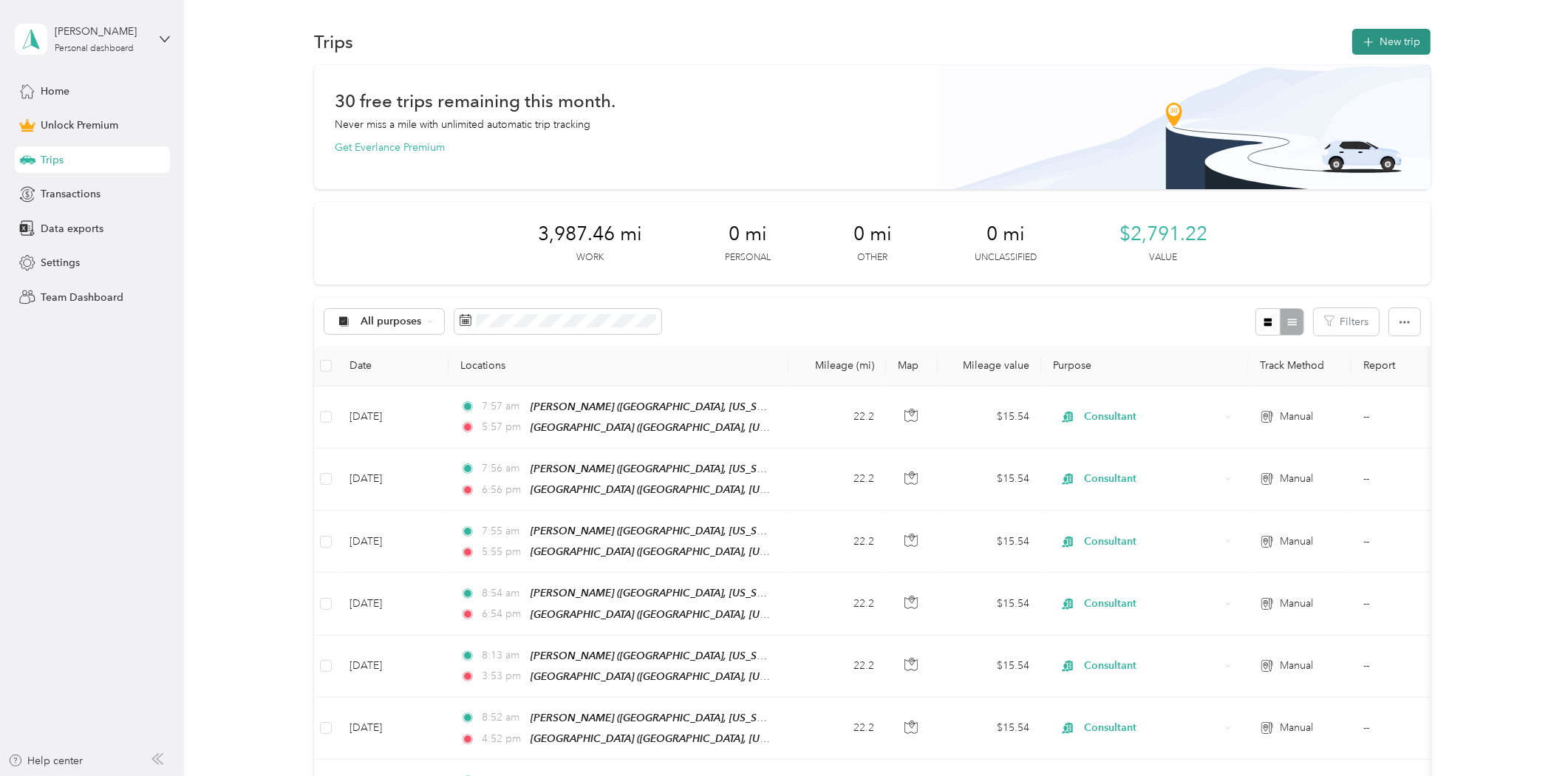
click at [1363, 46] on icon "button" at bounding box center [1369, 43] width 17 height 17
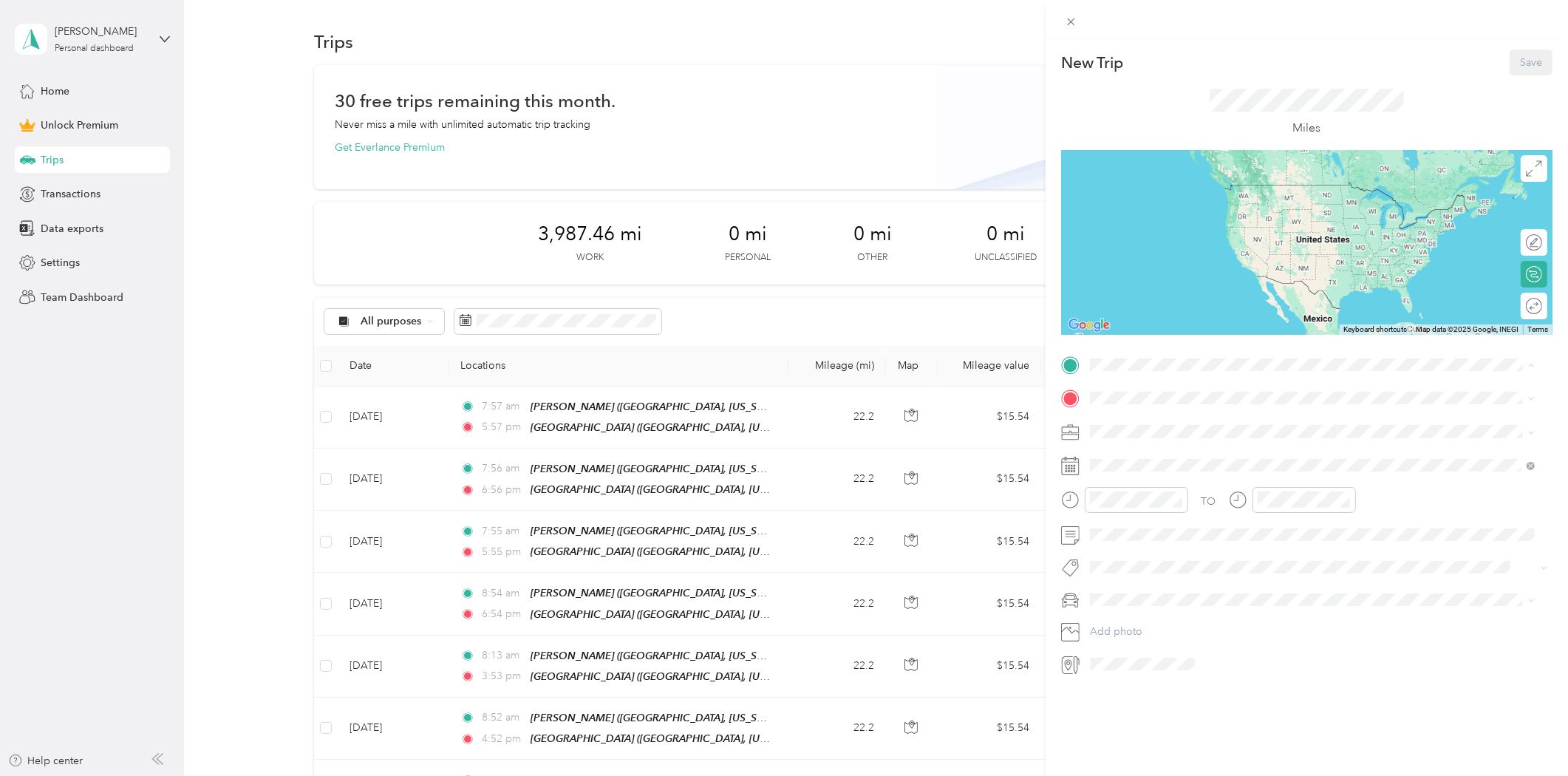
click at [1161, 437] on span "[GEOGRAPHIC_DATA], [US_STATE], [GEOGRAPHIC_DATA]" at bounding box center [1256, 440] width 279 height 12
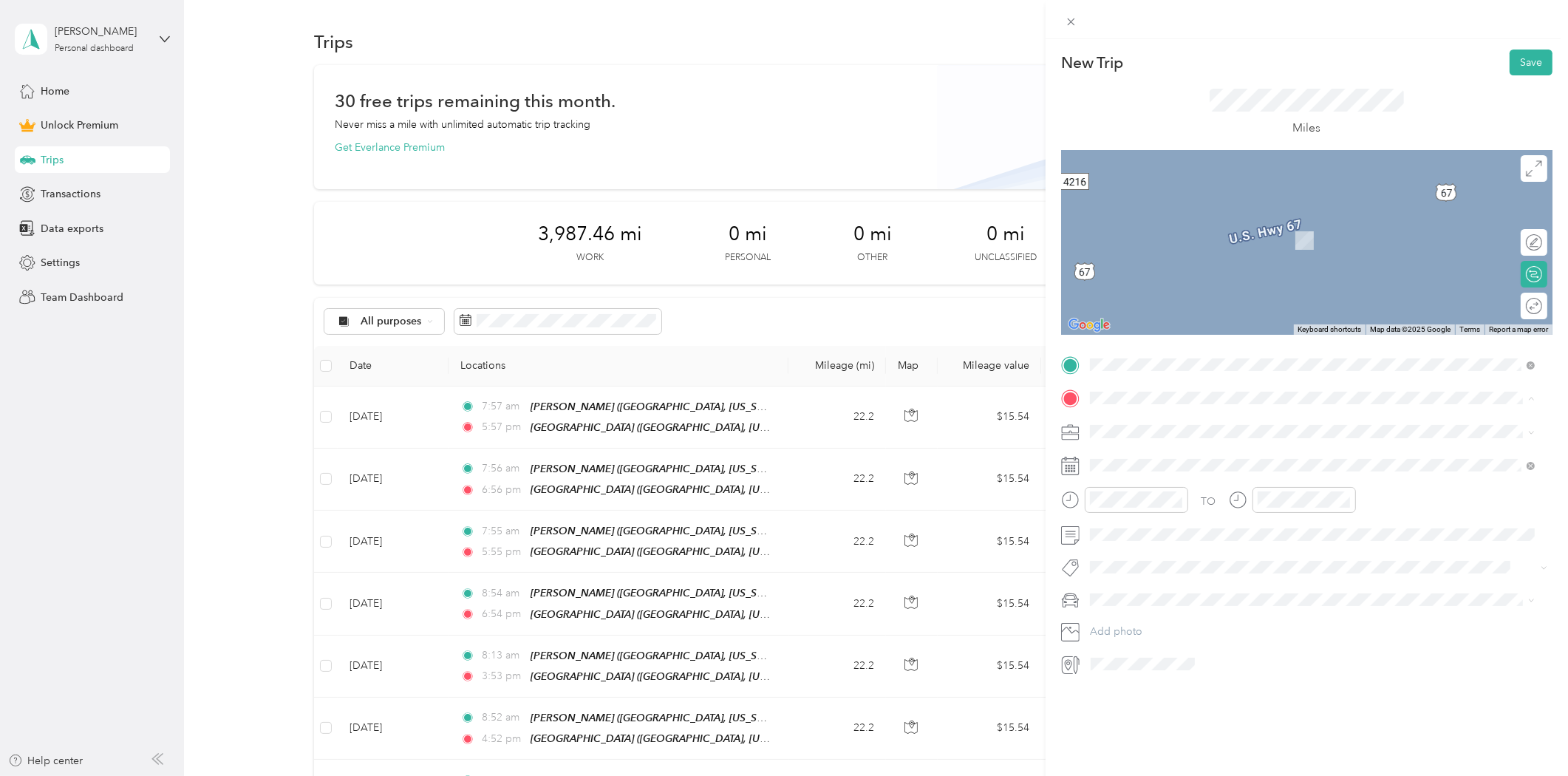
click at [1149, 545] on strong "[GEOGRAPHIC_DATA]" at bounding box center [1172, 550] width 110 height 13
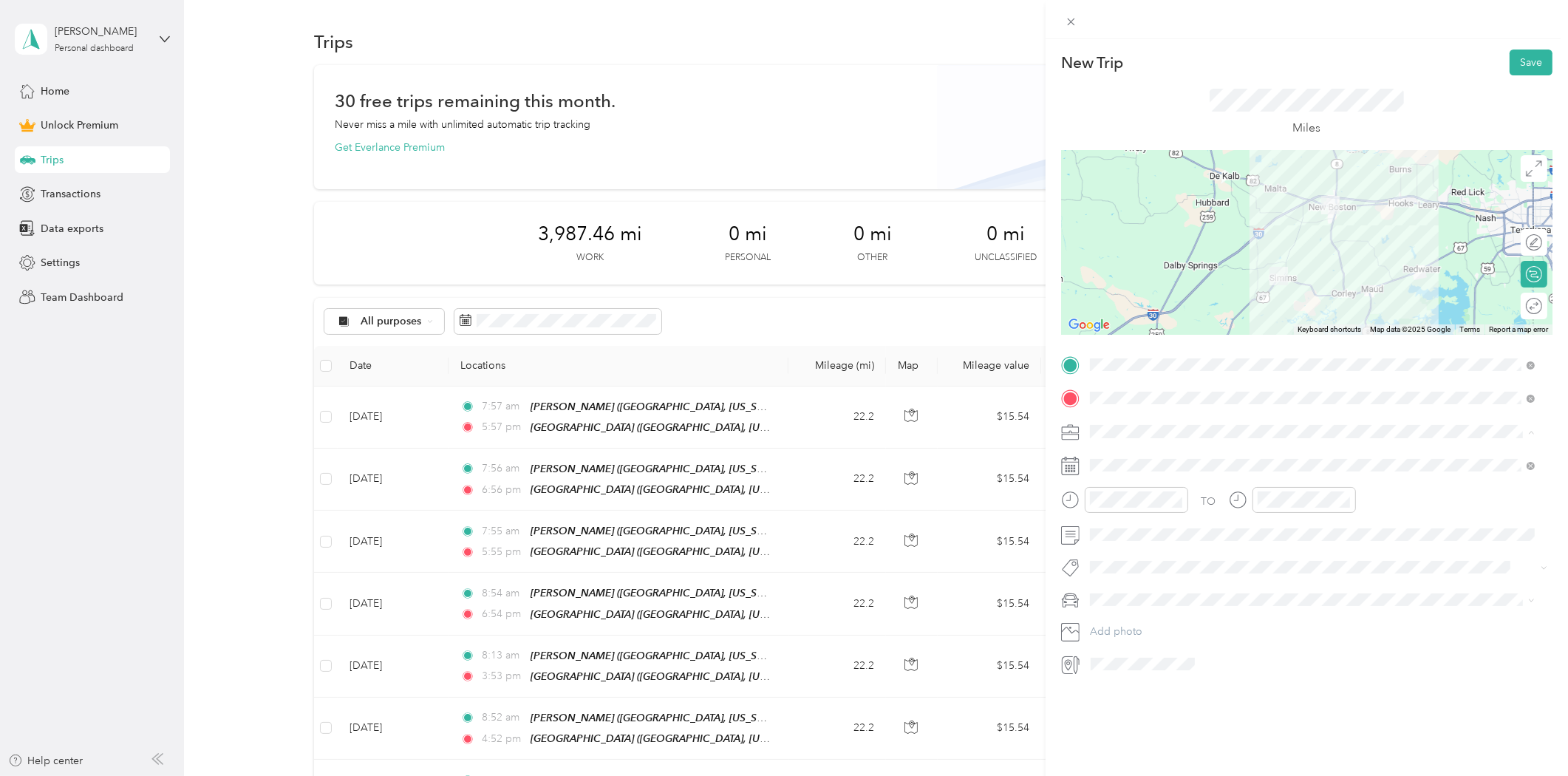
click at [1128, 514] on li "Consultant" at bounding box center [1313, 509] width 456 height 26
click at [1232, 601] on div "6" at bounding box center [1235, 600] width 19 height 18
click at [1107, 570] on div "06" at bounding box center [1105, 569] width 36 height 21
click at [1185, 530] on div "AM" at bounding box center [1188, 533] width 36 height 21
click at [1320, 558] on span at bounding box center [1318, 567] width 468 height 21
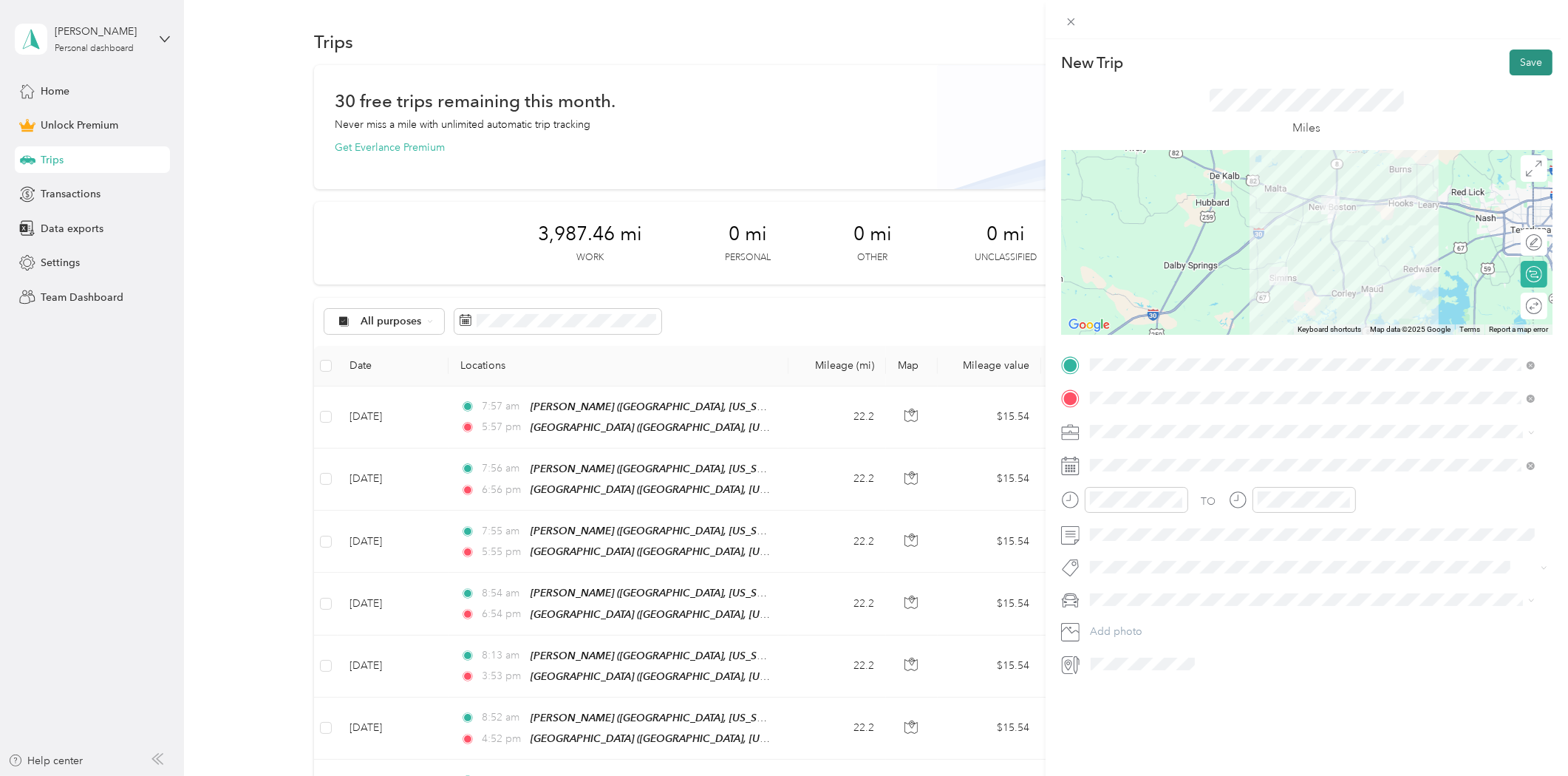
click at [1520, 61] on button "Save" at bounding box center [1531, 63] width 43 height 26
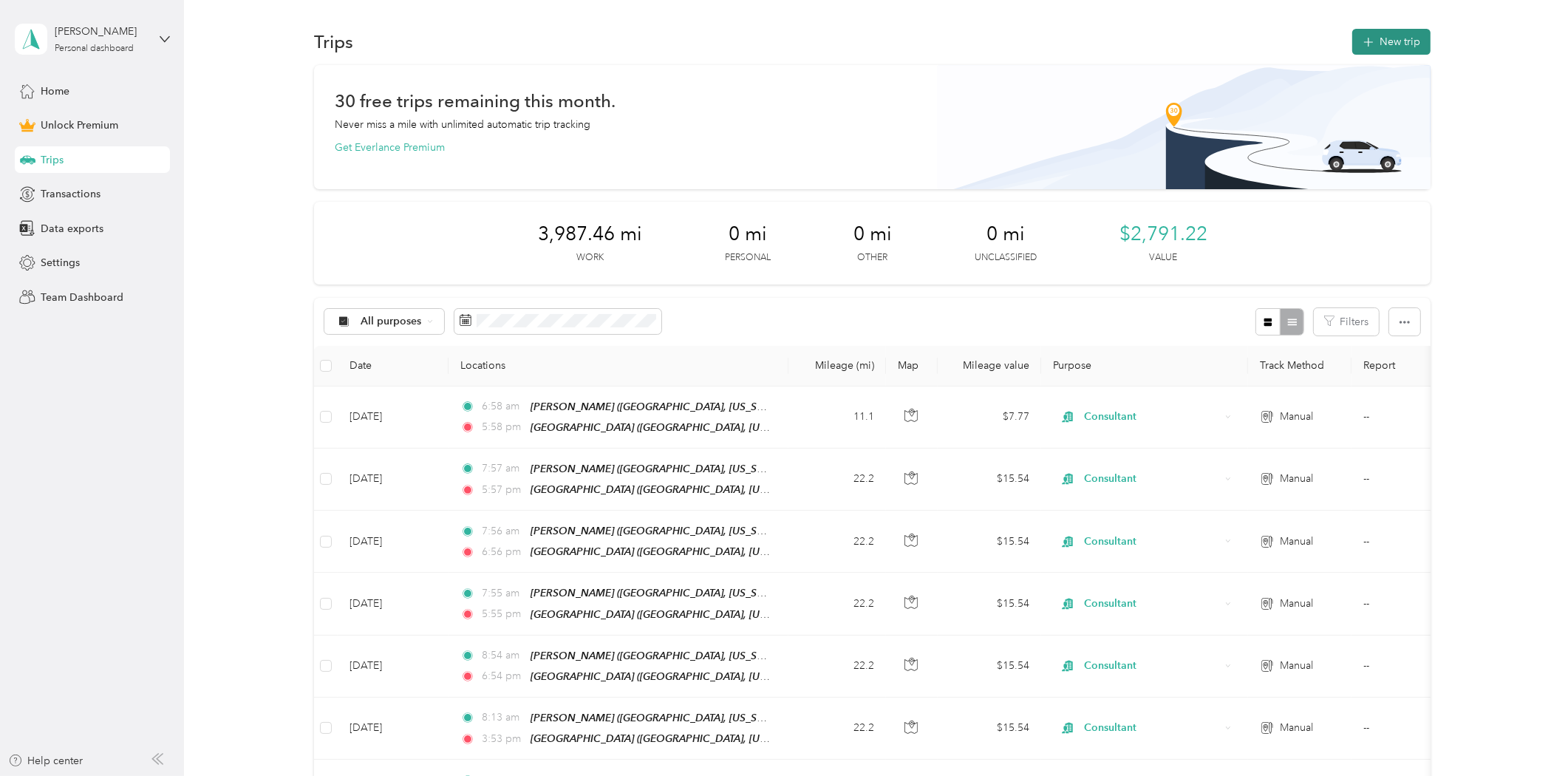
click at [1391, 42] on button "New trip" at bounding box center [1391, 42] width 78 height 26
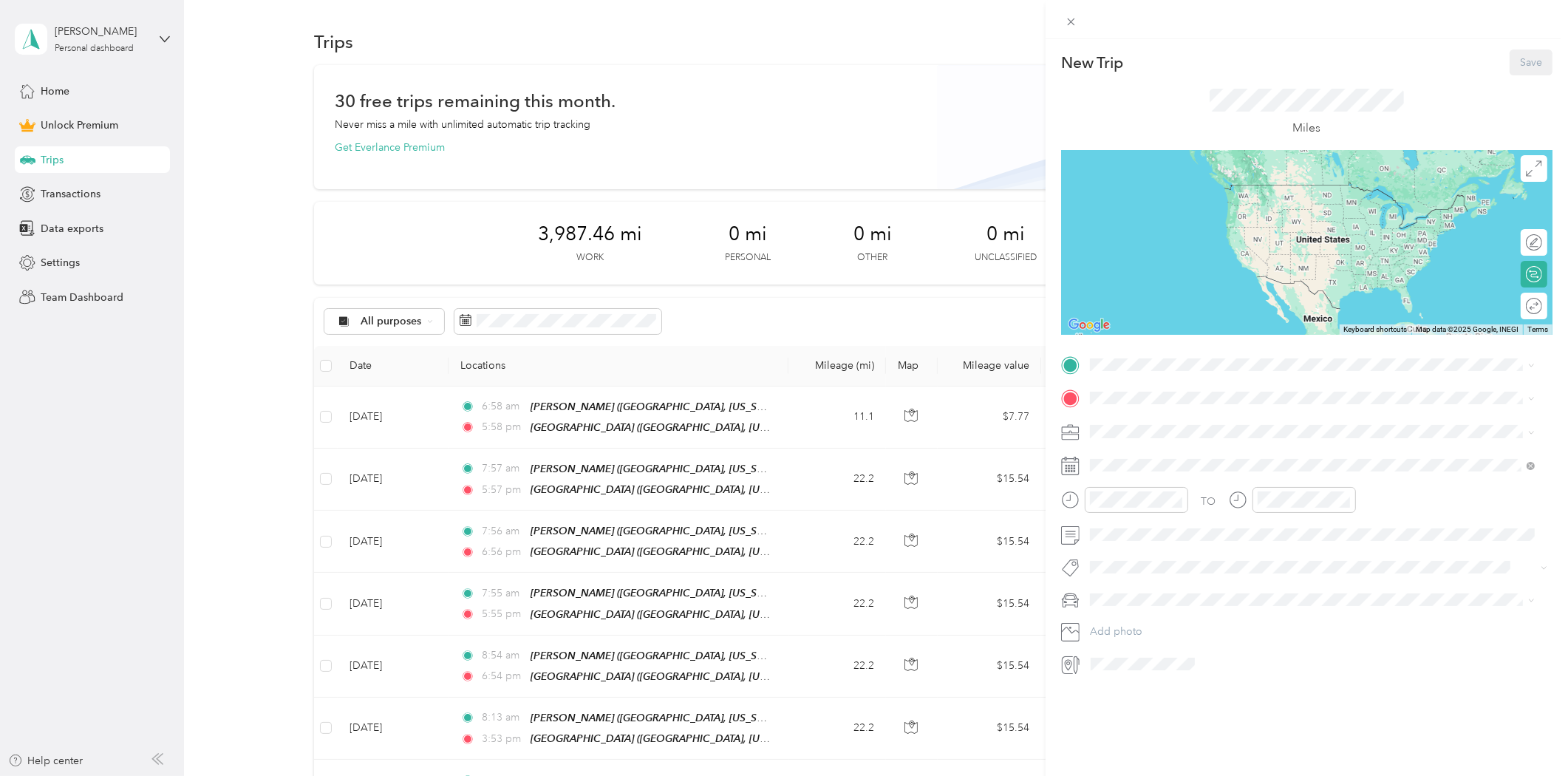
click at [1132, 426] on div "[PERSON_NAME] [PERSON_NAME], [US_STATE], [GEOGRAPHIC_DATA]" at bounding box center [1256, 427] width 279 height 31
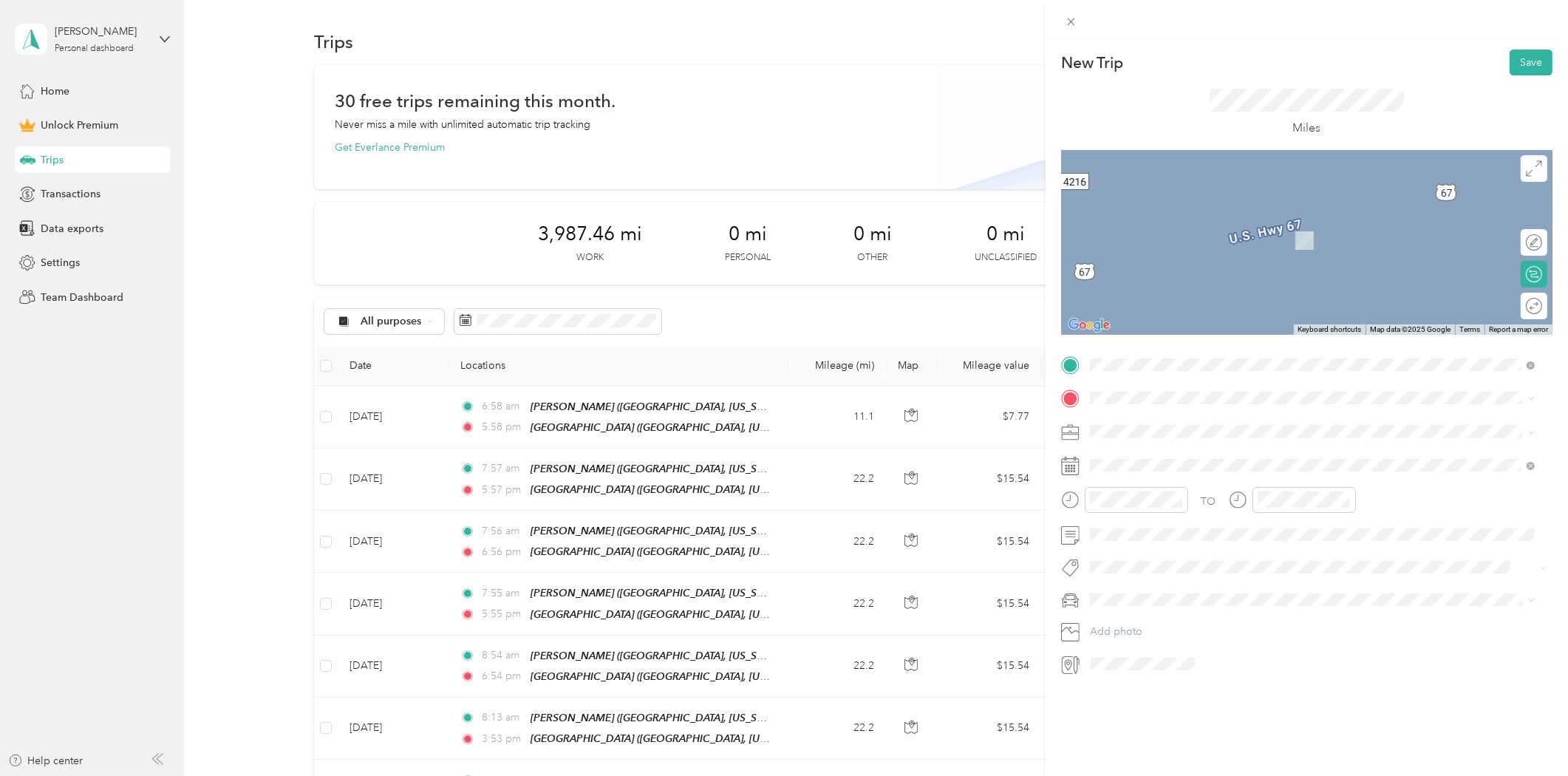
click at [1156, 549] on strong "[GEOGRAPHIC_DATA]" at bounding box center [1172, 547] width 110 height 13
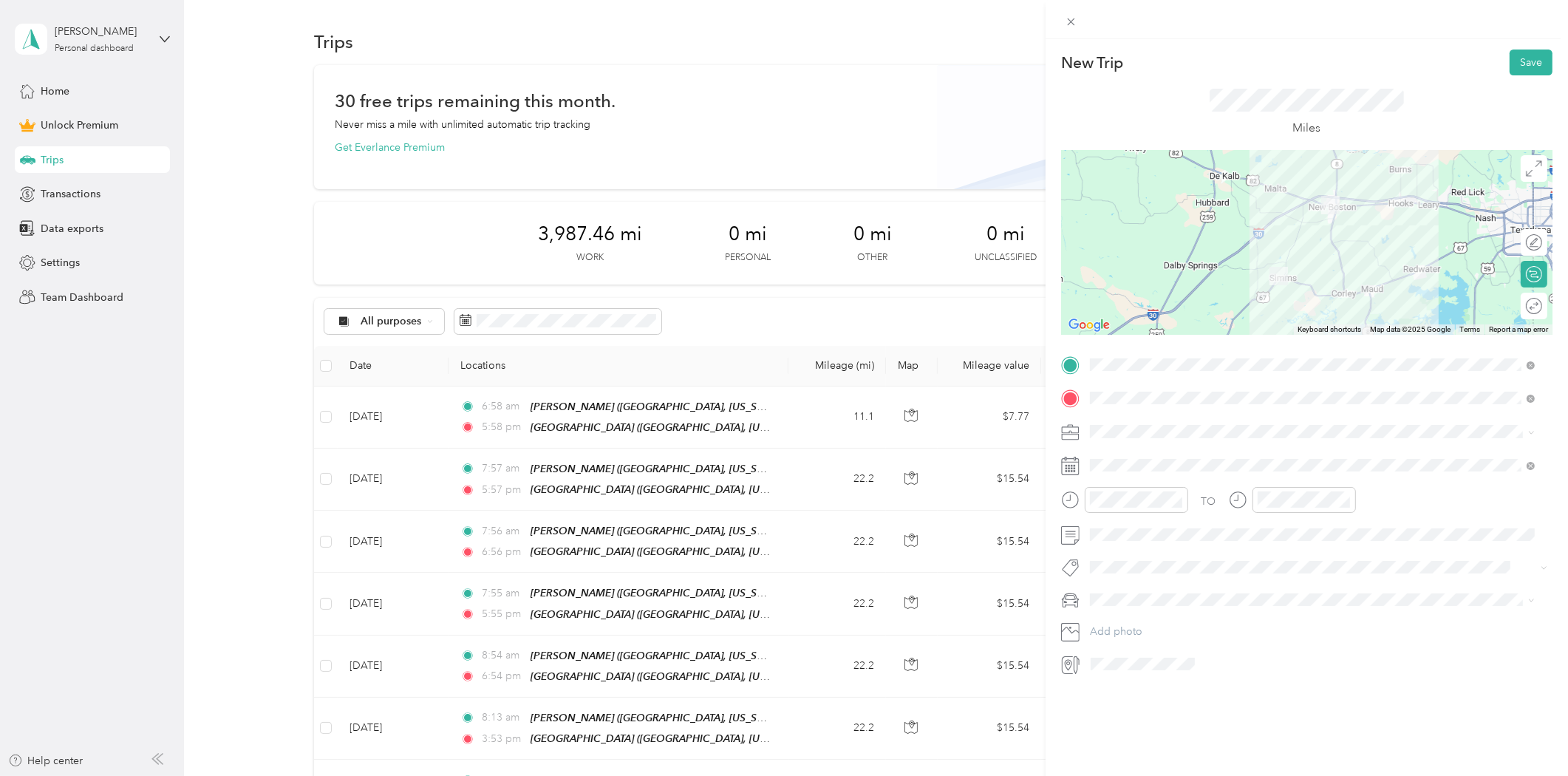
click at [1127, 506] on span "Consultant" at bounding box center [1120, 503] width 50 height 12
click at [1126, 622] on div "7" at bounding box center [1121, 623] width 19 height 18
click at [1191, 534] on div "AM" at bounding box center [1188, 533] width 36 height 21
click at [1528, 275] on div at bounding box center [1534, 273] width 13 height 13
click at [1527, 275] on div at bounding box center [1527, 274] width 31 height 16
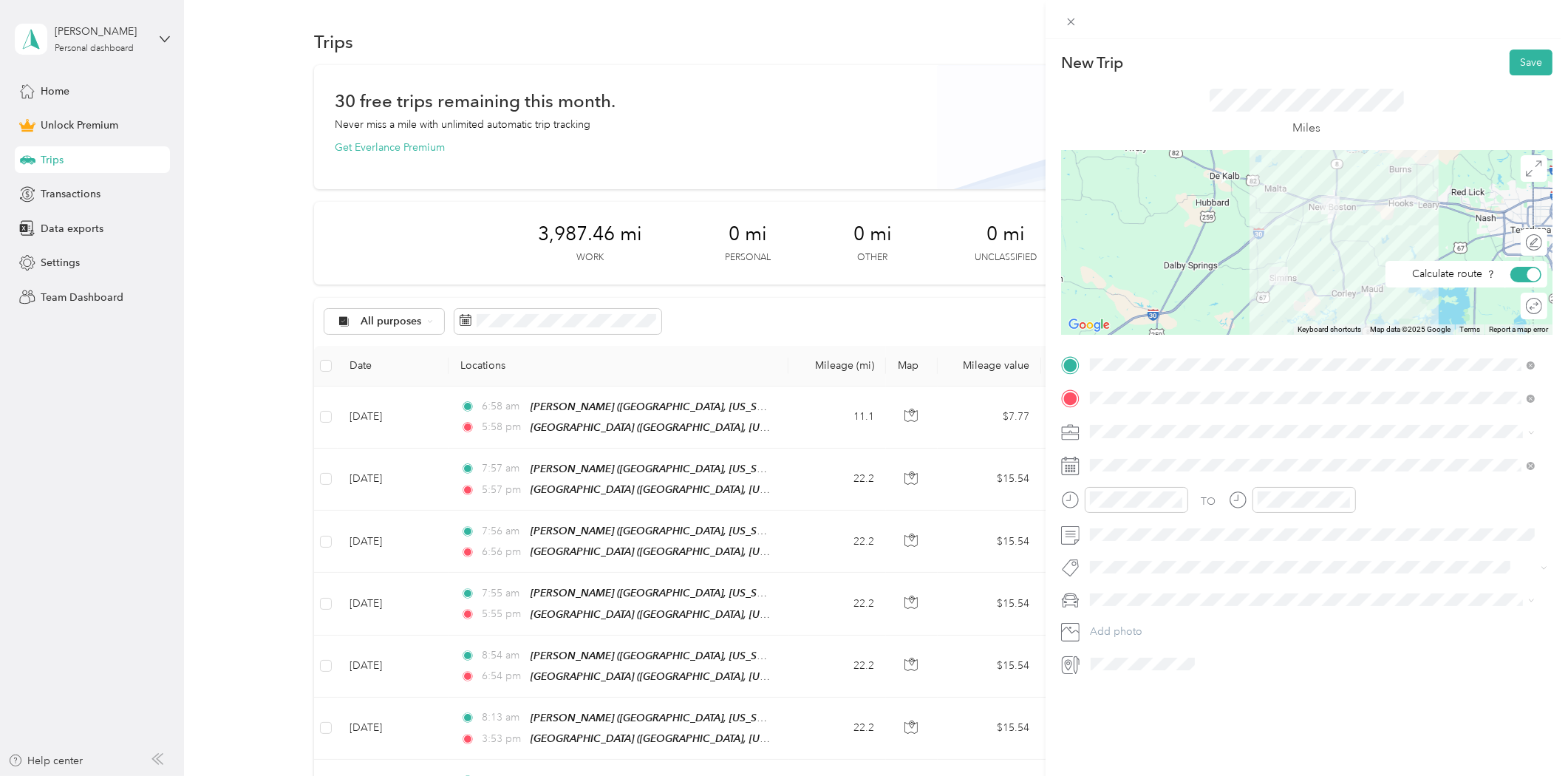
click at [1543, 306] on div "Round trip" at bounding box center [1543, 307] width 0 height 16
click at [1523, 306] on div at bounding box center [1527, 307] width 31 height 16
click at [1515, 68] on button "Save" at bounding box center [1531, 63] width 43 height 26
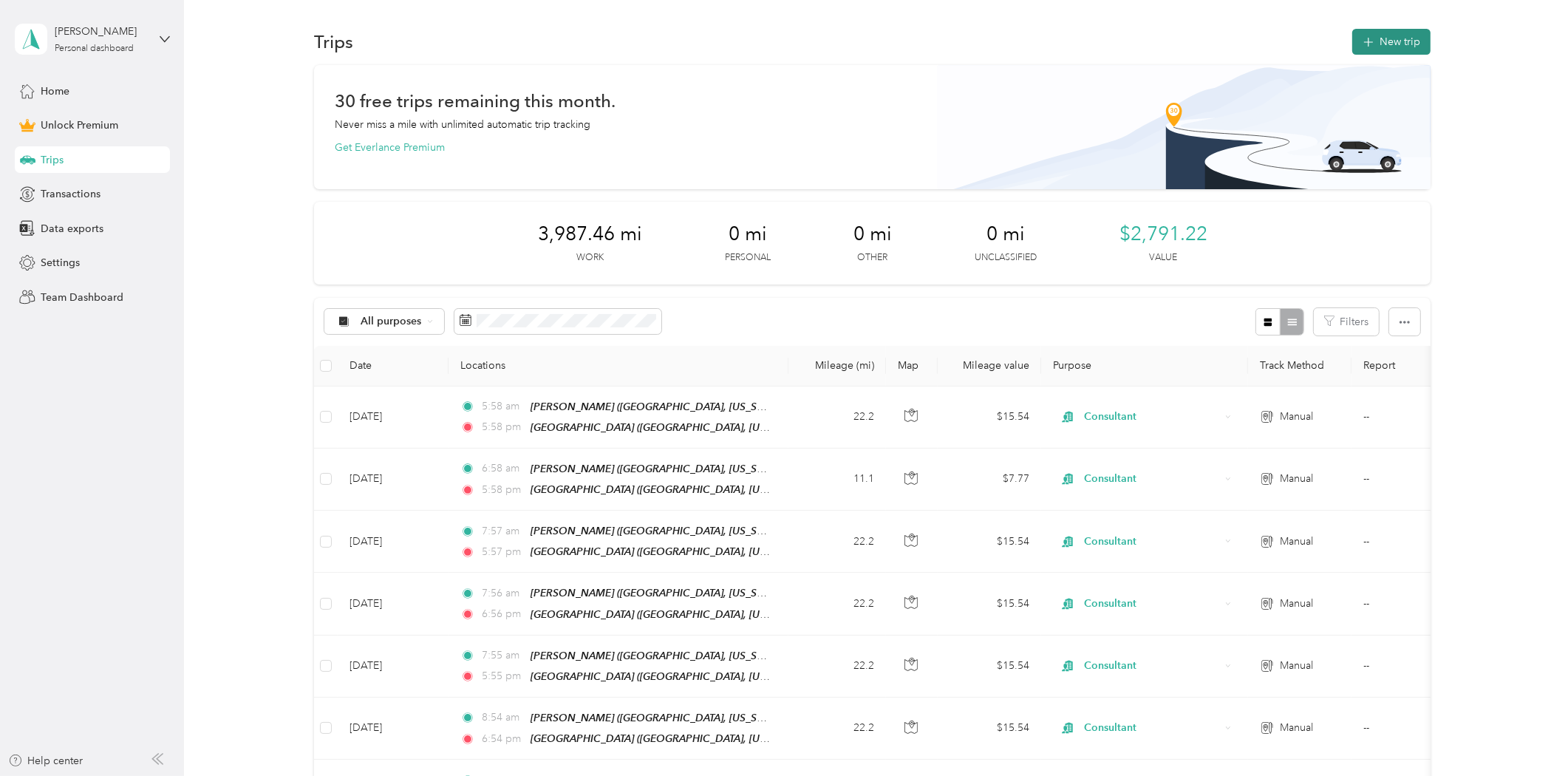
click at [1387, 36] on button "New trip" at bounding box center [1391, 42] width 78 height 26
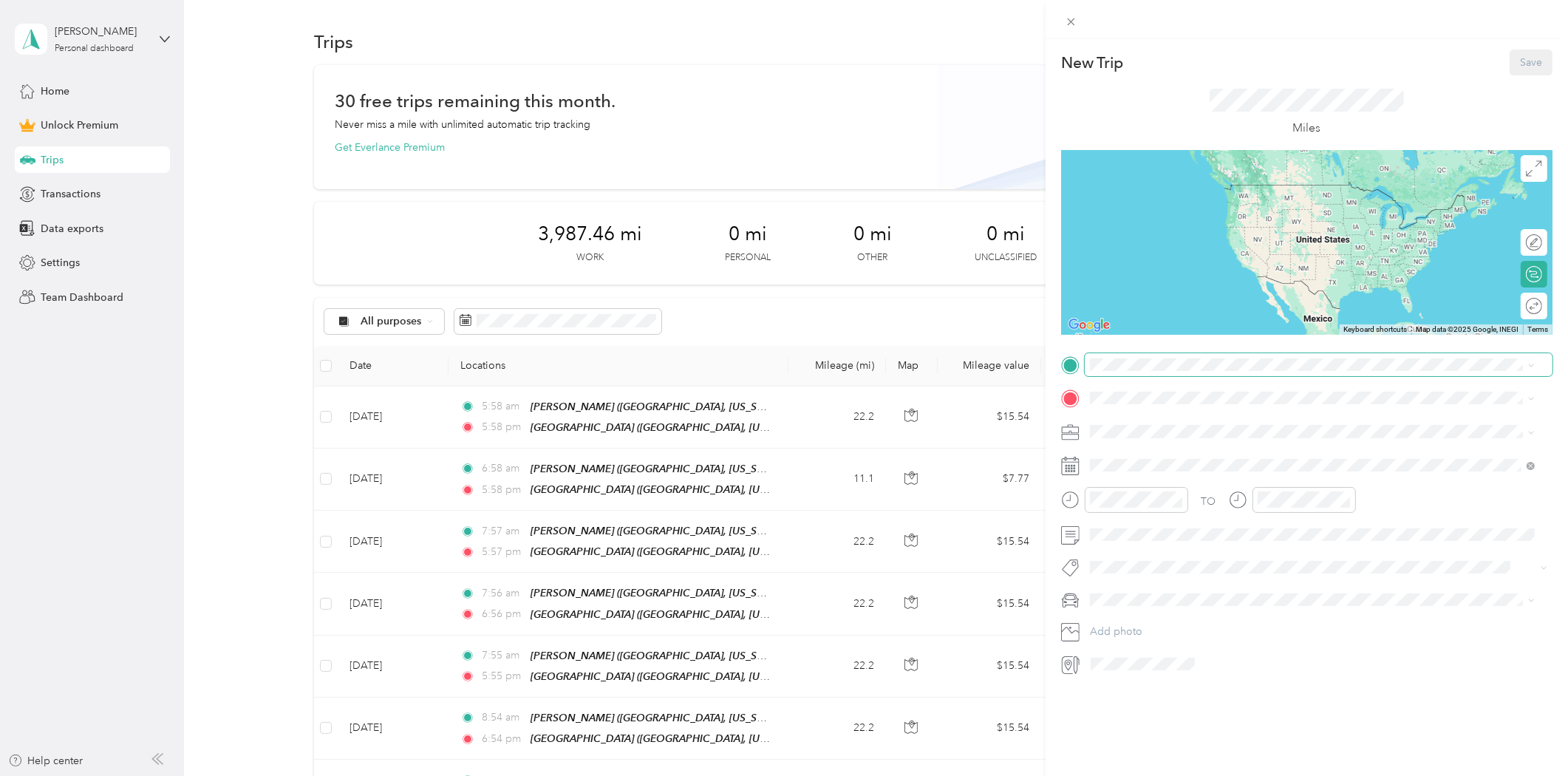
click at [1132, 356] on span at bounding box center [1318, 365] width 468 height 23
click at [1143, 418] on strong "[PERSON_NAME]" at bounding box center [1161, 423] width 87 height 13
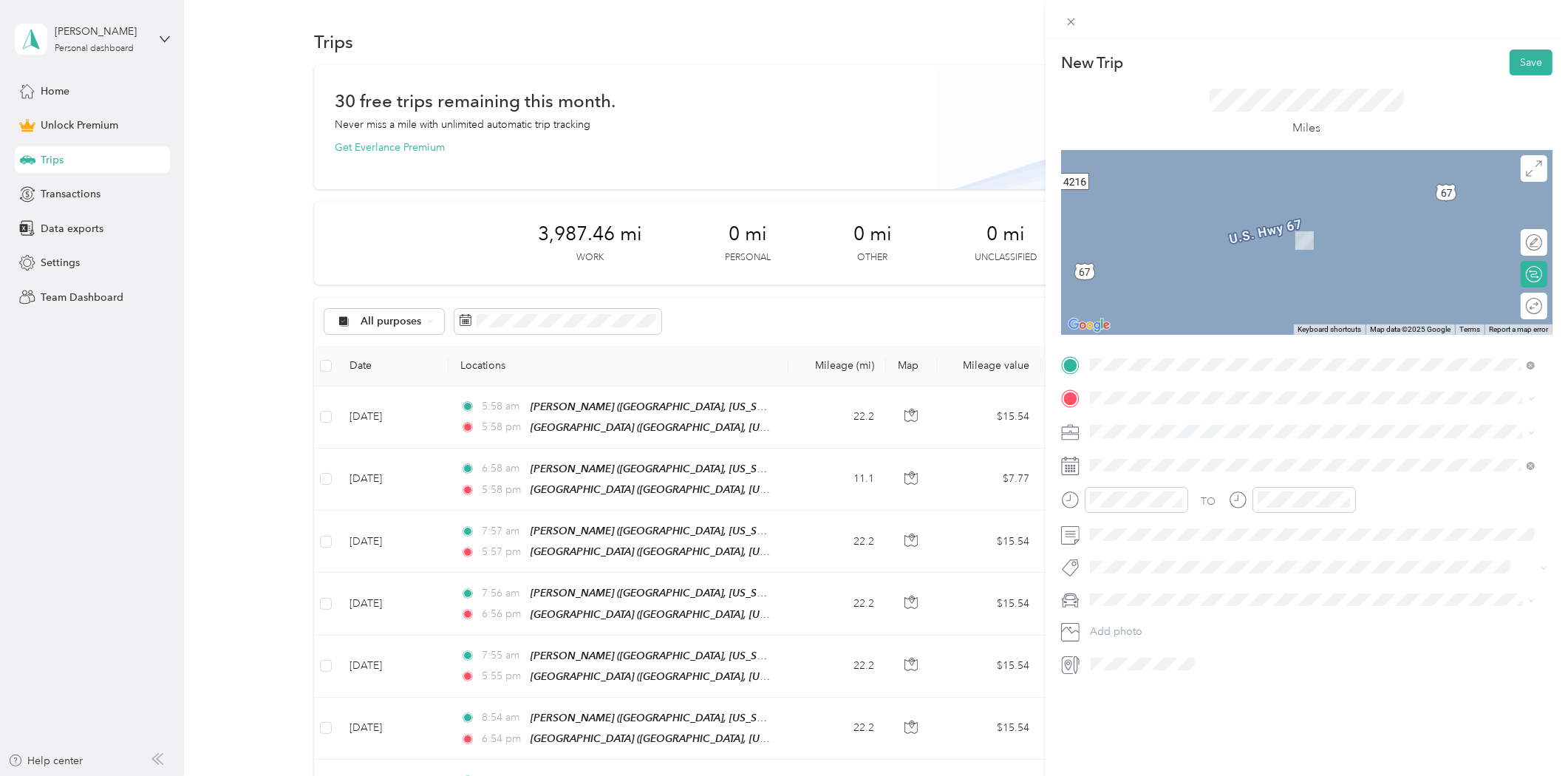
click at [1147, 544] on strong "[GEOGRAPHIC_DATA]" at bounding box center [1172, 548] width 110 height 13
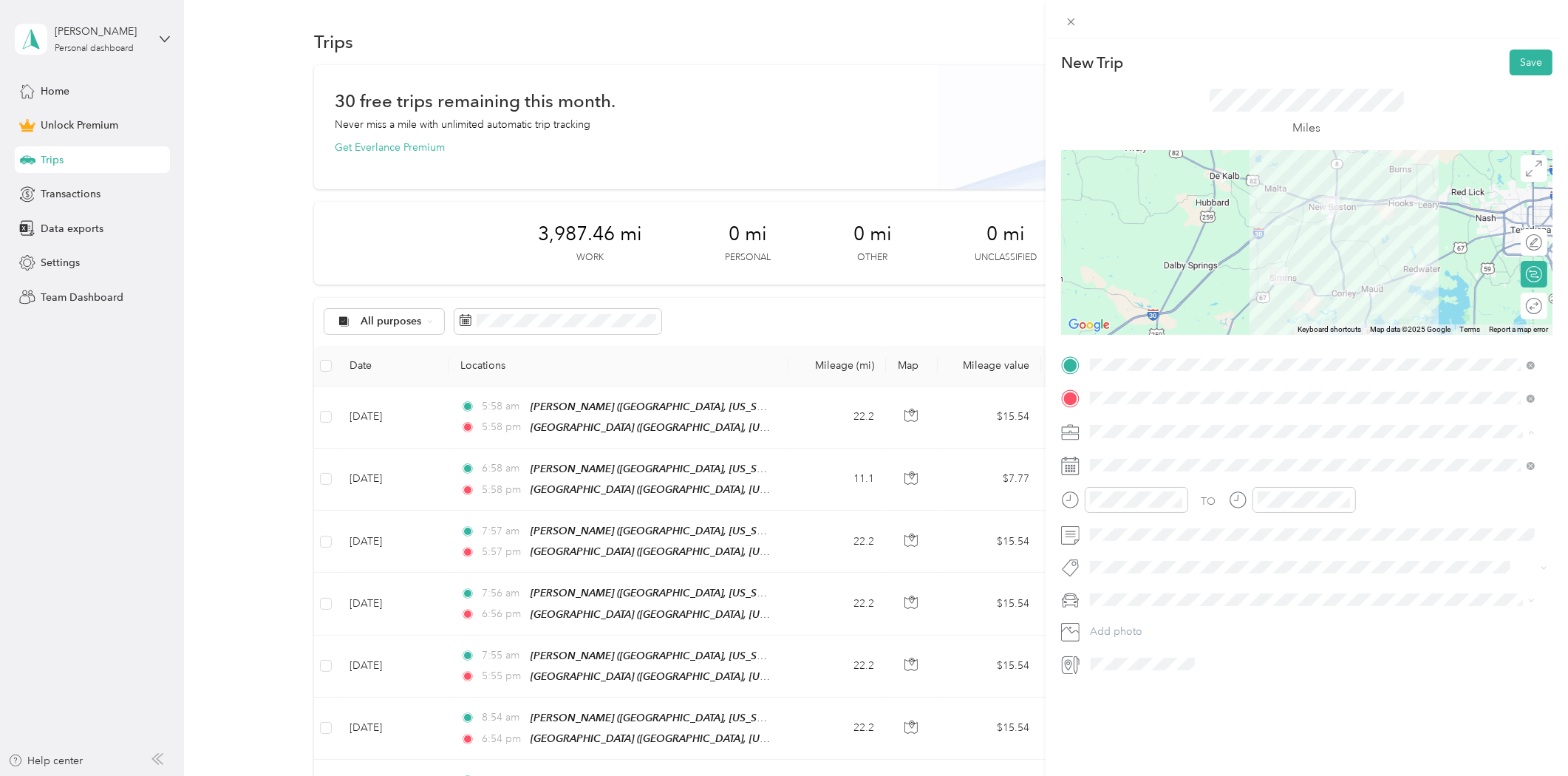
click at [1122, 512] on li "Consultant" at bounding box center [1313, 509] width 456 height 26
click at [1141, 622] on div "8" at bounding box center [1141, 623] width 19 height 18
click at [1191, 533] on div "AM" at bounding box center [1188, 533] width 36 height 21
click at [1268, 574] on div "06" at bounding box center [1272, 569] width 36 height 21
click at [1422, 526] on span at bounding box center [1318, 535] width 468 height 23
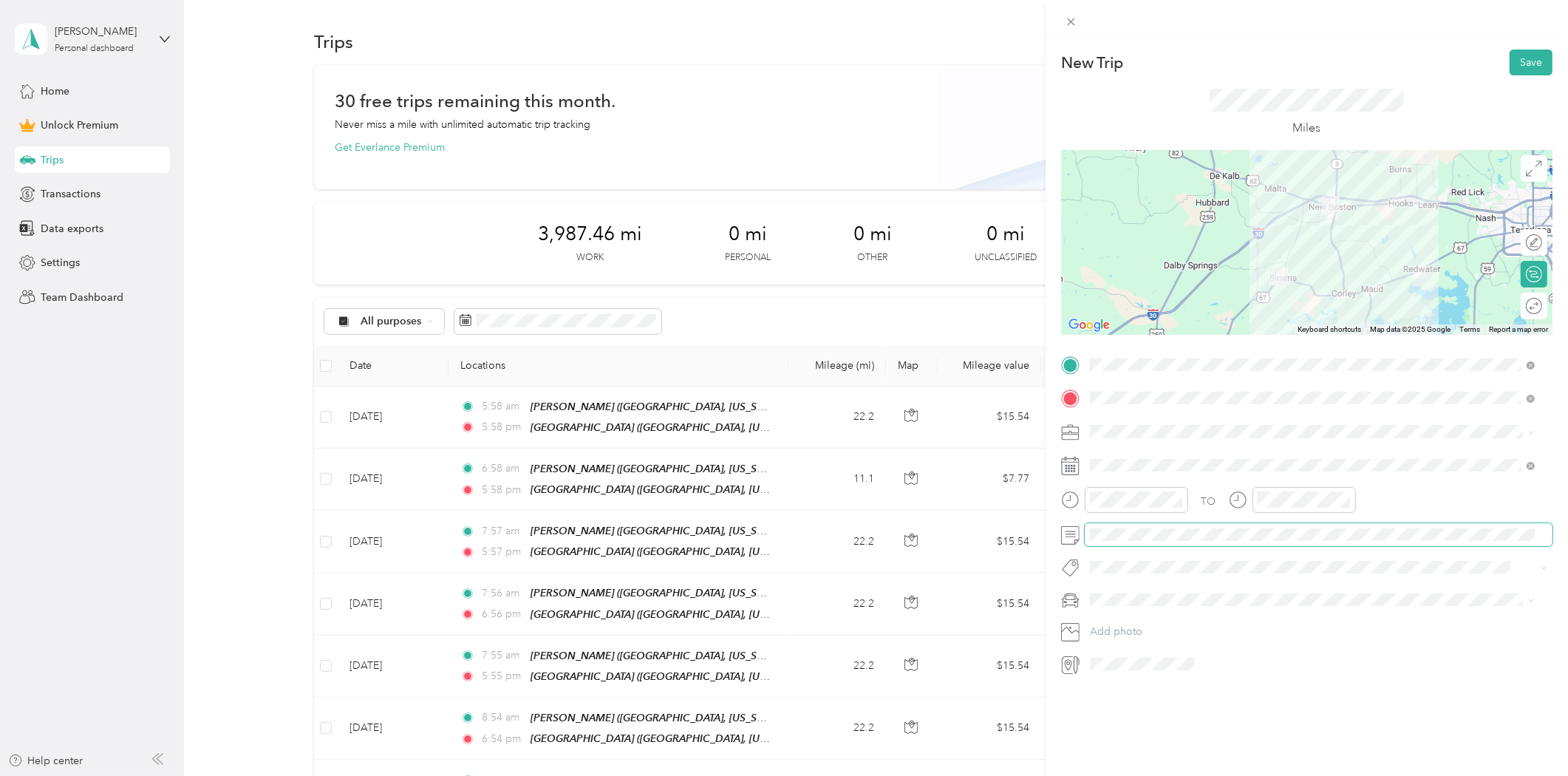
click at [1321, 544] on span at bounding box center [1318, 535] width 468 height 23
click at [1523, 306] on div at bounding box center [1527, 307] width 31 height 16
click at [1517, 61] on button "Save" at bounding box center [1531, 63] width 43 height 26
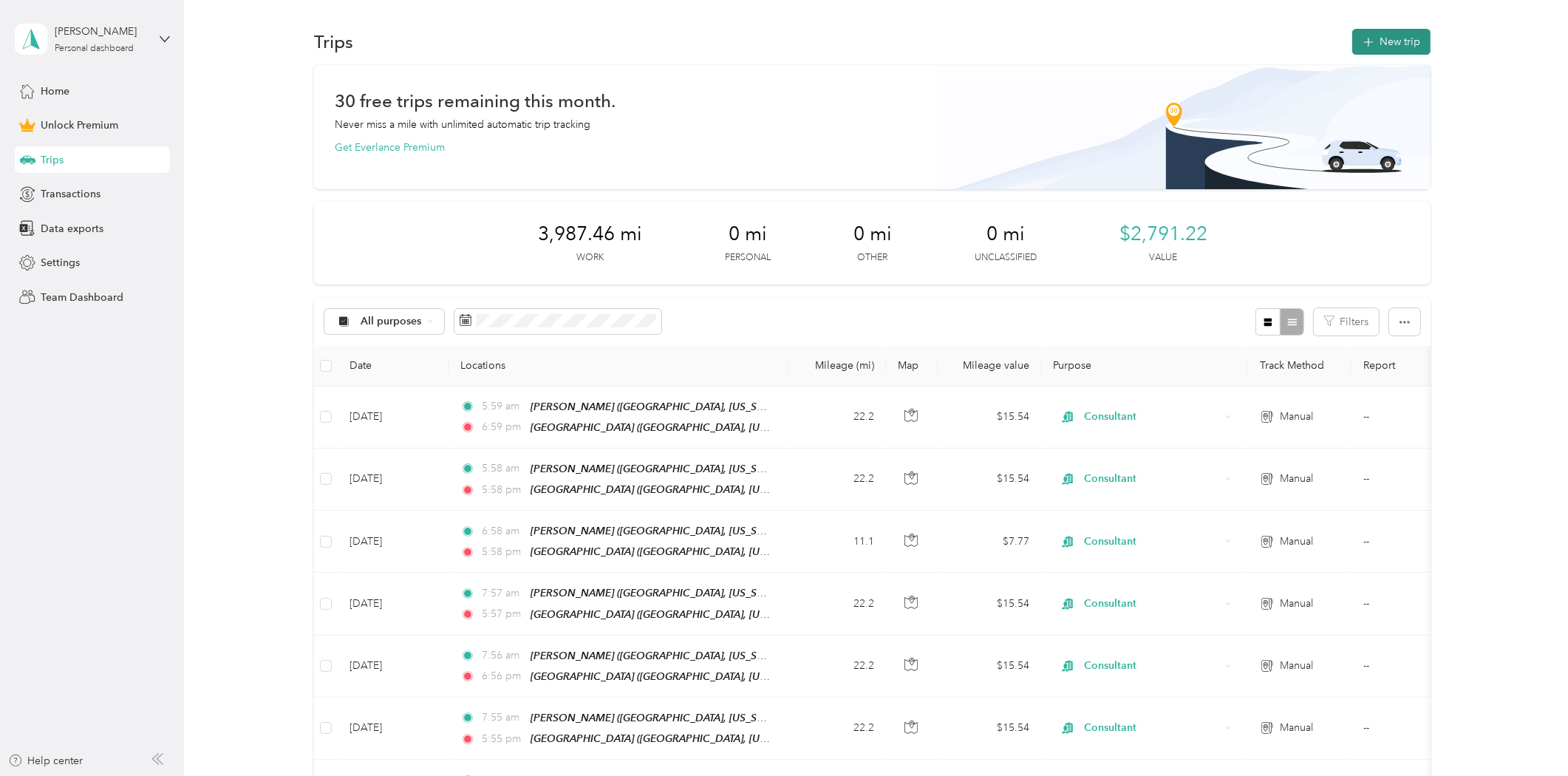
click at [1390, 48] on button "New trip" at bounding box center [1391, 42] width 78 height 26
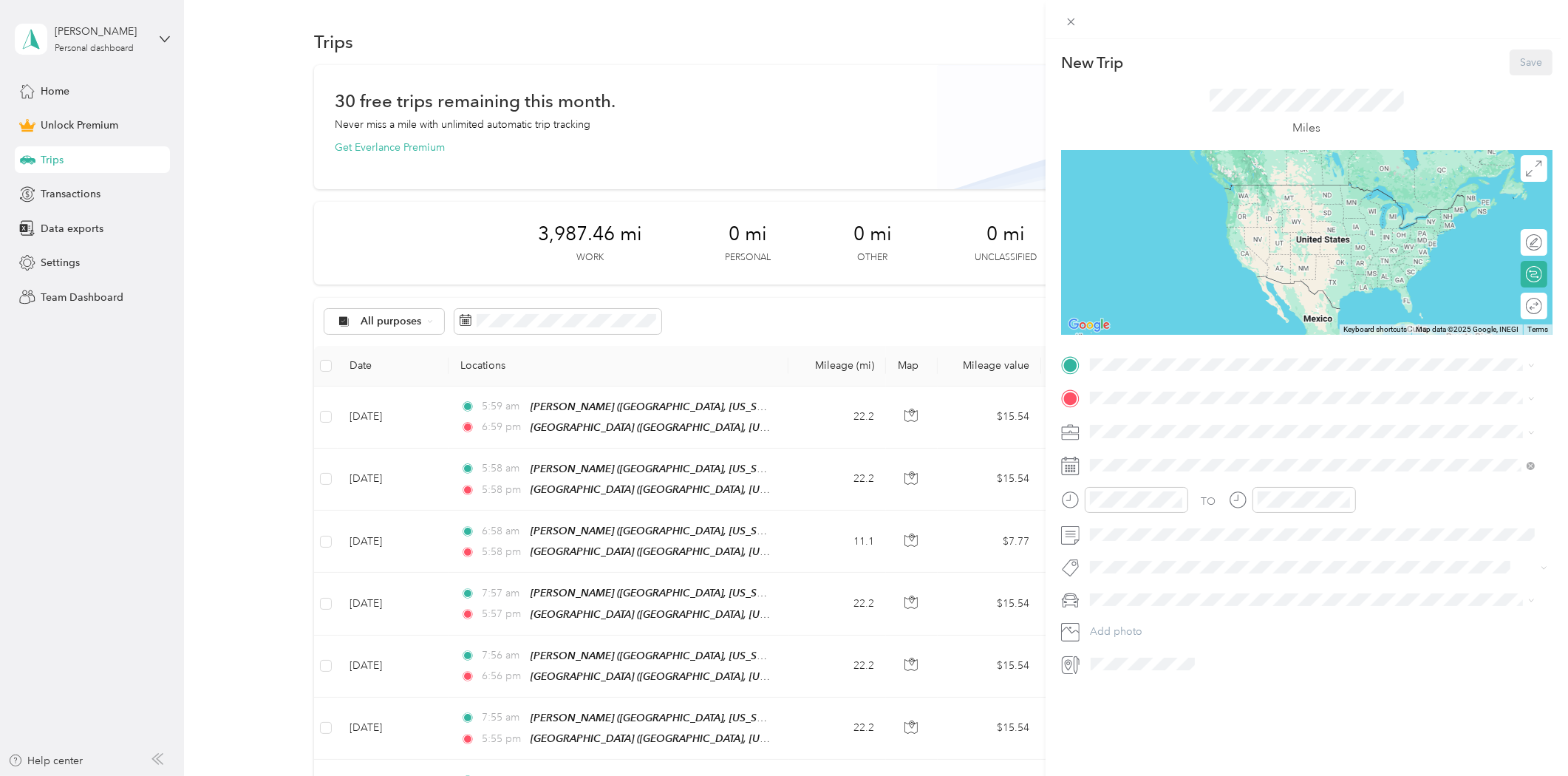
click at [1134, 428] on div "[PERSON_NAME] [PERSON_NAME], [US_STATE], [GEOGRAPHIC_DATA]" at bounding box center [1256, 428] width 279 height 31
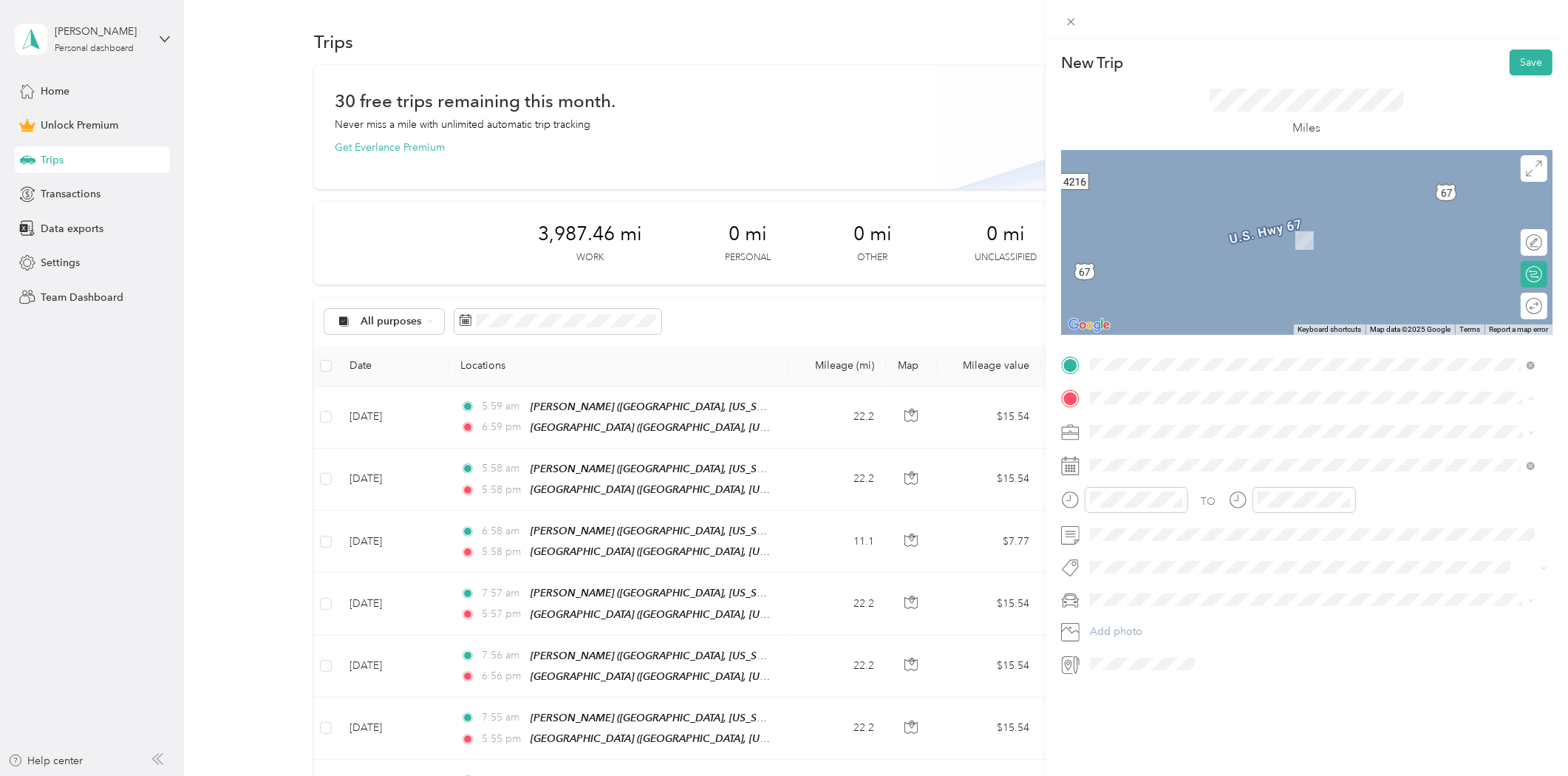
click at [1147, 550] on div "[GEOGRAPHIC_DATA] [GEOGRAPHIC_DATA], [US_STATE], [GEOGRAPHIC_DATA]" at bounding box center [1256, 559] width 279 height 31
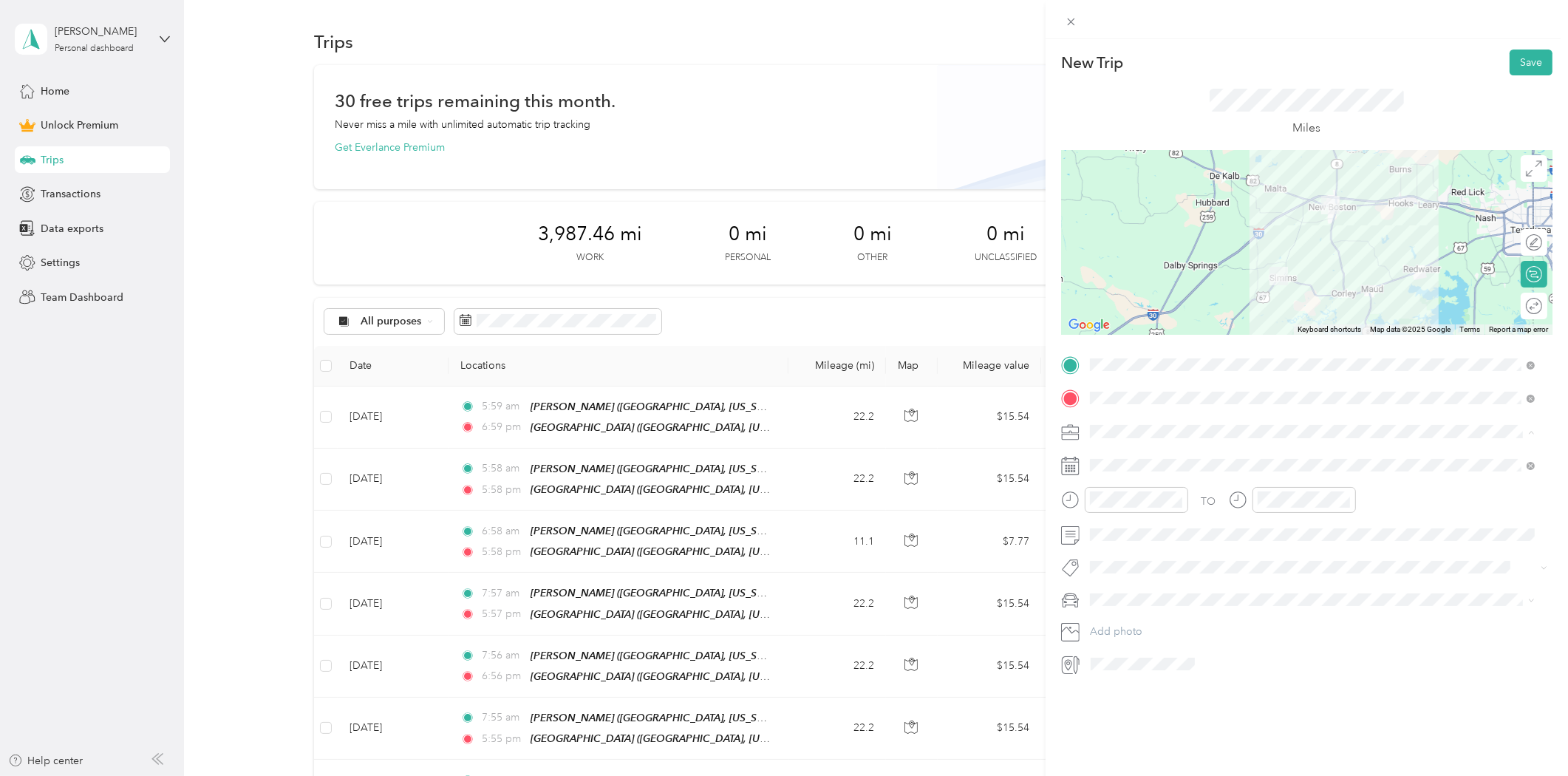
click at [1122, 515] on li "Consultant" at bounding box center [1313, 509] width 456 height 26
click at [1194, 618] on div "11" at bounding box center [1197, 623] width 19 height 18
click at [1269, 588] on div "07" at bounding box center [1272, 590] width 36 height 21
click at [1425, 589] on span at bounding box center [1318, 600] width 468 height 23
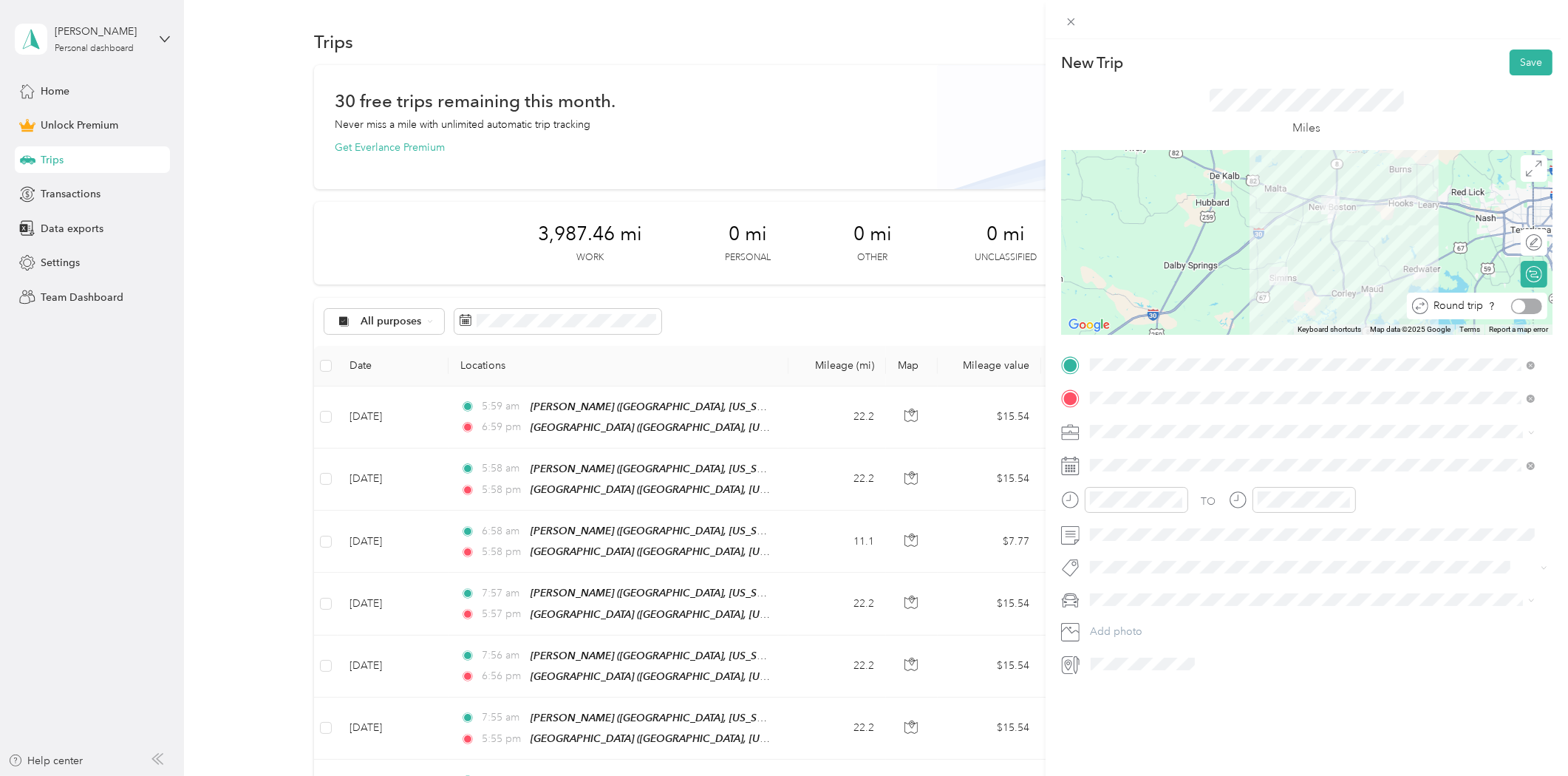
click at [1524, 307] on div at bounding box center [1527, 307] width 31 height 16
click at [1518, 64] on button "Save" at bounding box center [1531, 63] width 43 height 26
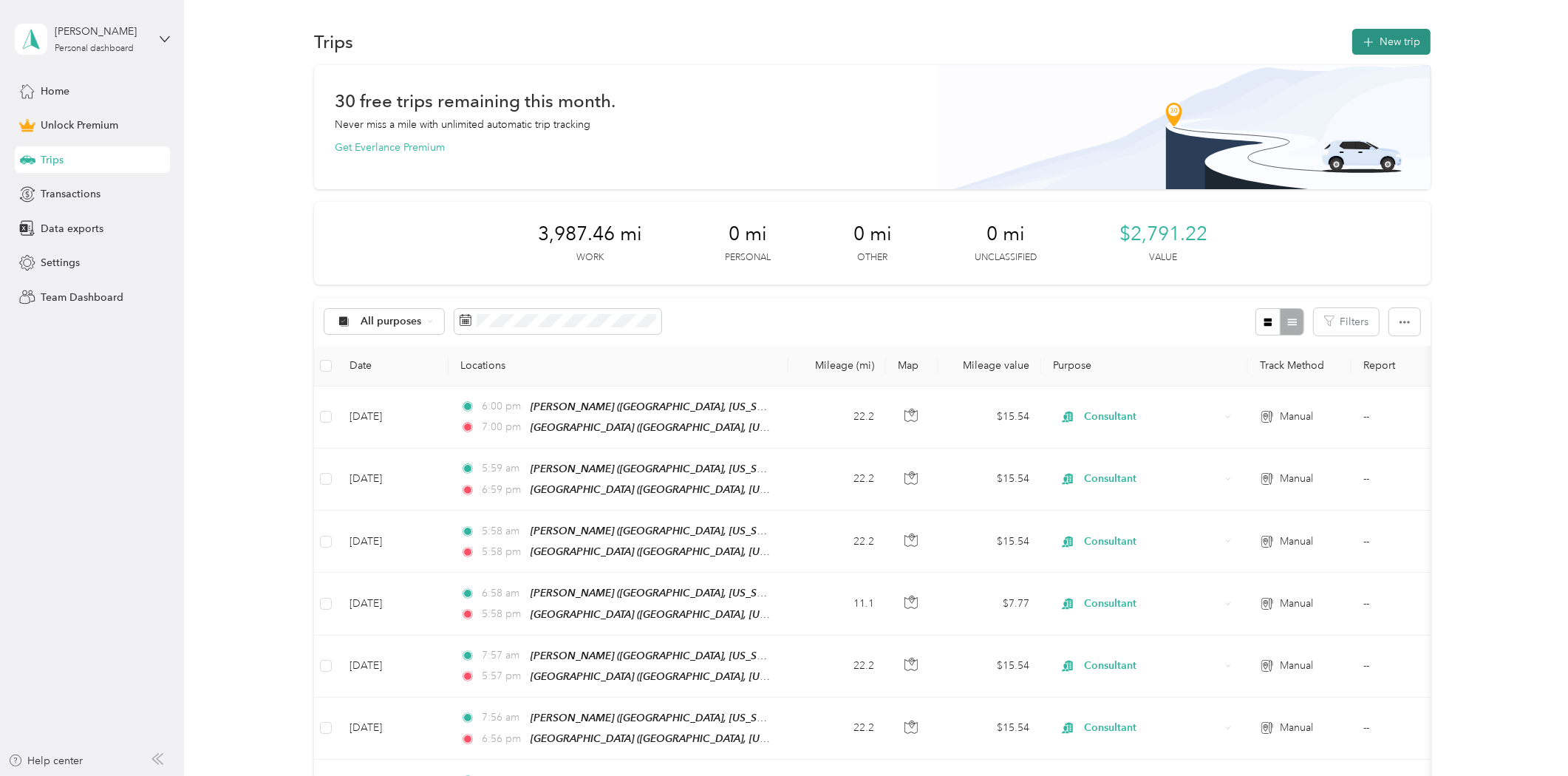
click at [1400, 42] on button "New trip" at bounding box center [1391, 42] width 78 height 26
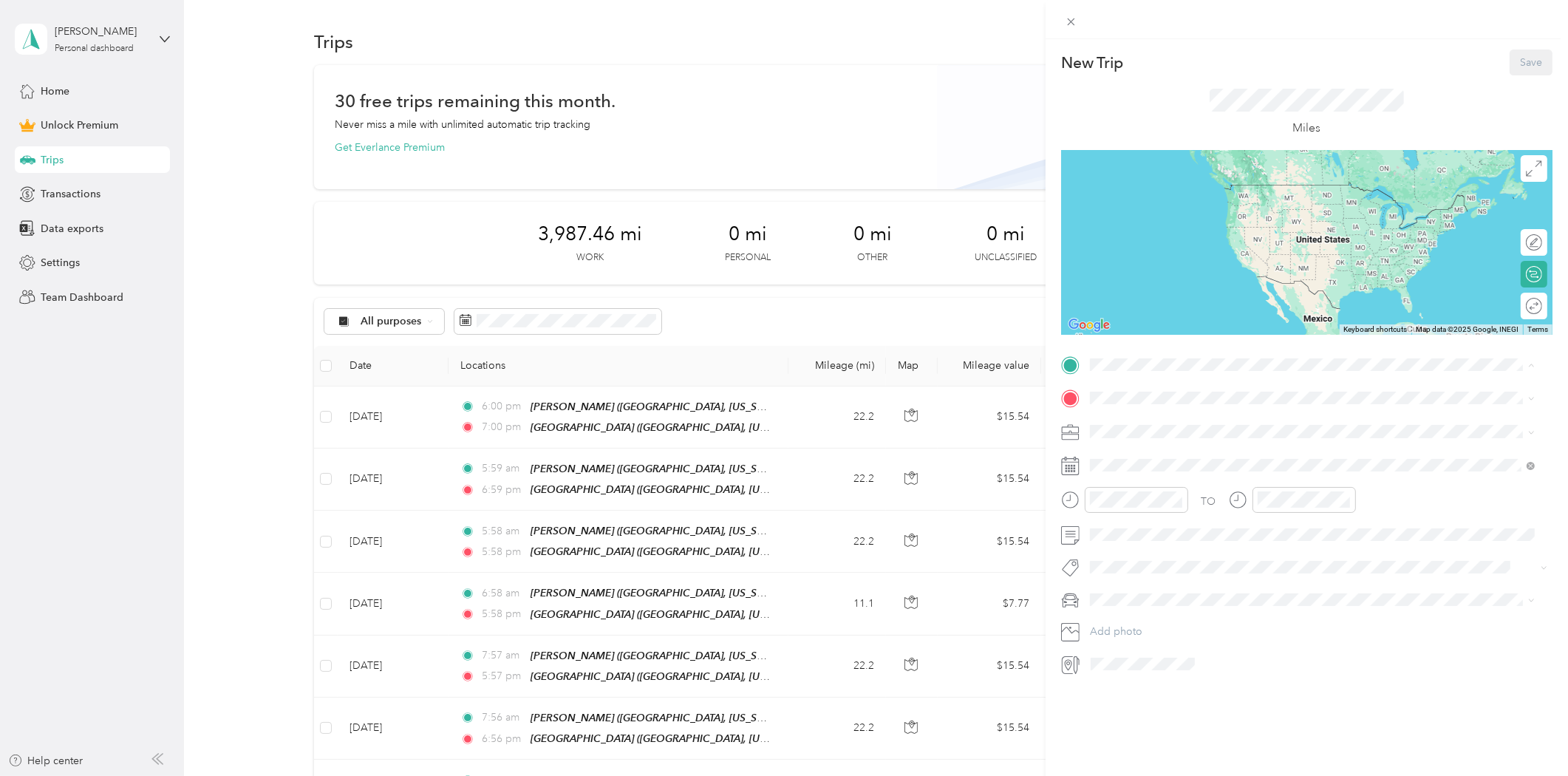
click at [1154, 431] on div "[PERSON_NAME] [PERSON_NAME], [US_STATE], [GEOGRAPHIC_DATA]" at bounding box center [1256, 433] width 279 height 31
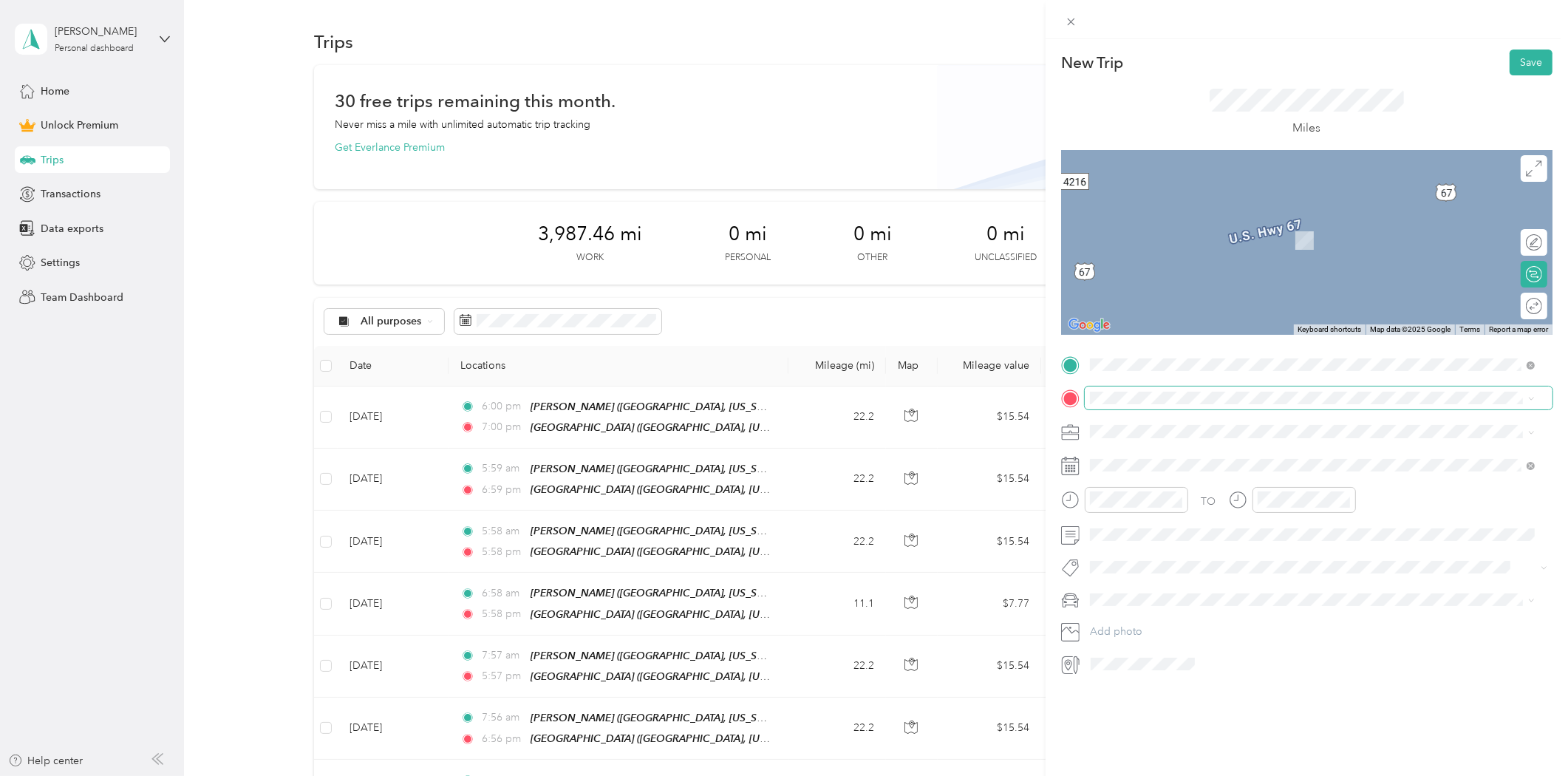
click at [1135, 404] on span at bounding box center [1318, 398] width 468 height 23
click at [1148, 560] on span "[GEOGRAPHIC_DATA], [US_STATE], [GEOGRAPHIC_DATA]" at bounding box center [1256, 566] width 279 height 12
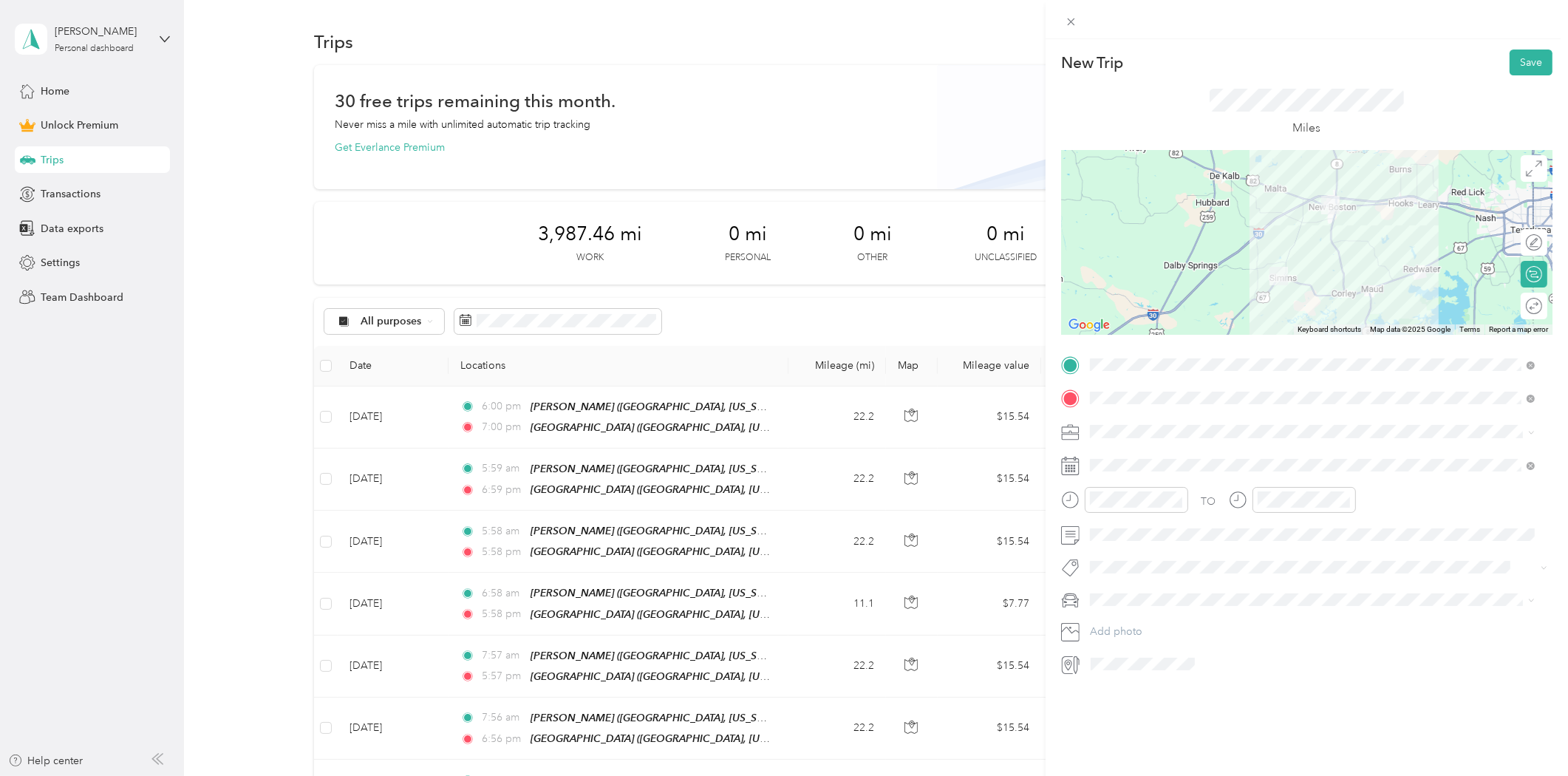
click at [1122, 516] on li "Consultant" at bounding box center [1313, 505] width 456 height 26
click at [1215, 624] on div "12" at bounding box center [1215, 623] width 19 height 18
click at [1102, 593] on div "03" at bounding box center [1105, 595] width 36 height 21
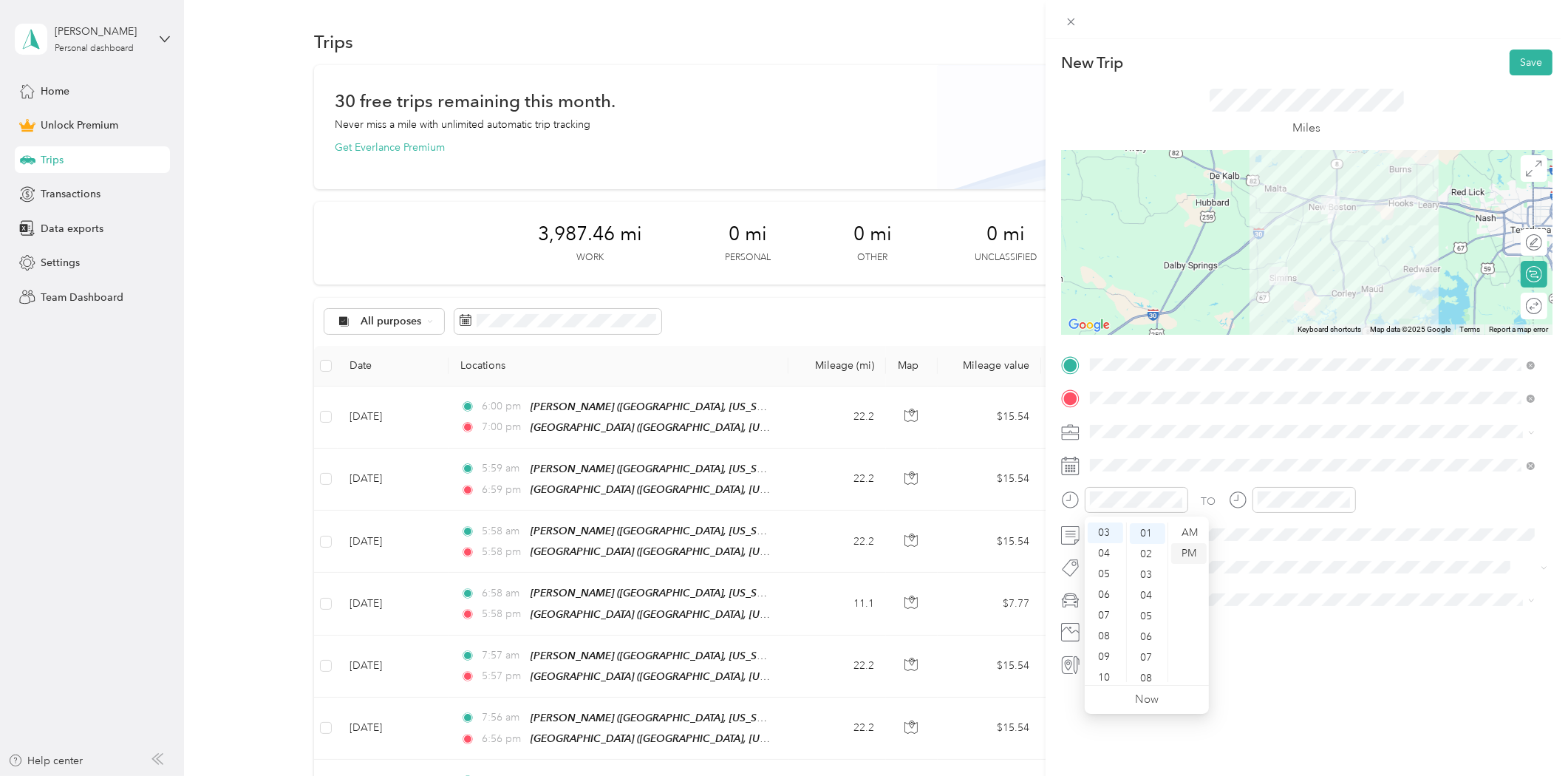
click at [1188, 550] on div "PM" at bounding box center [1188, 554] width 36 height 21
click at [1272, 547] on div "05" at bounding box center [1272, 548] width 36 height 21
click at [1407, 503] on div "TO" at bounding box center [1307, 505] width 491 height 37
click at [1525, 312] on div at bounding box center [1527, 307] width 31 height 16
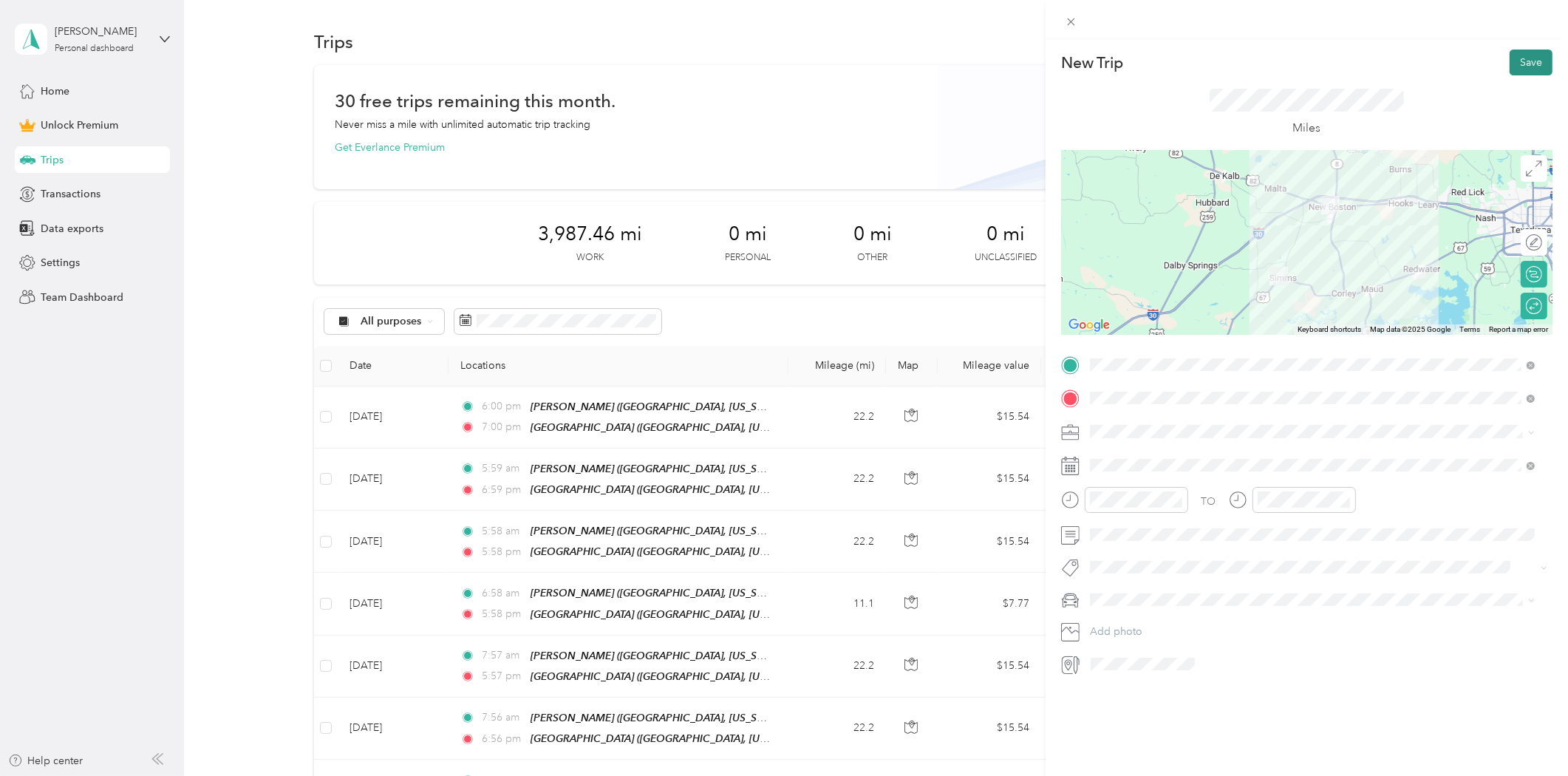
click at [1520, 64] on button "Save" at bounding box center [1531, 63] width 43 height 26
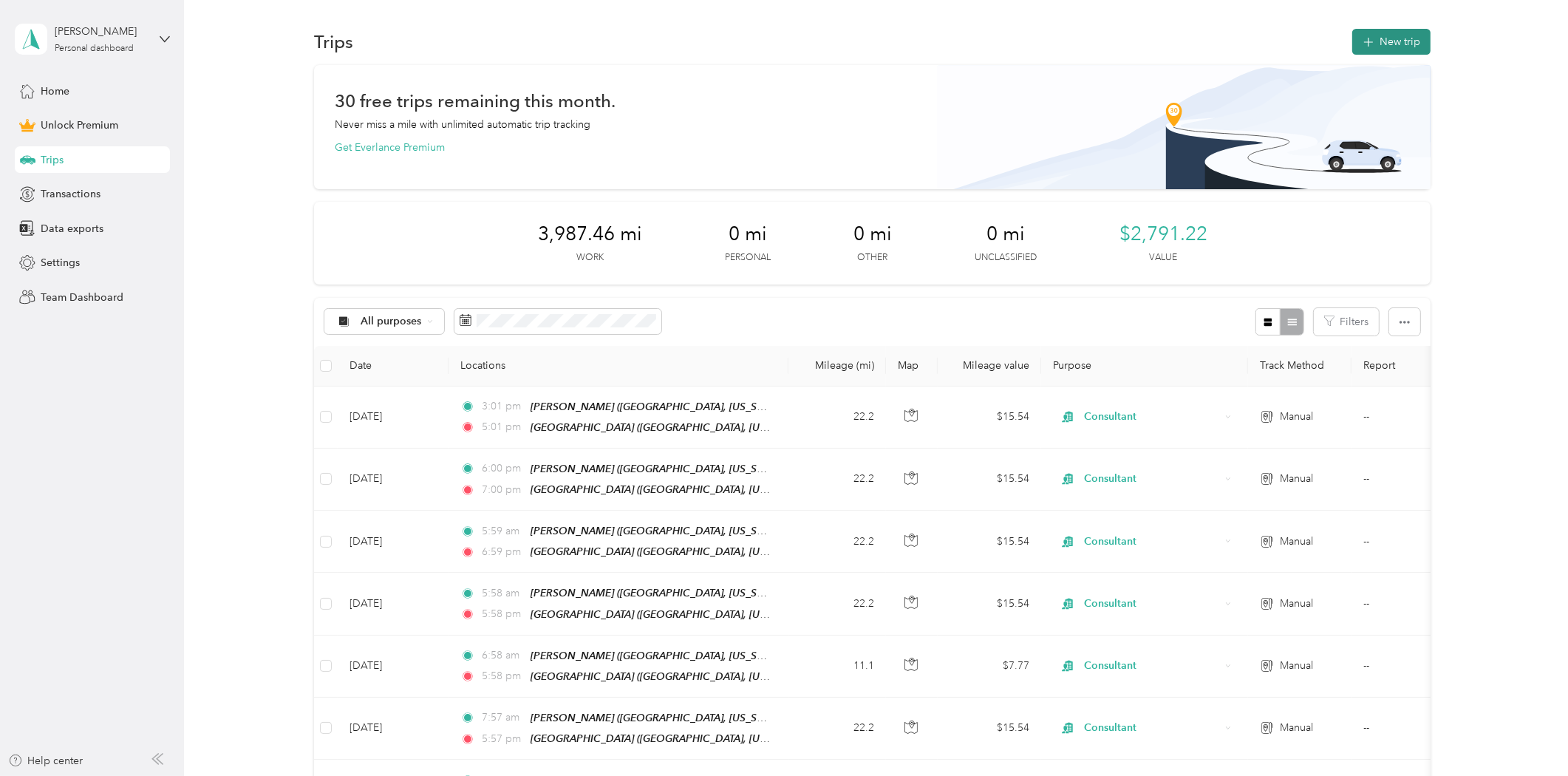
click at [1406, 42] on button "New trip" at bounding box center [1391, 42] width 78 height 26
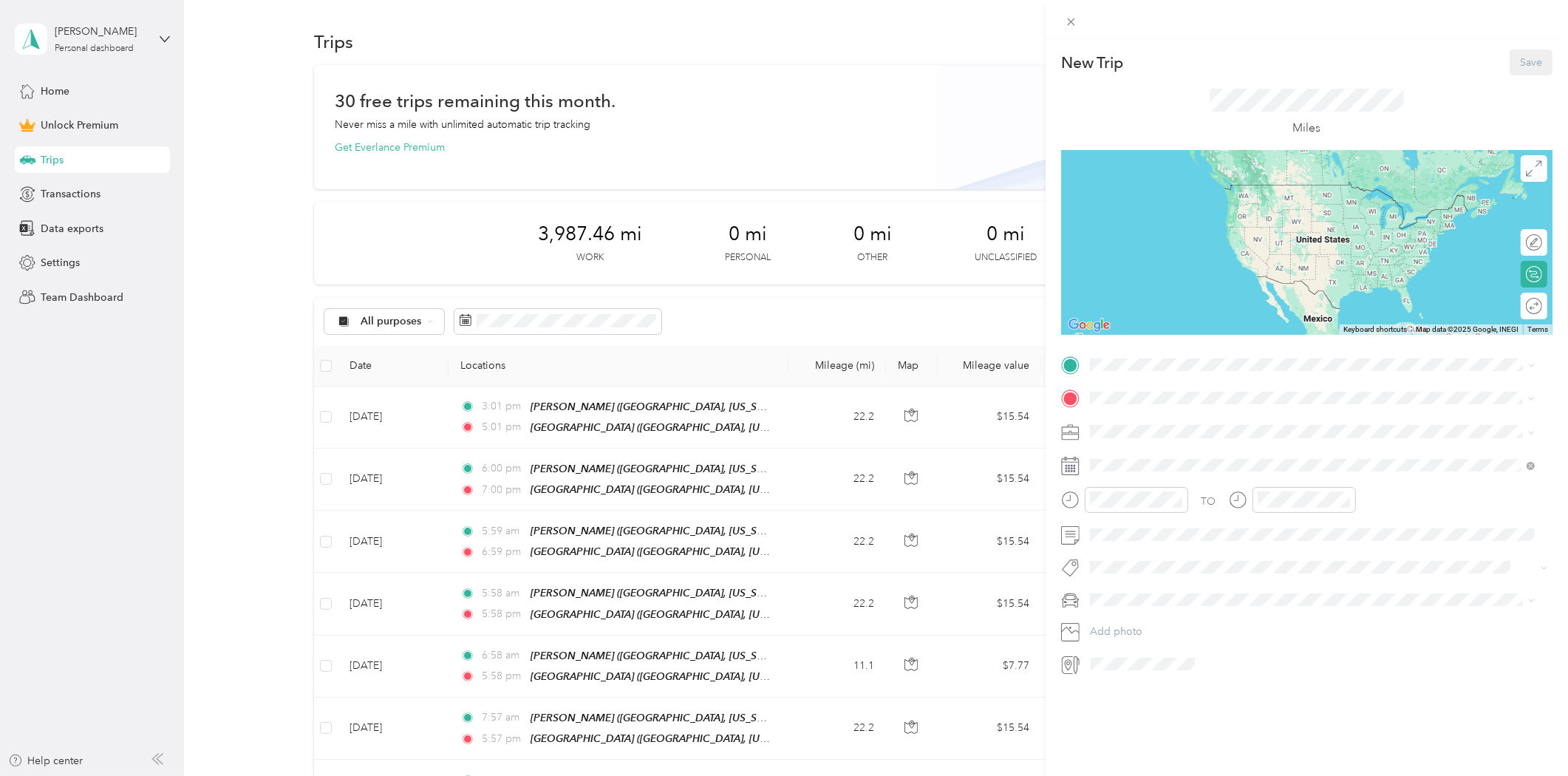
click at [1140, 438] on span "[GEOGRAPHIC_DATA], [US_STATE], [GEOGRAPHIC_DATA]" at bounding box center [1256, 437] width 279 height 12
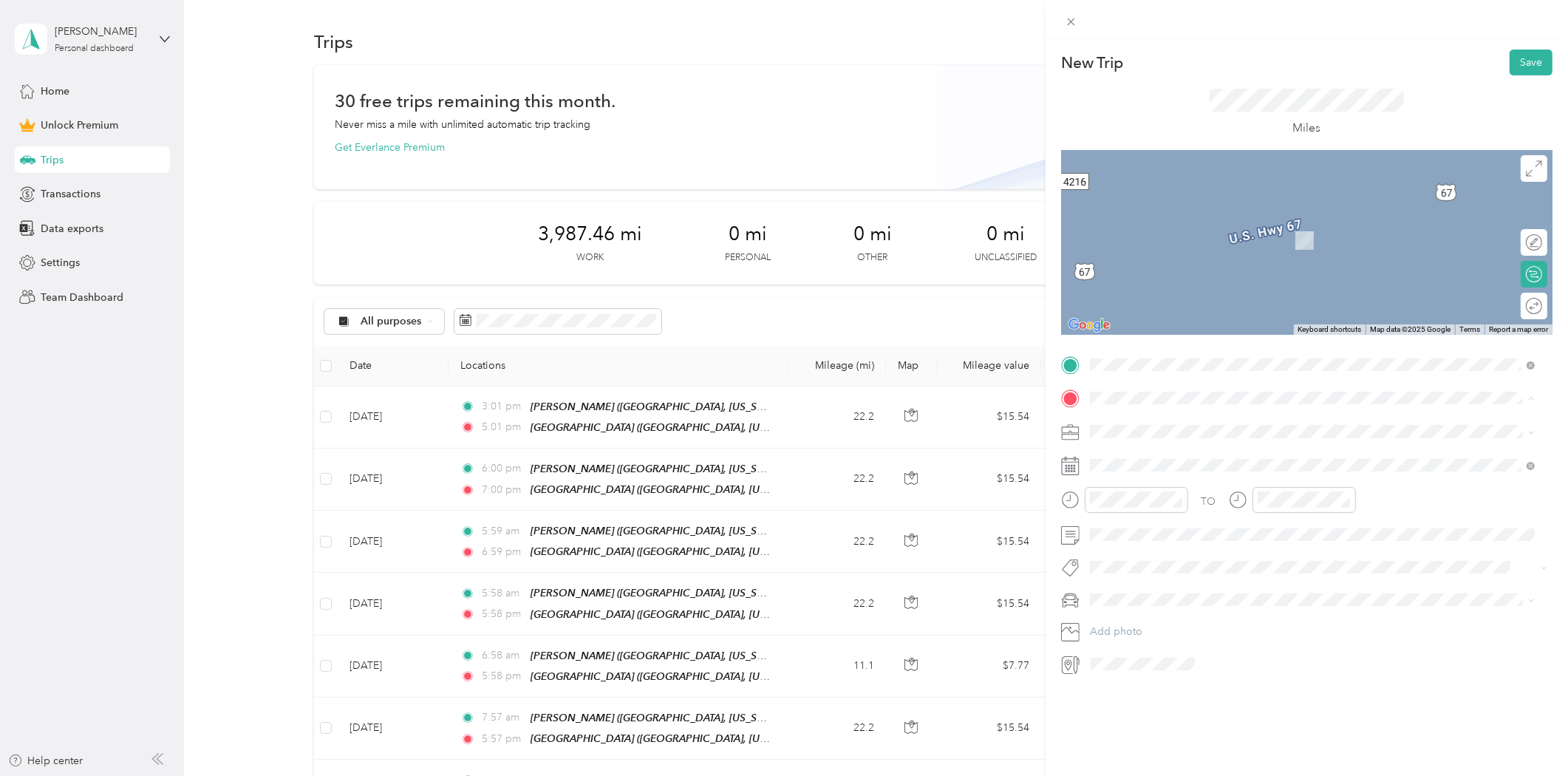
click at [1146, 549] on strong "[GEOGRAPHIC_DATA]" at bounding box center [1172, 550] width 110 height 13
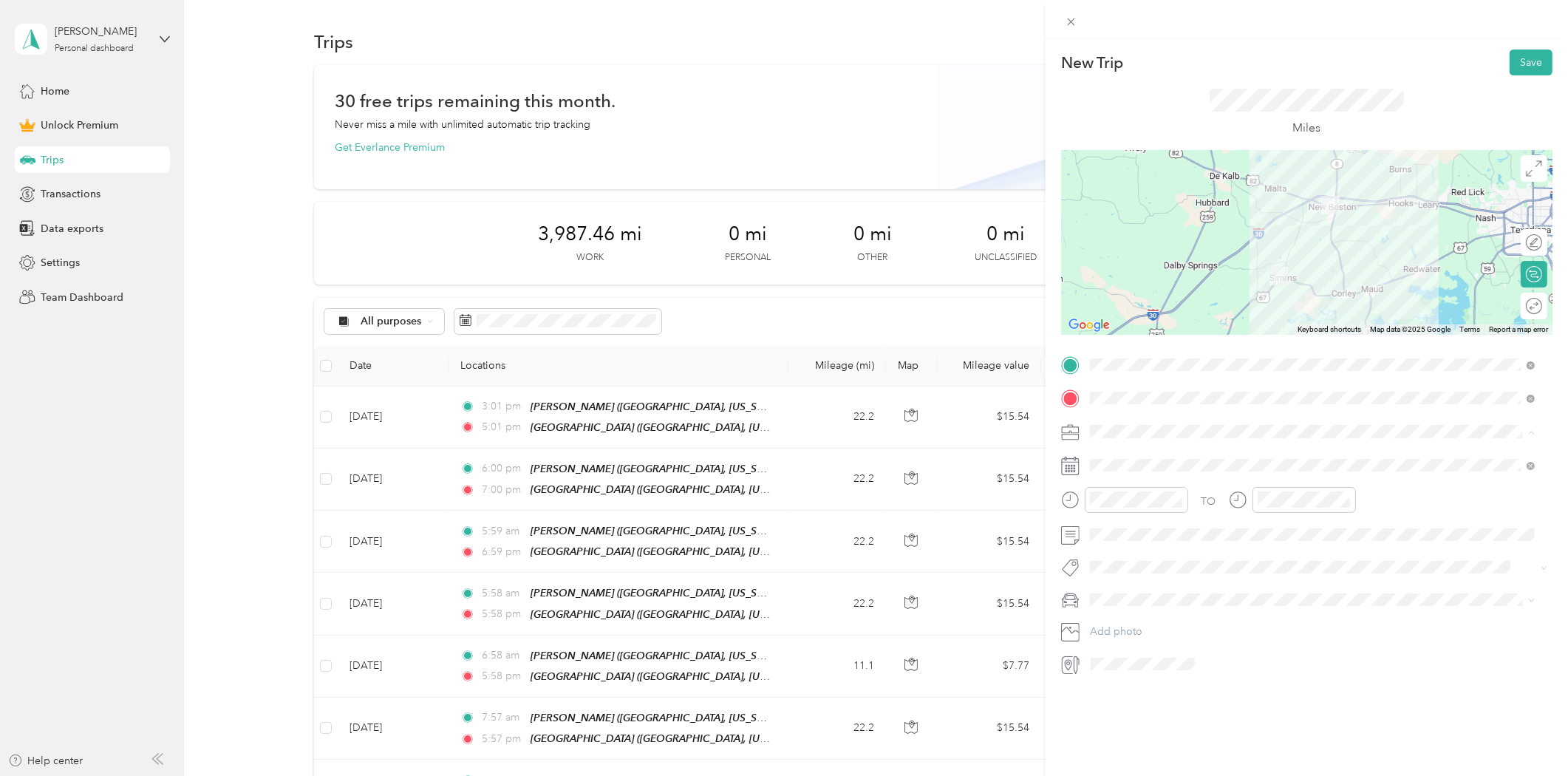
click at [1127, 511] on div "Consultant" at bounding box center [1313, 509] width 435 height 16
click at [1181, 649] on div "17" at bounding box center [1178, 647] width 19 height 18
click at [1102, 611] on div "08" at bounding box center [1105, 610] width 36 height 21
click at [1274, 530] on div "04" at bounding box center [1272, 527] width 36 height 21
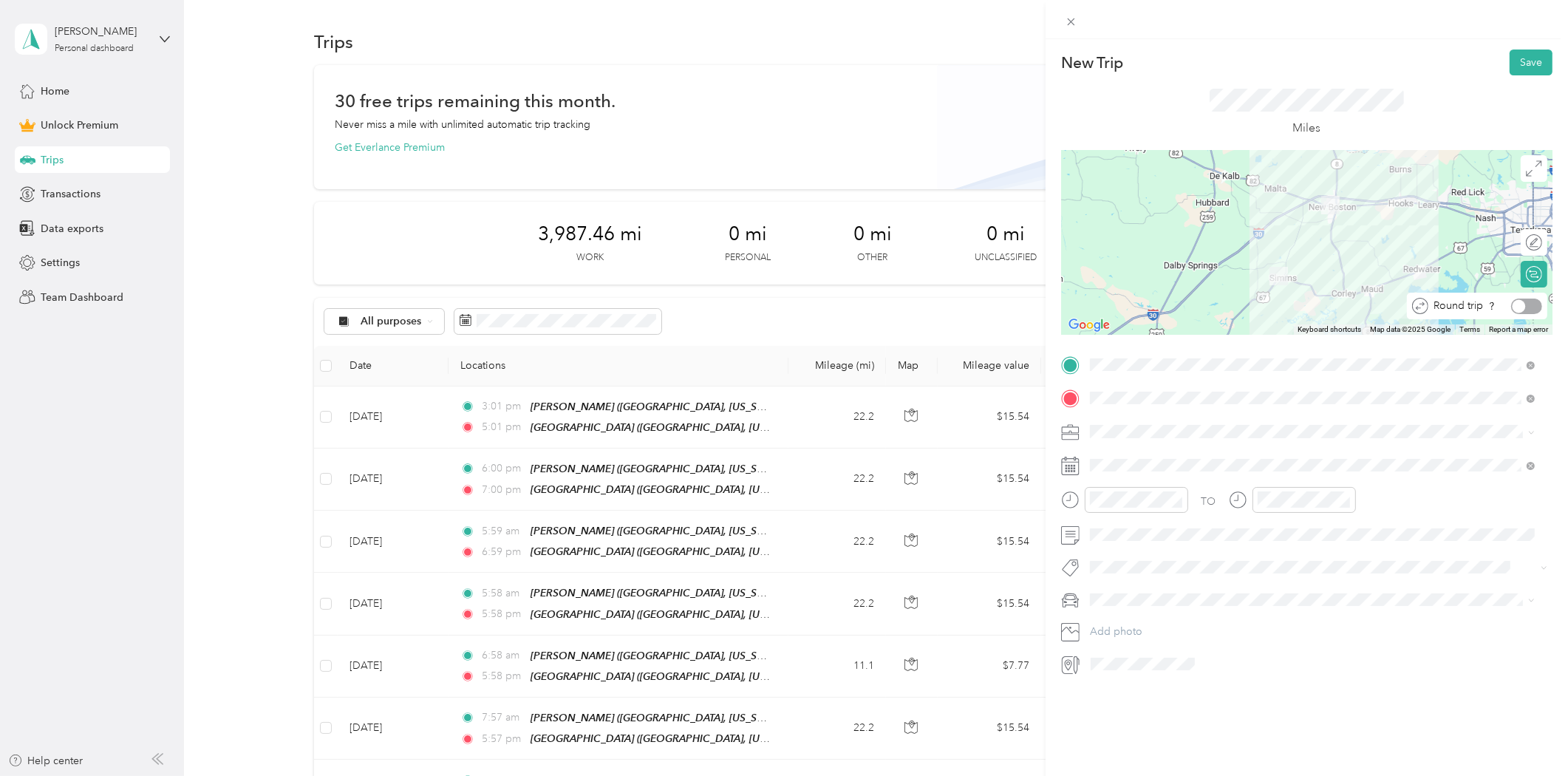
click at [1520, 305] on div at bounding box center [1527, 307] width 31 height 16
click at [1520, 61] on button "Save" at bounding box center [1531, 63] width 43 height 26
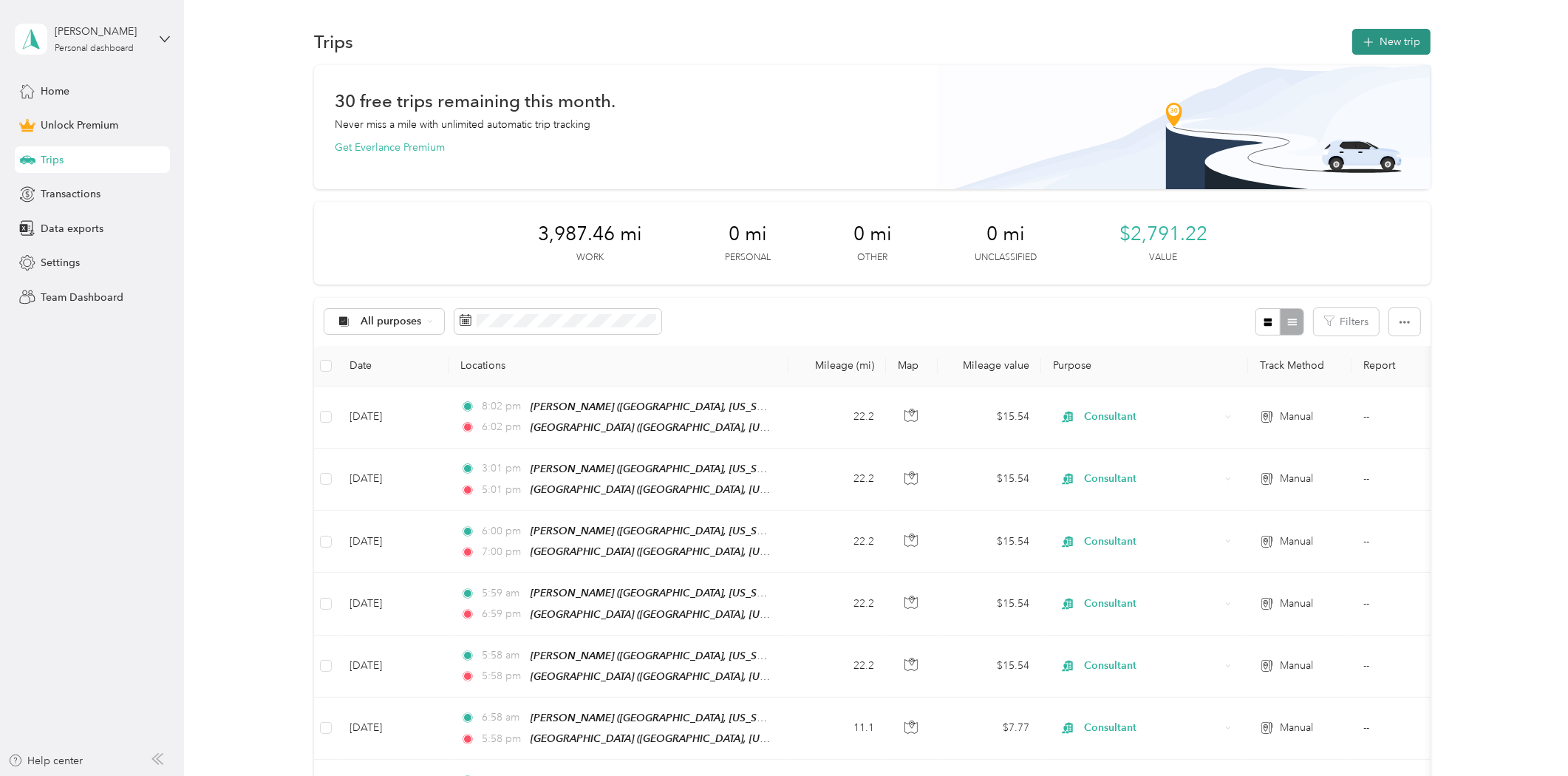
click at [1411, 39] on button "New trip" at bounding box center [1391, 42] width 78 height 26
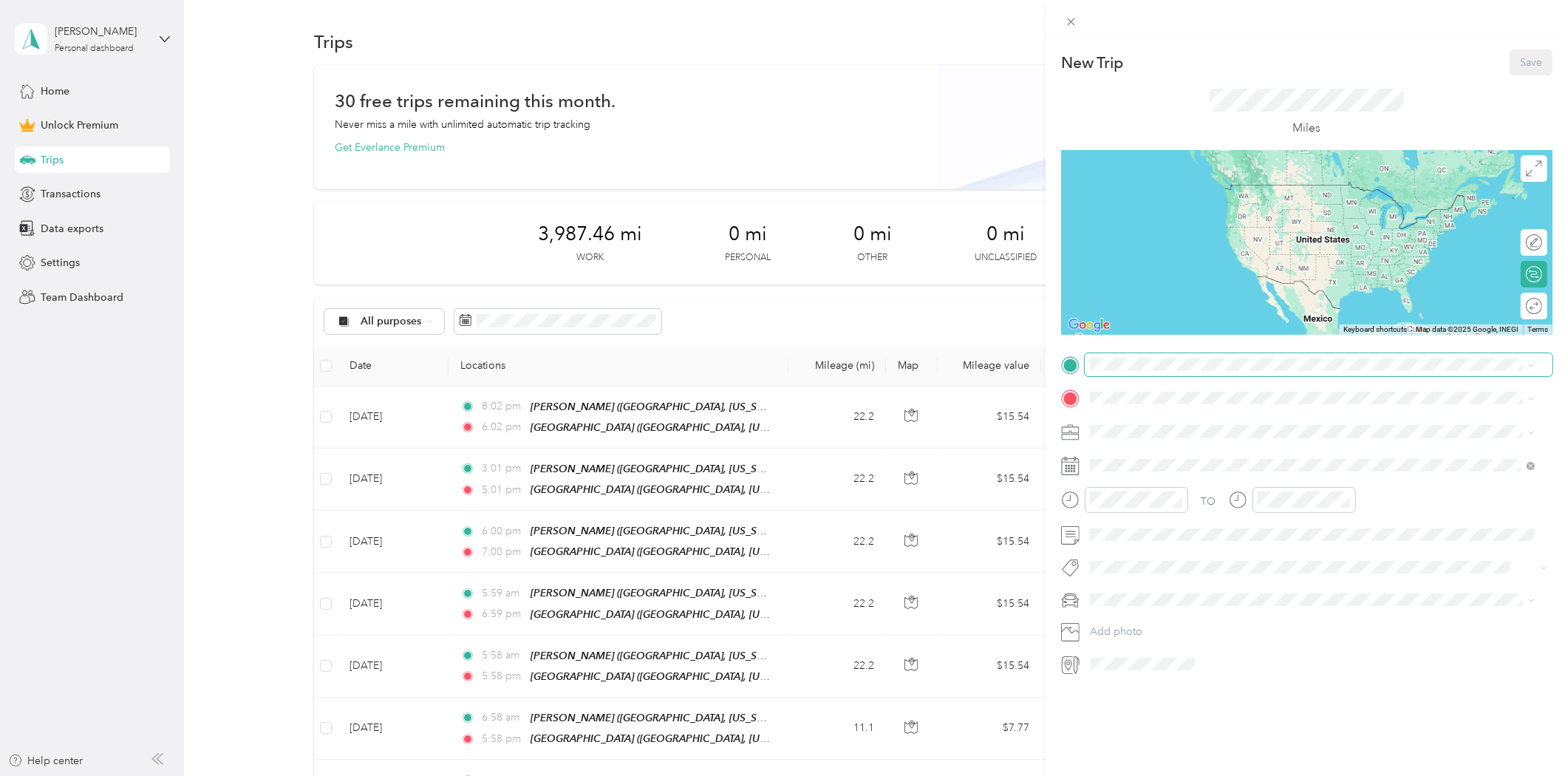
click at [1117, 354] on span at bounding box center [1318, 365] width 468 height 23
click at [1142, 417] on strong "[PERSON_NAME]" at bounding box center [1161, 423] width 87 height 13
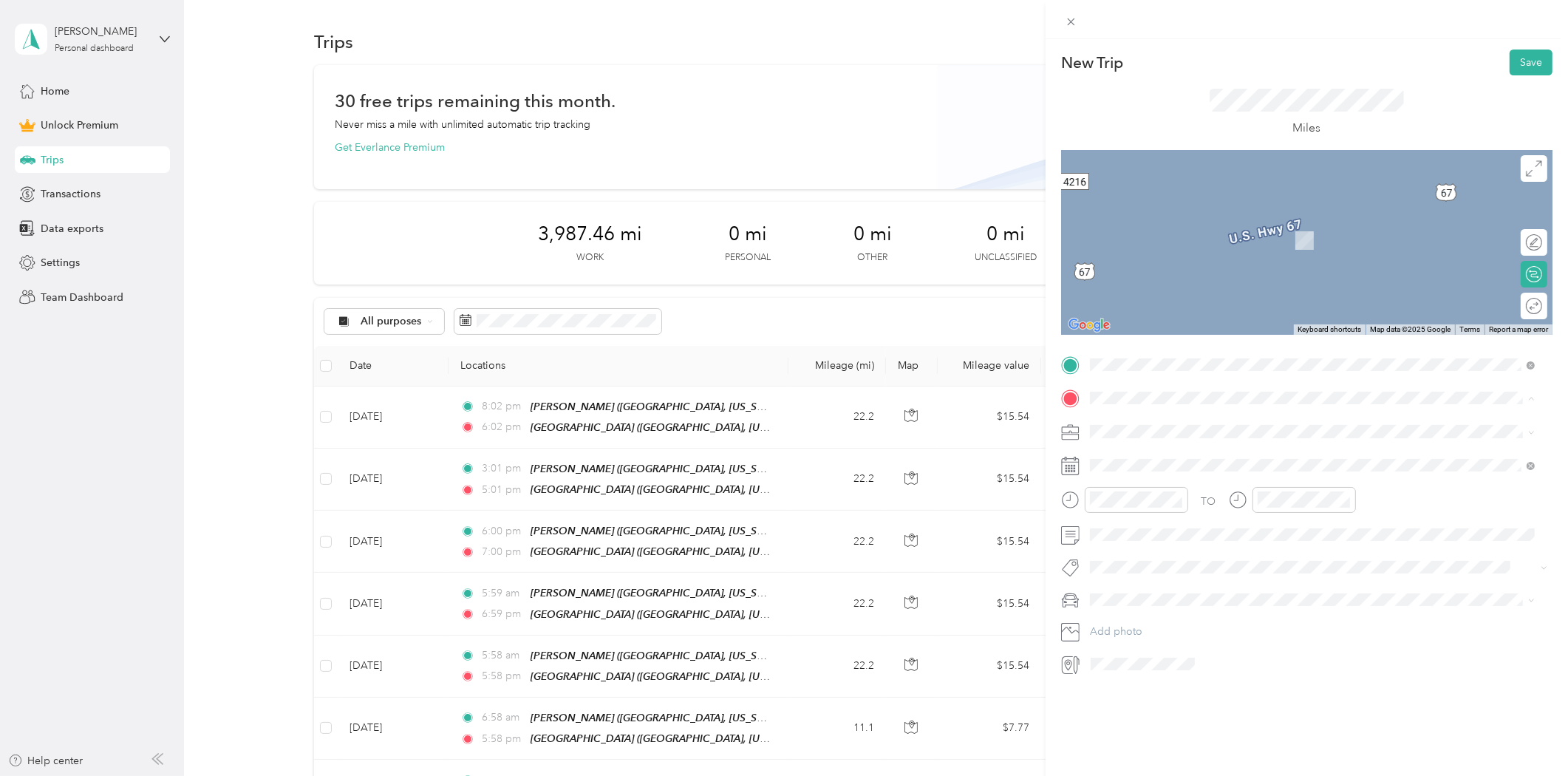
click at [1139, 549] on strong "[GEOGRAPHIC_DATA]" at bounding box center [1172, 550] width 110 height 13
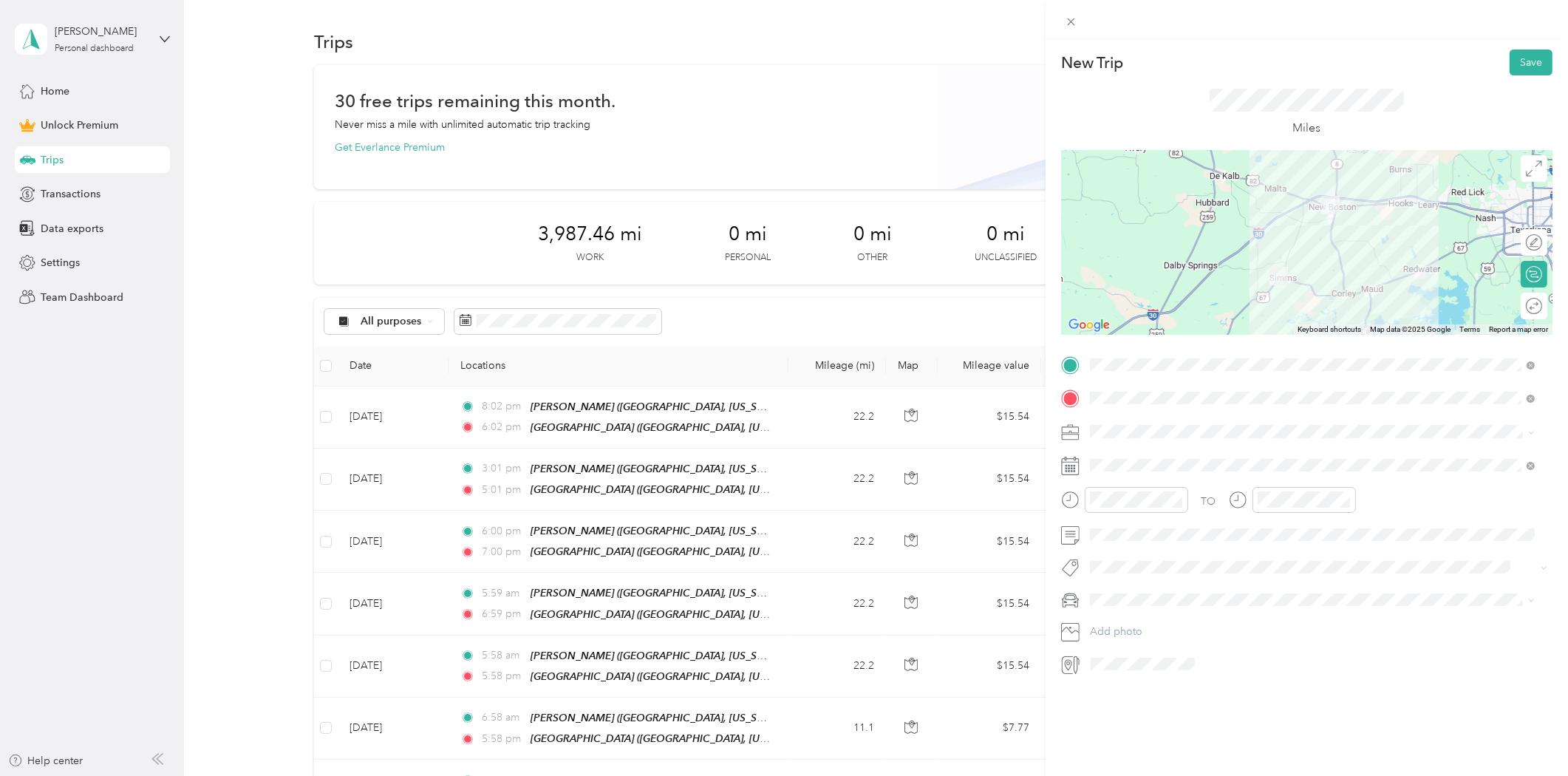
click at [1117, 510] on div "Consultant" at bounding box center [1313, 503] width 435 height 16
click at [1199, 647] on div "18" at bounding box center [1197, 647] width 19 height 18
click at [1524, 308] on div "Round trip" at bounding box center [1534, 306] width 27 height 27
click at [1524, 307] on div at bounding box center [1527, 307] width 31 height 16
click at [1516, 66] on button "Save" at bounding box center [1531, 63] width 43 height 26
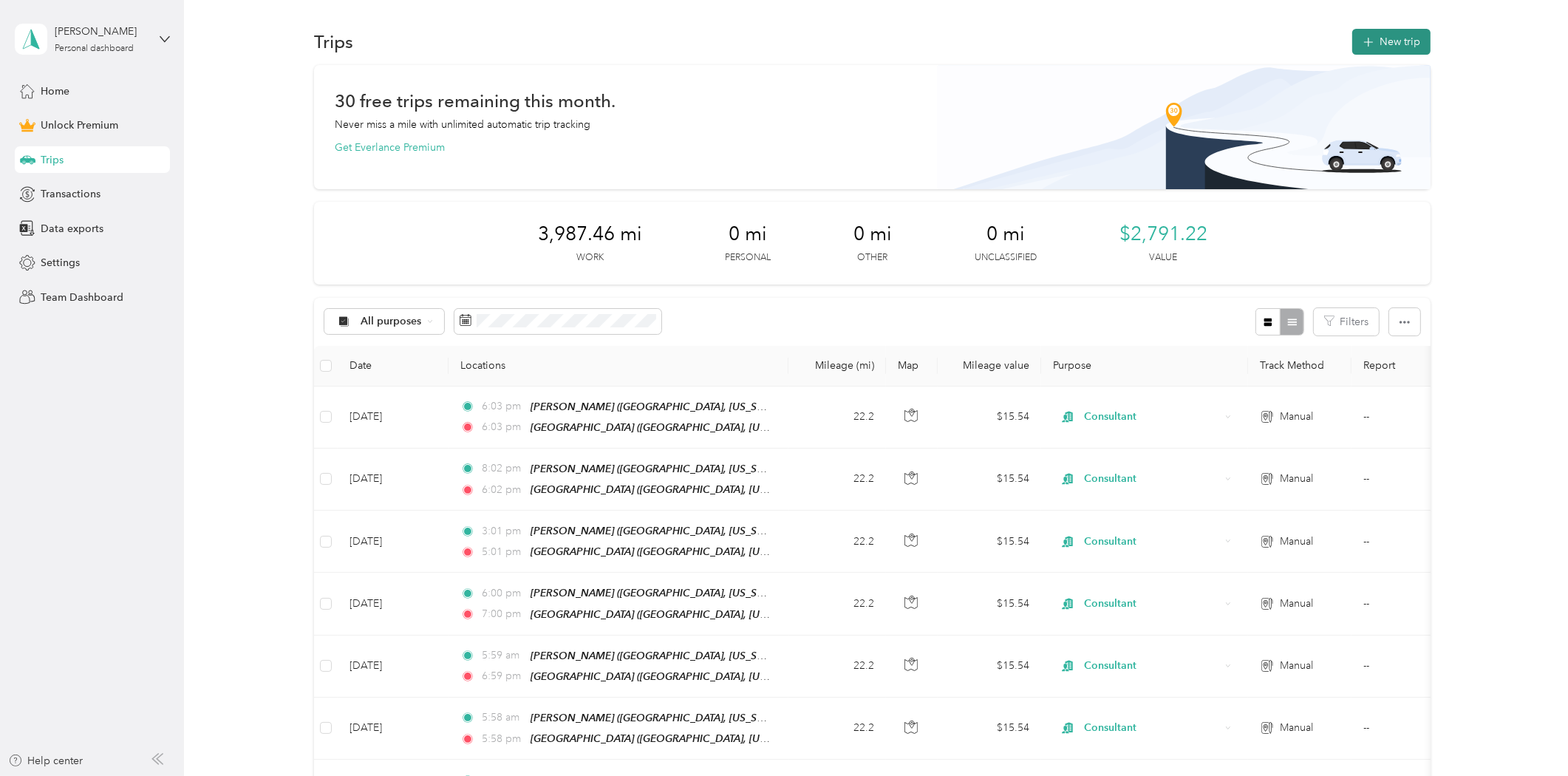
click at [1384, 46] on button "New trip" at bounding box center [1391, 42] width 78 height 26
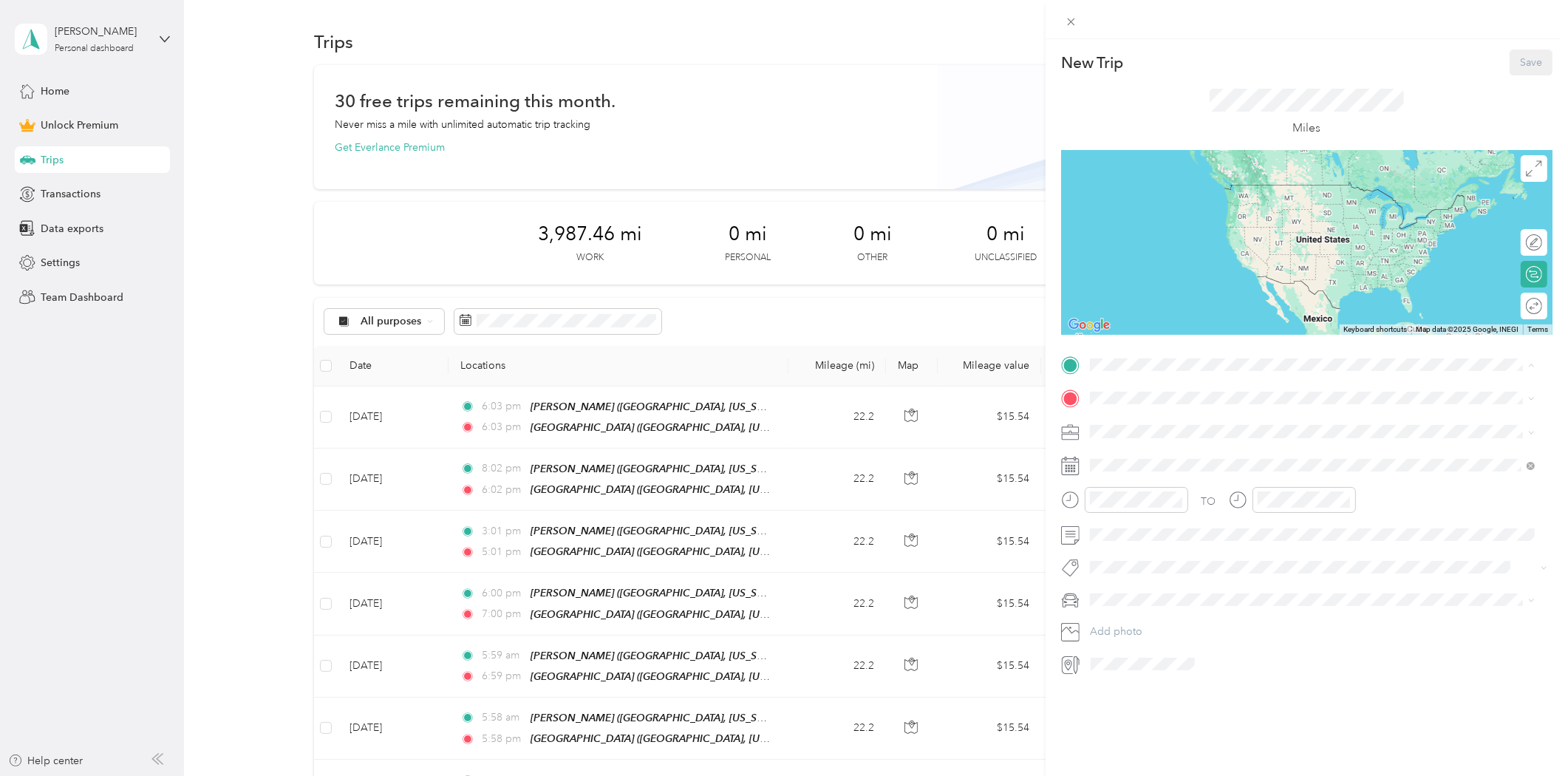
click at [1141, 438] on span "[GEOGRAPHIC_DATA], [US_STATE], [GEOGRAPHIC_DATA]" at bounding box center [1256, 440] width 279 height 12
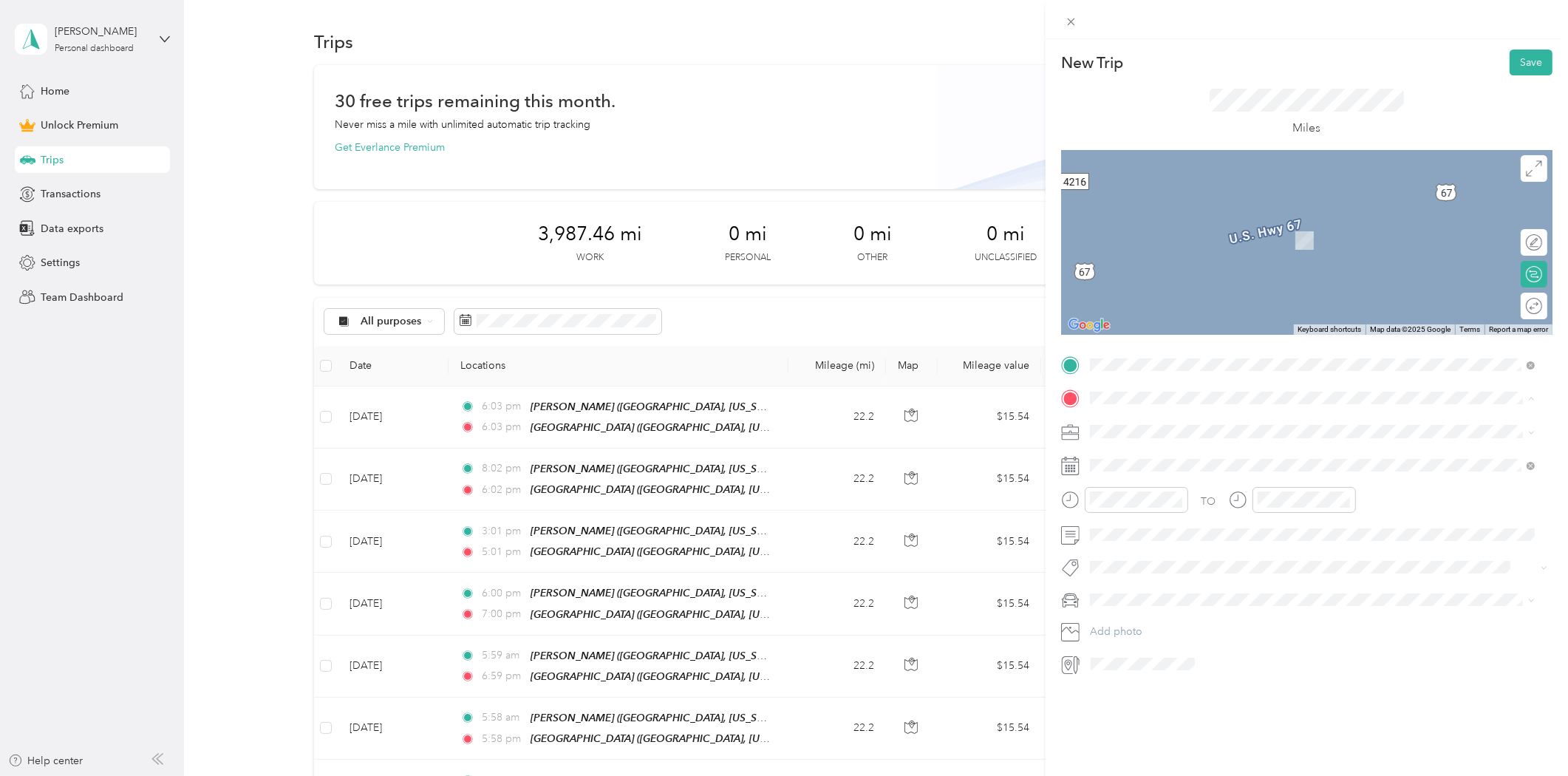
click at [1158, 555] on div "[GEOGRAPHIC_DATA] [GEOGRAPHIC_DATA], [US_STATE], [GEOGRAPHIC_DATA]" at bounding box center [1256, 559] width 279 height 31
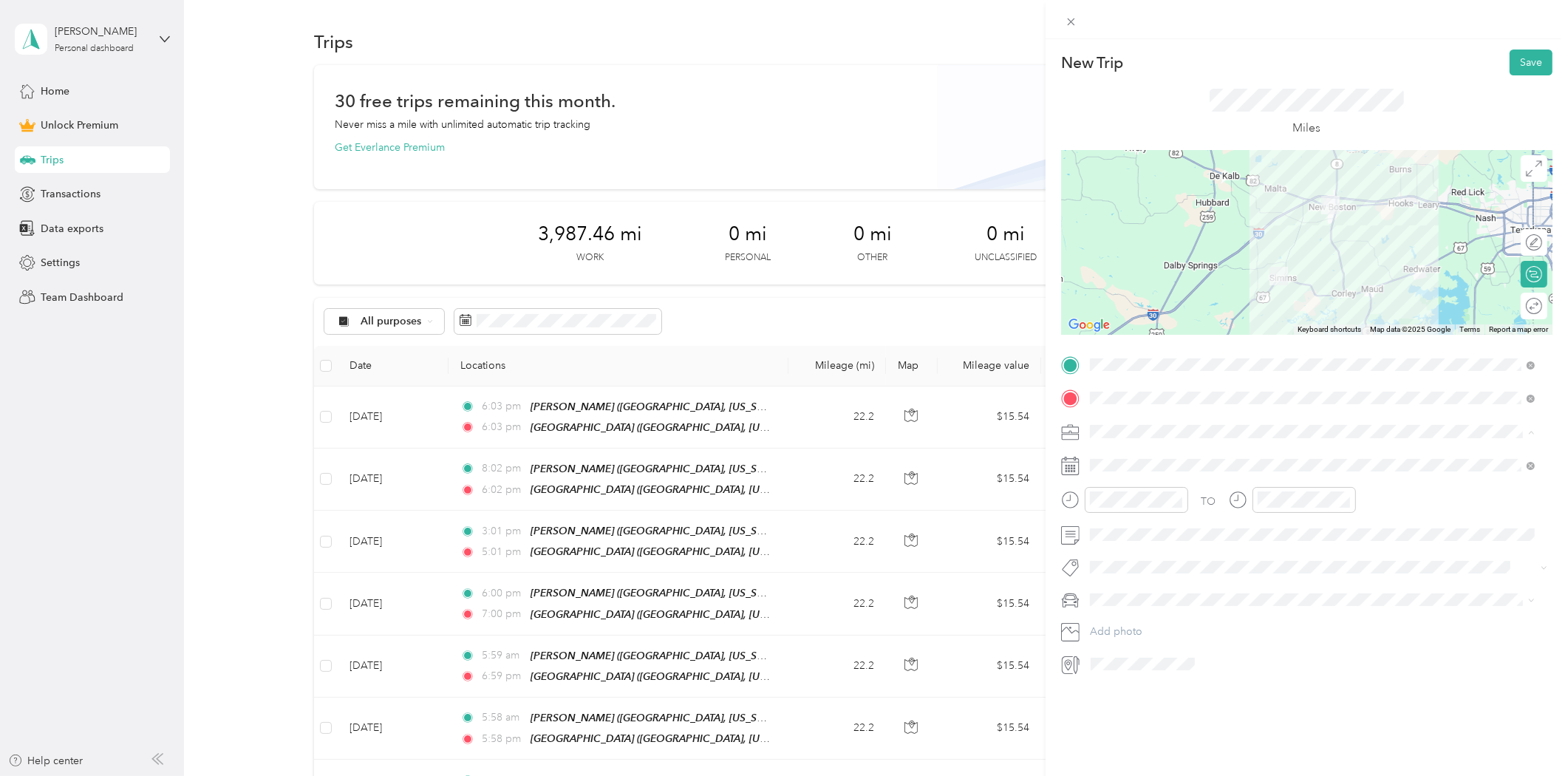
click at [1113, 506] on span "Consultant" at bounding box center [1120, 509] width 50 height 12
click at [1157, 662] on div "23" at bounding box center [1159, 670] width 19 height 18
click at [1102, 630] on div "09" at bounding box center [1105, 631] width 36 height 21
click at [1190, 530] on div "AM" at bounding box center [1188, 533] width 36 height 21
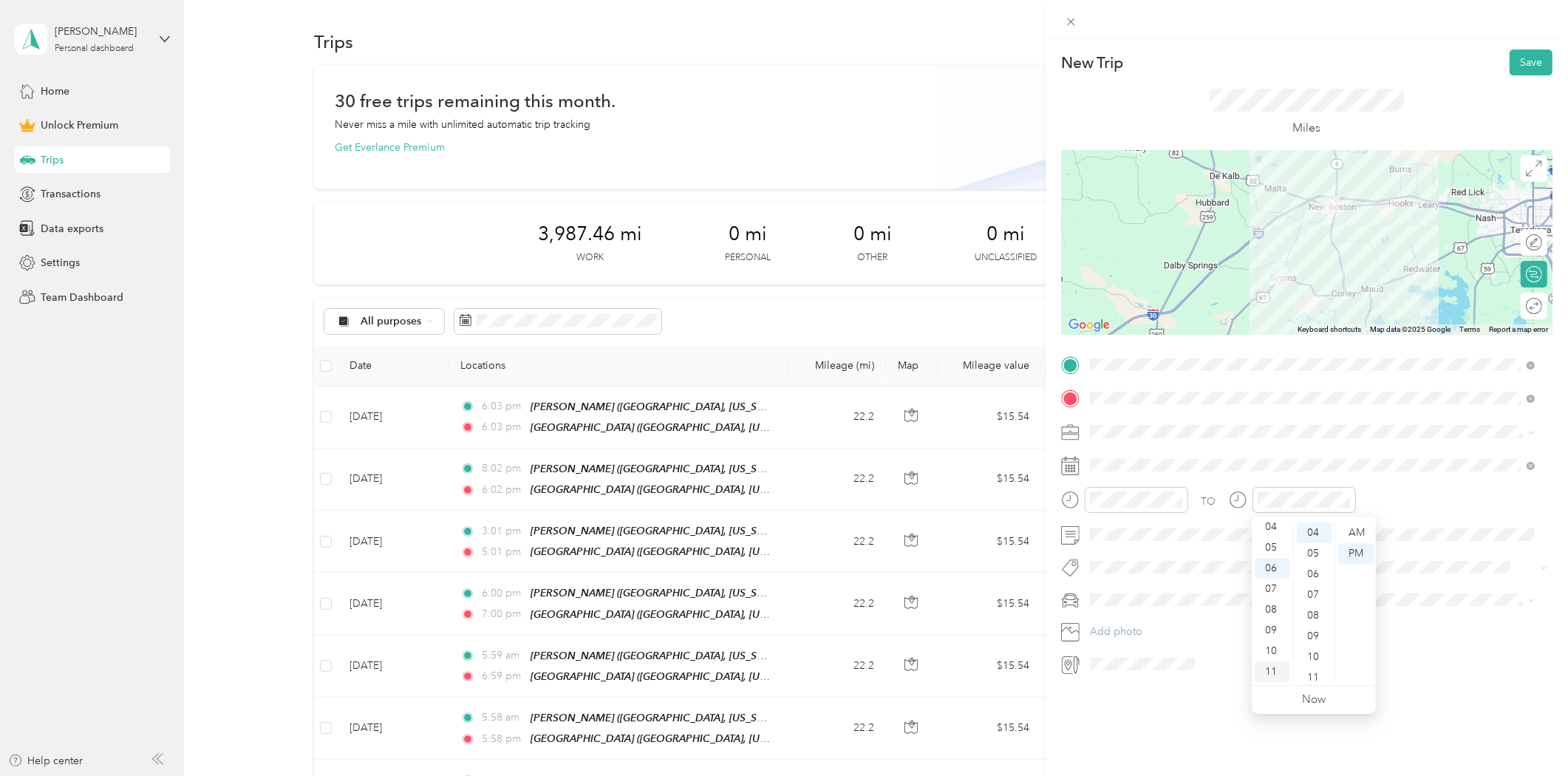
click at [1267, 663] on div "11" at bounding box center [1272, 672] width 36 height 21
click at [1316, 651] on div "10" at bounding box center [1315, 658] width 36 height 21
click at [1362, 535] on div "AM" at bounding box center [1356, 533] width 36 height 21
click at [1513, 63] on button "Save" at bounding box center [1531, 63] width 43 height 26
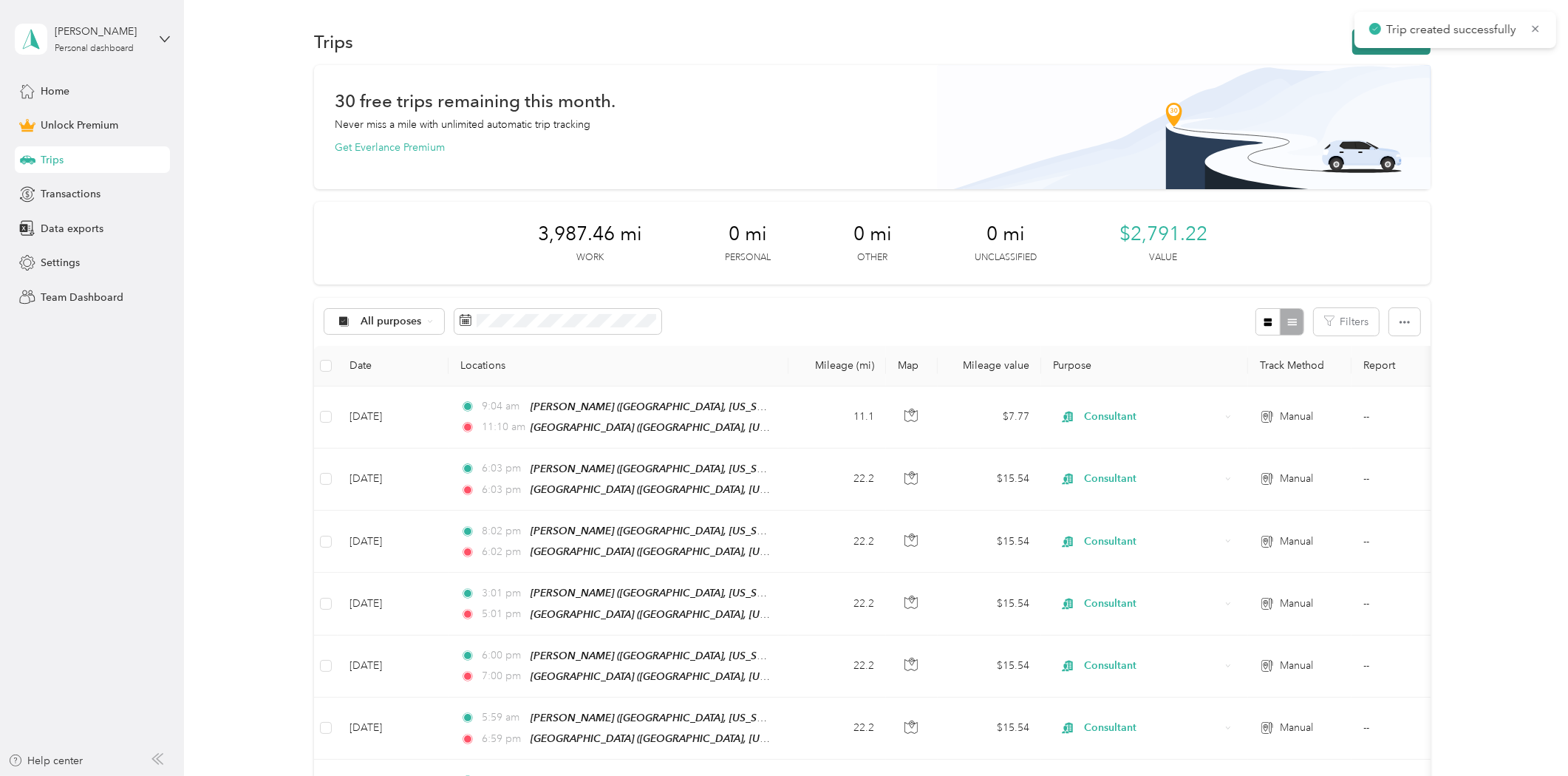
click at [1373, 51] on button "New trip" at bounding box center [1391, 42] width 78 height 26
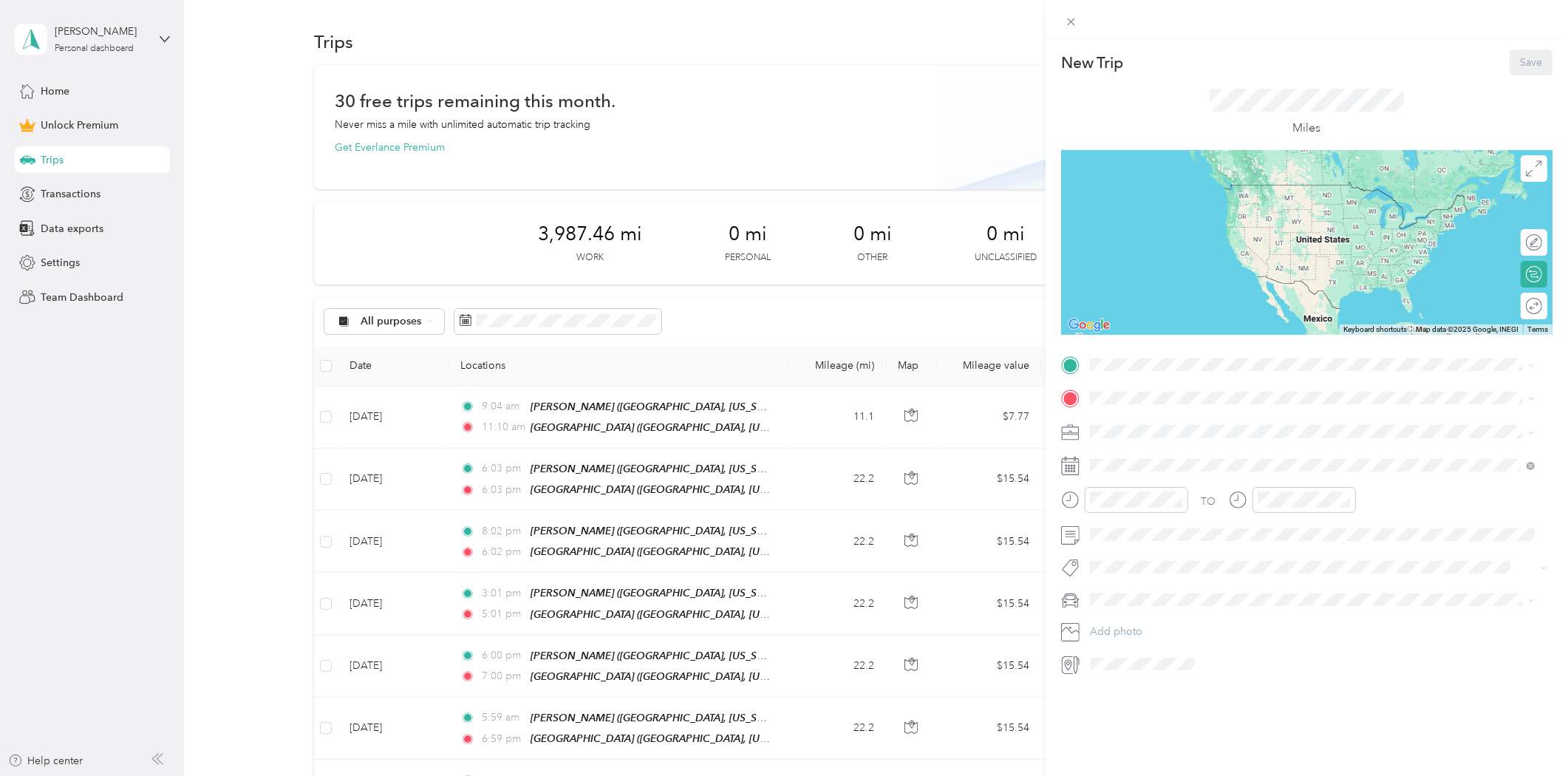
click at [1165, 512] on strong "[GEOGRAPHIC_DATA]" at bounding box center [1172, 516] width 110 height 13
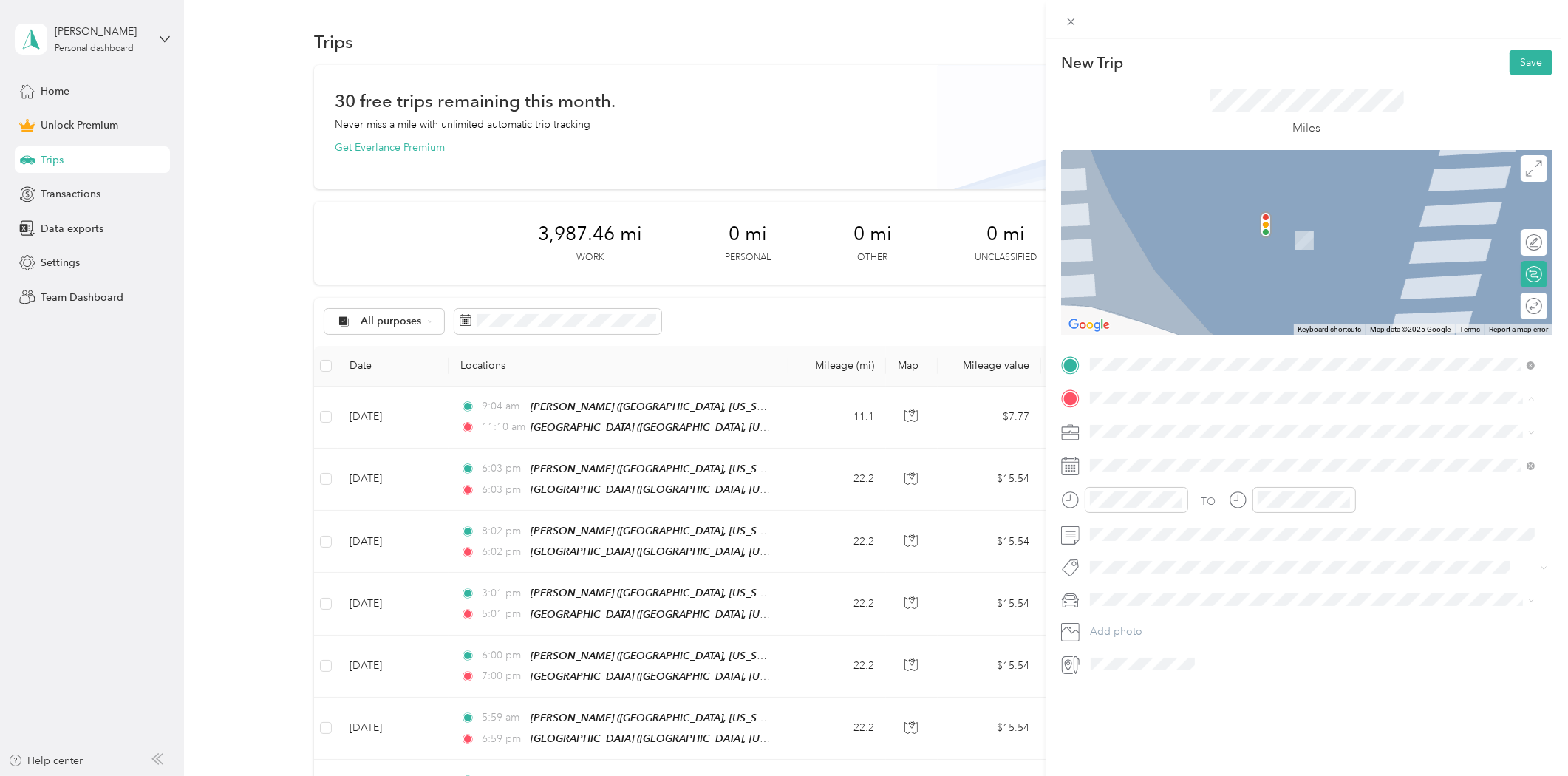
click at [1150, 498] on strong "De [PERSON_NAME]" at bounding box center [1169, 503] width 104 height 13
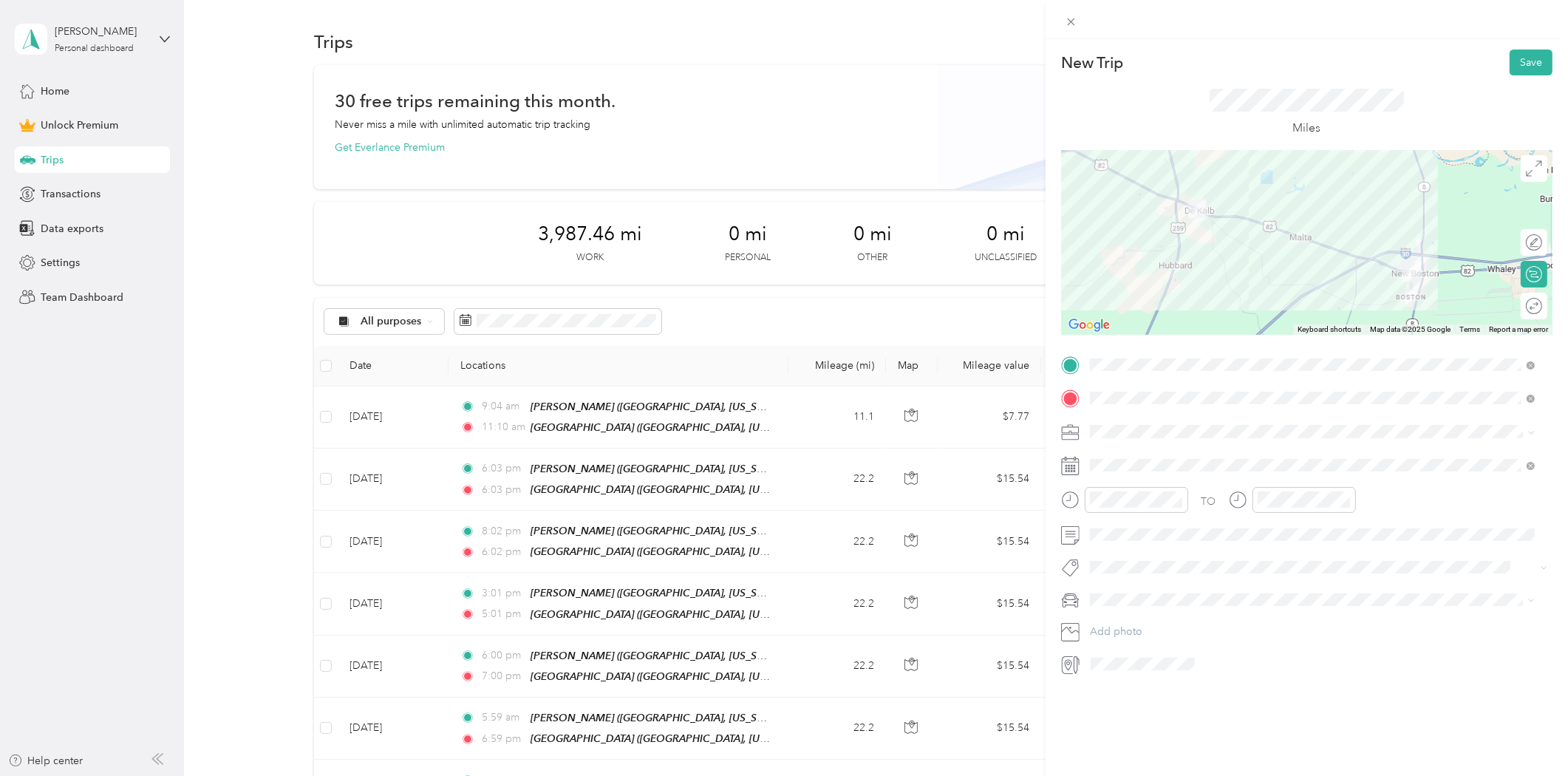
click at [1127, 516] on li "Consultant" at bounding box center [1313, 509] width 456 height 26
click at [1161, 669] on div "23" at bounding box center [1159, 670] width 19 height 18
click at [1107, 577] on div "02" at bounding box center [1105, 575] width 36 height 21
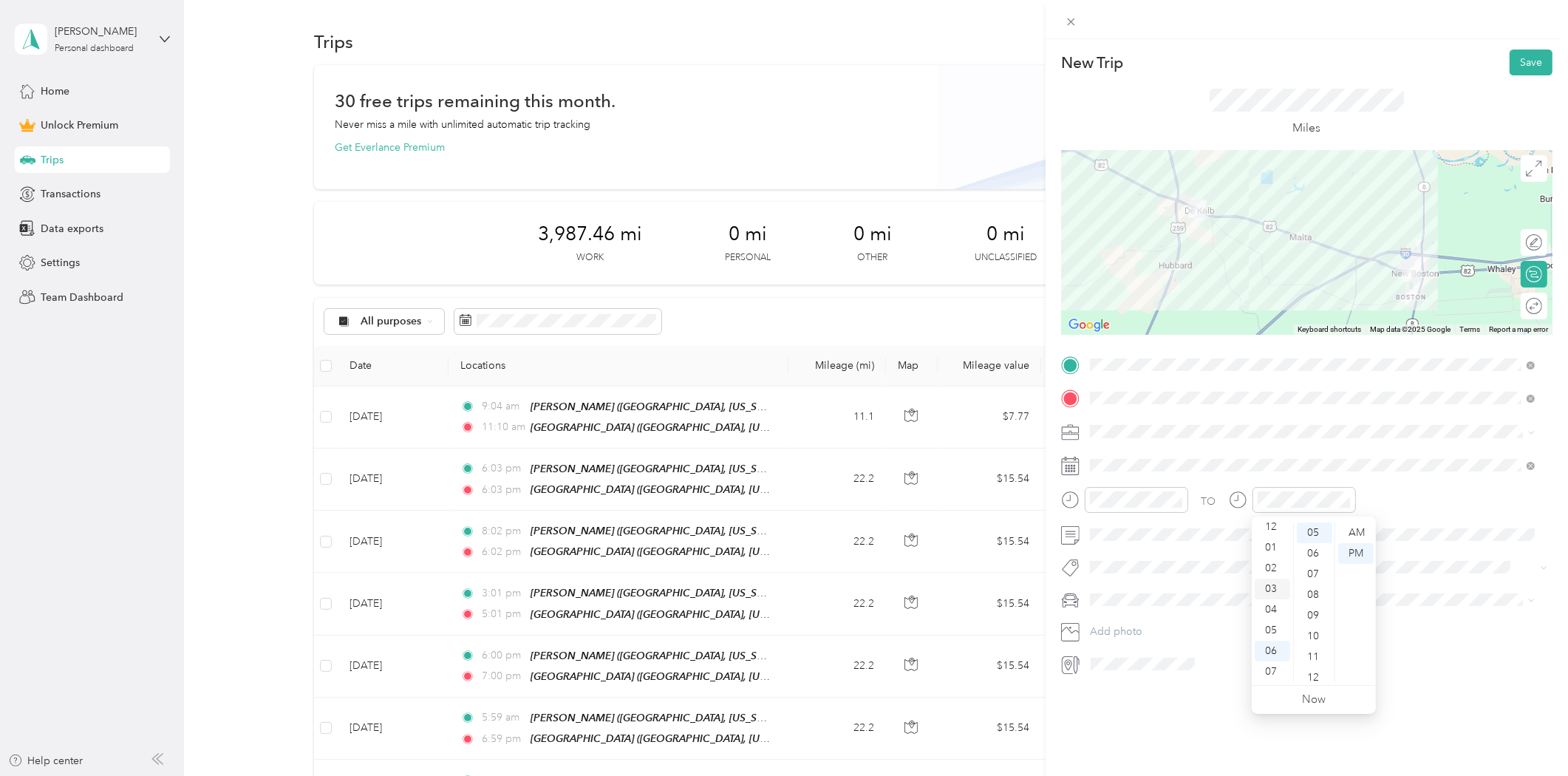
click at [1268, 595] on div "03" at bounding box center [1272, 590] width 36 height 21
click at [1360, 555] on div "PM" at bounding box center [1356, 554] width 36 height 21
click at [1516, 65] on button "Save" at bounding box center [1531, 63] width 43 height 26
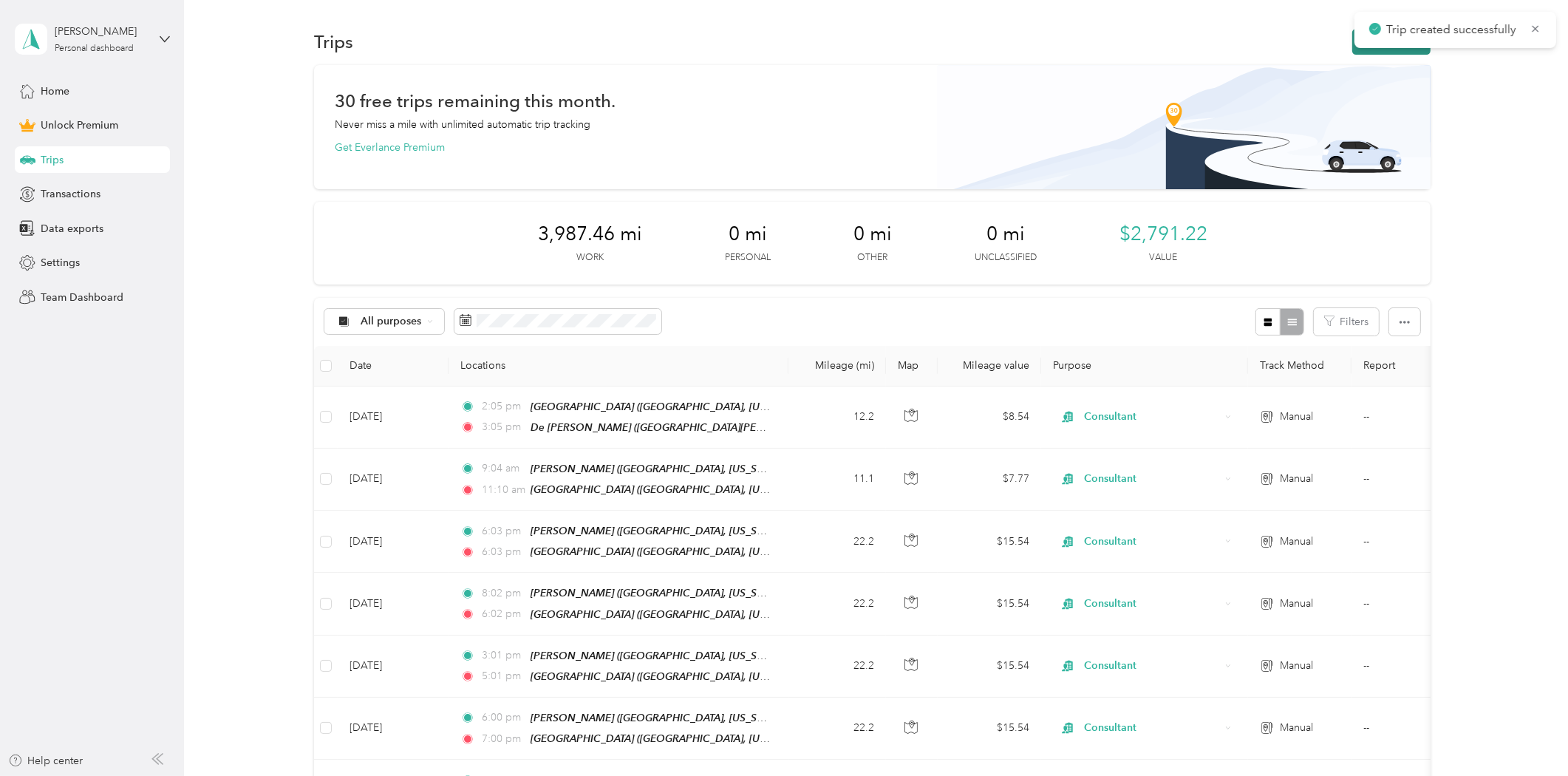
click at [1386, 50] on button "New trip" at bounding box center [1391, 42] width 78 height 26
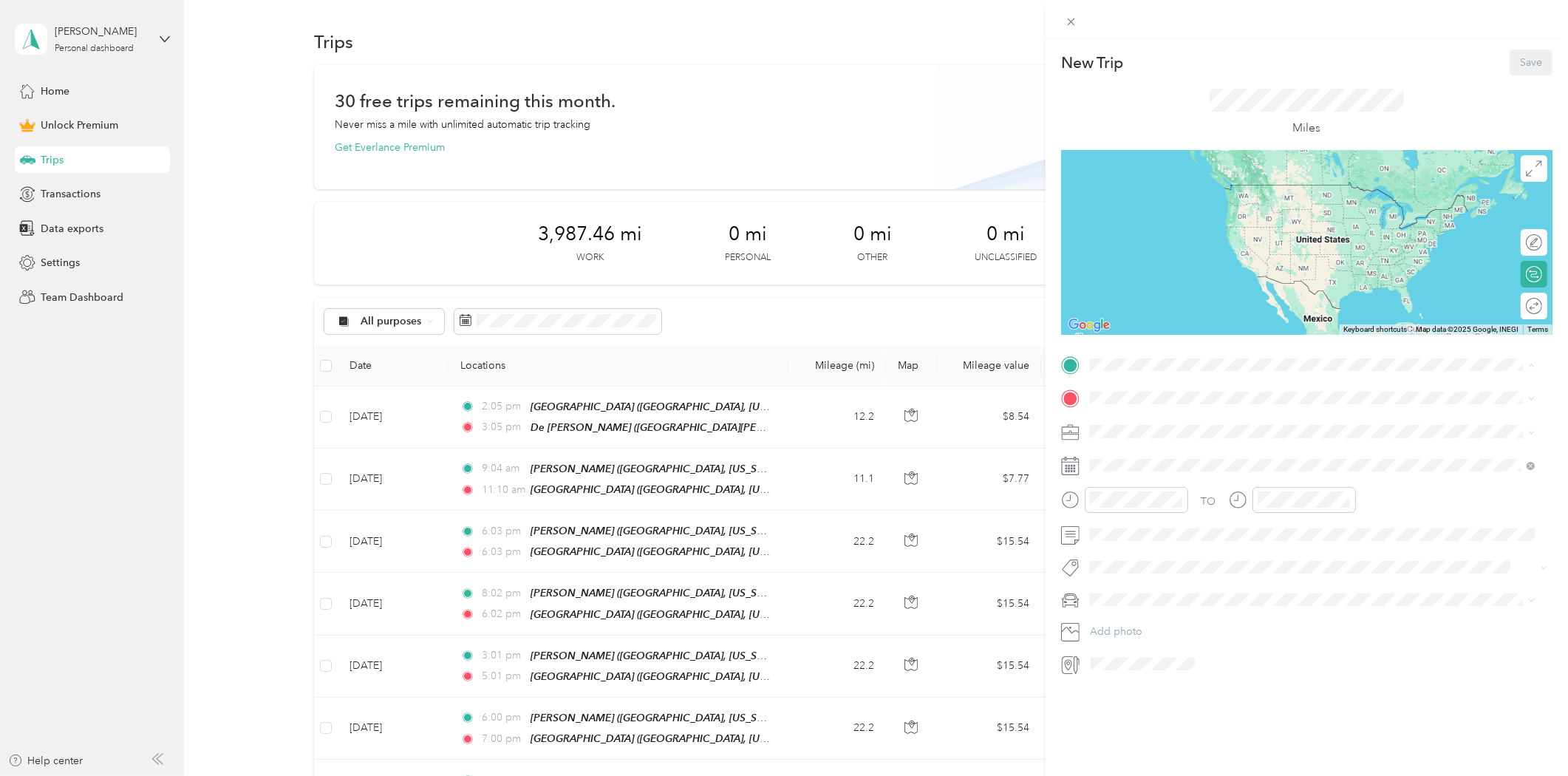
click at [1154, 469] on strong "De [PERSON_NAME]" at bounding box center [1169, 469] width 104 height 13
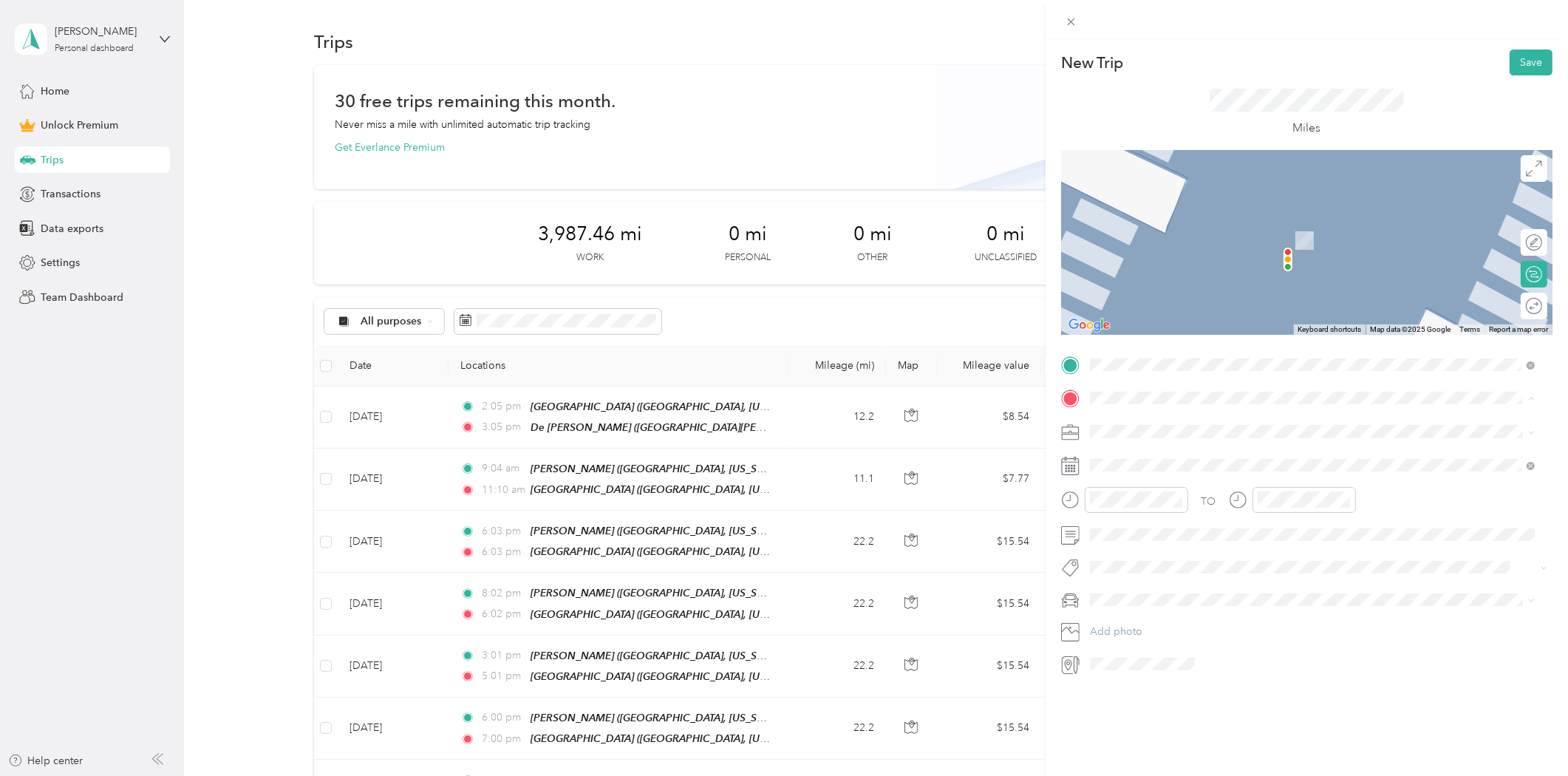
click at [1154, 463] on div "[PERSON_NAME] [PERSON_NAME], [US_STATE], [GEOGRAPHIC_DATA]" at bounding box center [1256, 466] width 279 height 31
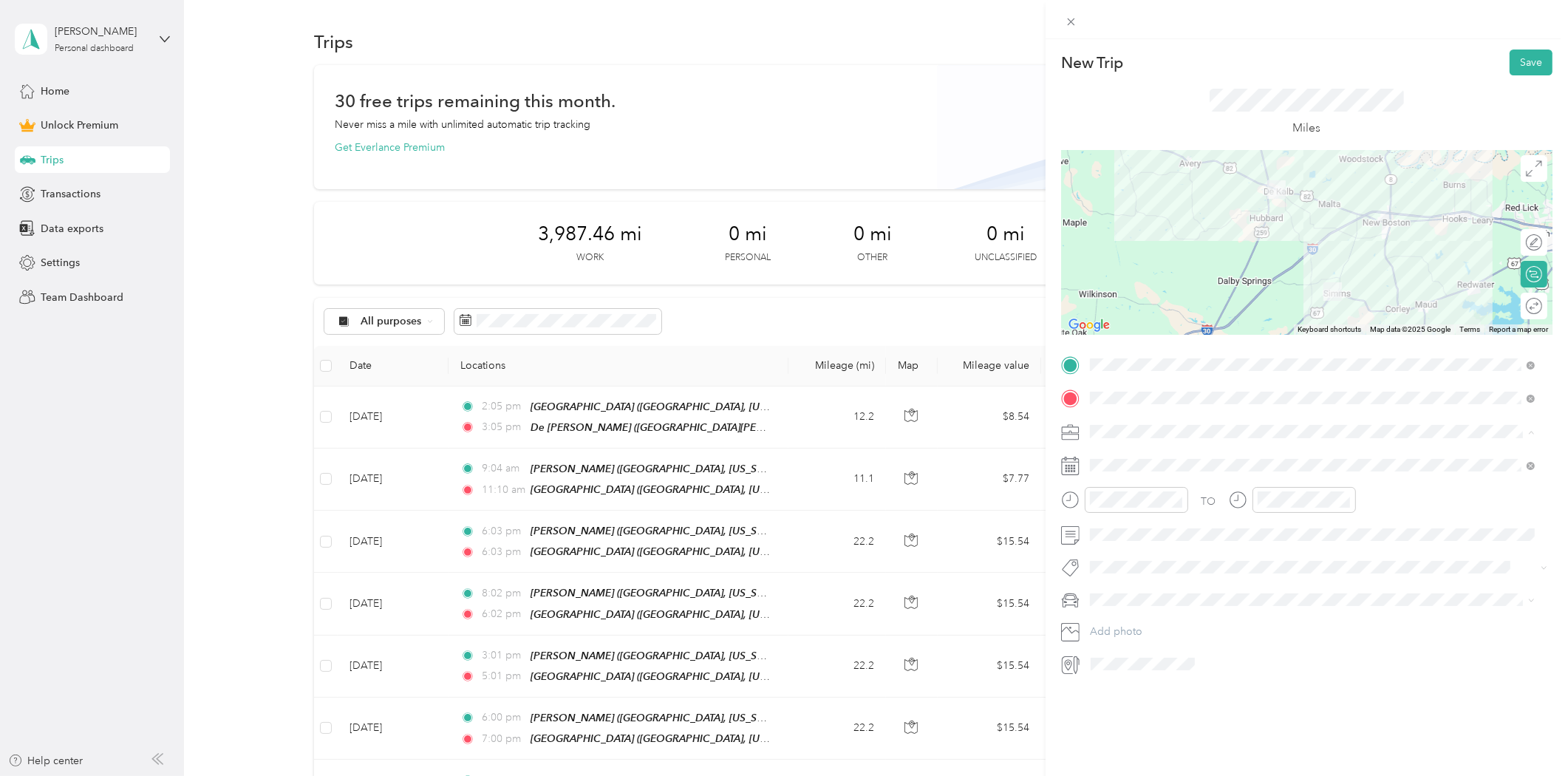
click at [1122, 511] on div "Consultant" at bounding box center [1313, 509] width 435 height 16
click at [1162, 670] on div "23" at bounding box center [1159, 670] width 19 height 18
click at [1525, 59] on button "Save" at bounding box center [1531, 63] width 43 height 26
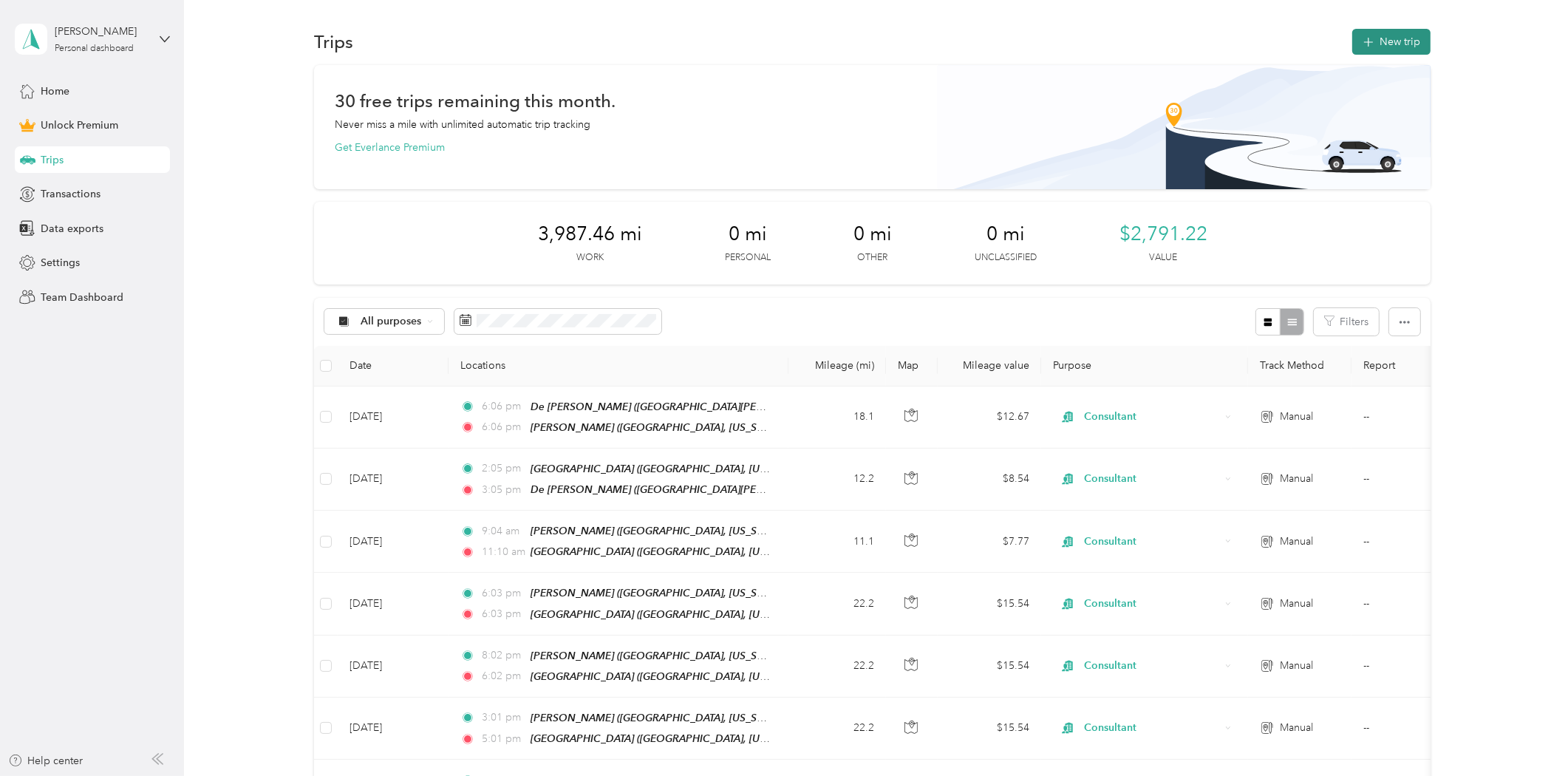
click at [1376, 51] on button "New trip" at bounding box center [1391, 42] width 78 height 26
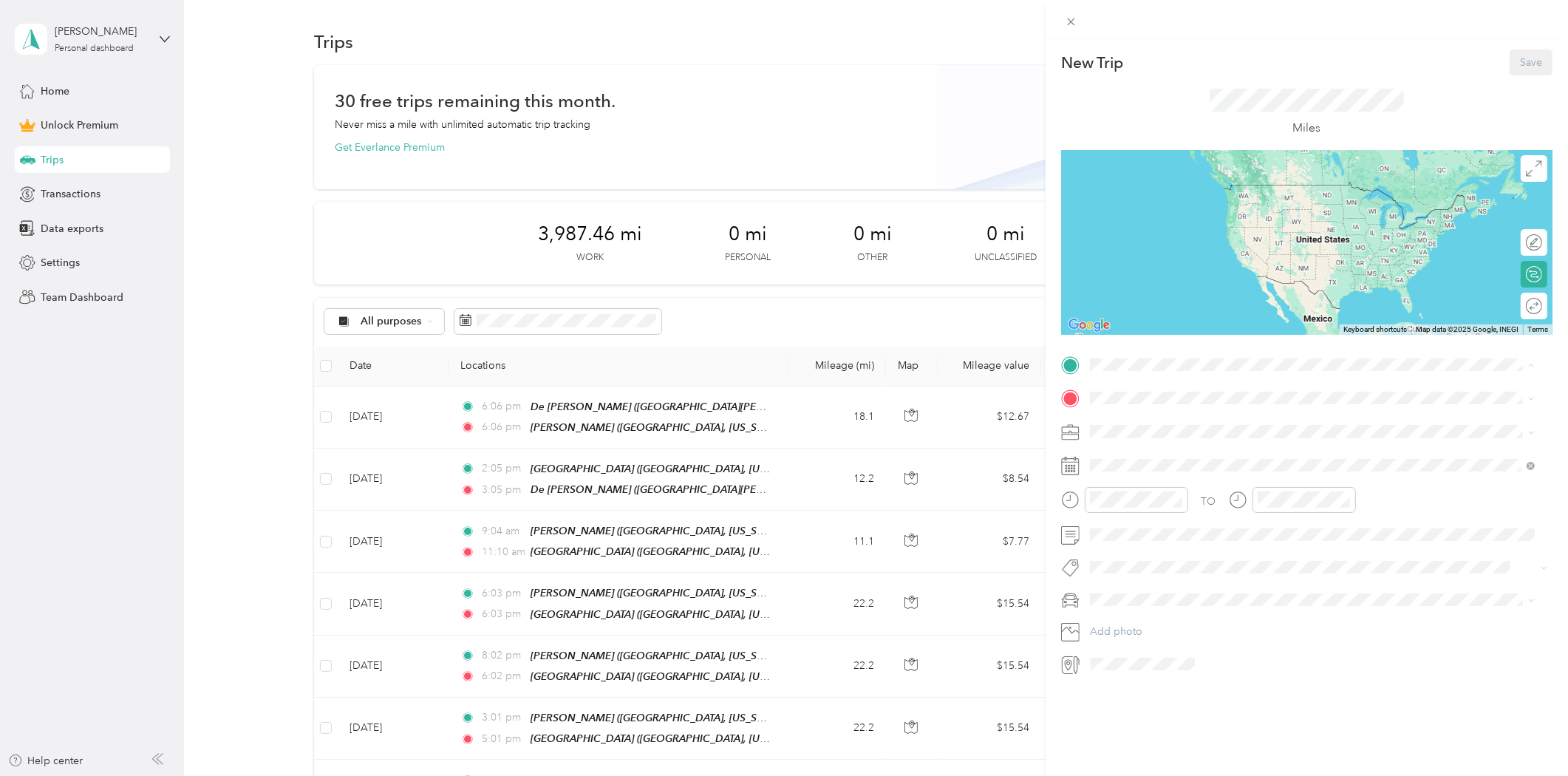
click at [1143, 429] on div "[PERSON_NAME] [PERSON_NAME], [US_STATE], [GEOGRAPHIC_DATA]" at bounding box center [1256, 433] width 279 height 31
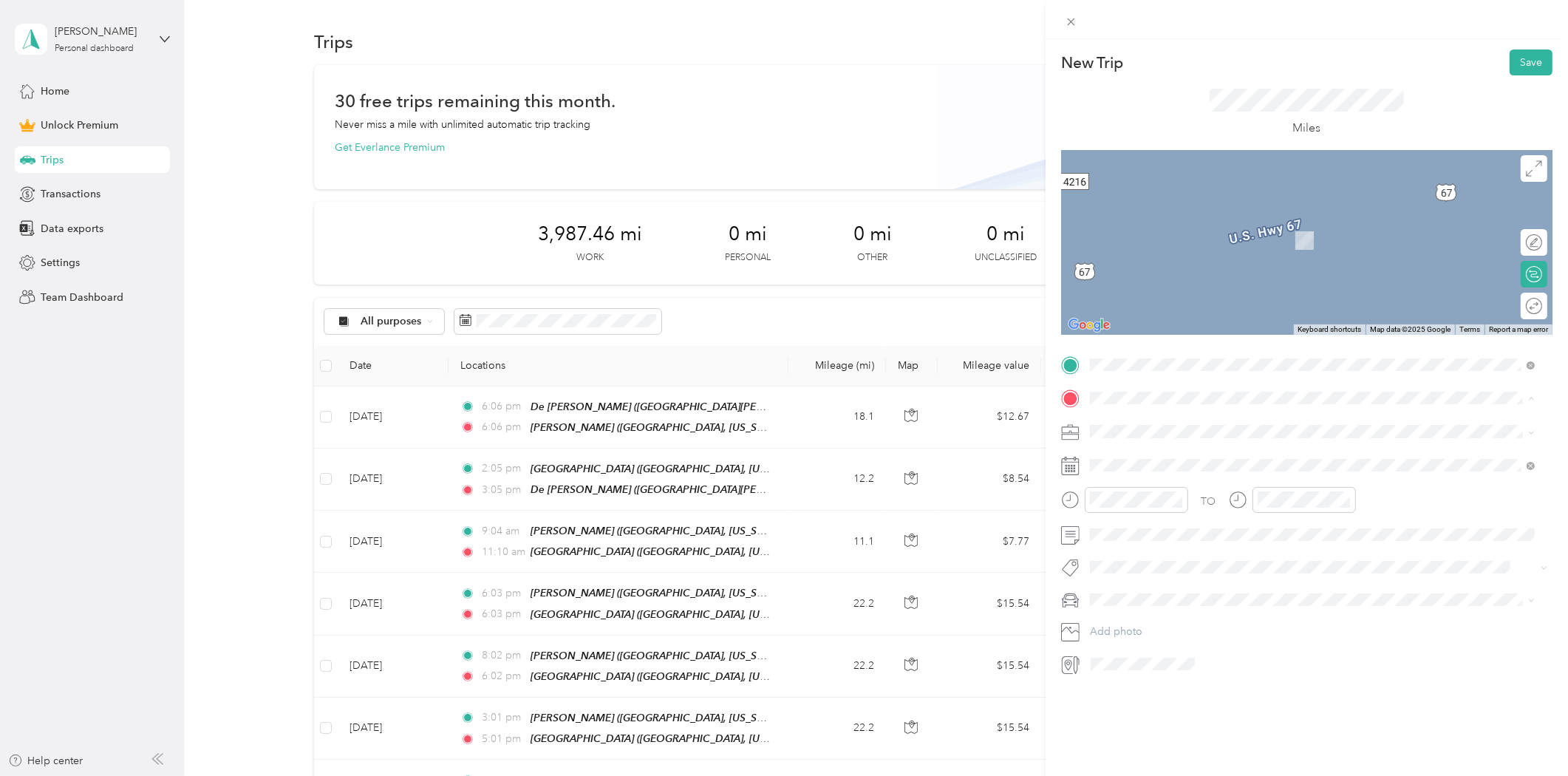
click at [1144, 547] on strong "[GEOGRAPHIC_DATA]" at bounding box center [1172, 550] width 110 height 13
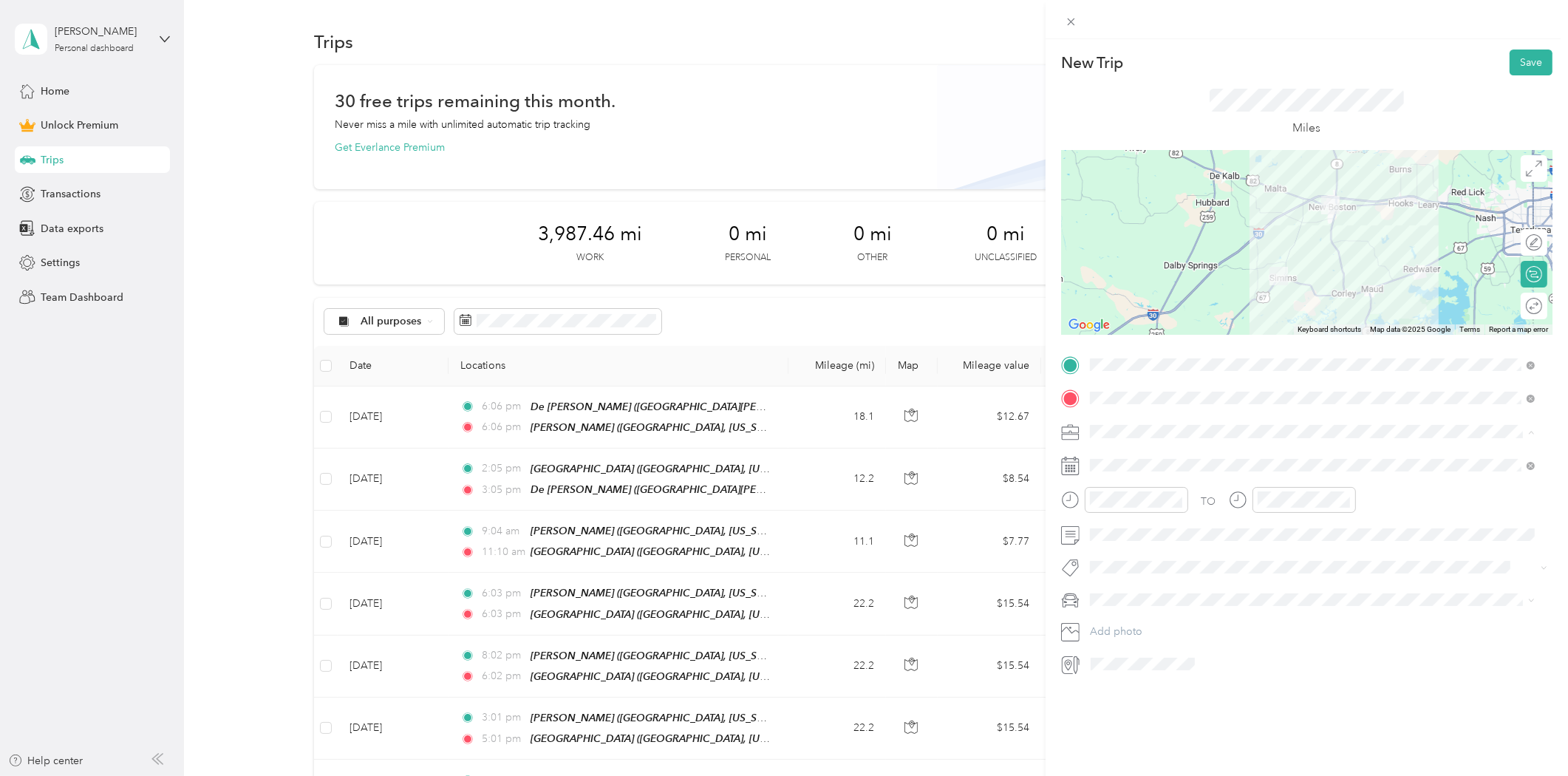
click at [1150, 516] on li "Consultant" at bounding box center [1313, 509] width 456 height 26
click at [1176, 671] on div "24" at bounding box center [1178, 670] width 19 height 18
click at [1548, 307] on div at bounding box center [1548, 307] width 0 height 16
click at [1523, 70] on button "Save" at bounding box center [1531, 63] width 43 height 26
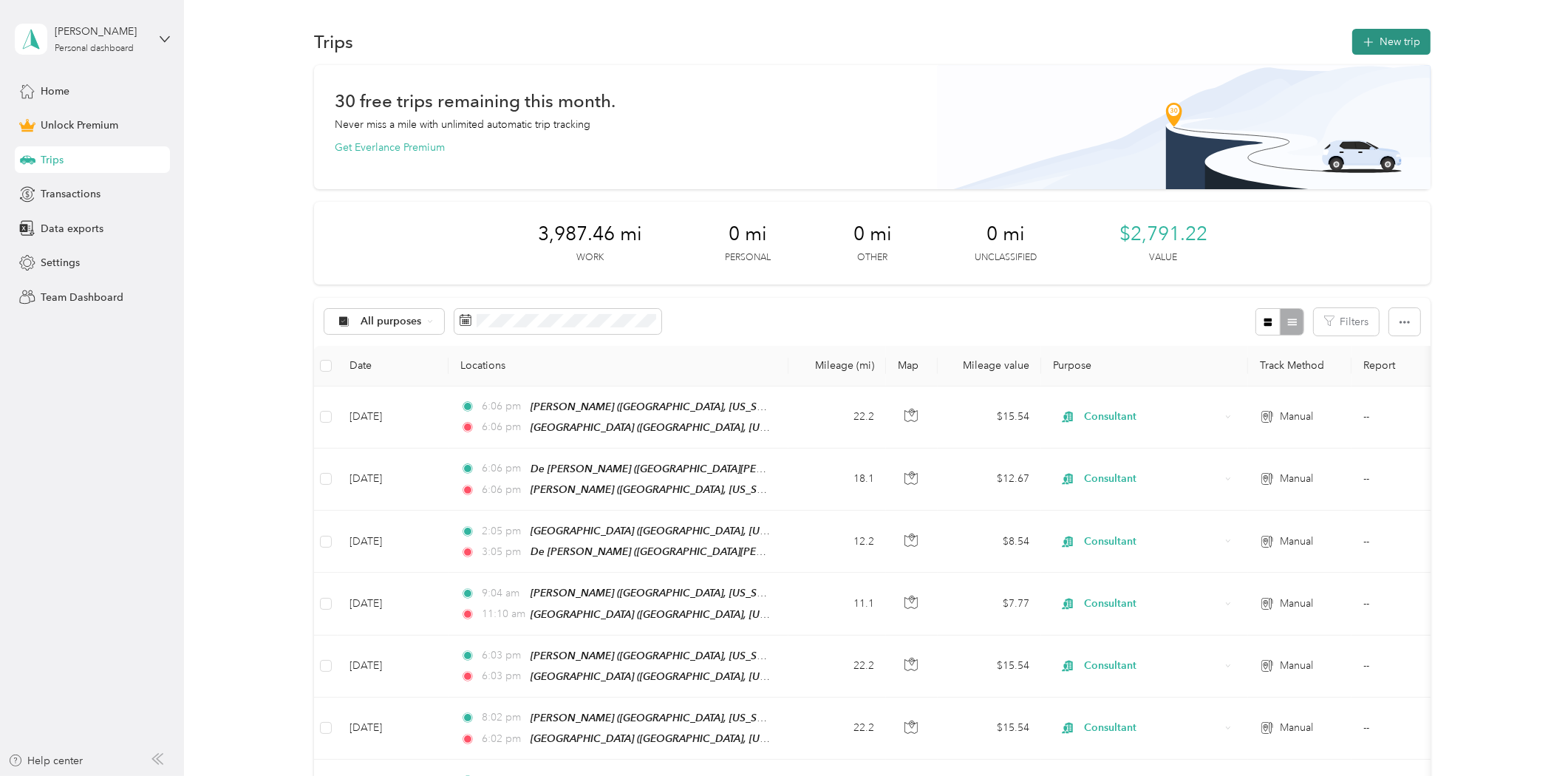
click at [1405, 45] on button "New trip" at bounding box center [1391, 42] width 78 height 26
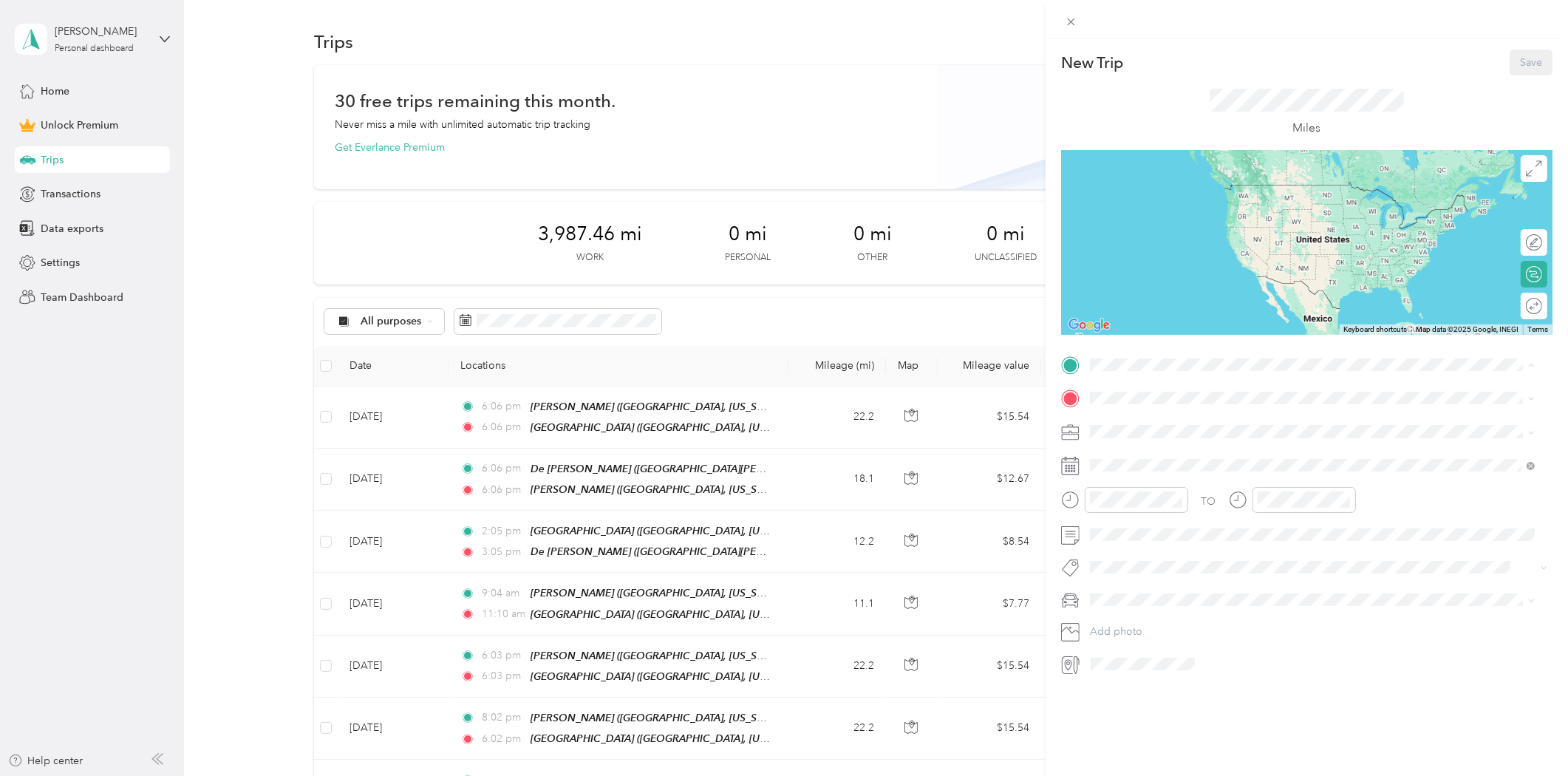
click at [1137, 428] on div "[PERSON_NAME] [PERSON_NAME], [US_STATE], [GEOGRAPHIC_DATA]" at bounding box center [1256, 433] width 279 height 31
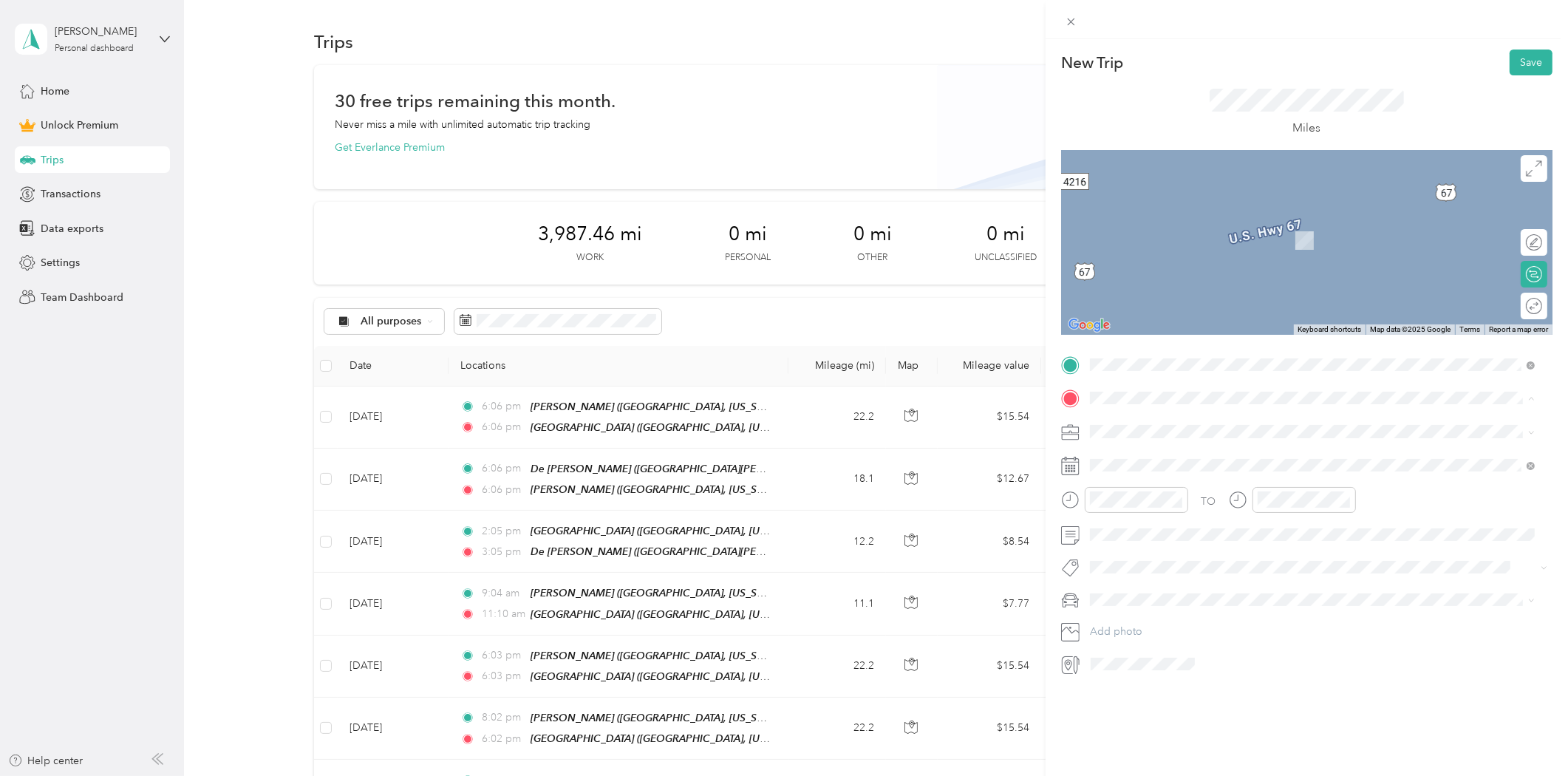
click at [1161, 590] on strong "[GEOGRAPHIC_DATA] - [US_STATE]" at bounding box center [1204, 596] width 175 height 13
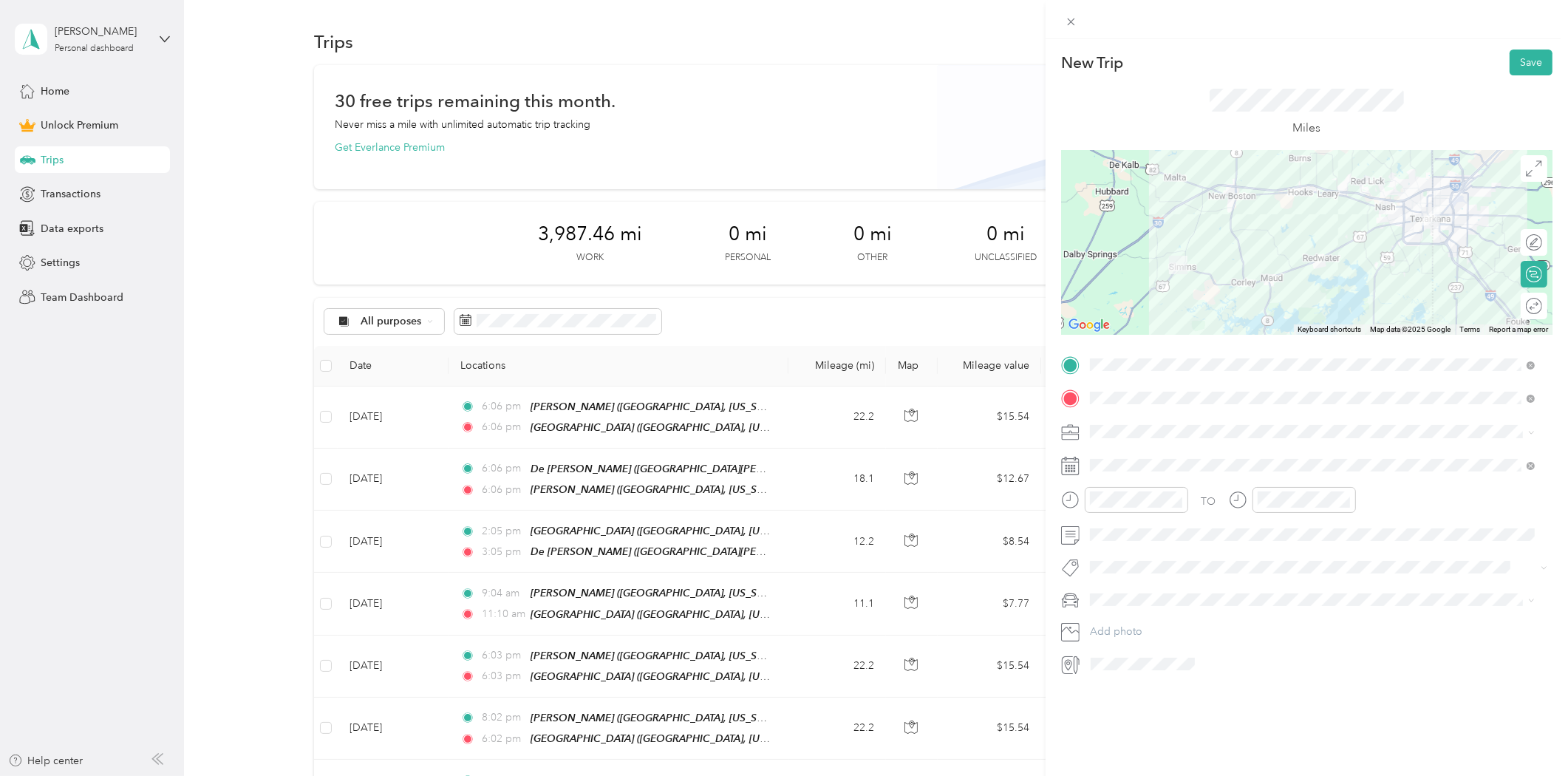
click at [1120, 438] on span at bounding box center [1318, 431] width 468 height 23
click at [1127, 511] on span "Consultant" at bounding box center [1120, 507] width 50 height 12
click at [1140, 696] on div "29" at bounding box center [1141, 693] width 19 height 18
click at [1107, 611] on div "08" at bounding box center [1105, 610] width 36 height 21
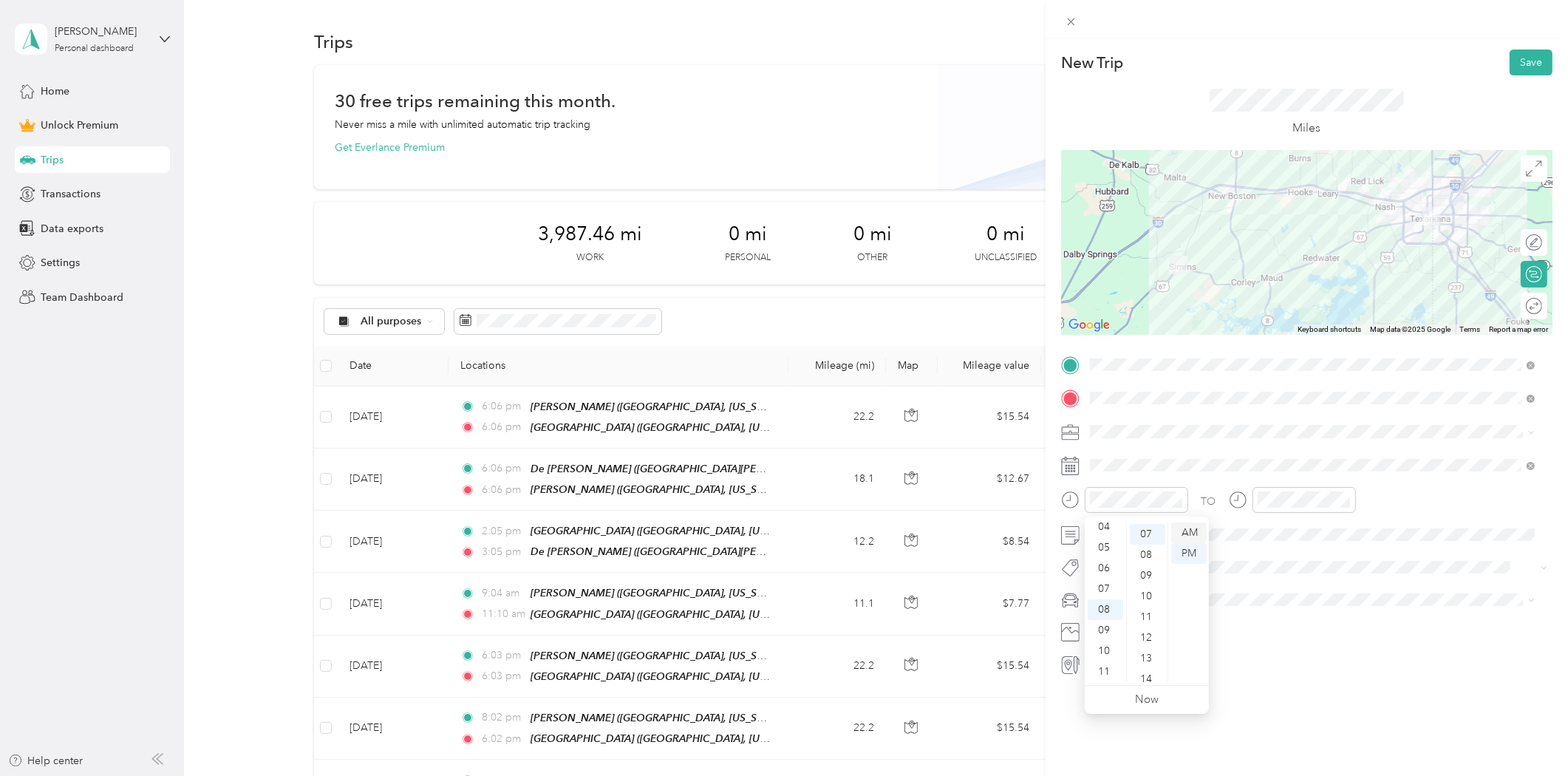
click at [1187, 535] on div "AM" at bounding box center [1188, 533] width 36 height 21
click at [1271, 572] on div "02" at bounding box center [1272, 569] width 36 height 21
click at [1437, 587] on div "TO Add photo" at bounding box center [1307, 515] width 491 height 323
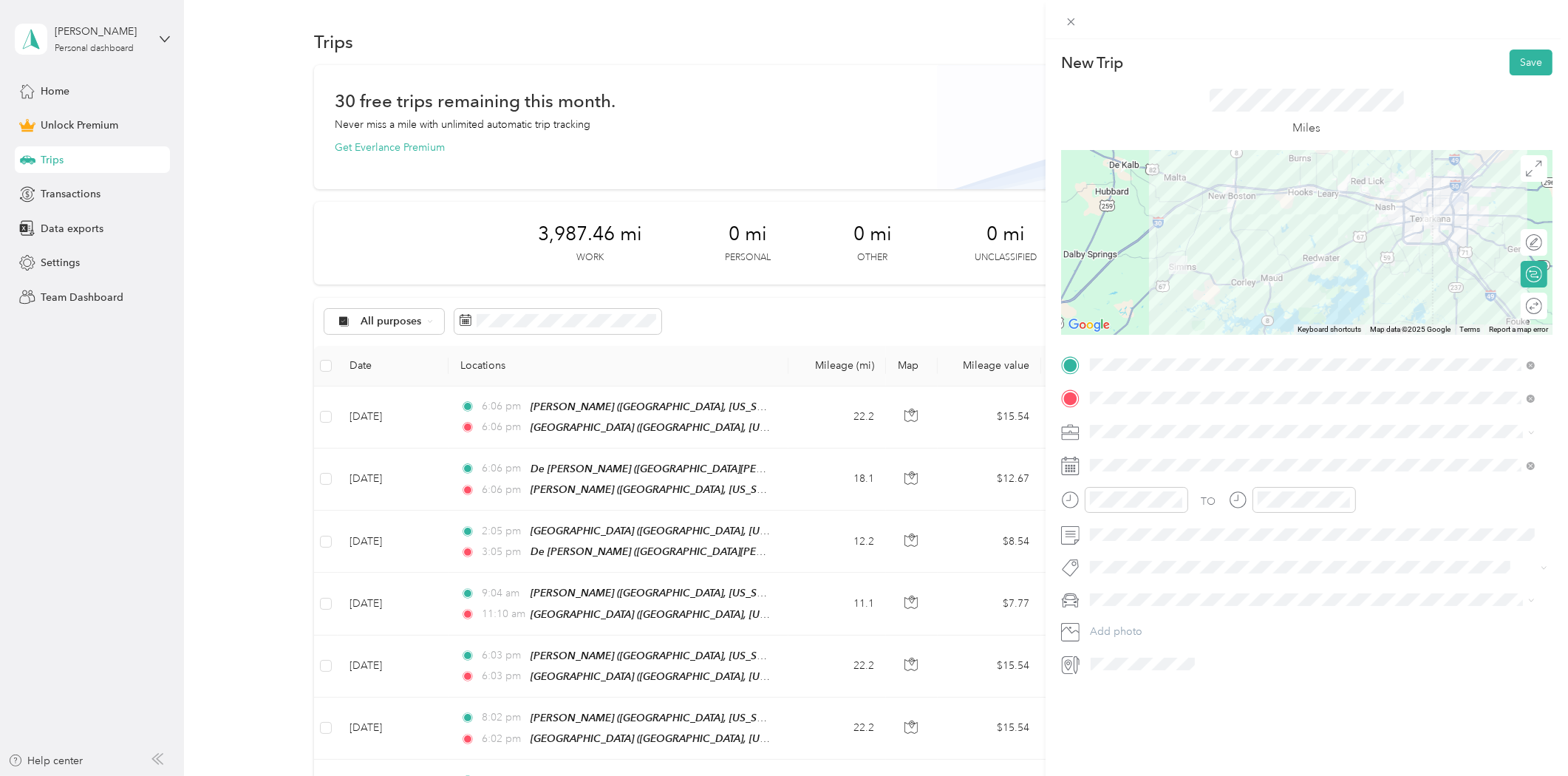
click at [1543, 307] on div "Round trip" at bounding box center [1543, 307] width 0 height 16
click at [1523, 307] on div at bounding box center [1527, 307] width 31 height 16
click at [1521, 70] on button "Save" at bounding box center [1531, 63] width 43 height 26
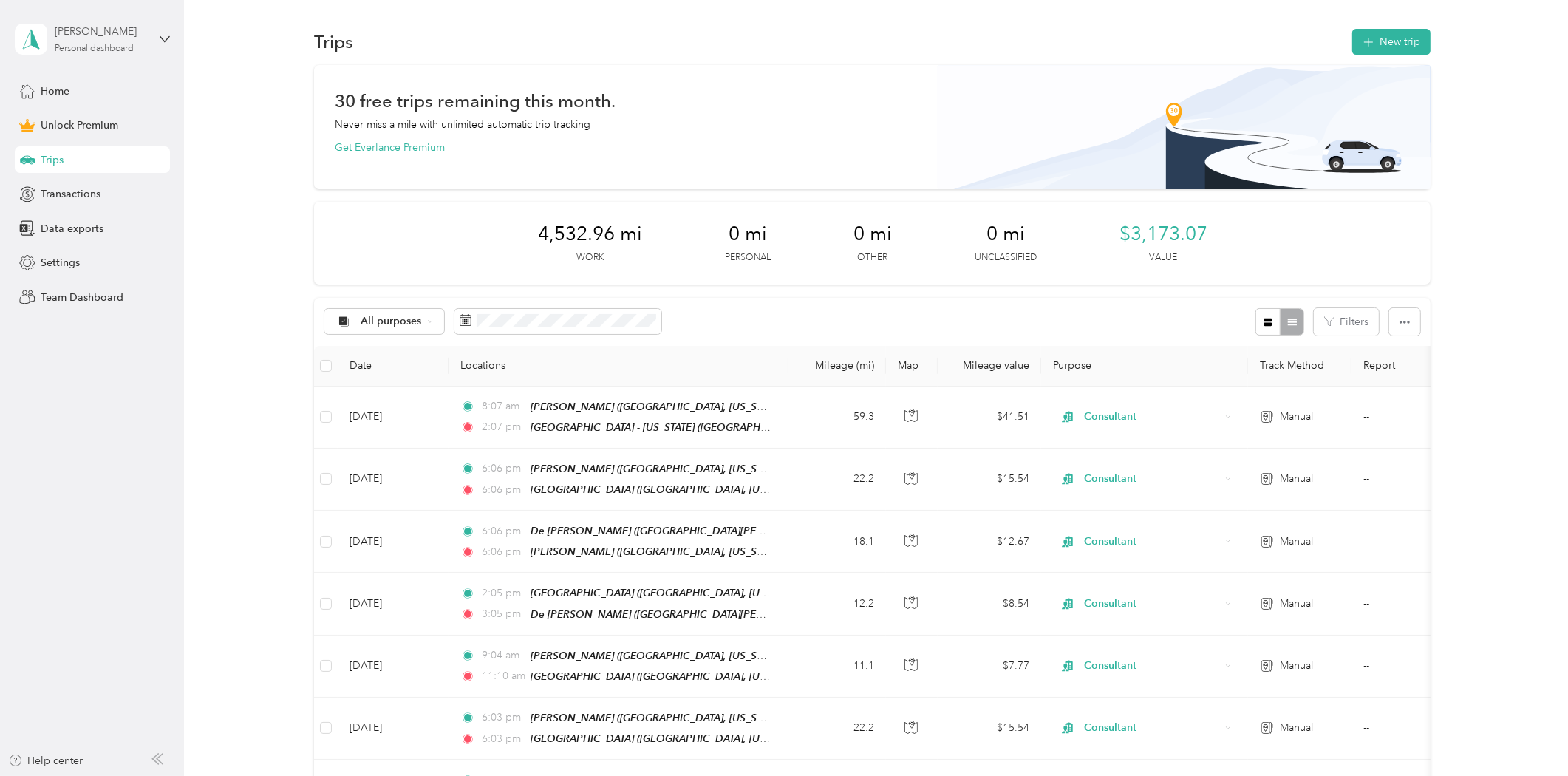
click at [91, 41] on div "Bernie Martin Personal dashboard" at bounding box center [101, 38] width 92 height 30
click at [46, 260] on span "Settings" at bounding box center [60, 263] width 39 height 16
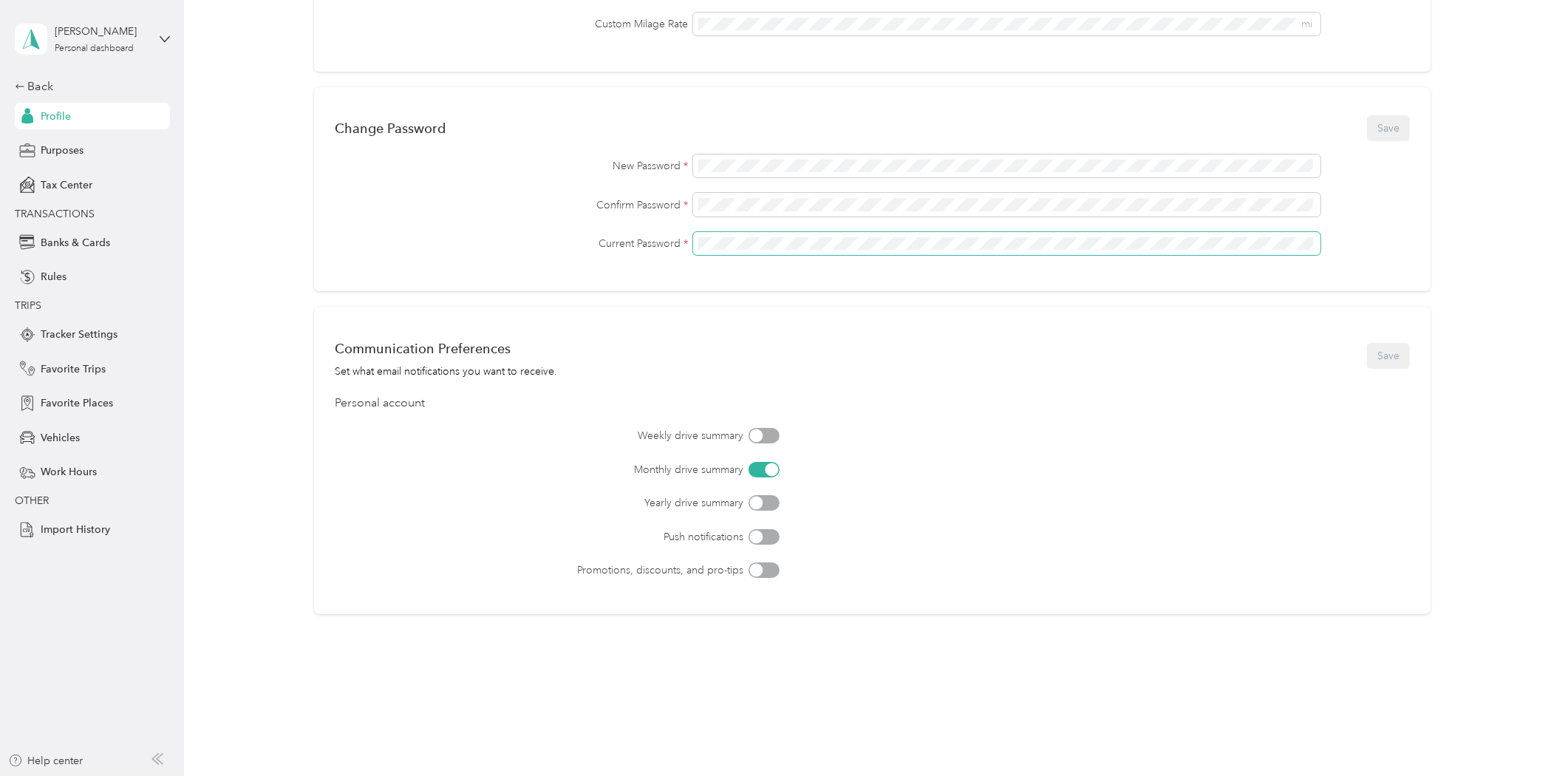
scroll to position [356, 0]
click at [79, 473] on span "Work Hours" at bounding box center [69, 472] width 57 height 16
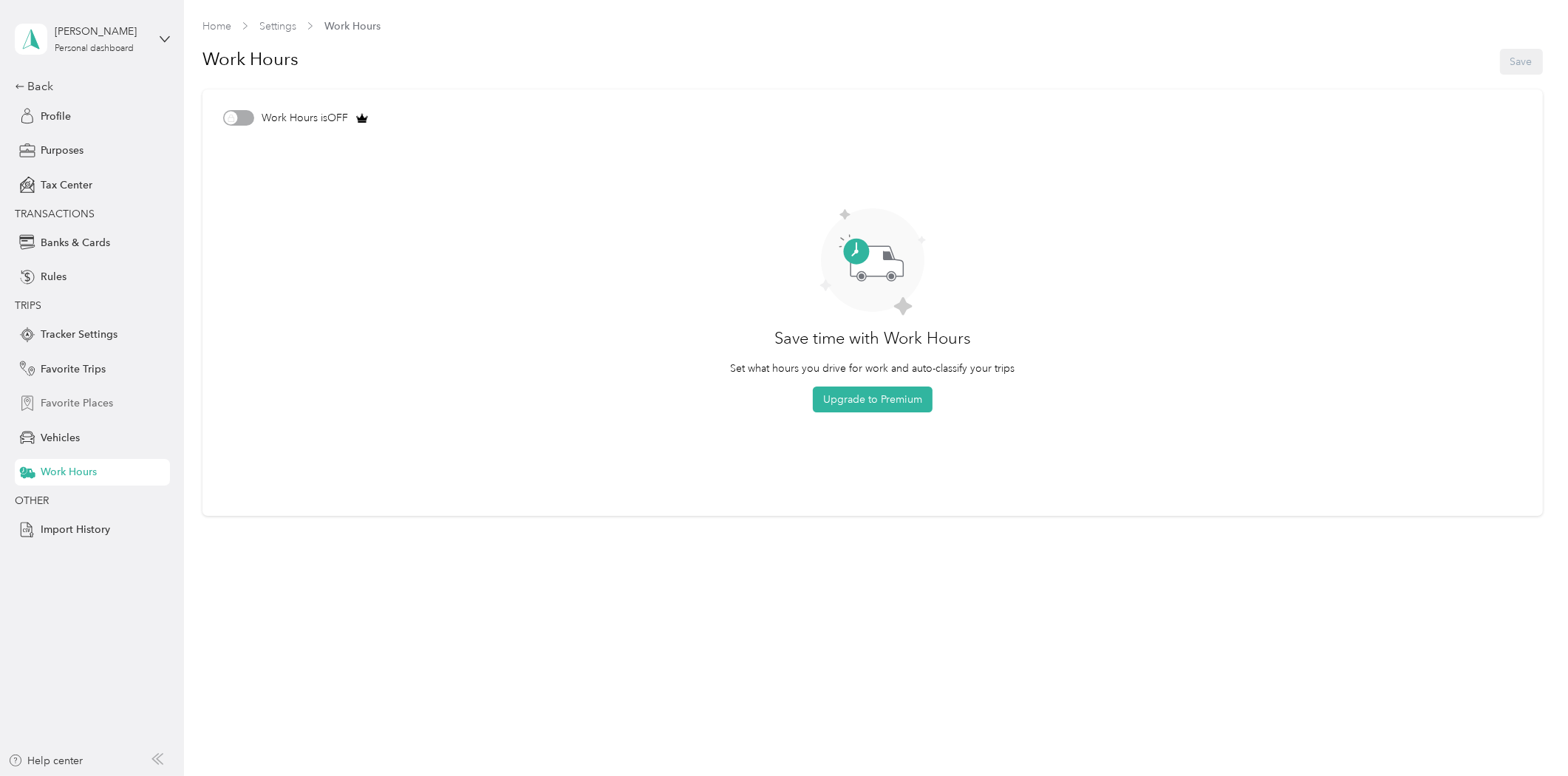
click at [69, 403] on span "Favorite Places" at bounding box center [77, 403] width 72 height 16
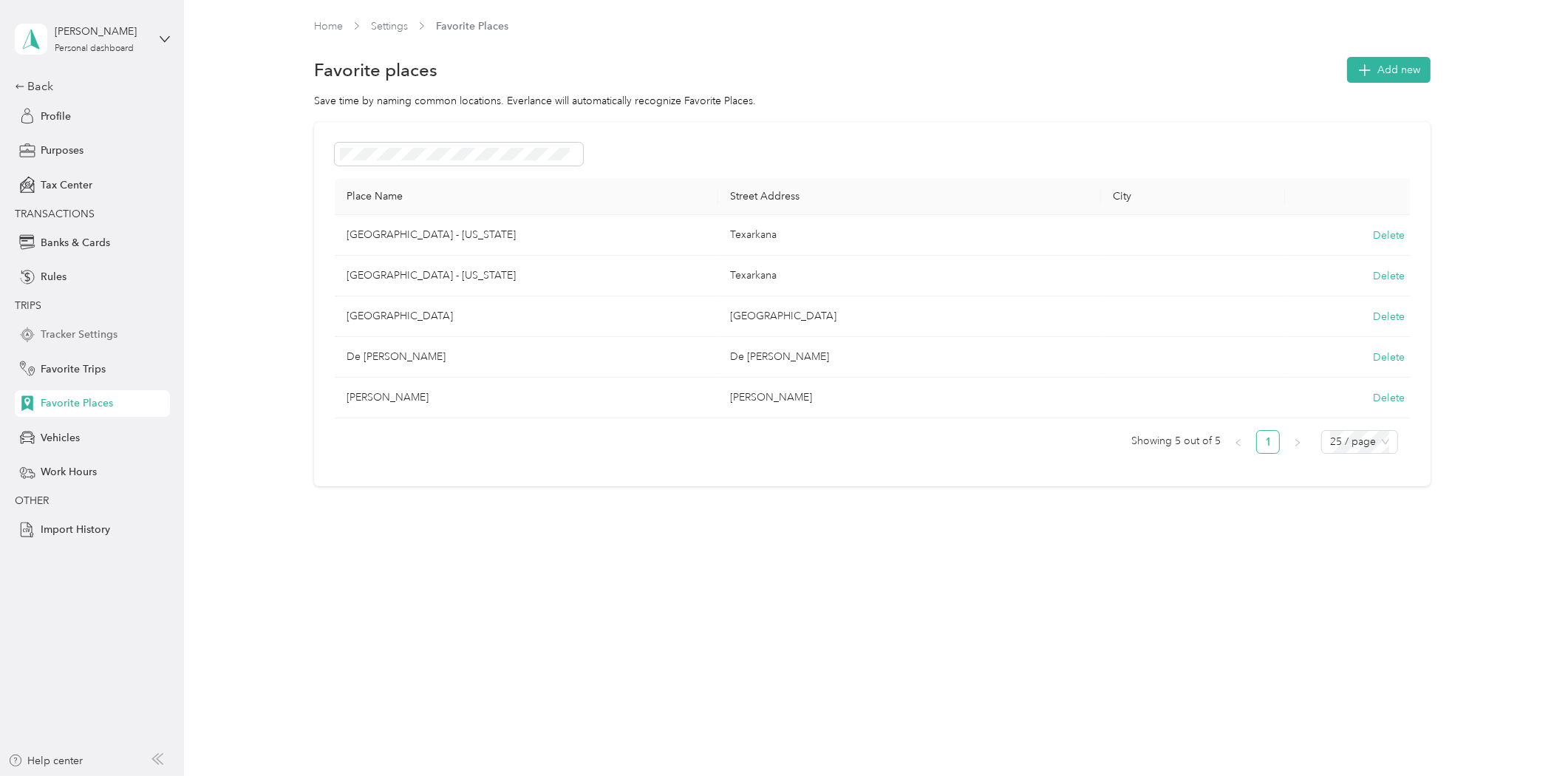
click at [69, 330] on span "Tracker Settings" at bounding box center [79, 334] width 77 height 16
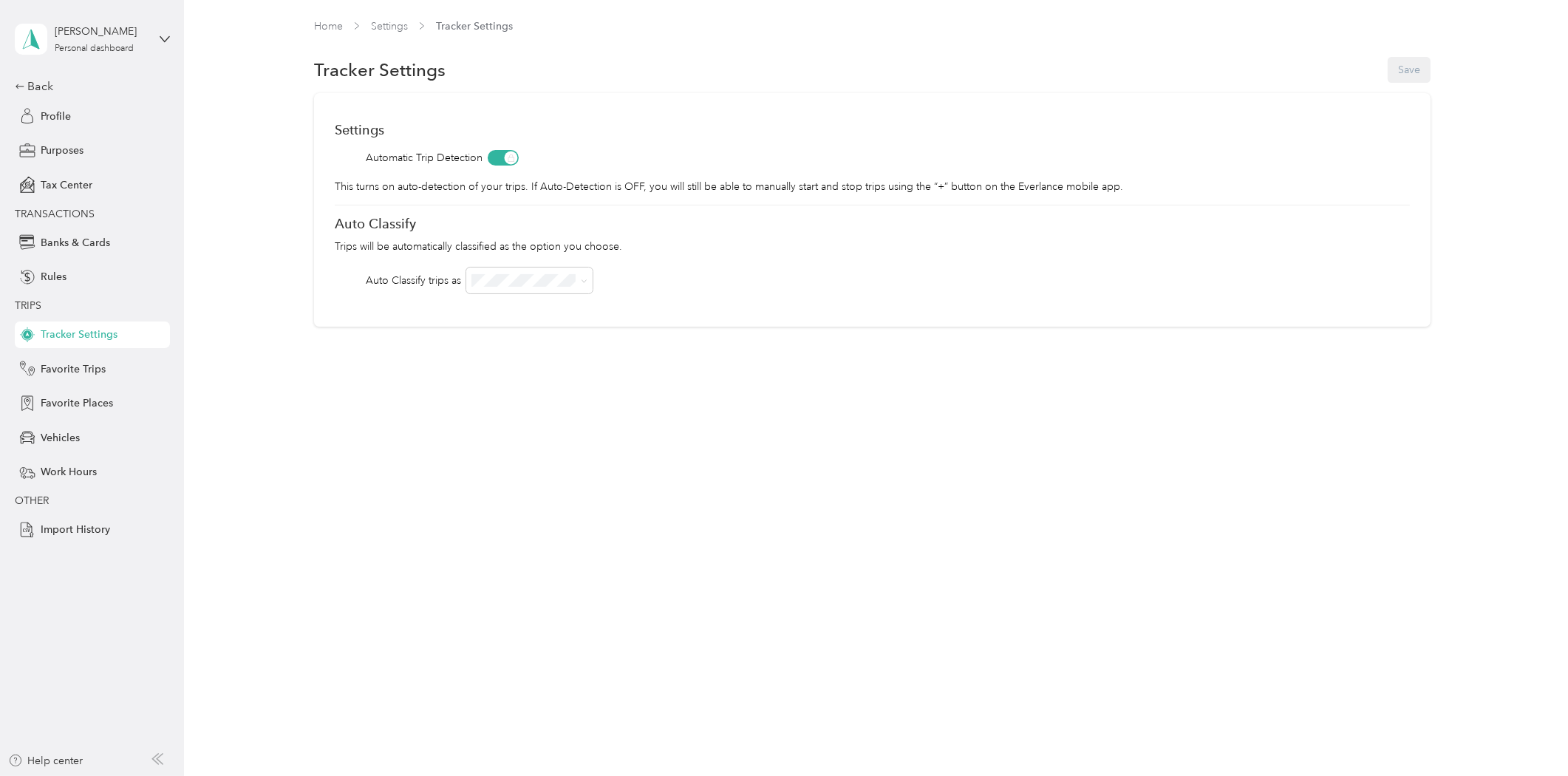
click at [496, 155] on span at bounding box center [503, 158] width 31 height 16
click at [496, 156] on span at bounding box center [503, 158] width 31 height 16
click at [32, 83] on div "Back" at bounding box center [89, 86] width 148 height 17
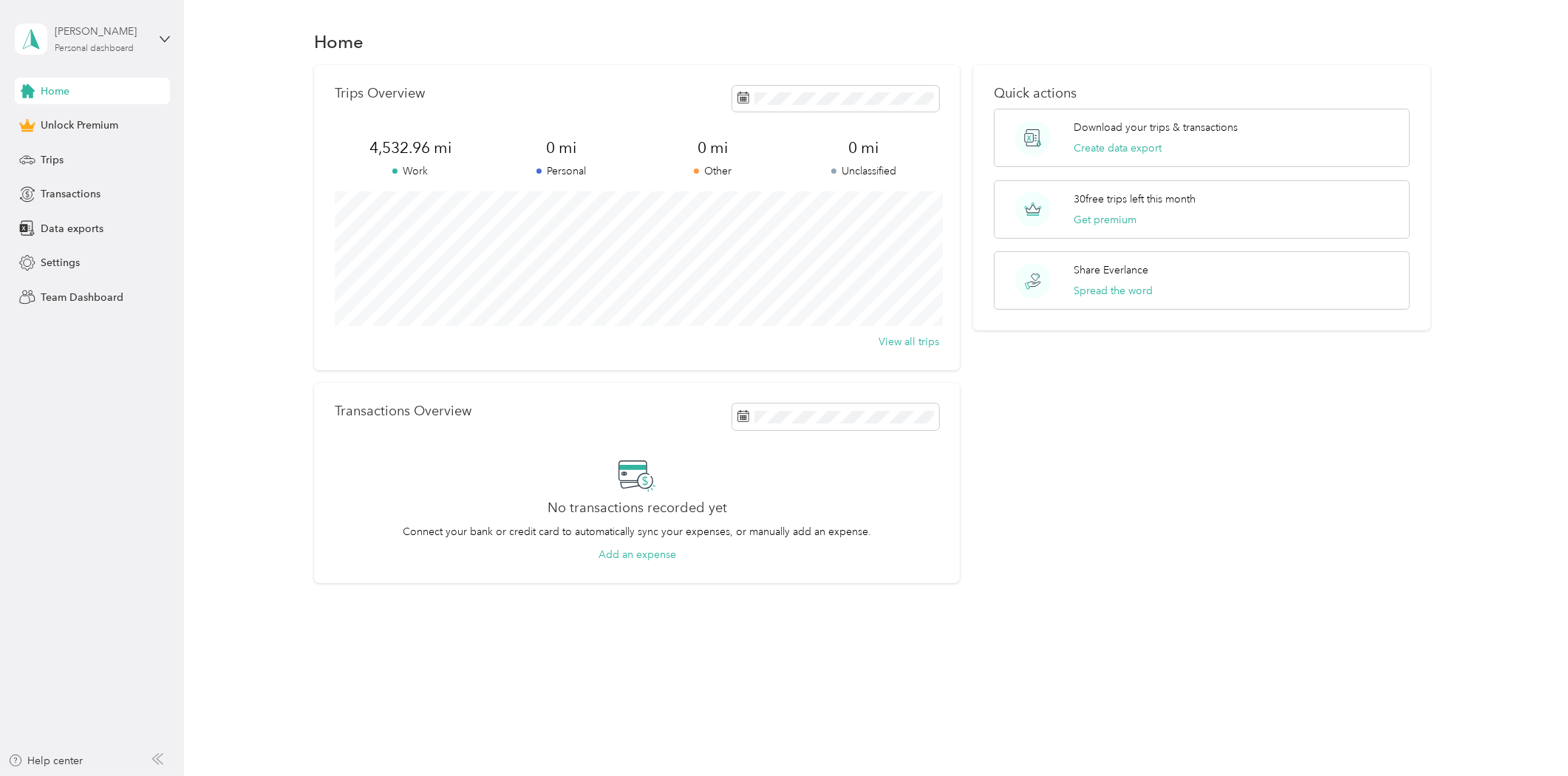
click at [64, 40] on div "Bernie Martin Personal dashboard" at bounding box center [101, 38] width 92 height 30
click at [64, 121] on div "Log out" at bounding box center [55, 121] width 57 height 16
